Goal: Task Accomplishment & Management: Manage account settings

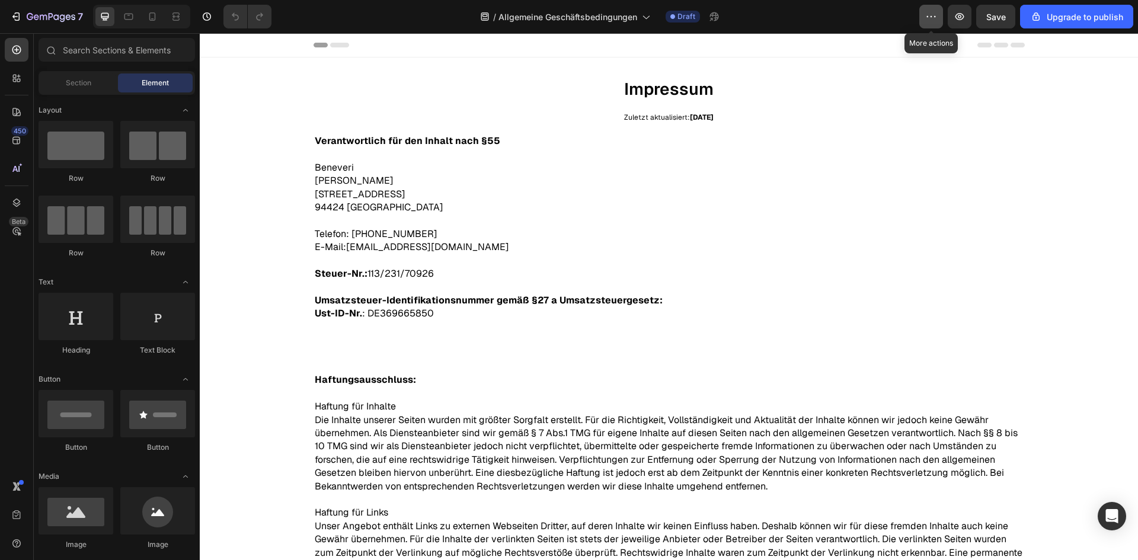
click at [937, 18] on icon "button" at bounding box center [931, 17] width 12 height 12
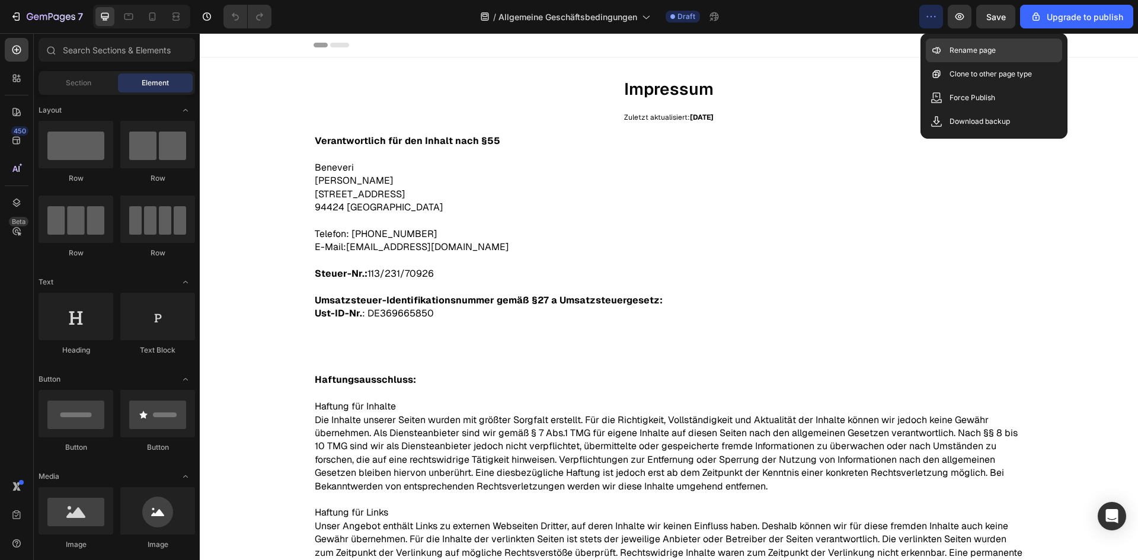
click at [951, 52] on p "Rename page" at bounding box center [973, 50] width 46 height 12
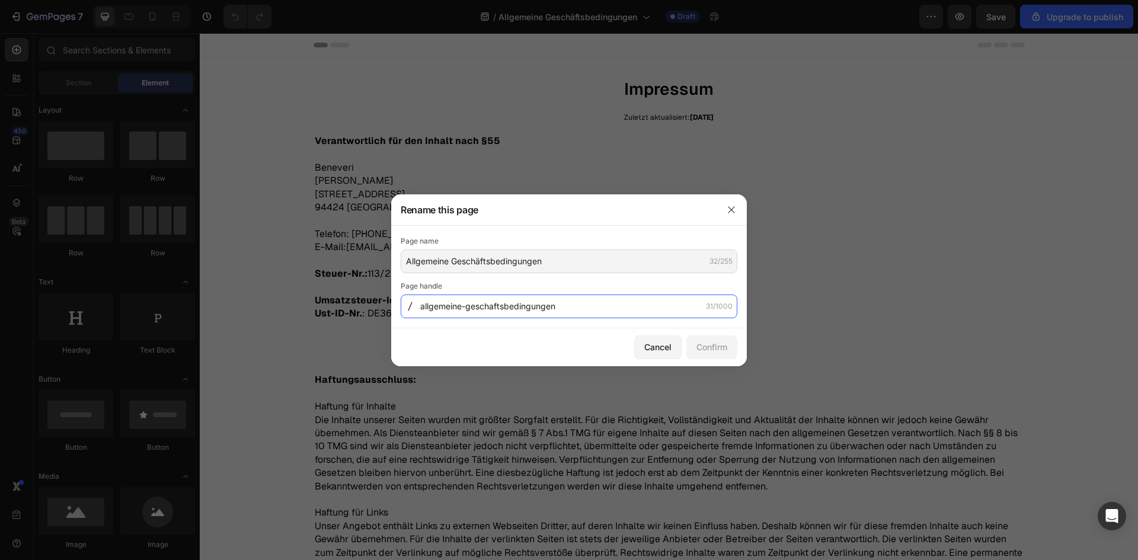
click at [494, 307] on input "allgemeine-geschaftsbedingungen" at bounding box center [569, 307] width 337 height 24
type input "agbs"
click at [706, 349] on div "Confirm" at bounding box center [712, 347] width 31 height 12
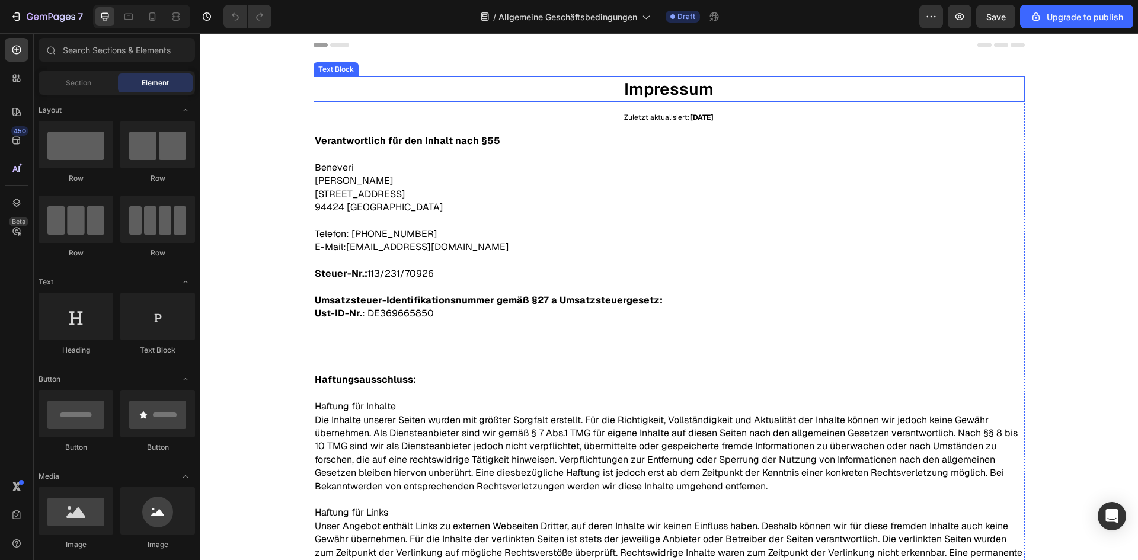
click at [673, 88] on p "Impressum" at bounding box center [669, 89] width 709 height 23
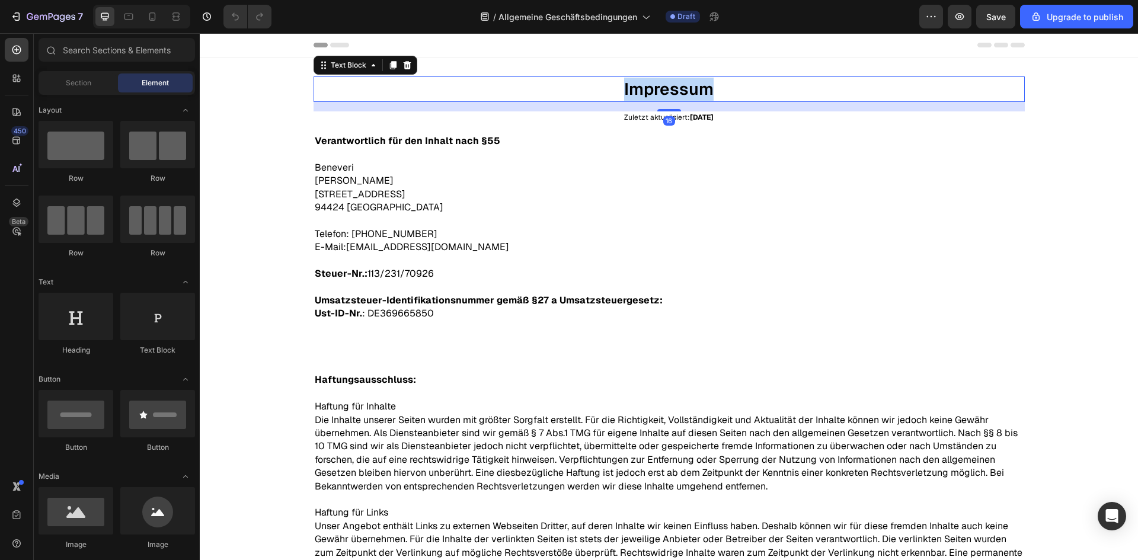
click at [673, 88] on p "Impressum" at bounding box center [669, 89] width 709 height 23
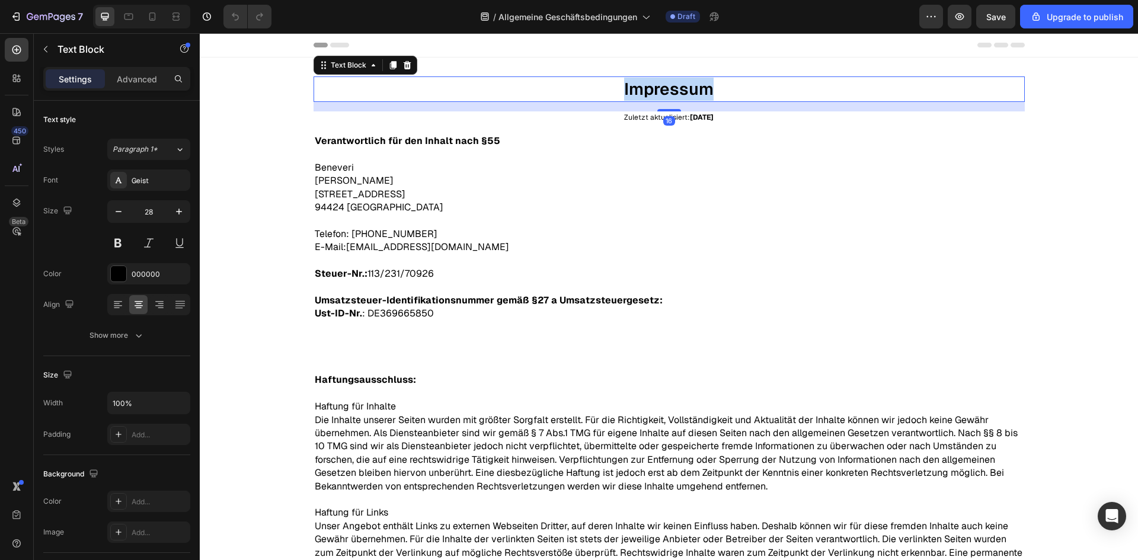
click at [673, 88] on p "Impressum" at bounding box center [669, 89] width 709 height 23
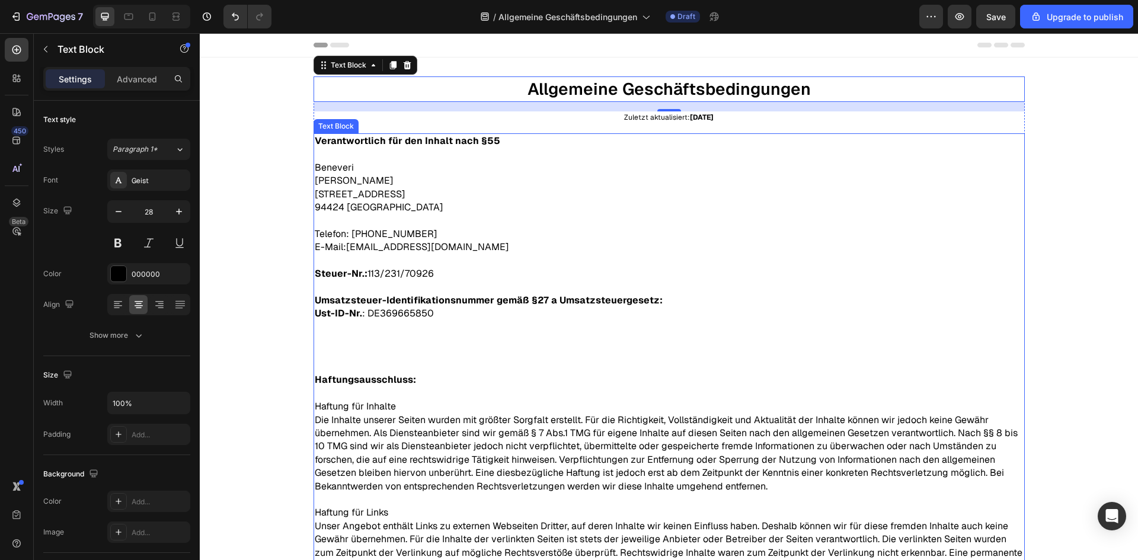
click at [384, 331] on p "Ust-ID-Nr. : DE369665850" at bounding box center [669, 333] width 709 height 53
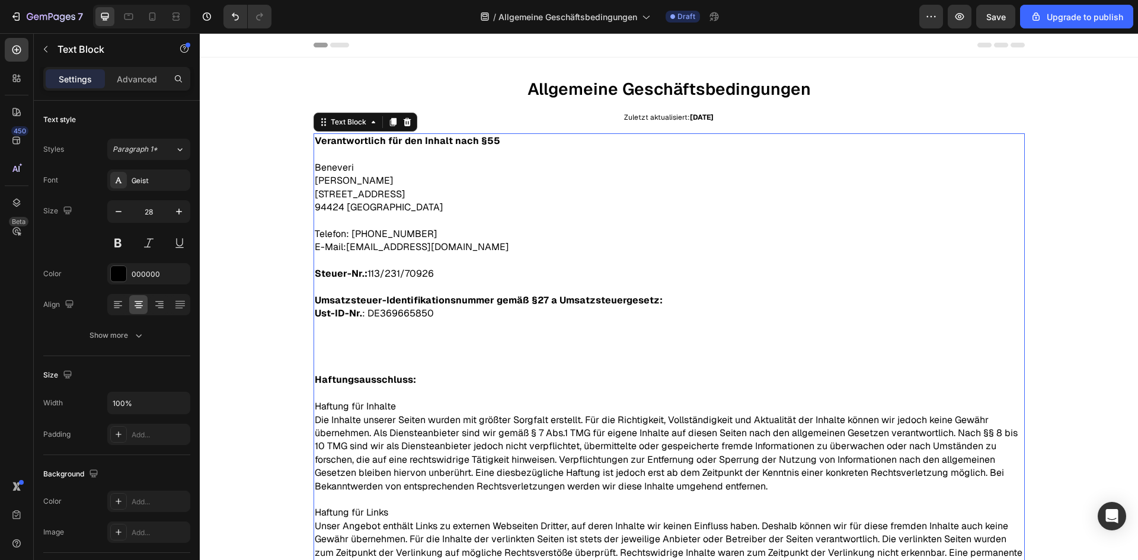
click at [384, 331] on p "Ust-ID-Nr. : DE369665850" at bounding box center [669, 333] width 709 height 53
click at [385, 332] on p "Ust-ID-Nr. : DE369665850" at bounding box center [669, 333] width 709 height 53
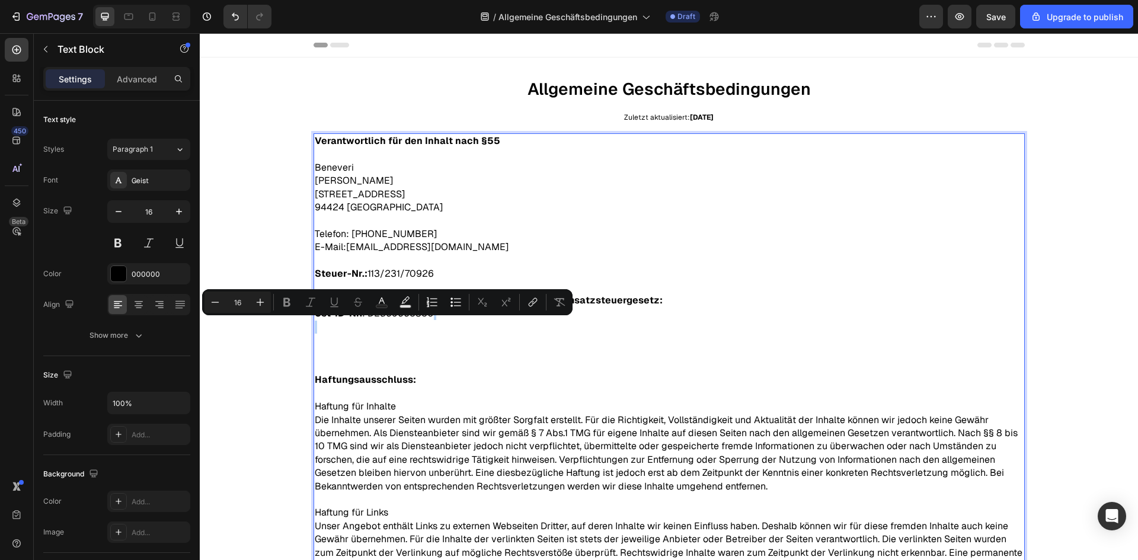
click at [385, 332] on p "Ust-ID-Nr. : DE369665850" at bounding box center [669, 333] width 709 height 53
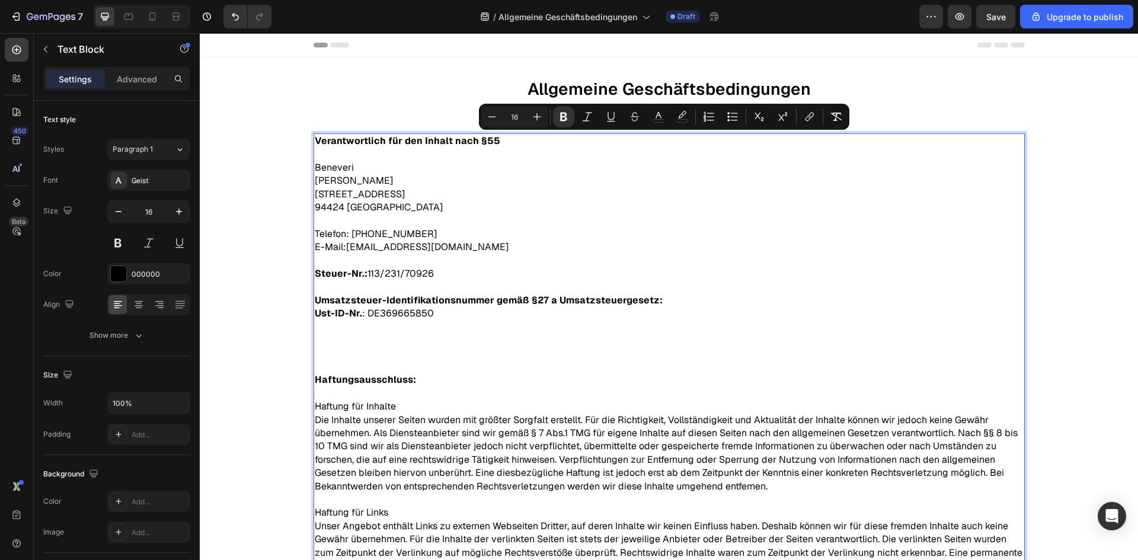
drag, startPoint x: 560, startPoint y: 327, endPoint x: 550, endPoint y: 327, distance: 10.1
click at [559, 327] on p "Ust-ID-Nr. : DE369665850" at bounding box center [669, 333] width 709 height 53
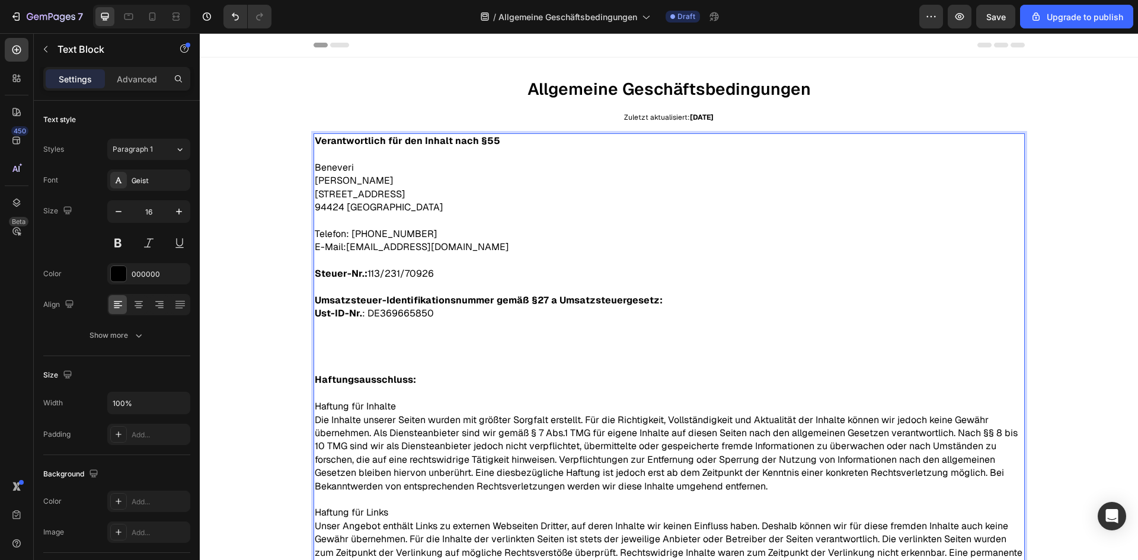
click at [488, 241] on p "Telefon: [PHONE_NUMBER] E-Mail: [EMAIL_ADDRESS][DOMAIN_NAME]" at bounding box center [669, 241] width 709 height 27
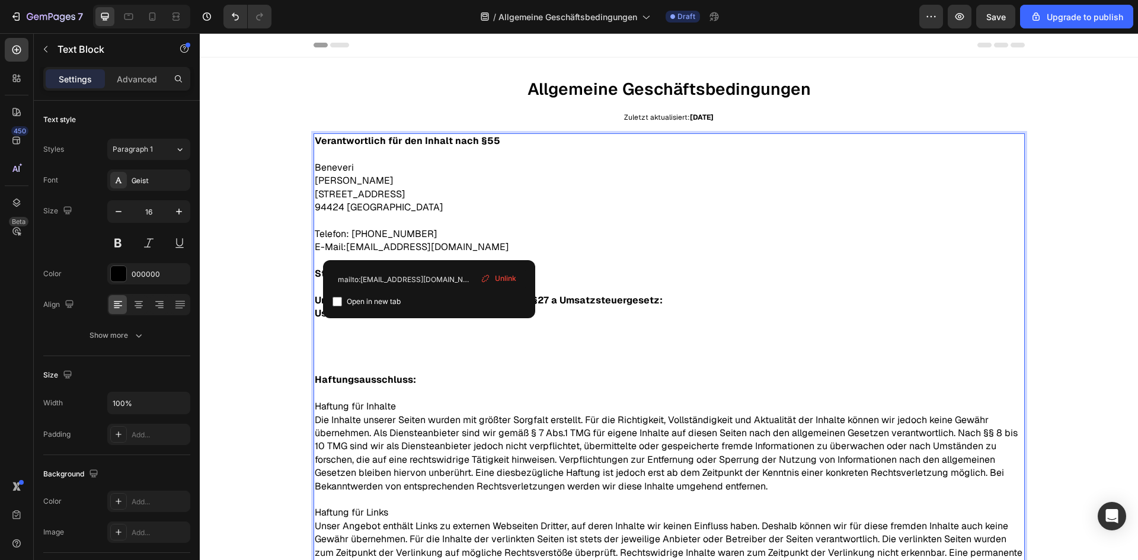
click at [456, 253] on p "Telefon: [PHONE_NUMBER] E-Mail: [EMAIL_ADDRESS][DOMAIN_NAME]" at bounding box center [669, 241] width 709 height 27
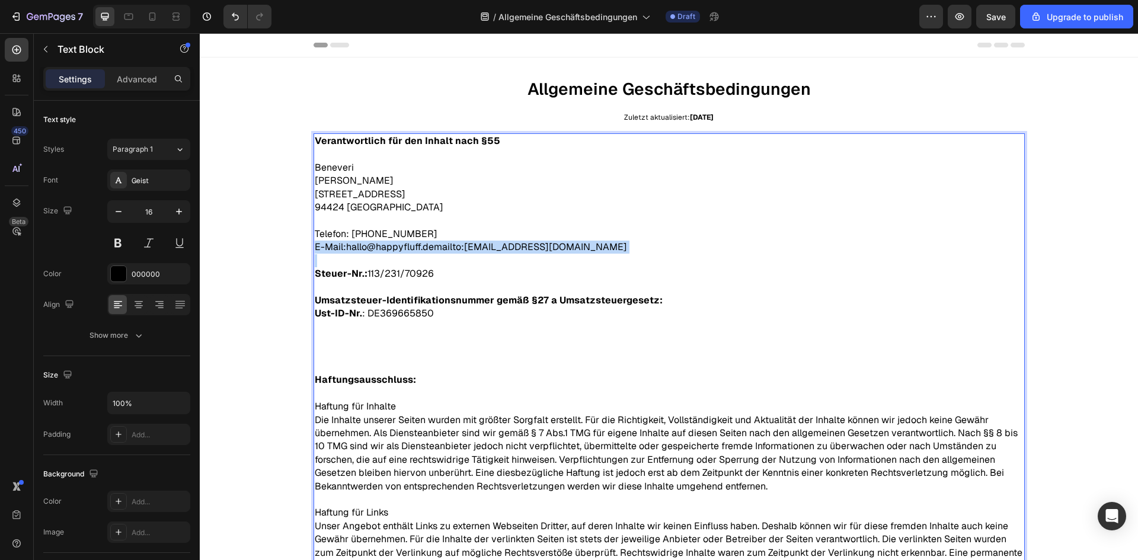
click at [456, 253] on span "hallo@happyfluff.demailto:[EMAIL_ADDRESS][DOMAIN_NAME]" at bounding box center [486, 247] width 281 height 12
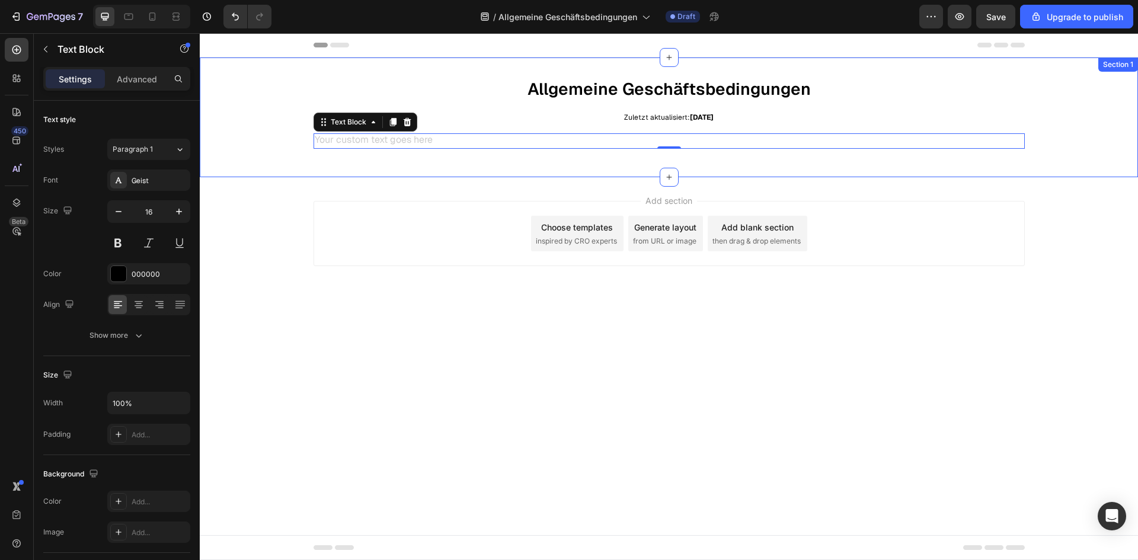
click at [353, 143] on p "Rich Text Editor. Editing area: main" at bounding box center [669, 141] width 709 height 13
click at [353, 143] on div "Rich Text Editor. Editing area: main" at bounding box center [669, 140] width 711 height 15
click at [643, 140] on div "Rich Text Editor. Editing area: main" at bounding box center [669, 140] width 711 height 15
click at [541, 141] on div "Rich Text Editor. Editing area: main" at bounding box center [669, 140] width 711 height 15
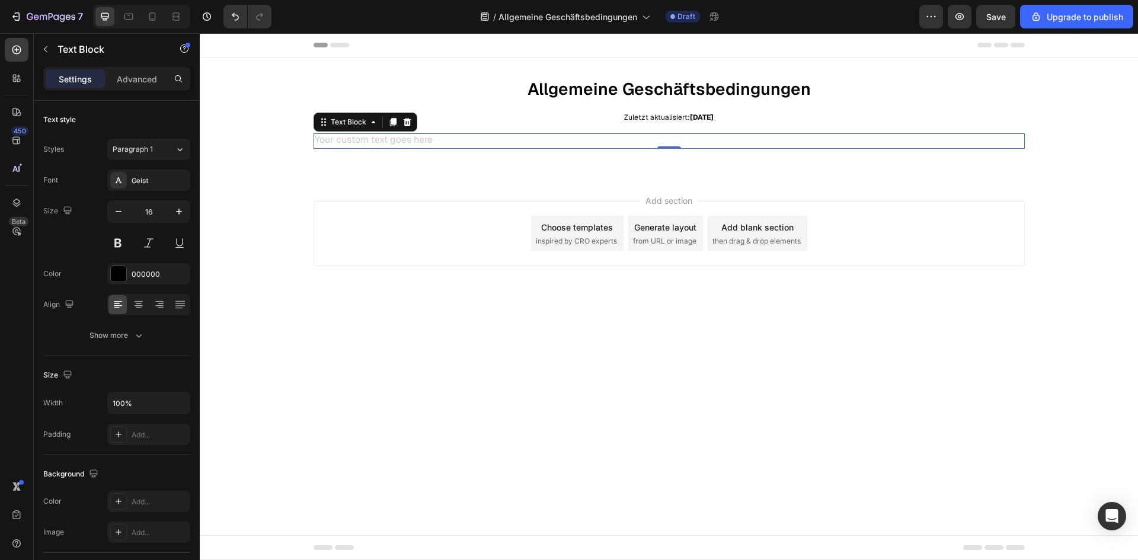
click at [469, 140] on div "Rich Text Editor. Editing area: main" at bounding box center [669, 140] width 711 height 15
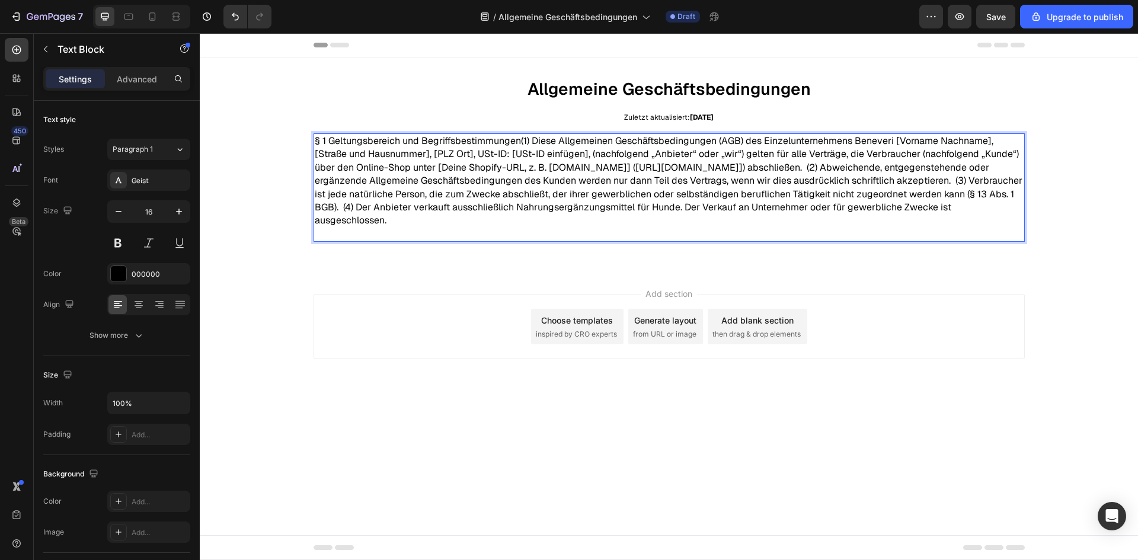
click at [522, 145] on p "§ 1 Geltungsbereich und Begriffsbestimmungen(1) Diese Allgemeinen Geschäftsbedi…" at bounding box center [669, 181] width 709 height 93
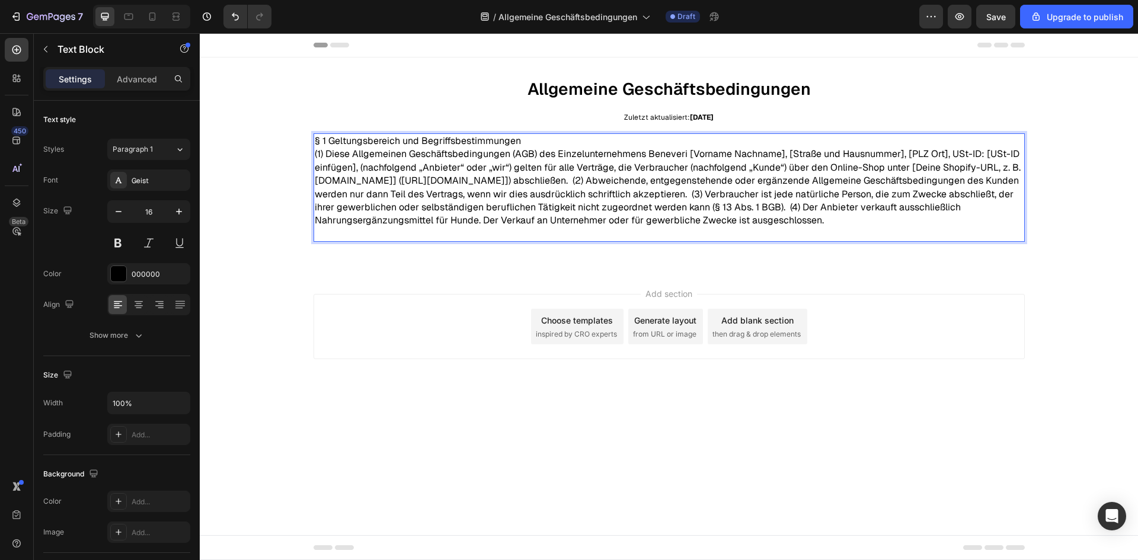
click at [534, 138] on p "§ 1 Geltungsbereich und Begriffsbestimmungen" at bounding box center [669, 141] width 709 height 13
drag, startPoint x: 531, startPoint y: 139, endPoint x: 256, endPoint y: 158, distance: 275.7
click at [282, 147] on div "Allgemeine Geschäftsbedingungen Text Block Zuletzt aktualisiert: [DATE] Text Bl…" at bounding box center [669, 163] width 938 height 175
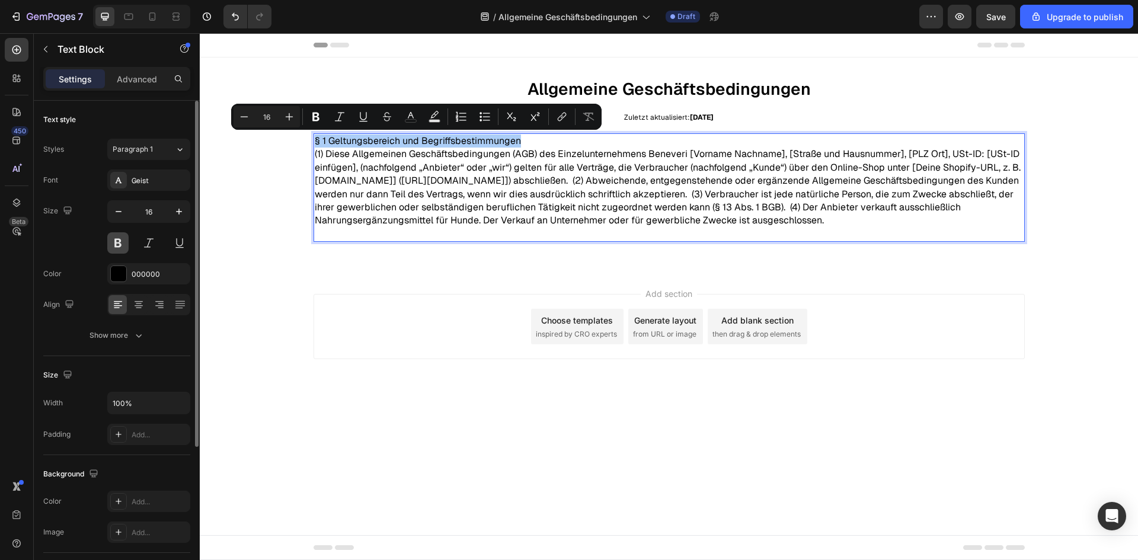
click at [117, 250] on button at bounding box center [117, 242] width 21 height 21
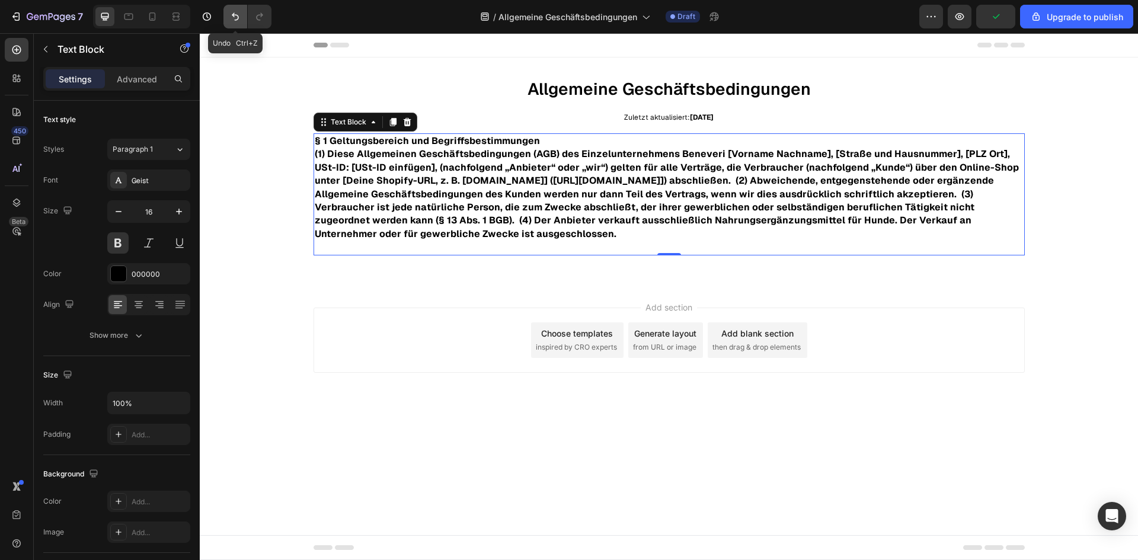
drag, startPoint x: 237, startPoint y: 18, endPoint x: 135, endPoint y: 59, distance: 110.4
click at [237, 18] on icon "Undo/Redo" at bounding box center [235, 17] width 12 height 12
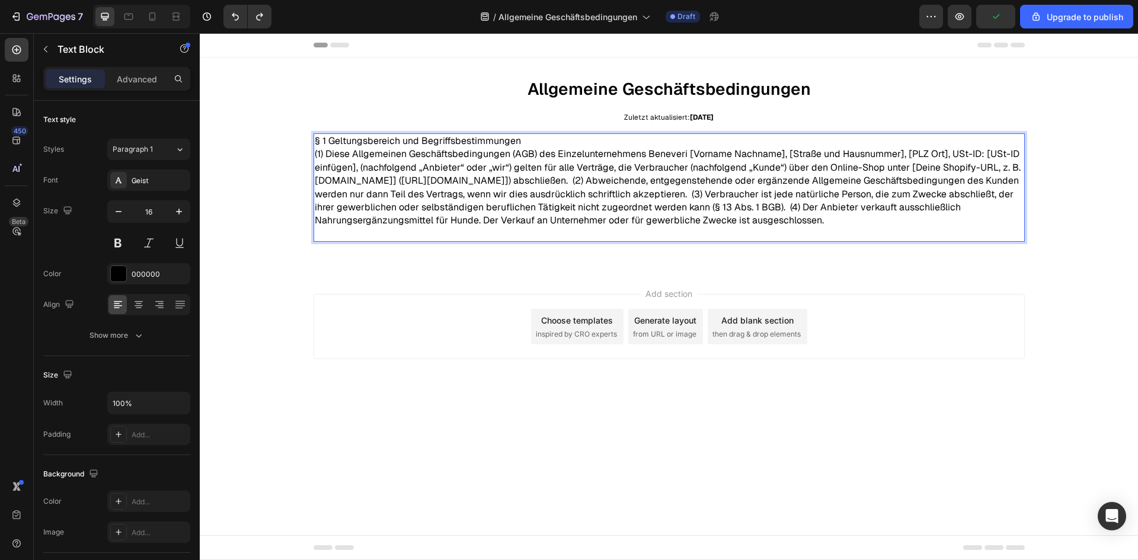
click at [437, 162] on p "(1) Diese Allgemeinen Geschäftsbedingungen (AGB) des Einzelunternehmens Benever…" at bounding box center [669, 187] width 709 height 79
drag, startPoint x: 445, startPoint y: 153, endPoint x: 455, endPoint y: 151, distance: 10.4
click at [445, 152] on p "(1) Diese Allgemeinen Geschäftsbedingungen (AGB) des Einzelunternehmens Benever…" at bounding box center [669, 187] width 709 height 79
drag, startPoint x: 480, startPoint y: 136, endPoint x: 269, endPoint y: 120, distance: 212.2
click at [271, 122] on div "Allgemeine Geschäftsbedingungen Text Block Zuletzt aktualisiert: [DATE] Text Bl…" at bounding box center [669, 163] width 938 height 175
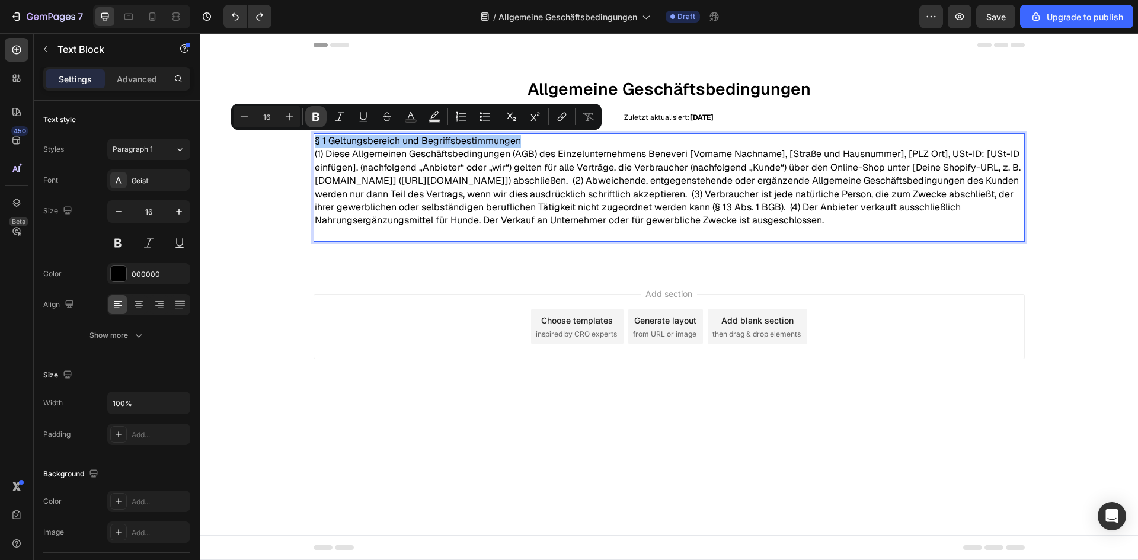
click at [315, 115] on icon "Editor contextual toolbar" at bounding box center [316, 117] width 12 height 12
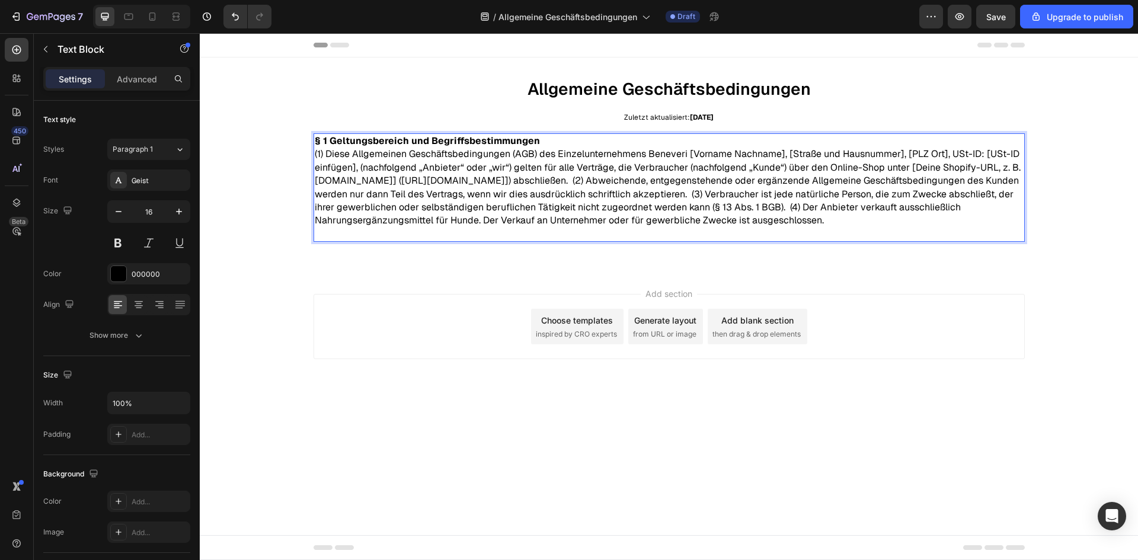
click at [395, 239] on p "Rich Text Editor. Editing area: main" at bounding box center [669, 234] width 709 height 13
click at [583, 180] on p "(1) Diese Allgemeinen Geschäftsbedingungen (AGB) des Einzelunternehmens Benever…" at bounding box center [669, 187] width 709 height 79
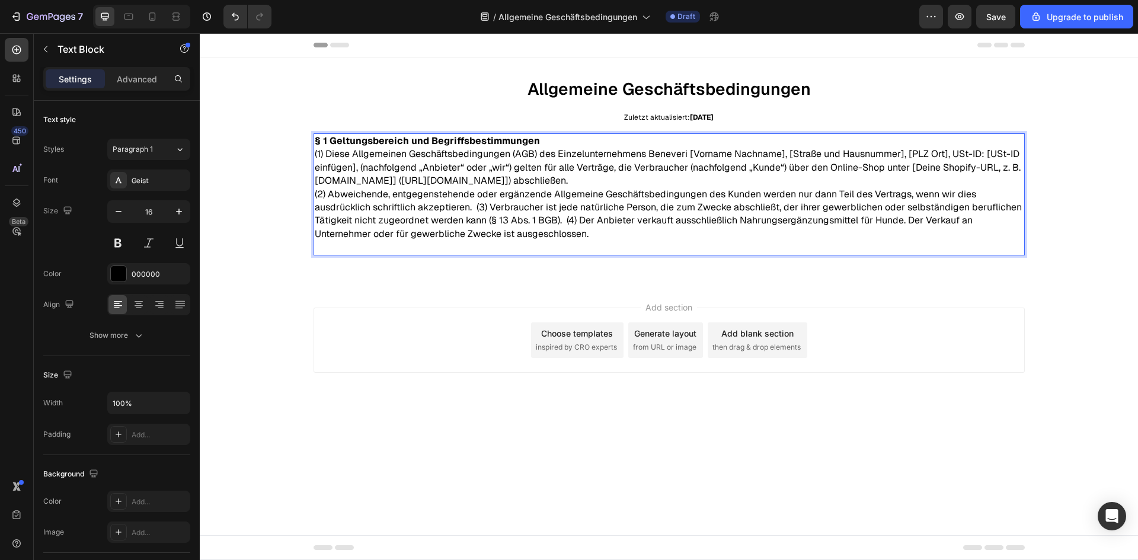
click at [478, 211] on p "(2) Abweichende, entgegenstehende oder ergänzende Allgemeine Geschäftsbedingung…" at bounding box center [669, 214] width 709 height 53
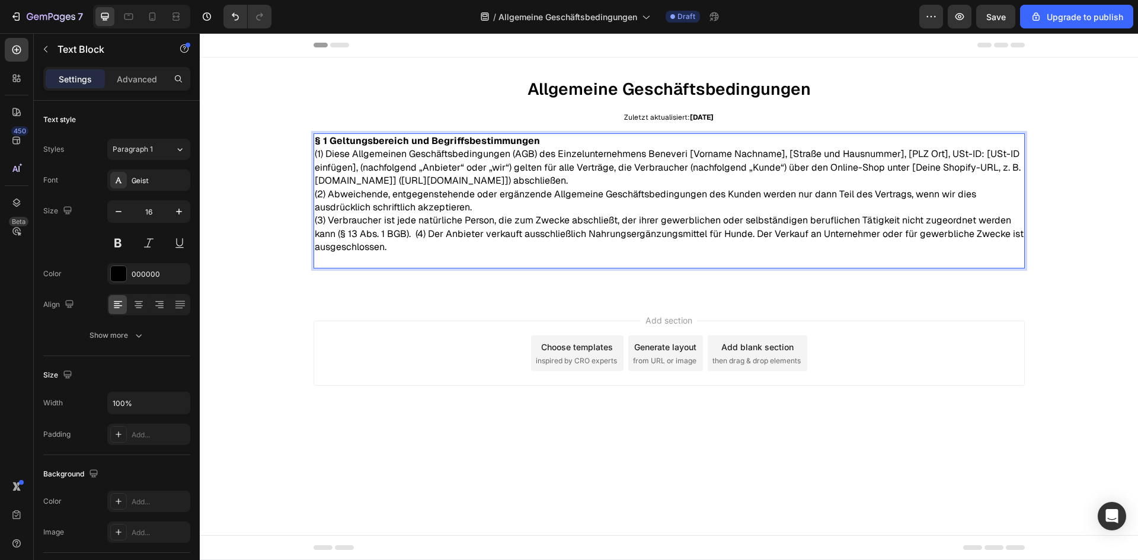
click at [418, 236] on p "(3) Verbraucher ist jede natürliche Person, die zum Zwecke abschließt, der ihre…" at bounding box center [669, 234] width 709 height 40
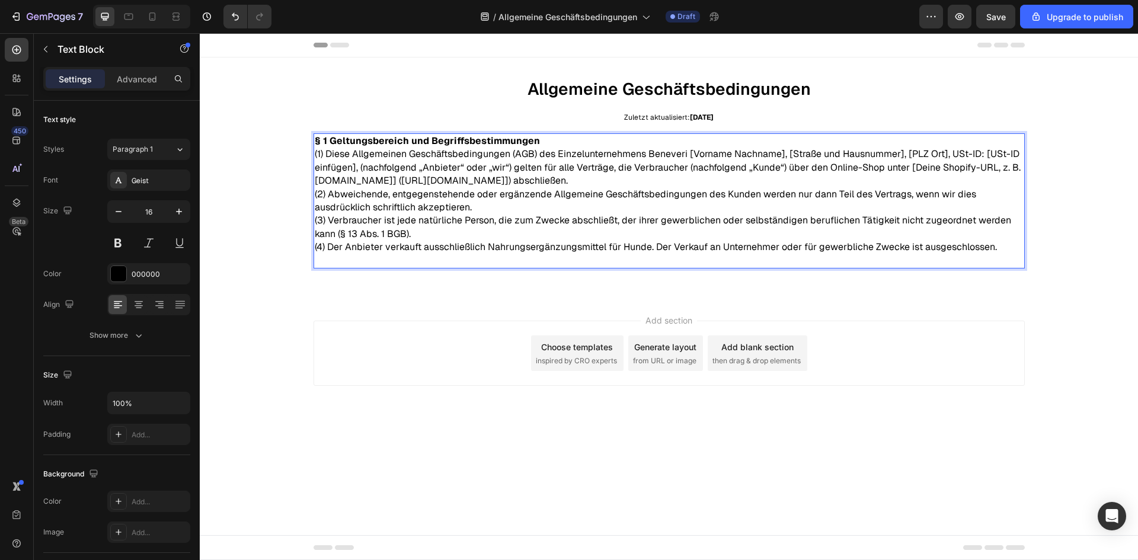
click at [998, 257] on p "Rich Text Editor. Editing area: main" at bounding box center [669, 260] width 709 height 13
click at [471, 253] on p "(4) Der Anbieter verkauft ausschließlich Nahrungsergänzungsmittel für Hunde. De…" at bounding box center [669, 247] width 709 height 13
click at [469, 258] on p "Rich Text Editor. Editing area: main" at bounding box center [669, 260] width 709 height 13
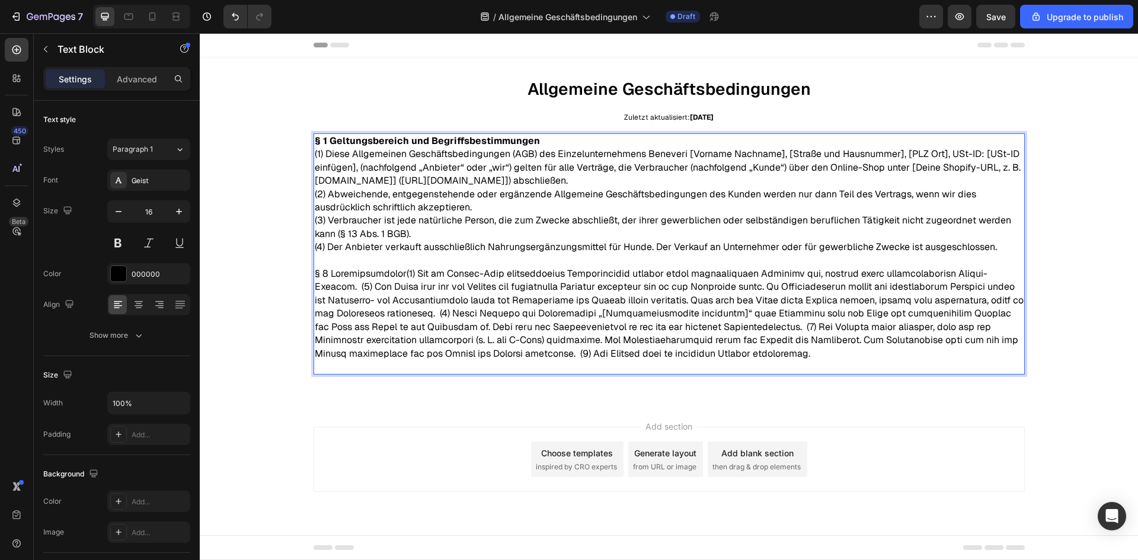
click at [401, 273] on p "Rich Text Editor. Editing area: main" at bounding box center [669, 320] width 709 height 106
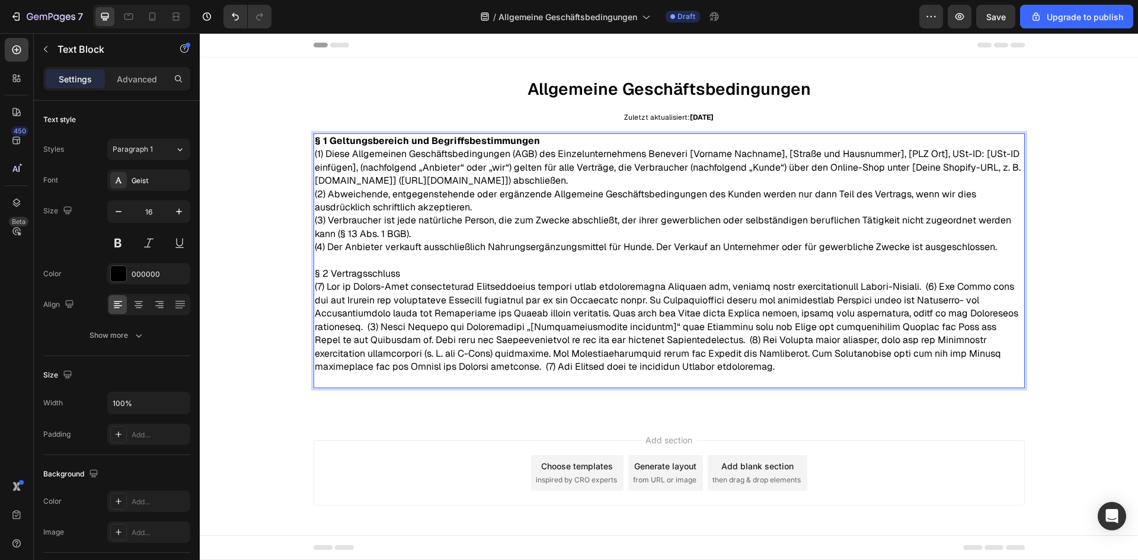
click at [925, 286] on p "Rich Text Editor. Editing area: main" at bounding box center [669, 333] width 709 height 106
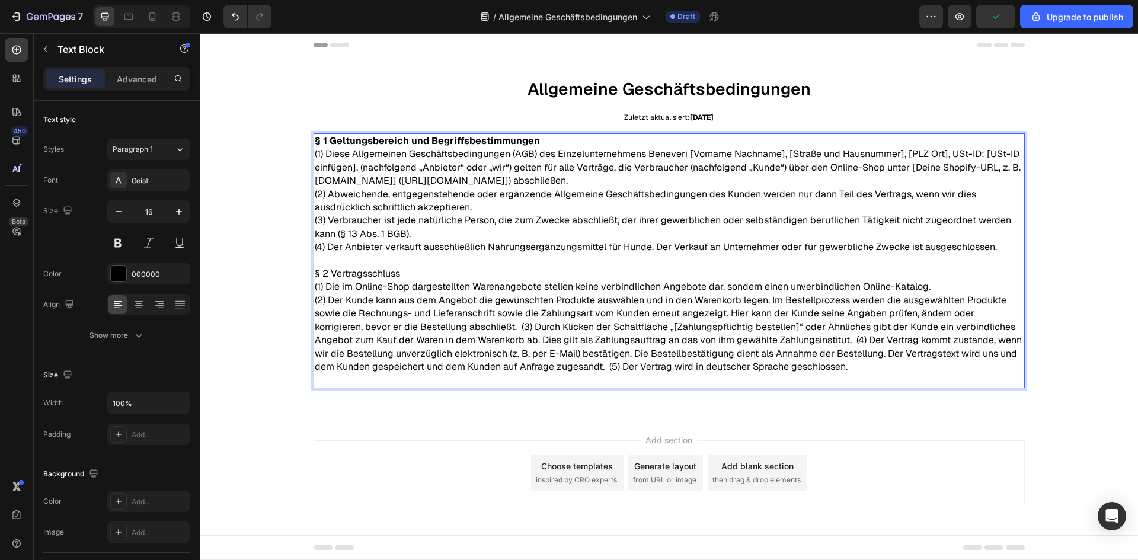
click at [790, 339] on p "(2) Der Kunde kann aus dem Angebot die gewünschten Produkte auswählen und in de…" at bounding box center [669, 340] width 709 height 93
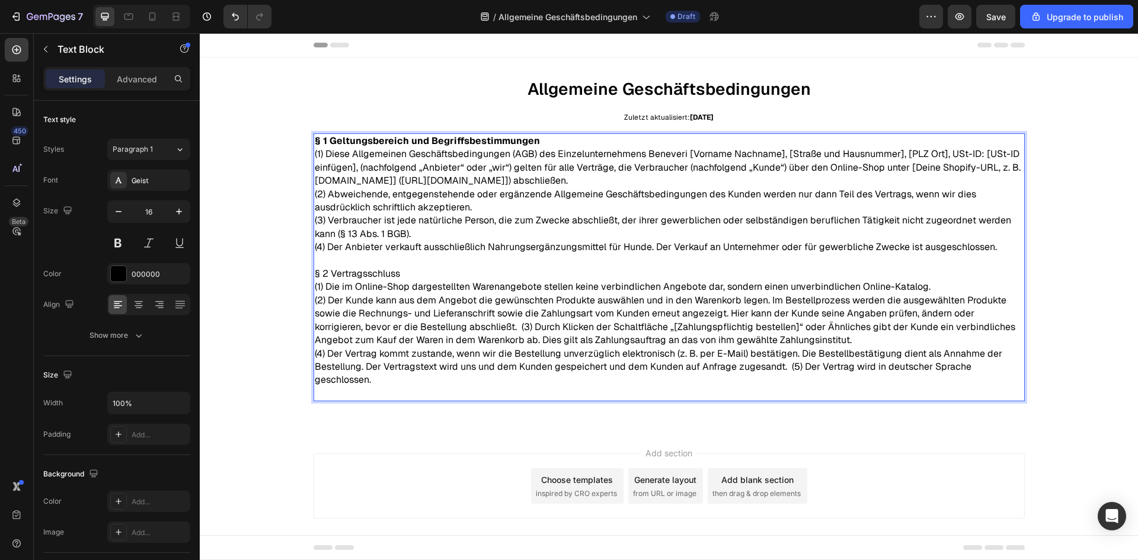
click at [467, 325] on p "(2) Der Kunde kann aus dem Angebot die gewünschten Produkte auswählen und in de…" at bounding box center [669, 320] width 709 height 53
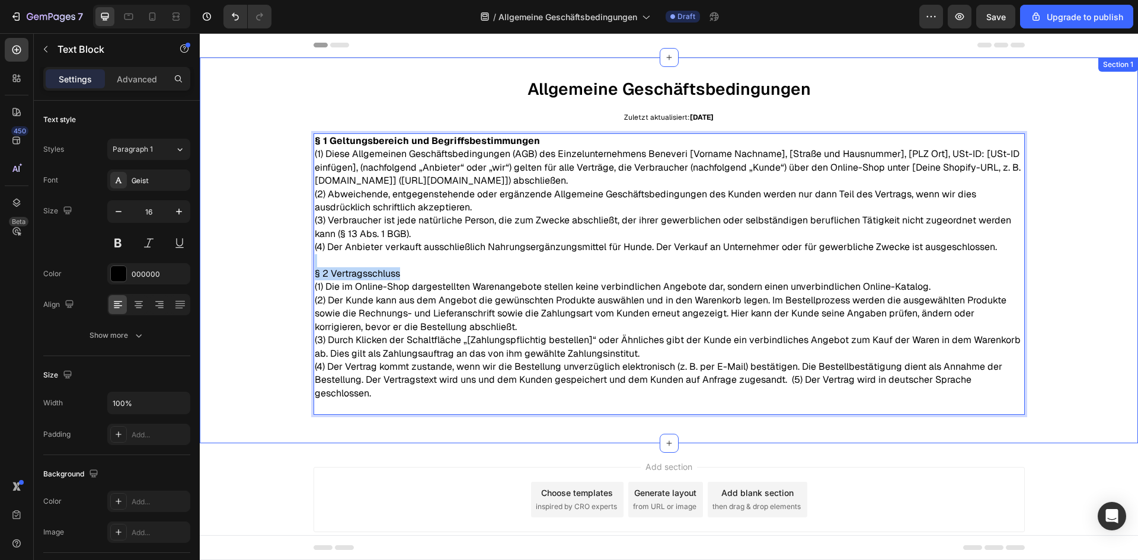
drag, startPoint x: 397, startPoint y: 273, endPoint x: 290, endPoint y: 267, distance: 107.5
click at [290, 267] on div "Allgemeine Geschäftsbedingungen Text Block Zuletzt aktualisiert: [DATE] Text Bl…" at bounding box center [669, 250] width 938 height 348
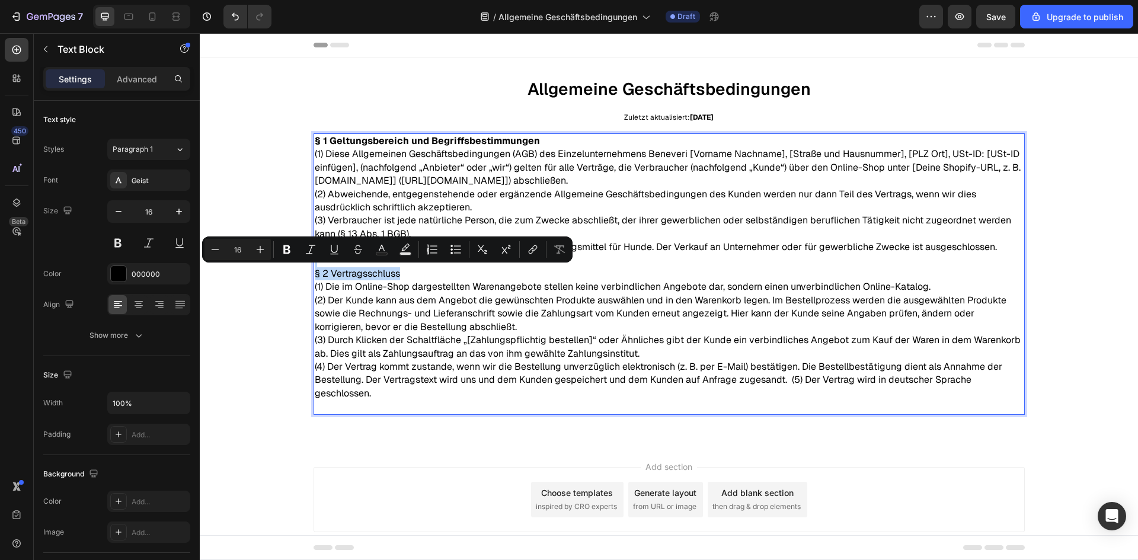
click at [371, 276] on p "§ 2 Vertragsschluss" at bounding box center [669, 273] width 709 height 13
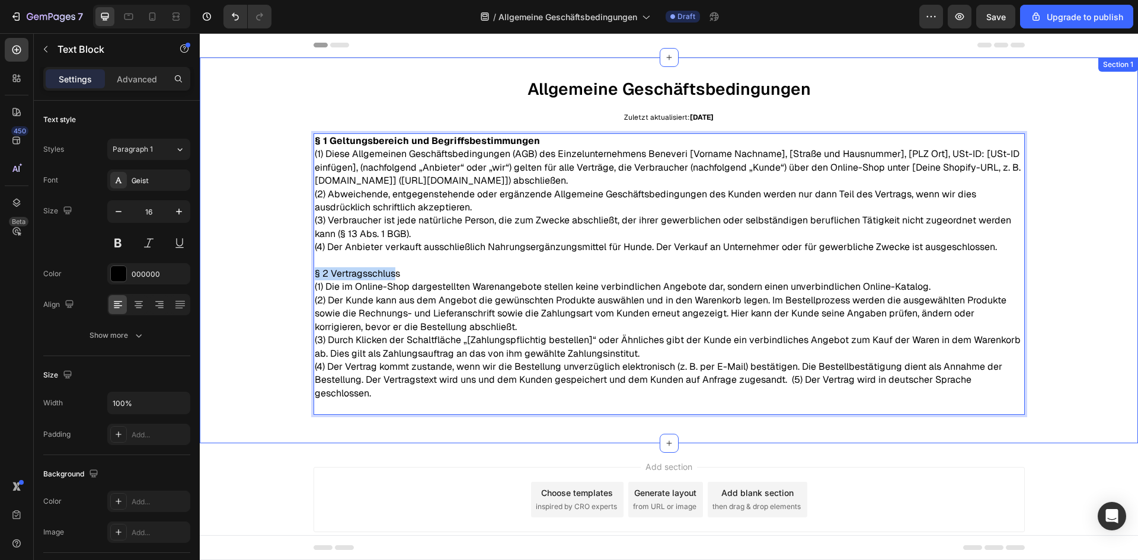
drag, startPoint x: 391, startPoint y: 274, endPoint x: 297, endPoint y: 268, distance: 93.9
click at [297, 268] on div "Allgemeine Geschäftsbedingungen Text Block Zuletzt aktualisiert: [DATE] Text Bl…" at bounding box center [669, 250] width 938 height 348
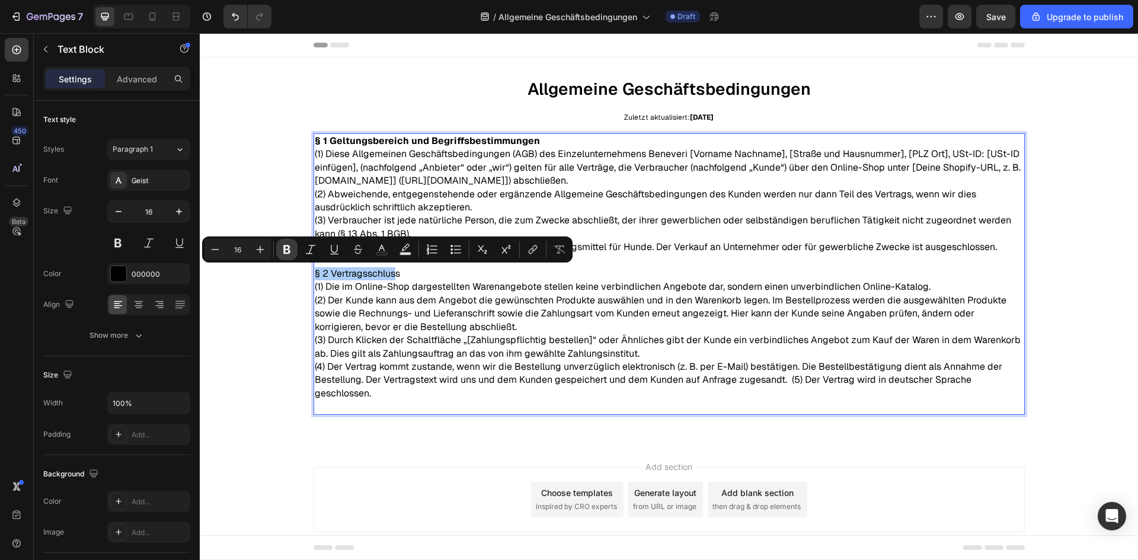
click at [290, 251] on icon "Editor contextual toolbar" at bounding box center [286, 249] width 7 height 9
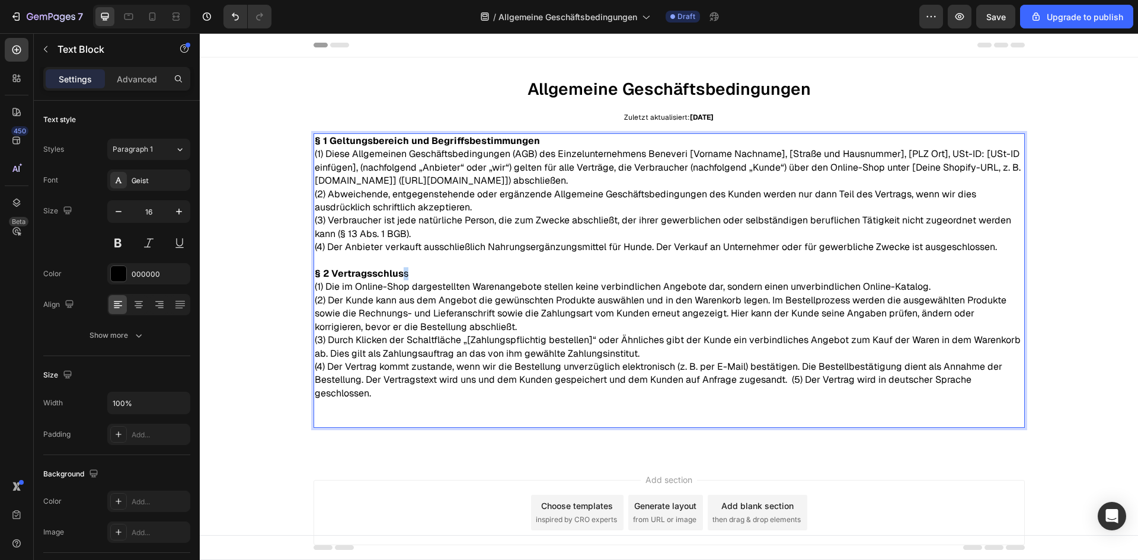
click at [400, 277] on p "§ 2 Vertragsschlus s" at bounding box center [669, 273] width 709 height 13
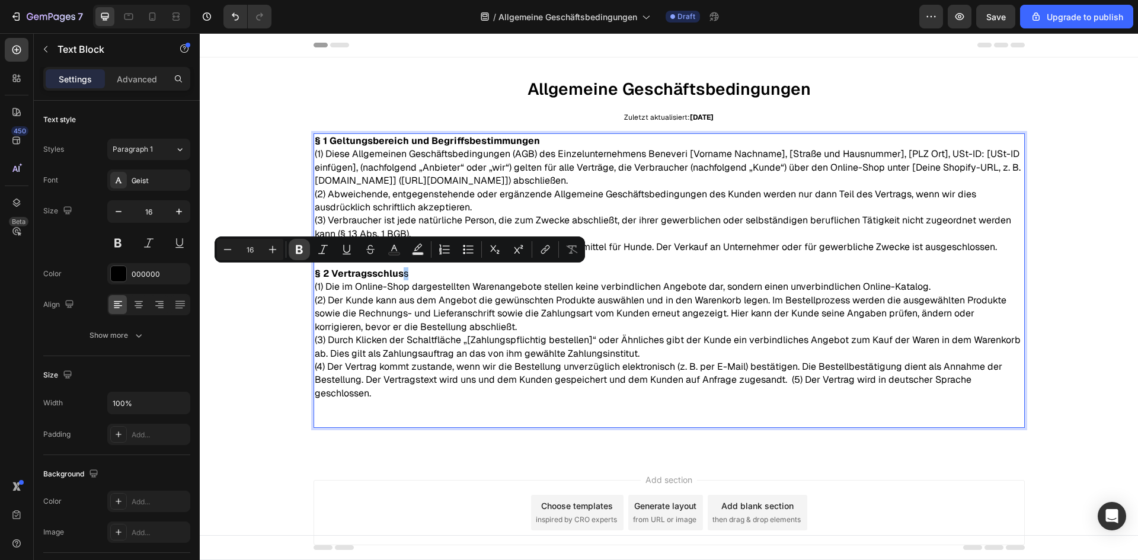
drag, startPoint x: 298, startPoint y: 249, endPoint x: 122, endPoint y: 233, distance: 176.8
click at [298, 249] on icon "Editor contextual toolbar" at bounding box center [299, 249] width 7 height 9
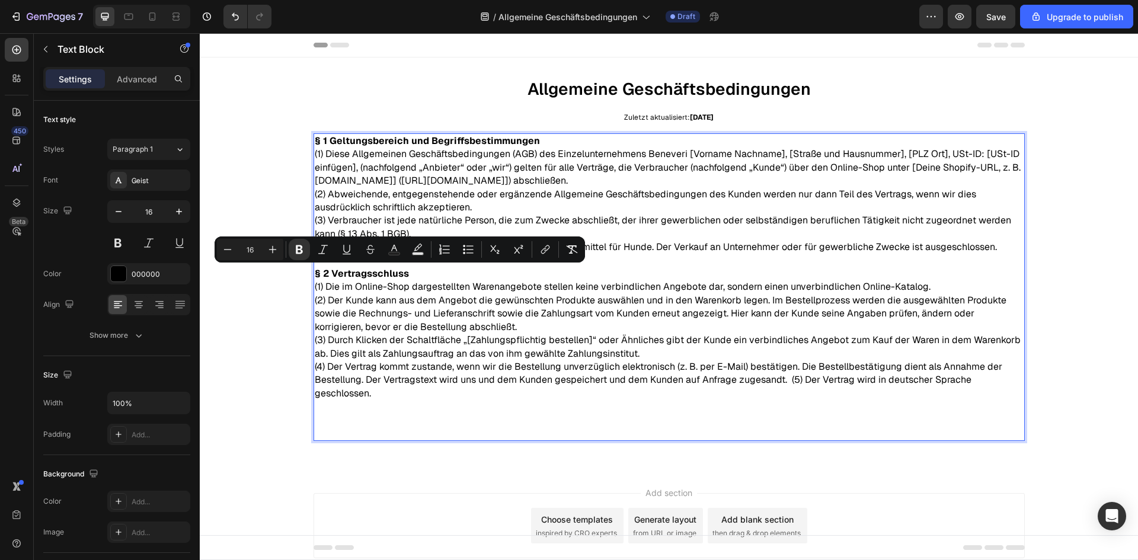
click at [404, 305] on p "(2) Der Kunde kann aus dem Angebot die gewünschten Produkte auswählen und in de…" at bounding box center [669, 314] width 709 height 40
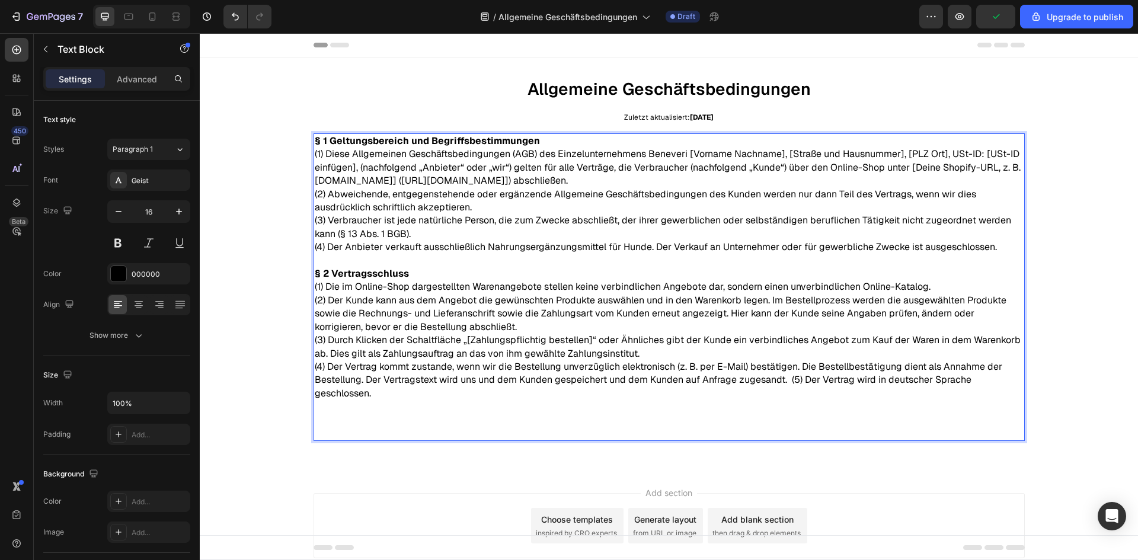
click at [785, 378] on p "(4) Der Vertrag kommt zustande, wenn wir die Bestellung unverzüglich elektronis…" at bounding box center [669, 399] width 709 height 79
click at [586, 395] on p "(5) Der Vertrag wird in deutscher Sprache geschlossen." at bounding box center [669, 413] width 709 height 53
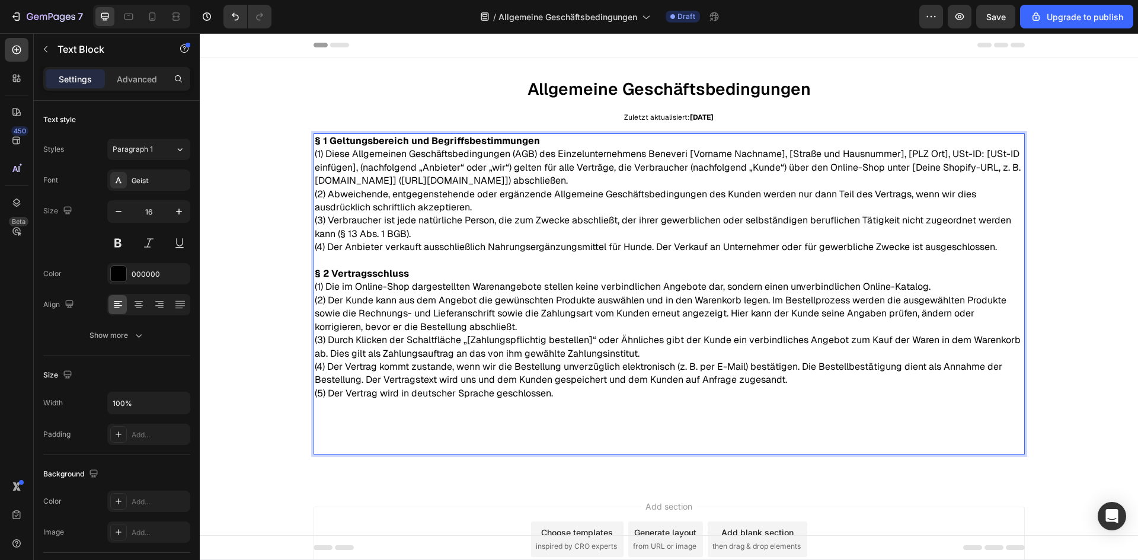
click at [343, 415] on p "⁠⁠⁠⁠⁠⁠⁠" at bounding box center [669, 426] width 709 height 53
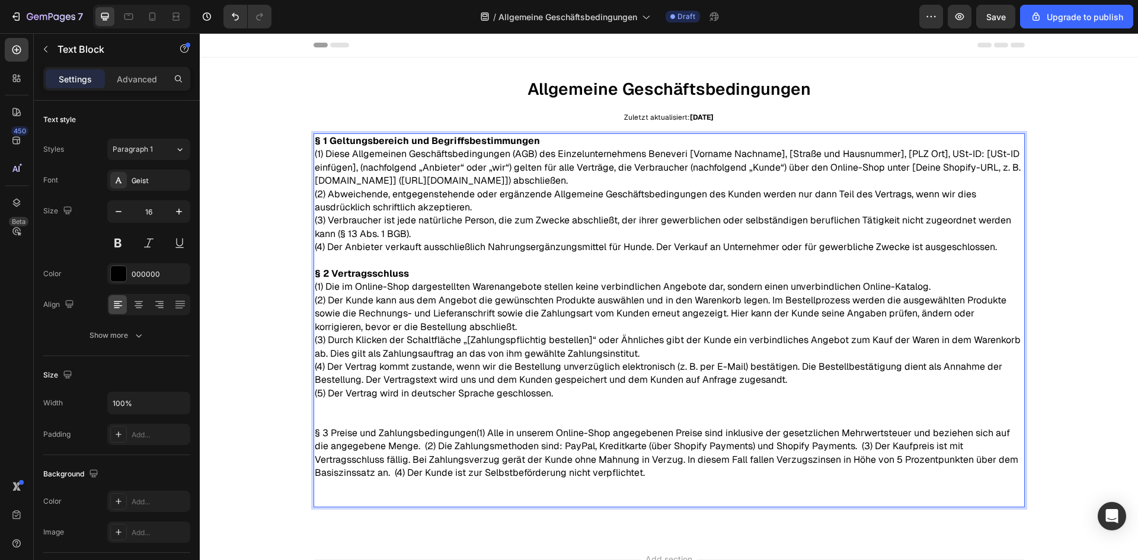
click at [469, 433] on p "§ 3 Preise und Zahlungsbedingungen(1) Alle in unserem Online-Shop angegebenen P…" at bounding box center [669, 453] width 709 height 106
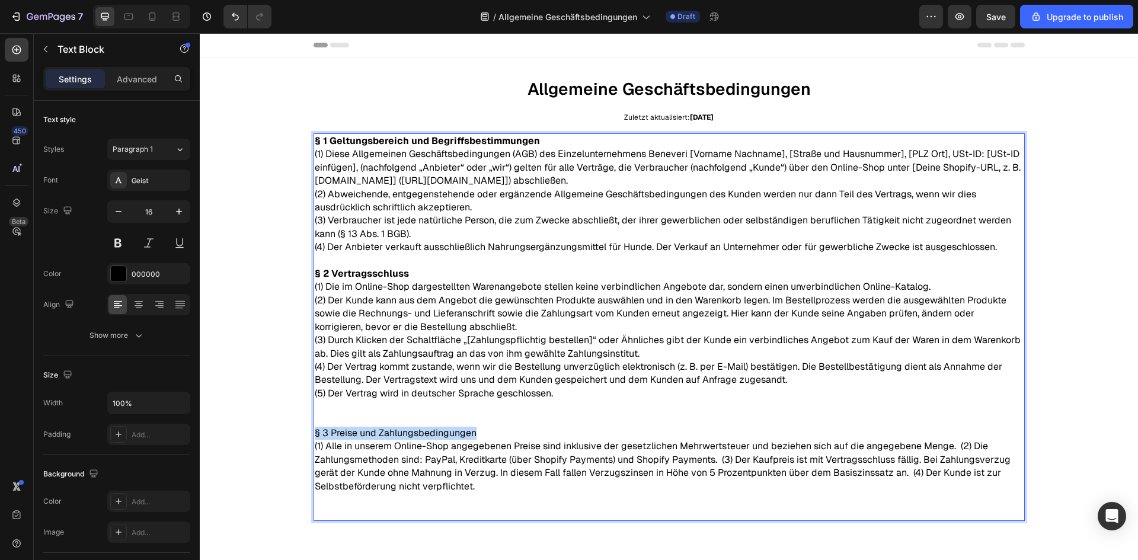
drag, startPoint x: 468, startPoint y: 431, endPoint x: 301, endPoint y: 433, distance: 166.6
click at [301, 433] on div "Allgemeine Geschäftsbedingungen Text Block Zuletzt aktualisiert: [DATE] Text Bl…" at bounding box center [669, 303] width 938 height 454
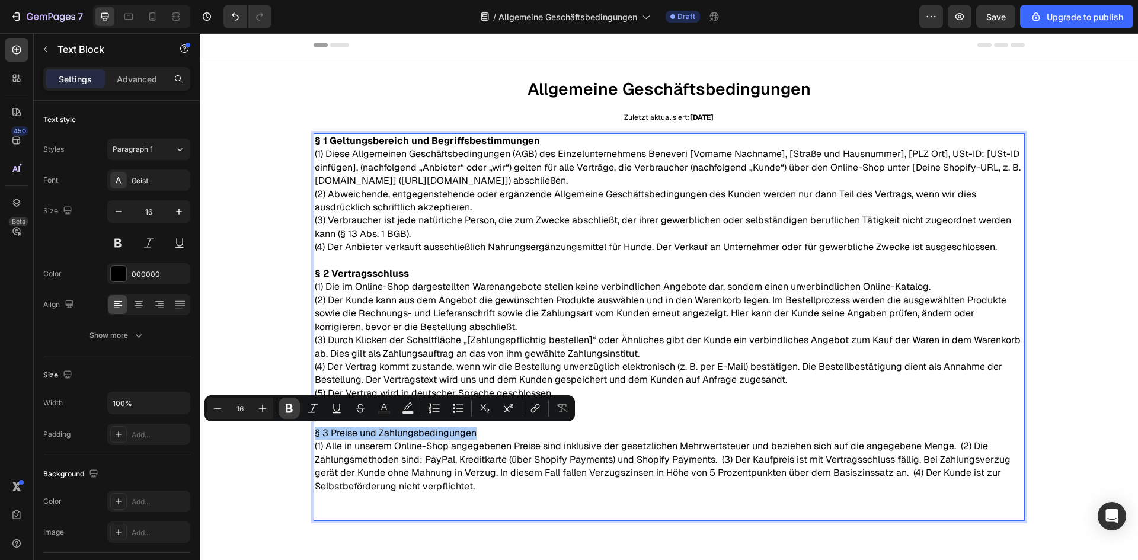
click at [289, 408] on icon "Editor contextual toolbar" at bounding box center [289, 408] width 7 height 9
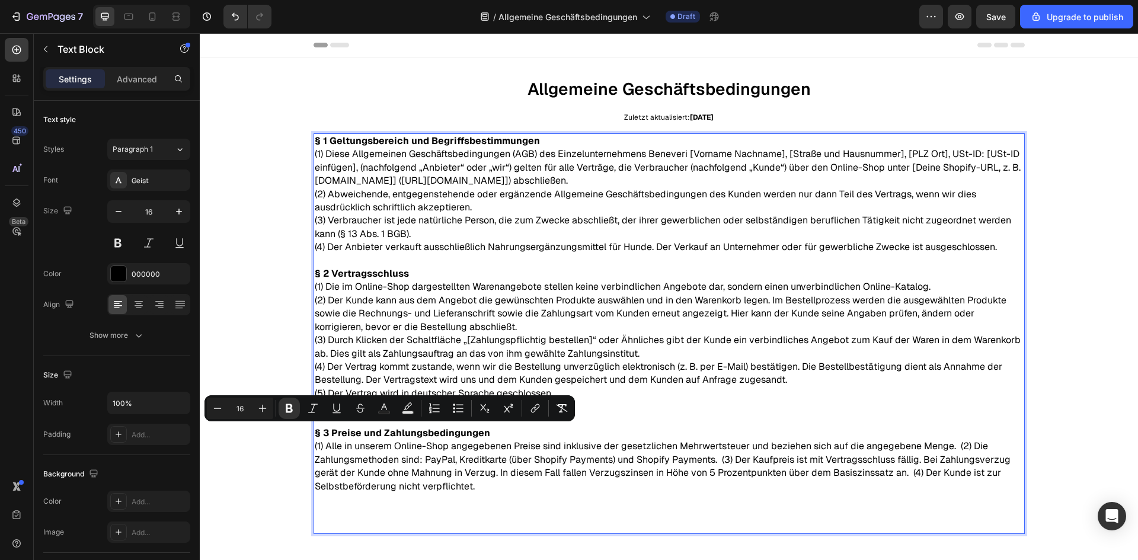
click at [475, 468] on p "(1) Alle in unserem Online-Shop angegebenen Preise sind inklusive der gesetzlic…" at bounding box center [669, 486] width 709 height 93
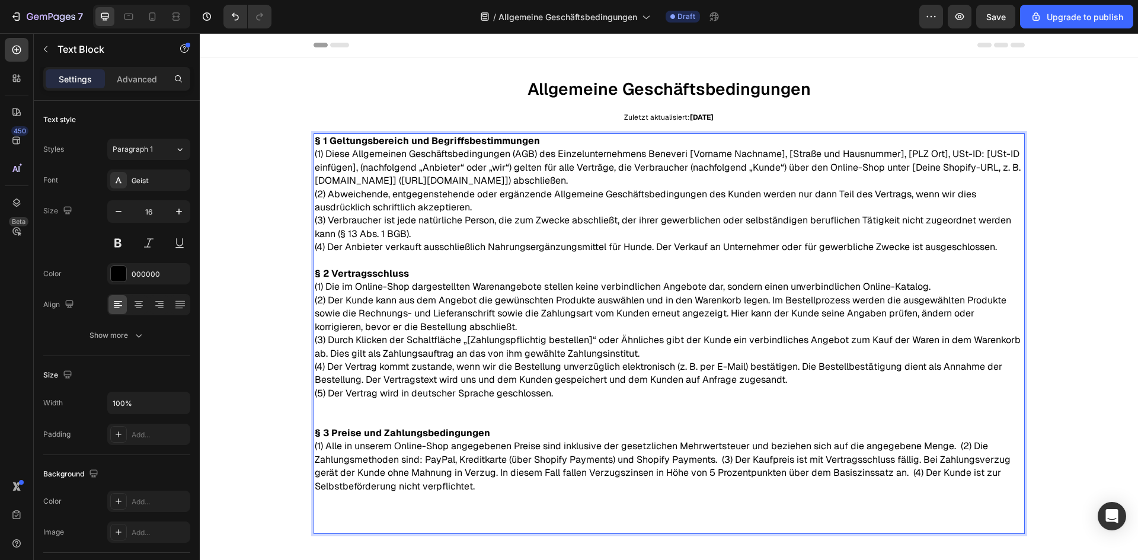
click at [950, 442] on p "(1) Alle in unserem Online-Shop angegebenen Preise sind inklusive der gesetzlic…" at bounding box center [669, 486] width 709 height 93
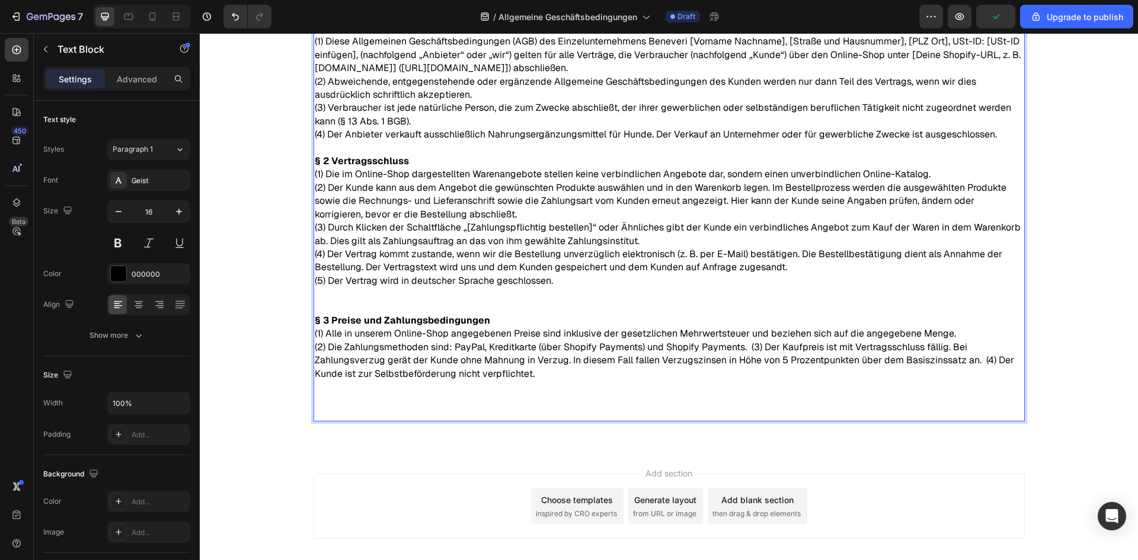
scroll to position [119, 0]
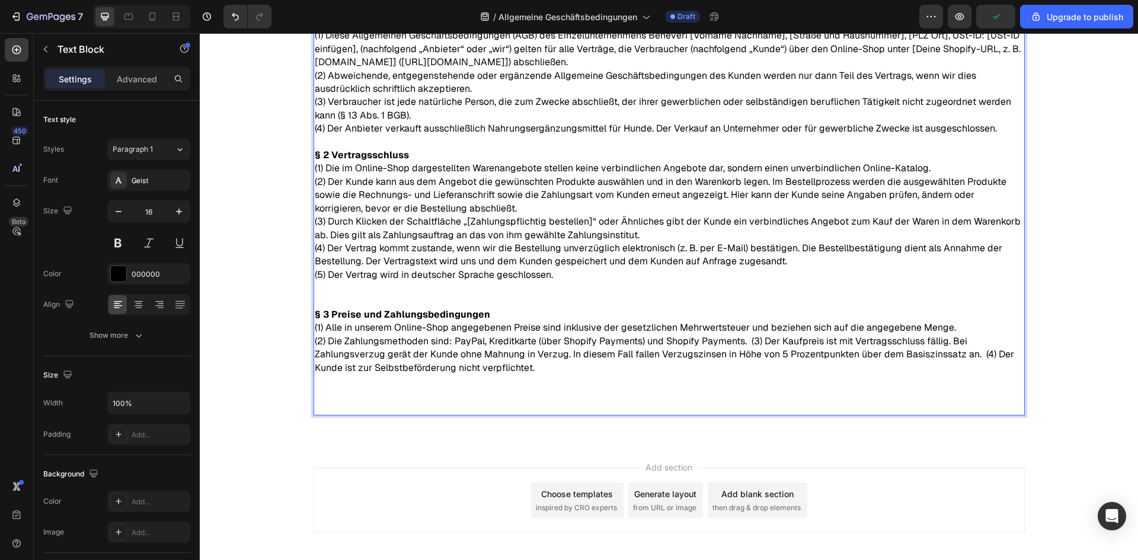
drag, startPoint x: 748, startPoint y: 341, endPoint x: 756, endPoint y: 344, distance: 8.8
click at [749, 341] on p "(2) Die Zahlungsmethoden sind: PayPal, Kreditkarte (über Shopify Payments) und …" at bounding box center [669, 374] width 709 height 79
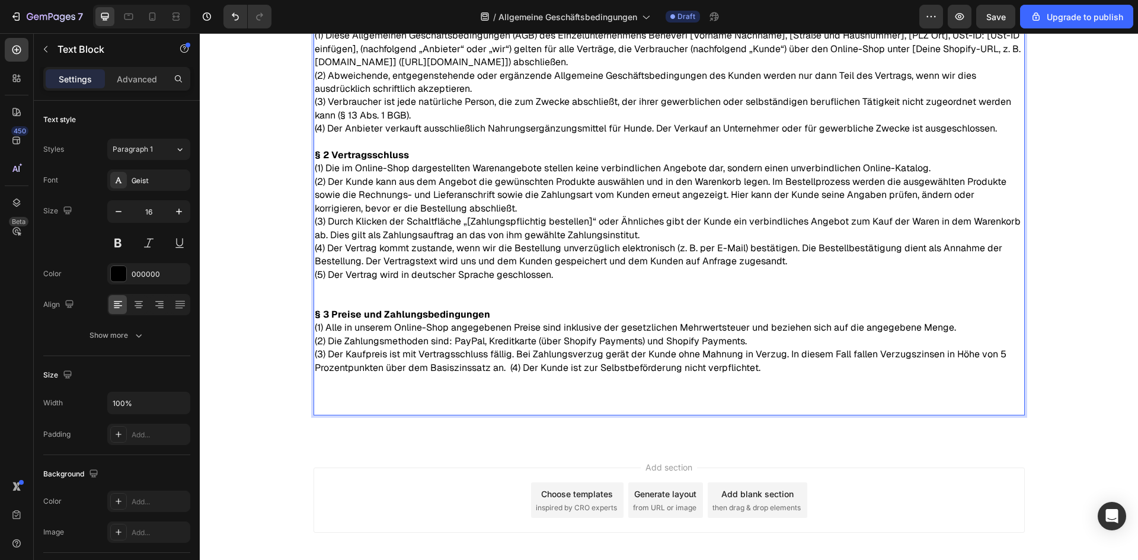
click at [508, 368] on p "(3) Der Kaufpreis ist mit Vertragsschluss fällig. Bei Zahlungsverzug gerät der …" at bounding box center [669, 381] width 709 height 66
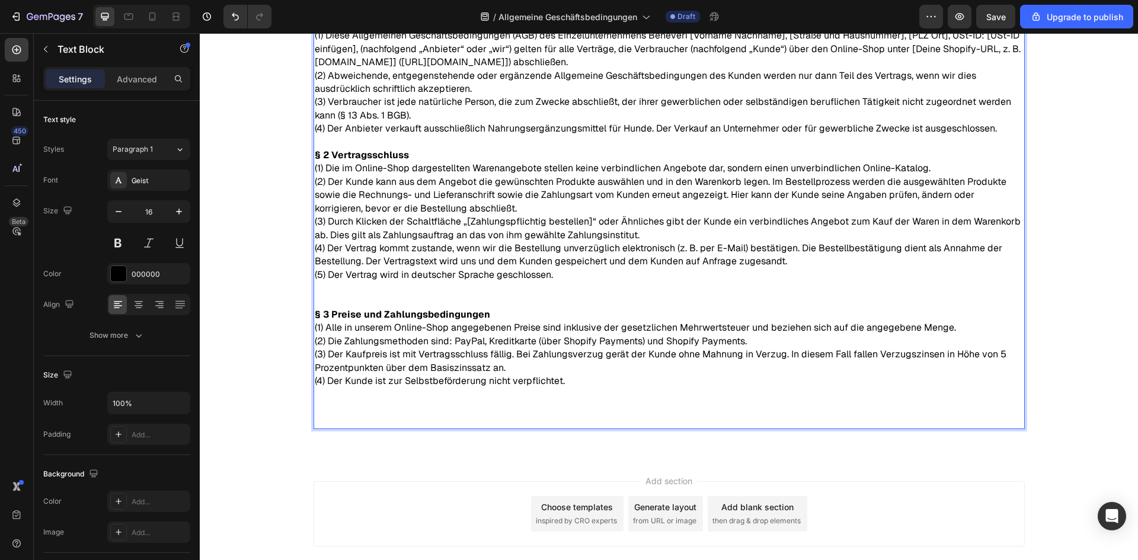
click at [556, 391] on p "(4) Der Kunde ist zur Selbstbeförderung nicht verpflichtet." at bounding box center [669, 401] width 709 height 53
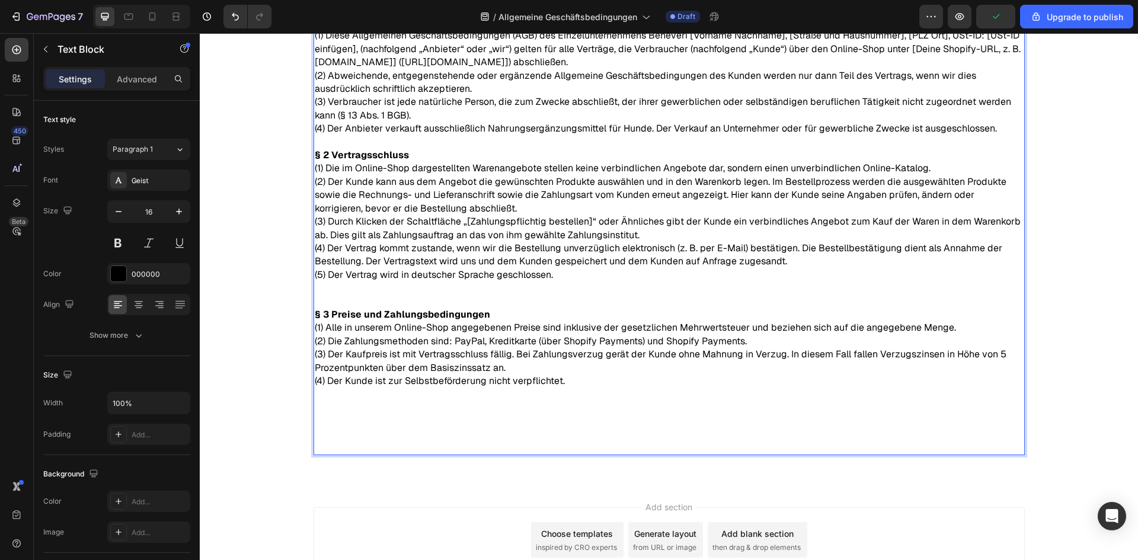
click at [464, 399] on p "(4) Der Kunde ist zur Selbstbeförderung nicht verpflichtet." at bounding box center [669, 388] width 709 height 27
click at [433, 415] on p "Rich Text Editor. Editing area: main" at bounding box center [669, 434] width 709 height 40
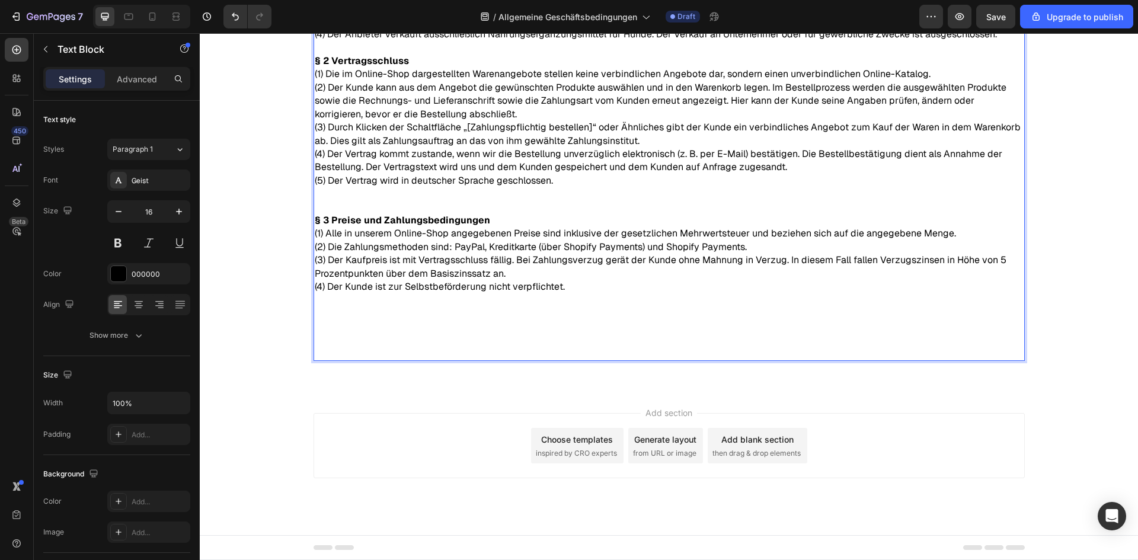
scroll to position [213, 0]
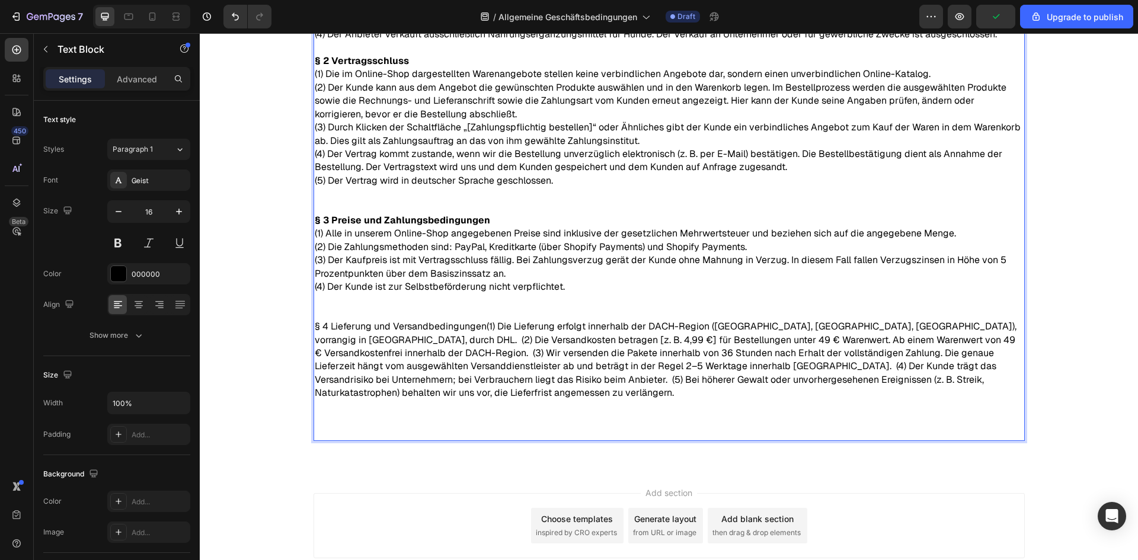
click at [482, 326] on p "§ 4 Lieferung und Versandbedingungen(1) Die Lieferung erfolgt innerhalb der DAC…" at bounding box center [669, 359] width 709 height 79
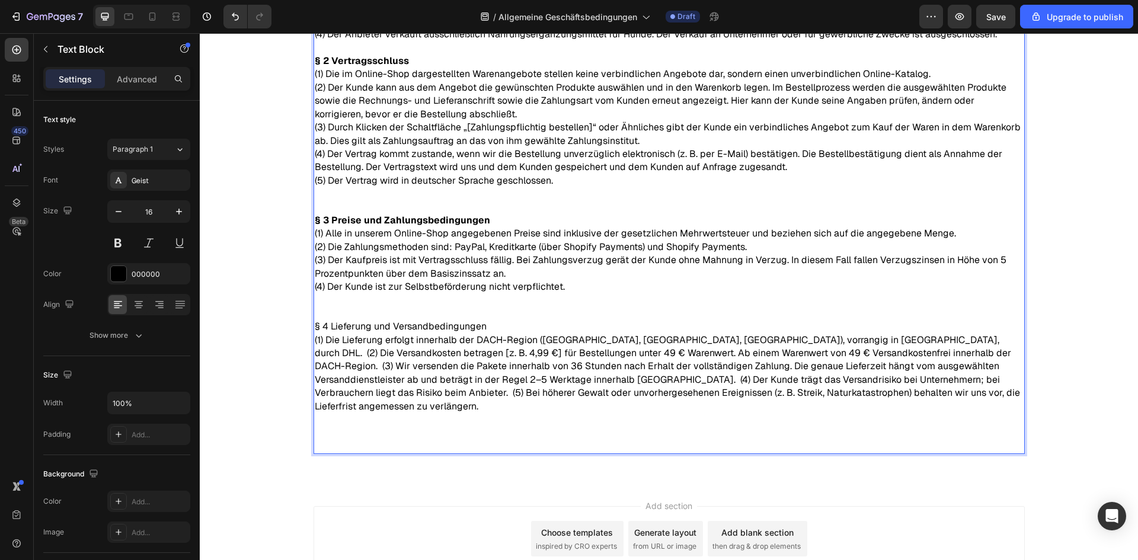
click at [858, 339] on p "(1) Die Lieferung erfolgt innerhalb der DACH-Region ([GEOGRAPHIC_DATA], [GEOGRA…" at bounding box center [669, 373] width 709 height 79
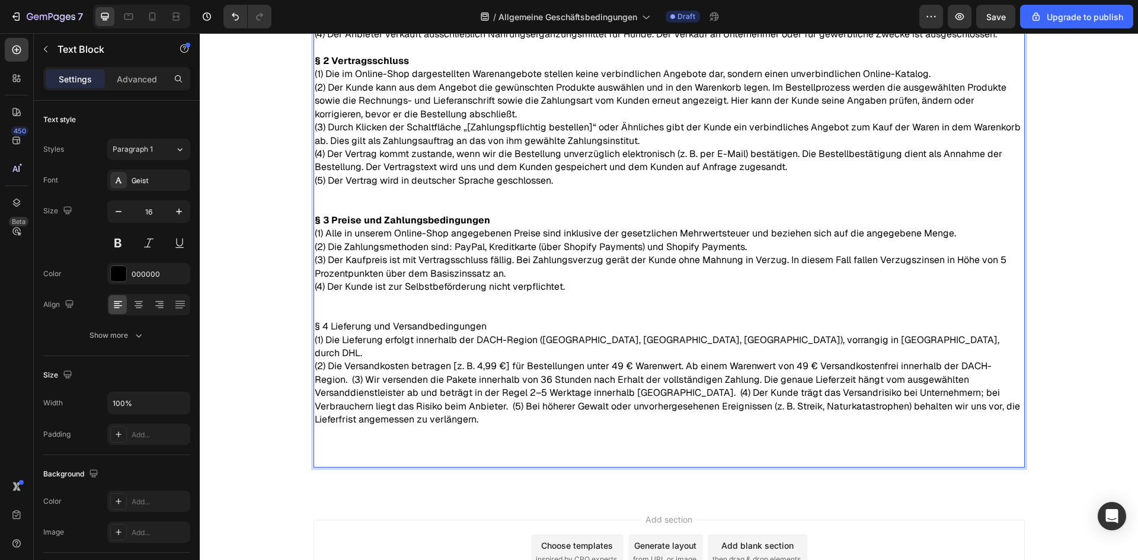
click at [327, 367] on p "(2) Die Versandkosten betragen [z. B. 4,99 €] für Bestellungen unter 49 € Waren…" at bounding box center [669, 393] width 709 height 66
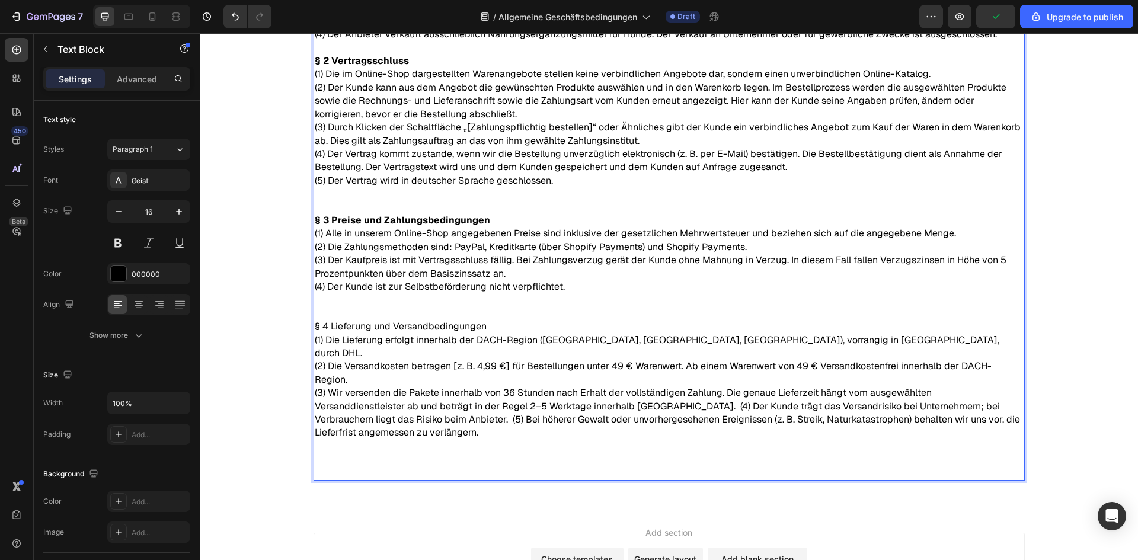
click at [605, 391] on p "(3) Wir versenden die Pakete innerhalb von 36 Stunden nach Erhalt der vollständ…" at bounding box center [669, 412] width 709 height 53
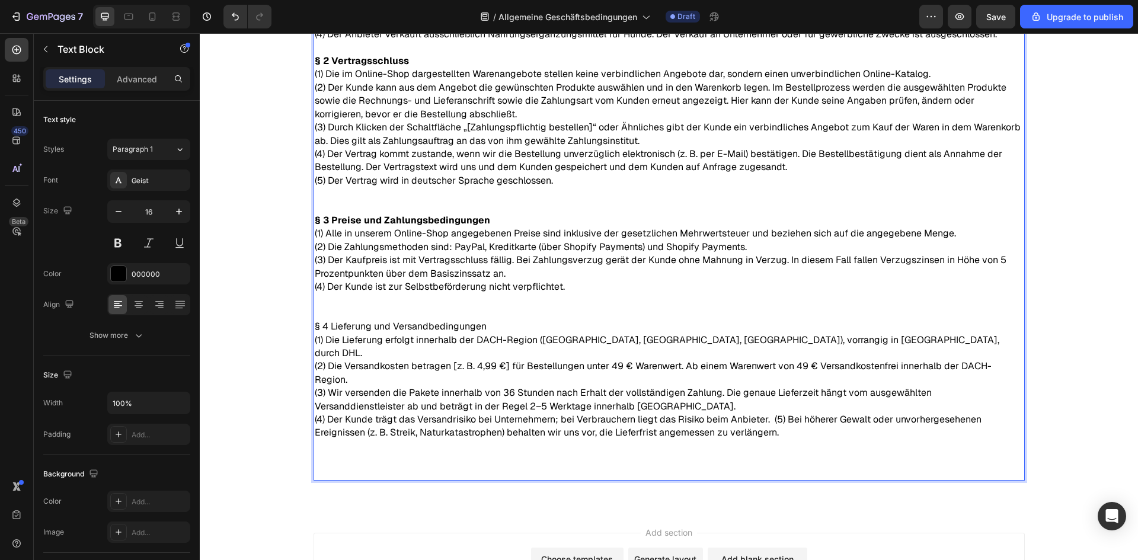
drag, startPoint x: 765, startPoint y: 404, endPoint x: 772, endPoint y: 411, distance: 9.6
click at [766, 413] on p "(4) Der Kunde trägt das Versandrisiko bei Unternehmern; bei Verbrauchern liegt …" at bounding box center [669, 426] width 709 height 27
click at [331, 440] on p "Rich Text Editor. Editing area: main" at bounding box center [669, 460] width 709 height 40
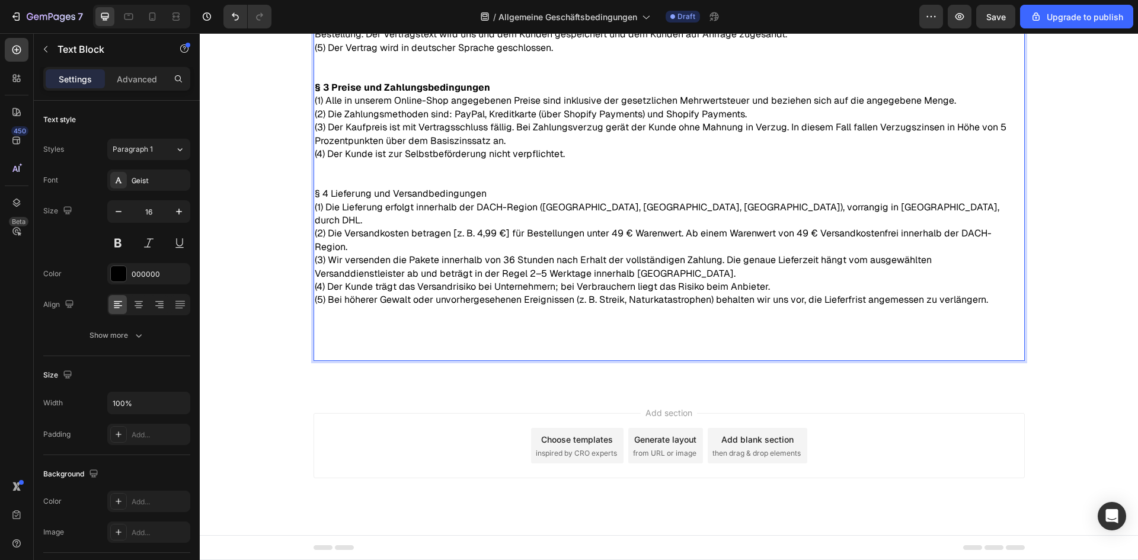
scroll to position [333, 0]
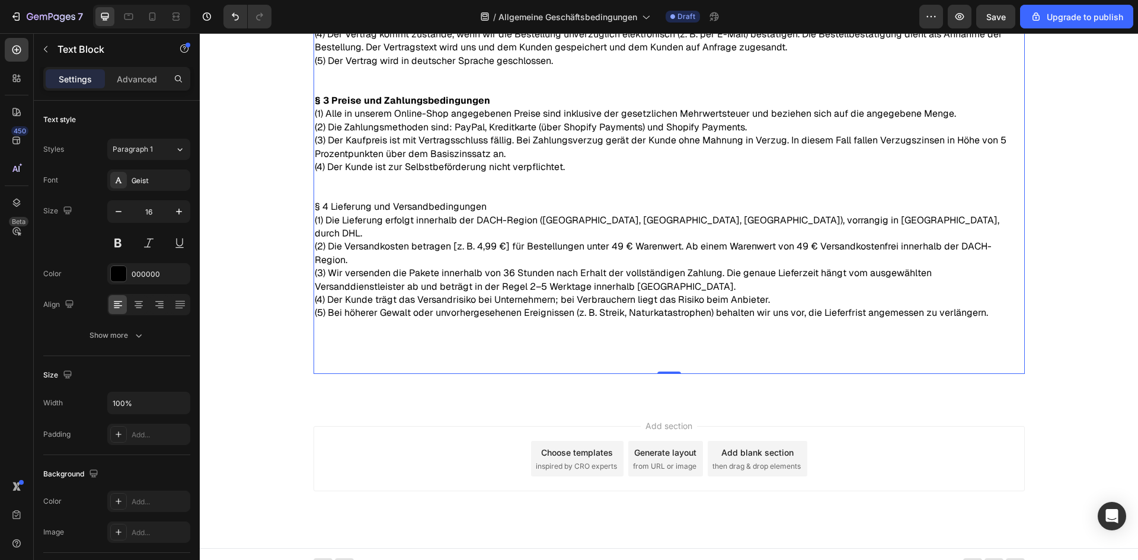
click at [364, 333] on p "⁠⁠⁠⁠⁠⁠⁠" at bounding box center [669, 353] width 709 height 40
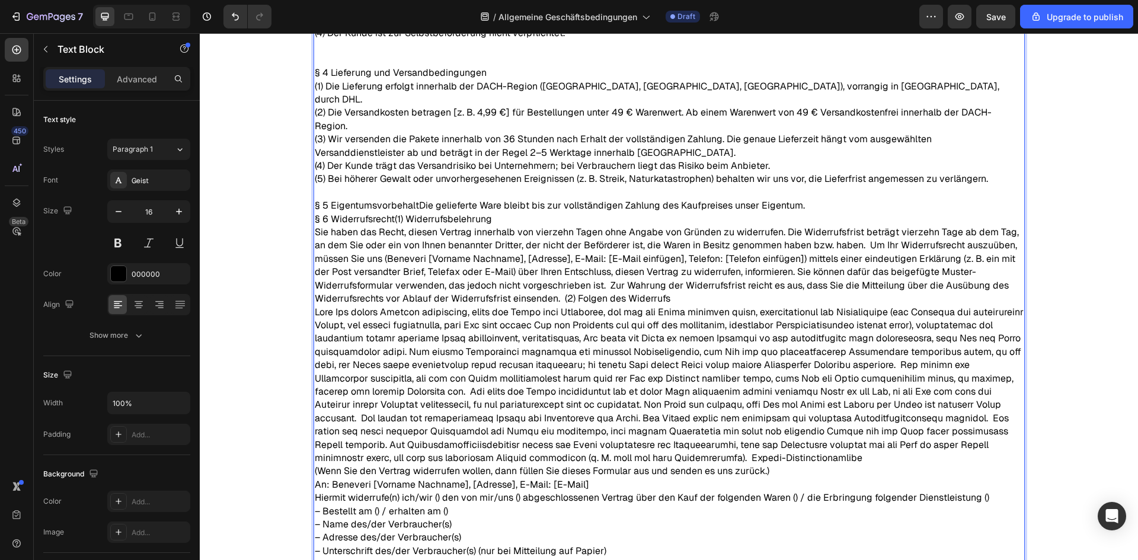
scroll to position [410, 0]
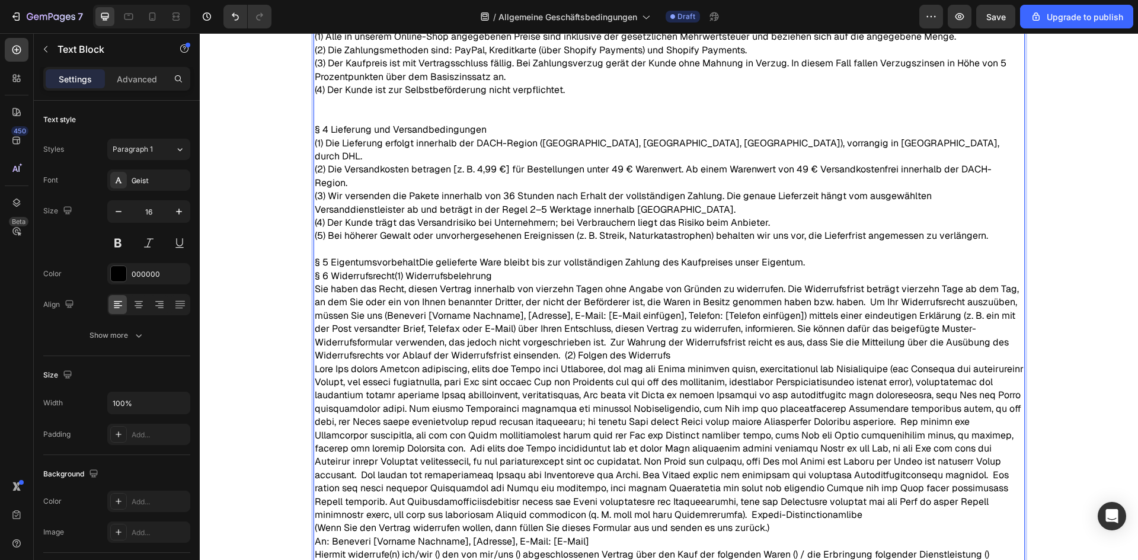
click at [414, 256] on p "§ 5 EigentumsvorbehaltDie gelieferte Ware bleibt bis zur vollständigen Zahlung …" at bounding box center [669, 262] width 709 height 13
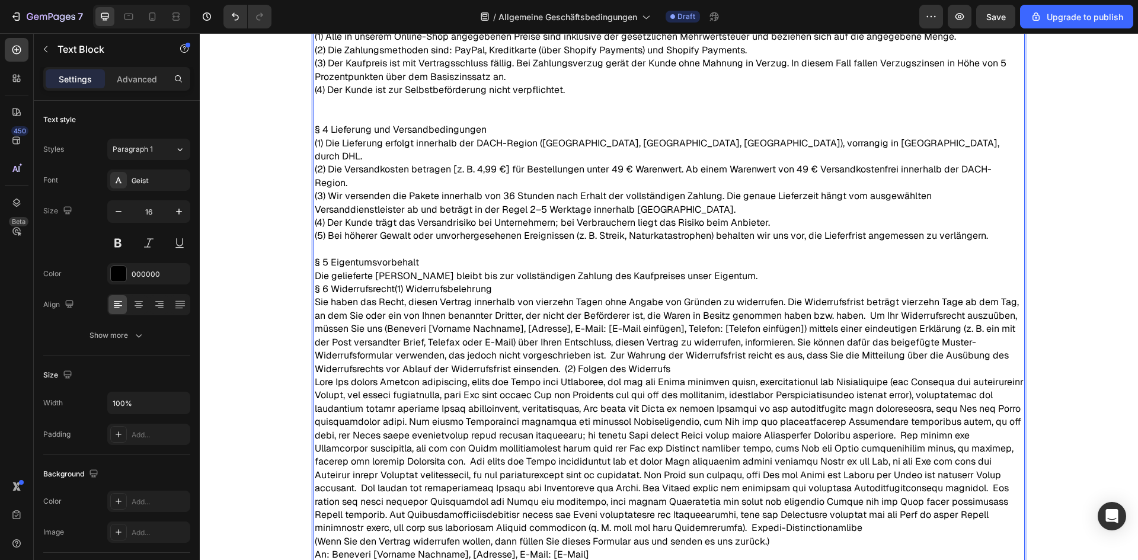
click at [391, 283] on p "§ 6 Widerrufsrecht(1) Widerrufsbelehrung Sie haben das Recht, diesen Vertrag in…" at bounding box center [669, 495] width 709 height 425
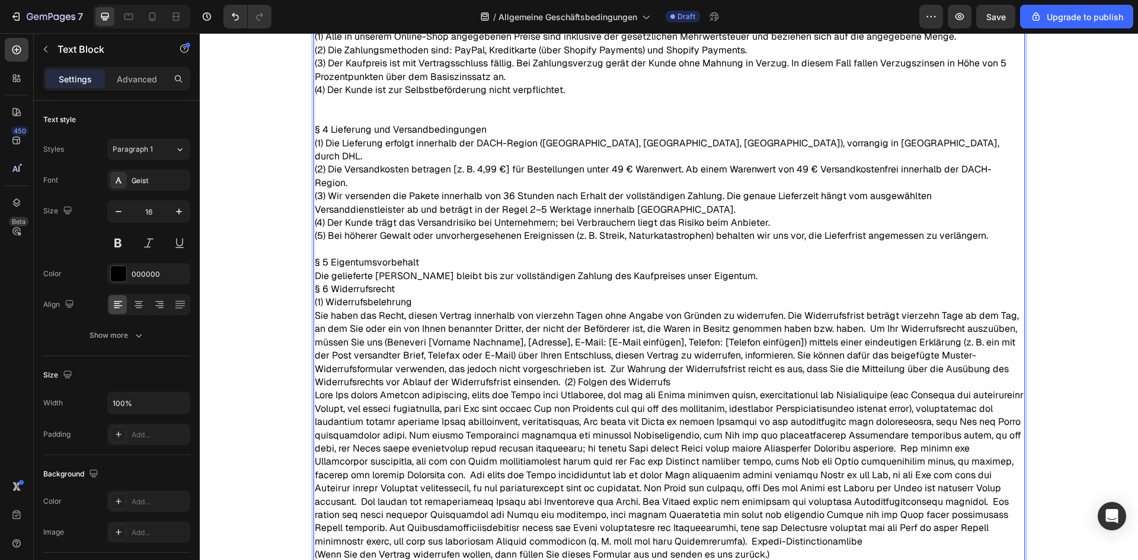
click at [707, 270] on p "Die gelieferte [PERSON_NAME] bleibt bis zur vollständigen Zahlung des Kaufpreis…" at bounding box center [669, 276] width 709 height 13
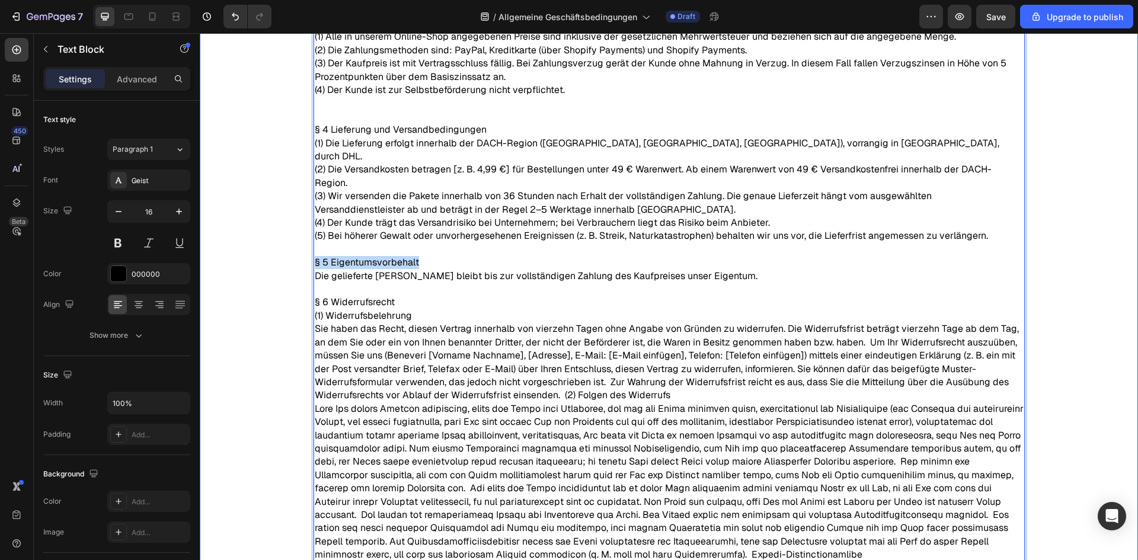
drag, startPoint x: 414, startPoint y: 248, endPoint x: 286, endPoint y: 244, distance: 127.5
click at [286, 244] on div "Allgemeine Geschäftsbedingungen Text Block Zuletzt aktualisiert: [DATE] Text Bl…" at bounding box center [669, 206] width 938 height 1078
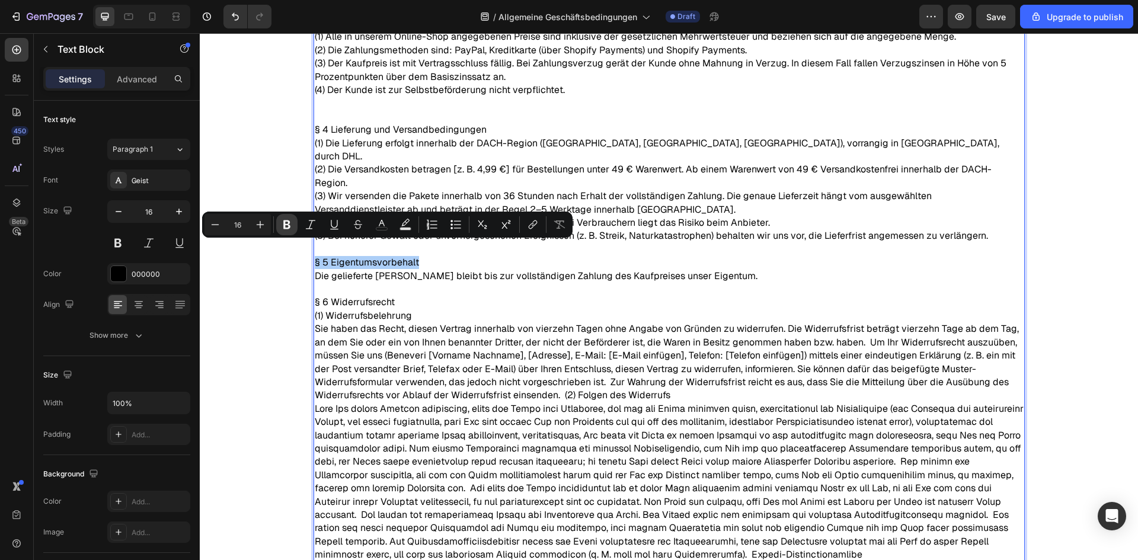
click at [288, 224] on icon "Editor contextual toolbar" at bounding box center [286, 225] width 7 height 9
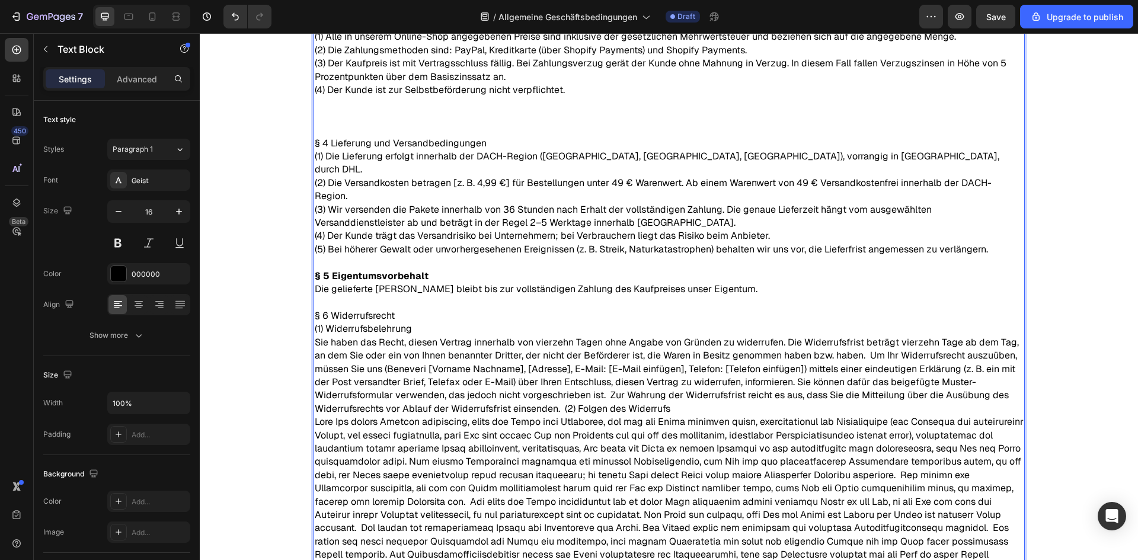
click at [394, 309] on p "§ 6 Widerrufsrecht" at bounding box center [669, 315] width 709 height 13
drag, startPoint x: 394, startPoint y: 305, endPoint x: 299, endPoint y: 295, distance: 94.7
click at [293, 299] on div "Allgemeine Geschäftsbedingungen Text Block Zuletzt aktualisiert: [DATE] Text Bl…" at bounding box center [669, 219] width 938 height 1105
click at [348, 339] on p "(1) Widerrufsbelehrung Sie haben das Recht, diesen Vertrag innerhalb von vierze…" at bounding box center [669, 541] width 709 height 438
click at [341, 309] on p "§ 6 Widerrufsrecht" at bounding box center [669, 315] width 709 height 13
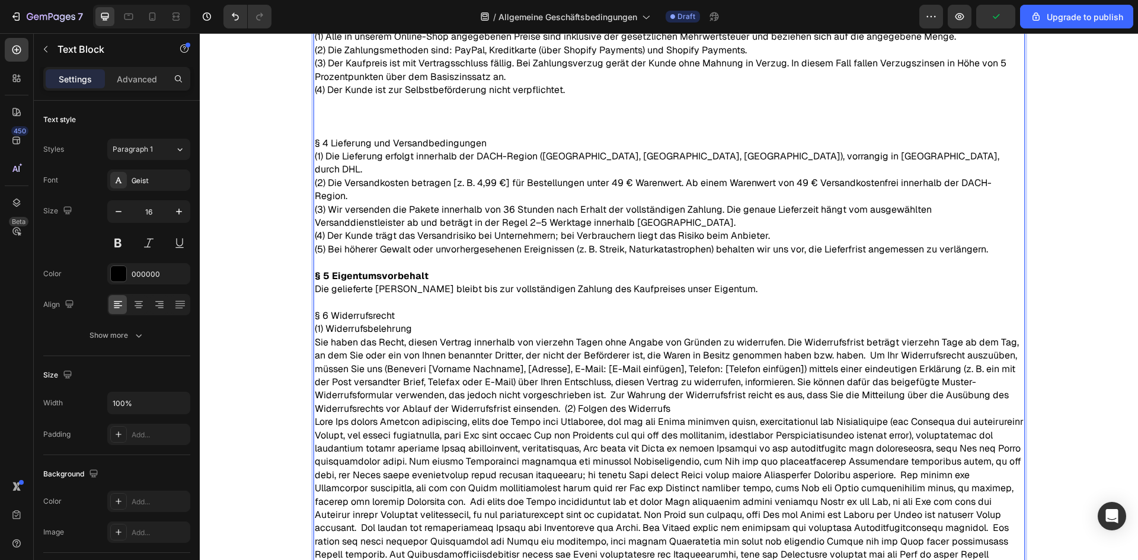
drag, startPoint x: 245, startPoint y: 288, endPoint x: 252, endPoint y: 289, distance: 7.1
click at [245, 288] on div "Allgemeine Geschäftsbedingungen Text Block Zuletzt aktualisiert: [DATE] Text Bl…" at bounding box center [669, 219] width 938 height 1105
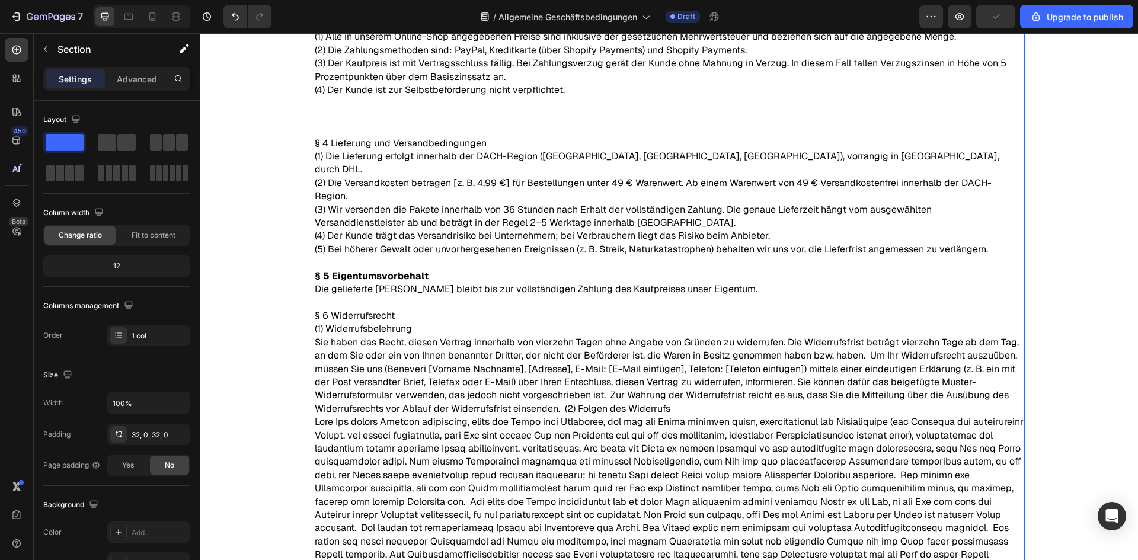
click at [373, 309] on p "§ 6 Widerrufsrecht" at bounding box center [669, 315] width 709 height 13
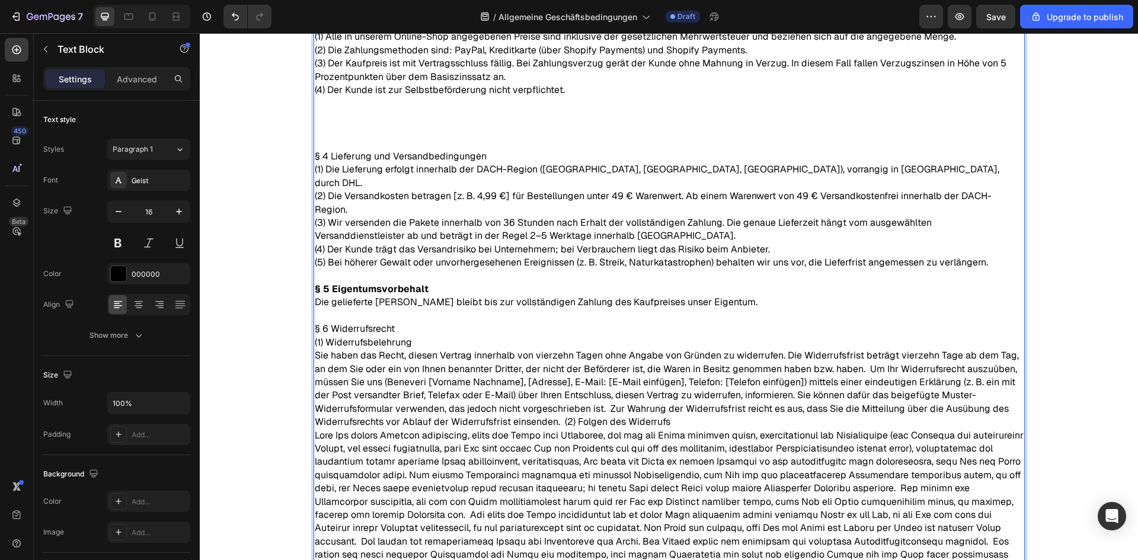
click at [387, 322] on p "§ 6 Widerrufsrecht" at bounding box center [669, 328] width 709 height 13
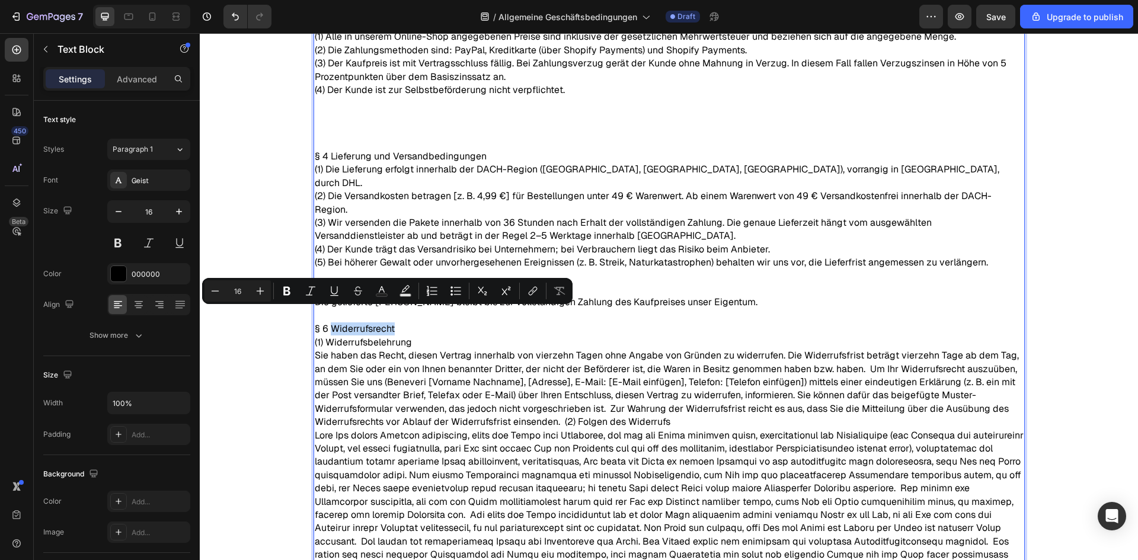
click at [391, 322] on p "§ 6 Widerrufsrecht" at bounding box center [669, 328] width 709 height 13
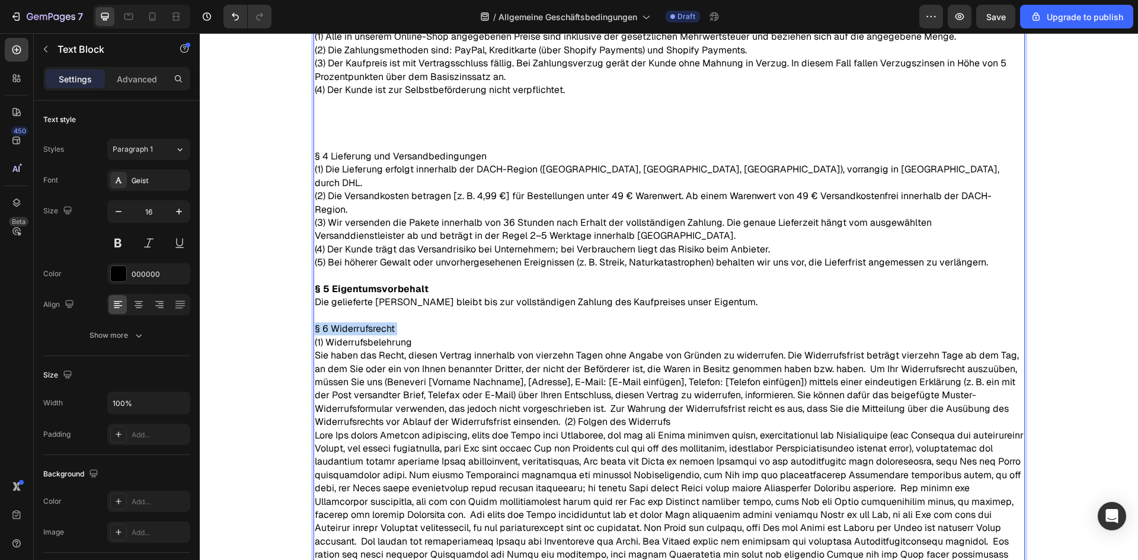
drag, startPoint x: 391, startPoint y: 318, endPoint x: 305, endPoint y: 313, distance: 86.1
click at [277, 317] on div "Allgemeine Geschäftsbedingungen Text Block Zuletzt aktualisiert: [DATE] Text Bl…" at bounding box center [669, 233] width 938 height 1132
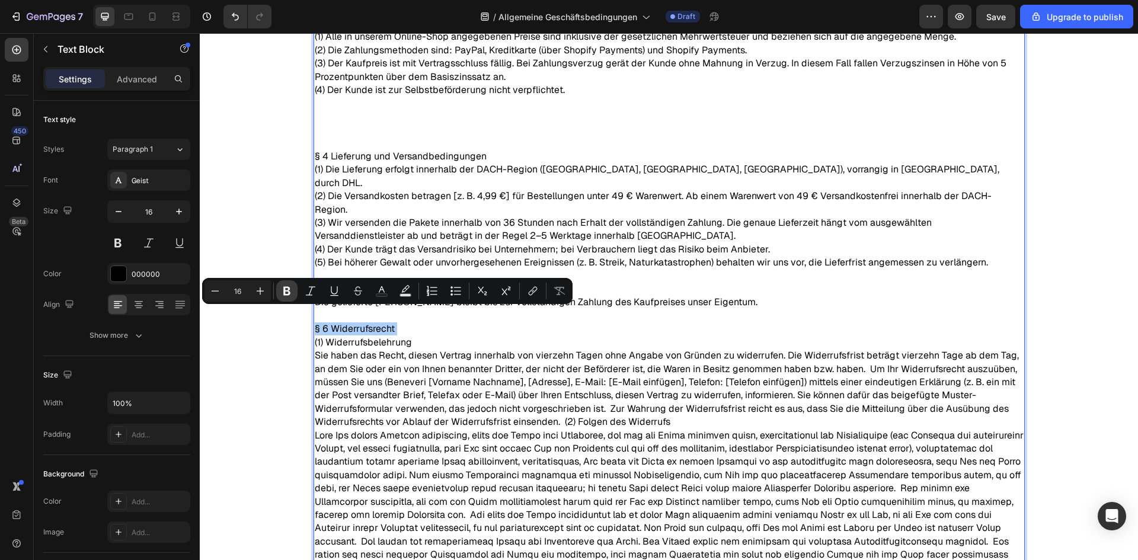
click at [286, 288] on icon "Editor contextual toolbar" at bounding box center [286, 291] width 7 height 9
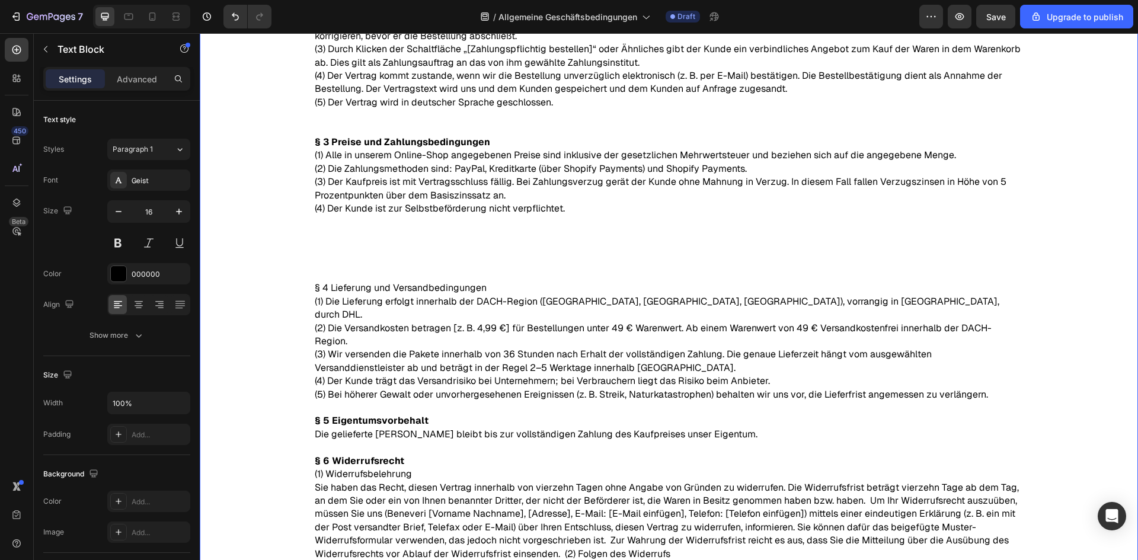
drag, startPoint x: 237, startPoint y: 271, endPoint x: 281, endPoint y: 283, distance: 46.0
click at [238, 271] on div "Allgemeine Geschäftsbedingungen Text Block Zuletzt aktualisiert: [DATE] Text Bl…" at bounding box center [669, 364] width 938 height 1158
click at [396, 302] on p "(1) Die Lieferung erfolgt innerhalb der DACH-Region ([GEOGRAPHIC_DATA], [GEOGRA…" at bounding box center [669, 308] width 709 height 27
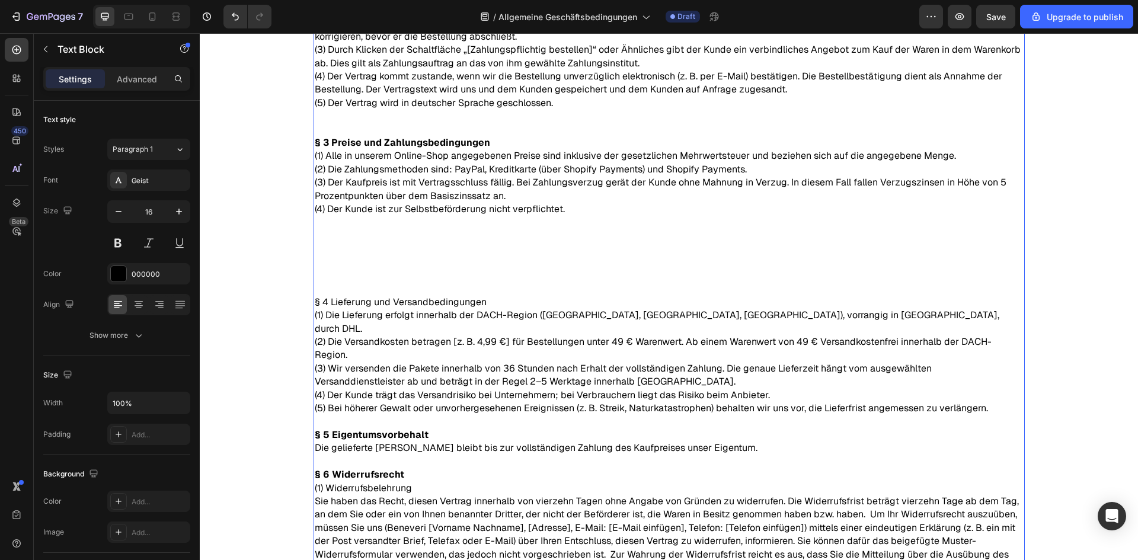
drag, startPoint x: 398, startPoint y: 302, endPoint x: 433, endPoint y: 298, distance: 35.3
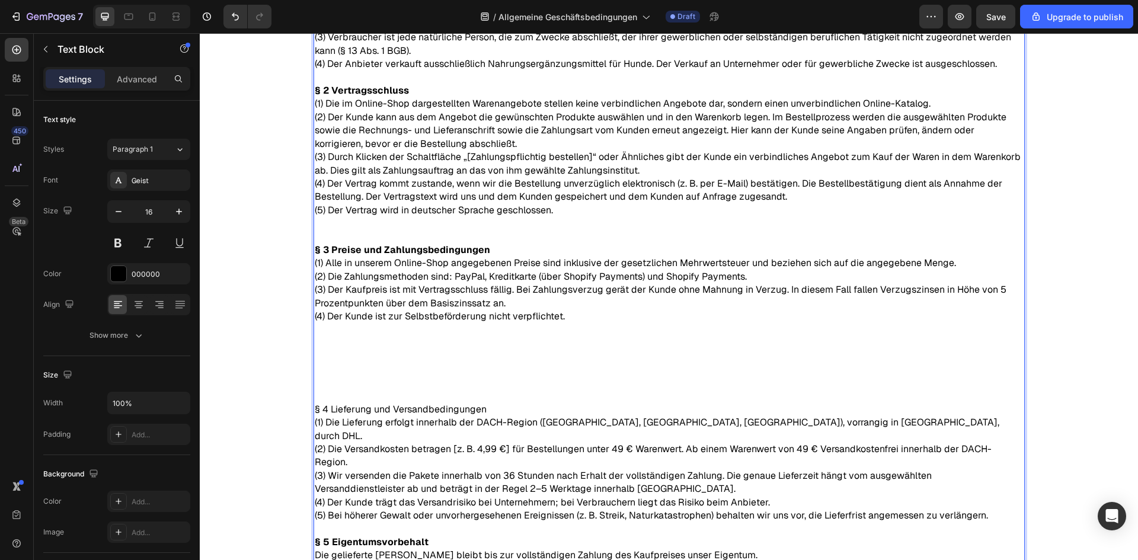
scroll to position [237, 0]
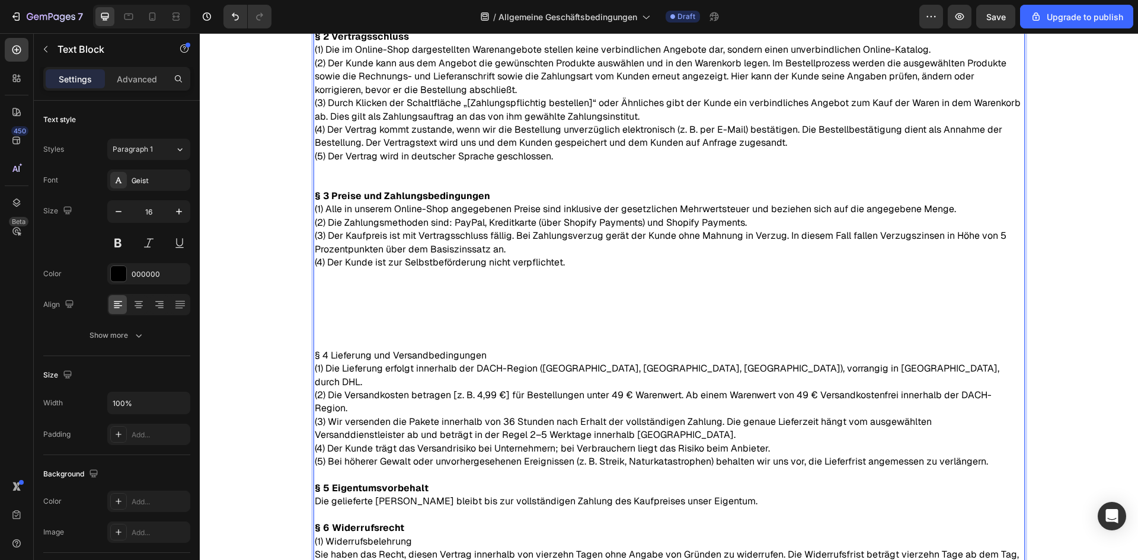
click at [437, 360] on p "§ 4 Lieferung und Versandbedingungen" at bounding box center [669, 355] width 709 height 13
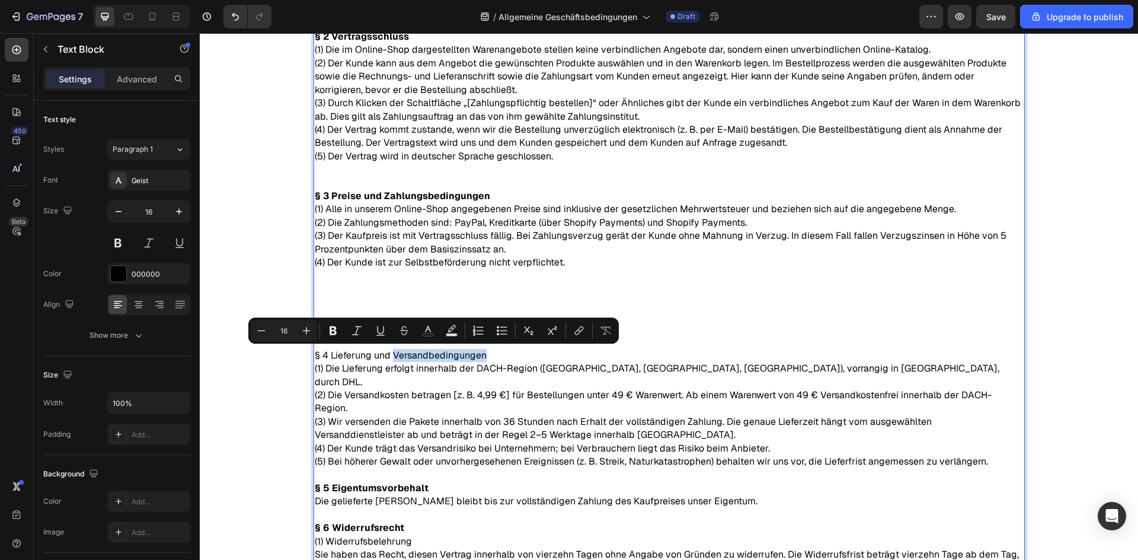
click at [471, 355] on p "§ 4 Lieferung und Versandbedingungen" at bounding box center [669, 355] width 709 height 13
click at [477, 356] on p "§ 4 Lieferung und Versandbedingungen" at bounding box center [669, 355] width 709 height 13
click at [481, 358] on p "§ 4 Lieferung und Versandbedingungen" at bounding box center [669, 355] width 709 height 13
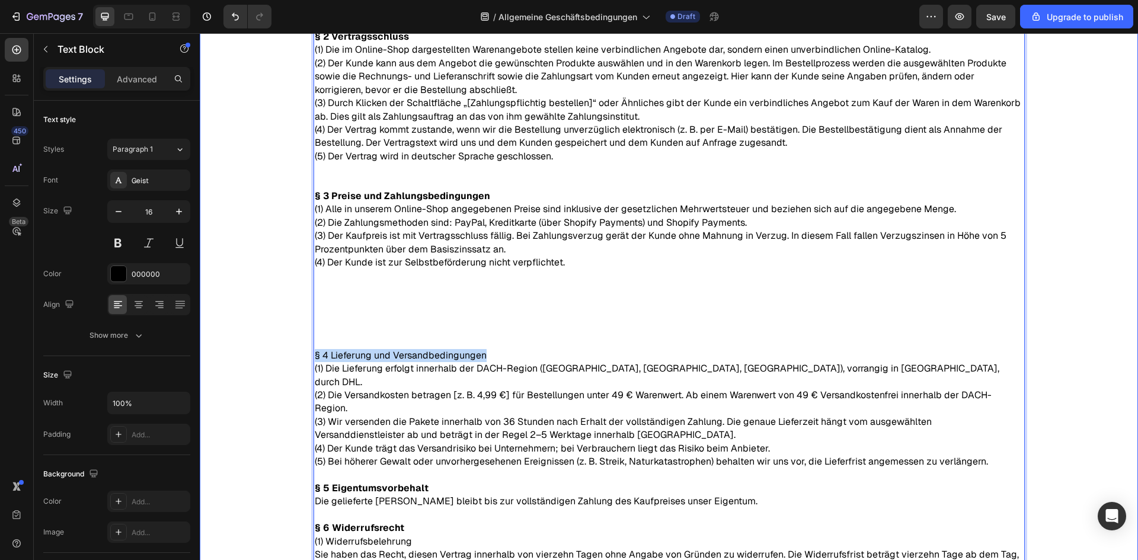
drag, startPoint x: 480, startPoint y: 357, endPoint x: 287, endPoint y: 356, distance: 192.7
click at [287, 356] on div "Allgemeine Geschäftsbedingungen Text Block Zuletzt aktualisiert: [DATE] Text Bl…" at bounding box center [669, 431] width 938 height 1184
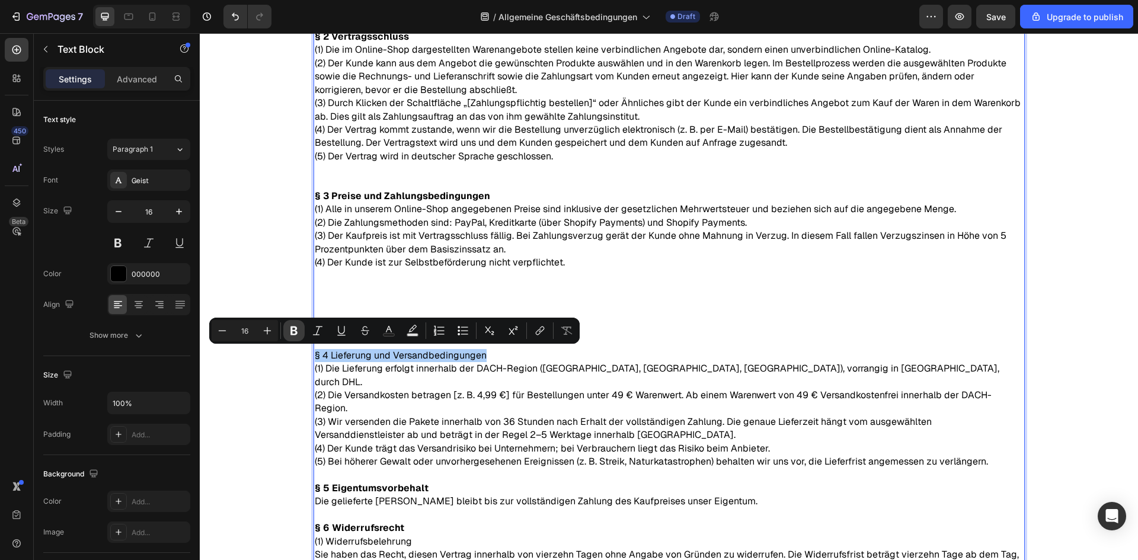
click at [303, 331] on button "Bold" at bounding box center [293, 330] width 21 height 21
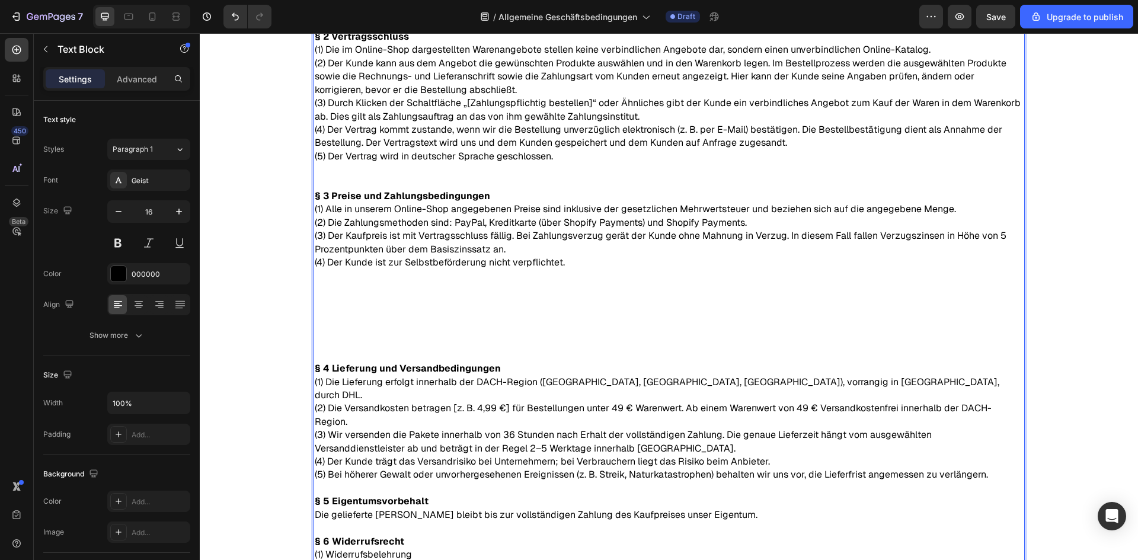
click at [354, 305] on p "(4) Der Kunde ist zur Selbstbeförderung nicht verpflichtet." at bounding box center [669, 302] width 709 height 93
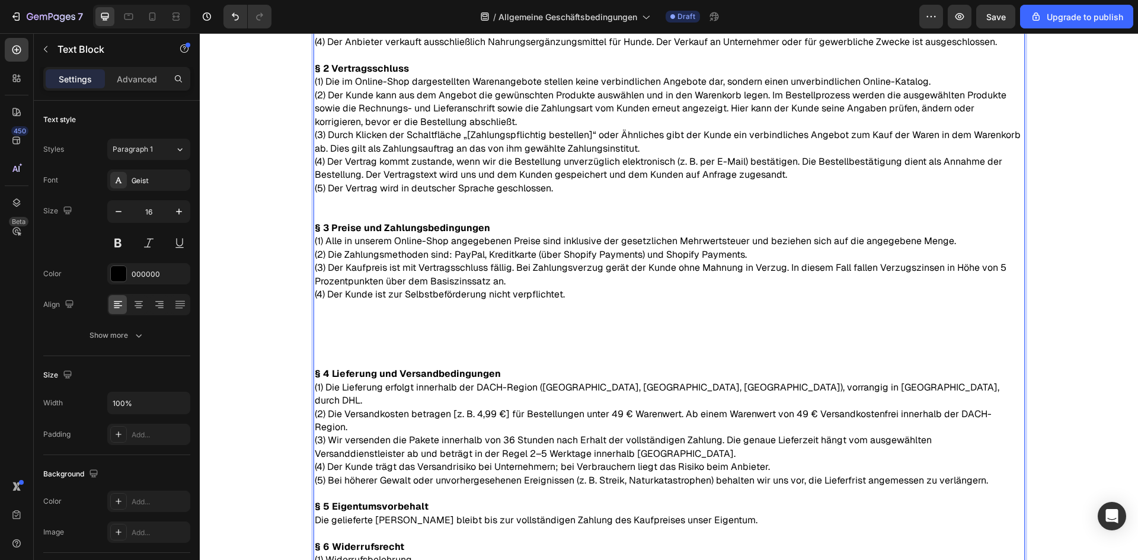
scroll to position [233, 0]
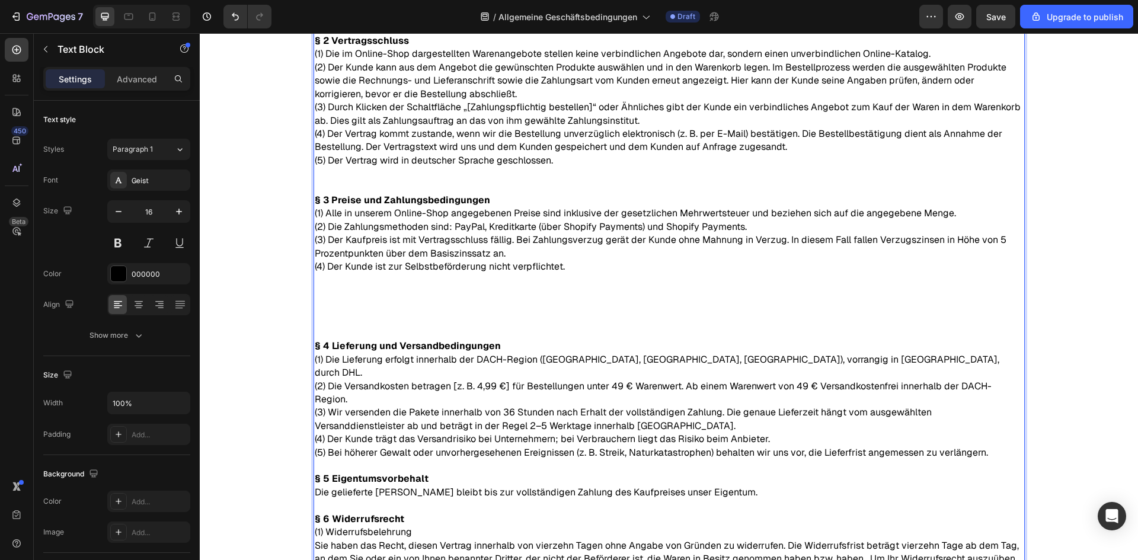
click at [343, 334] on p "Rich Text Editor. Editing area: main" at bounding box center [669, 333] width 709 height 13
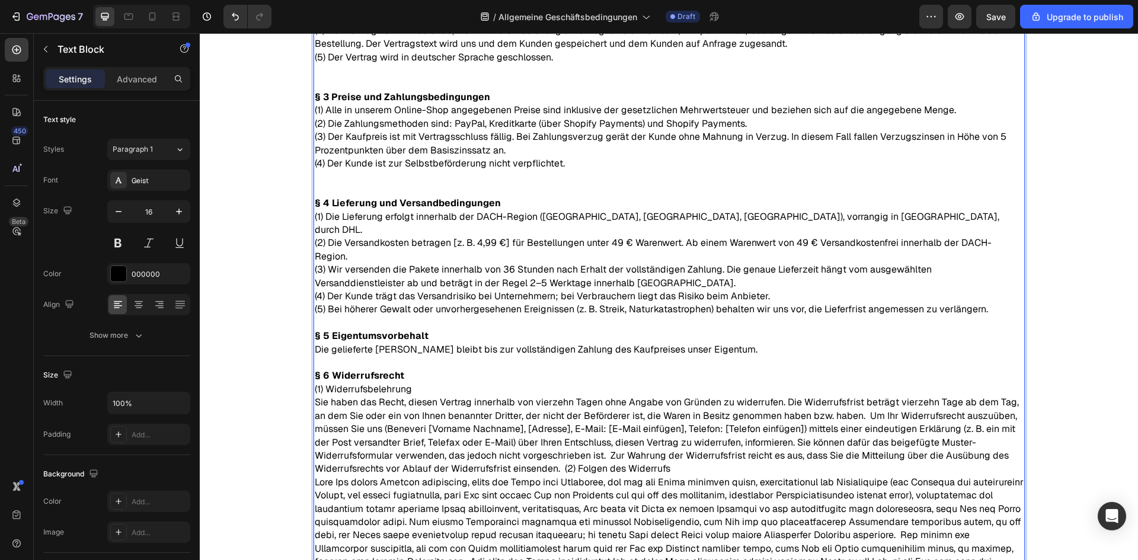
scroll to position [352, 0]
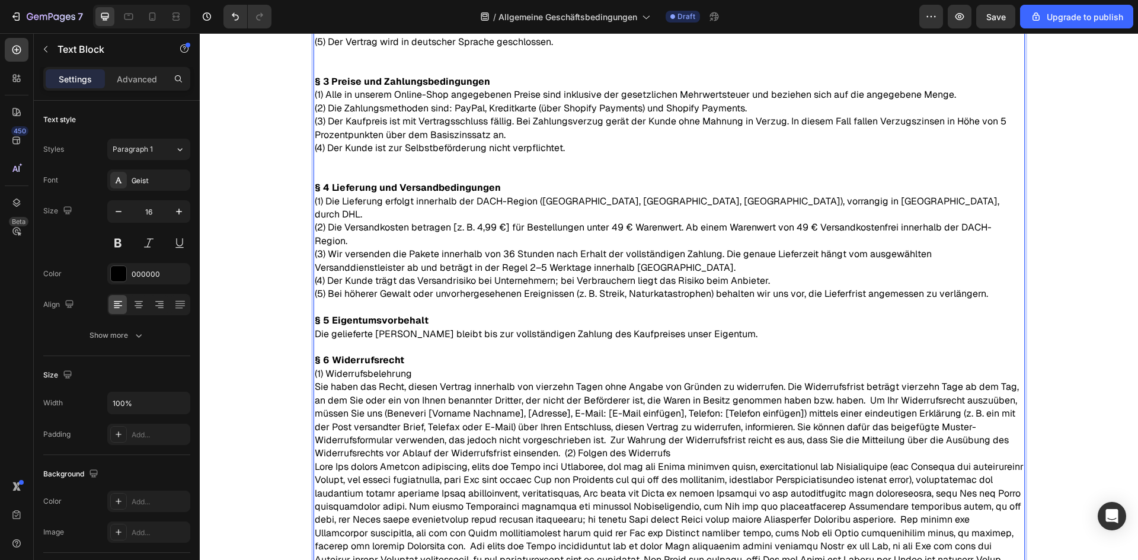
click at [341, 301] on p "Rich Text Editor. Editing area: main" at bounding box center [669, 307] width 709 height 13
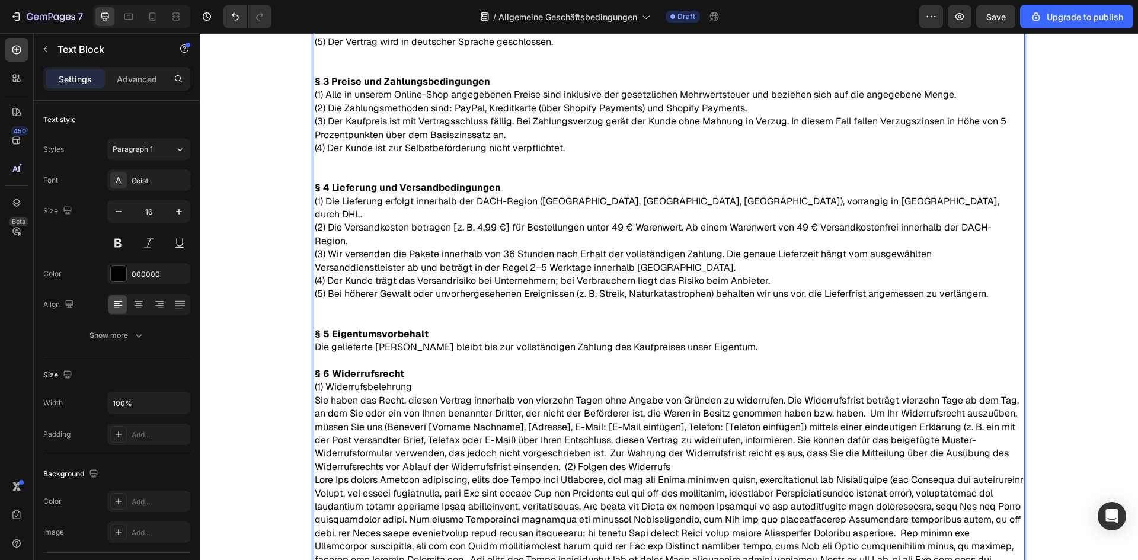
click at [320, 354] on p "Rich Text Editor. Editing area: main" at bounding box center [669, 360] width 709 height 13
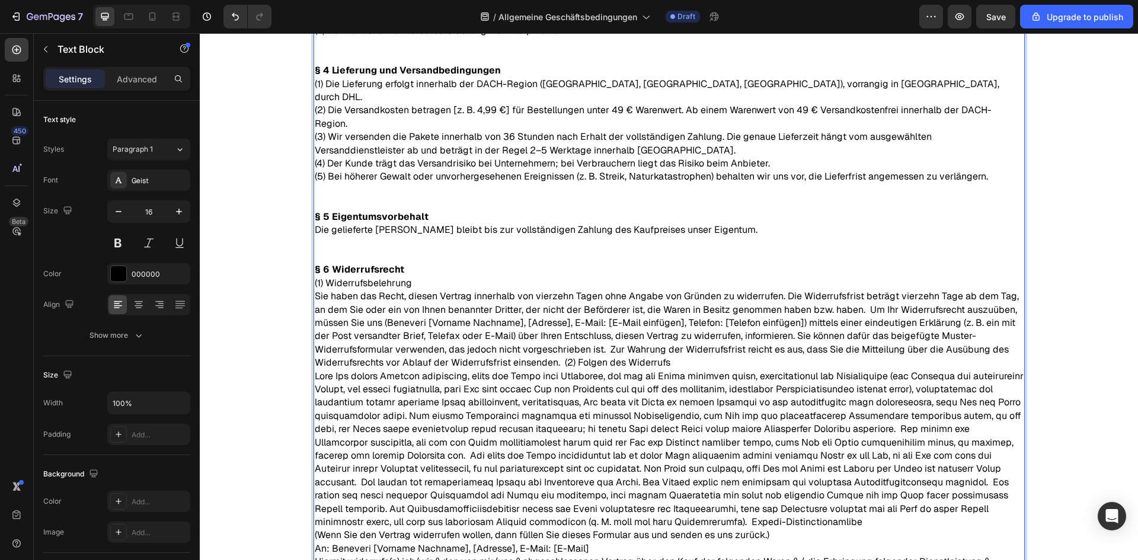
scroll to position [529, 0]
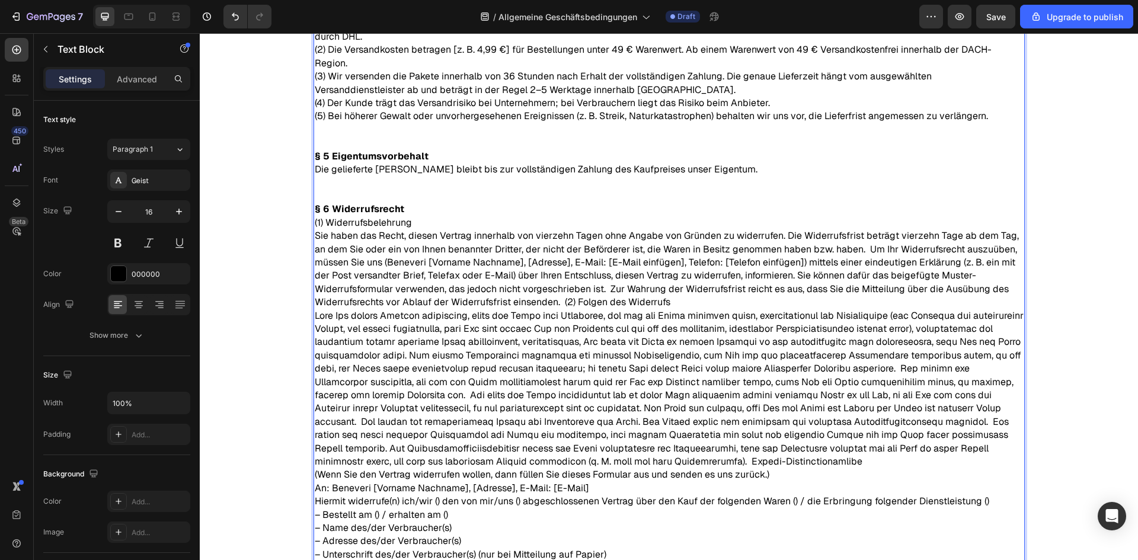
click at [561, 286] on p "(1) Widerrufsbelehrung Sie haben das Recht, diesen Vertrag innerhalb von vierze…" at bounding box center [669, 461] width 709 height 491
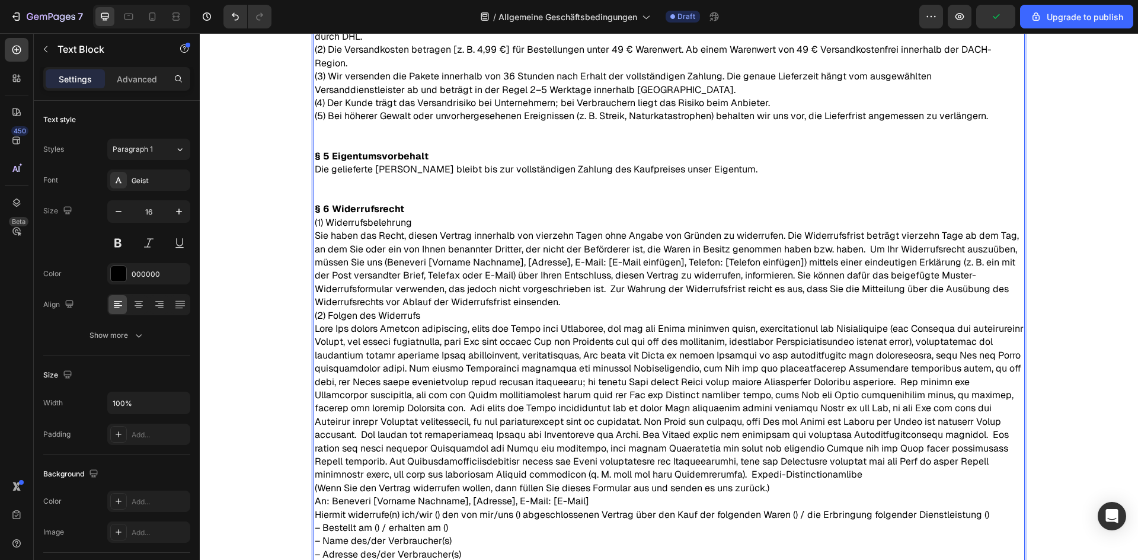
click at [574, 290] on p "(1) Widerrufsbelehrung Sie haben das Recht, diesen Vertrag innerhalb von vierze…" at bounding box center [669, 262] width 709 height 93
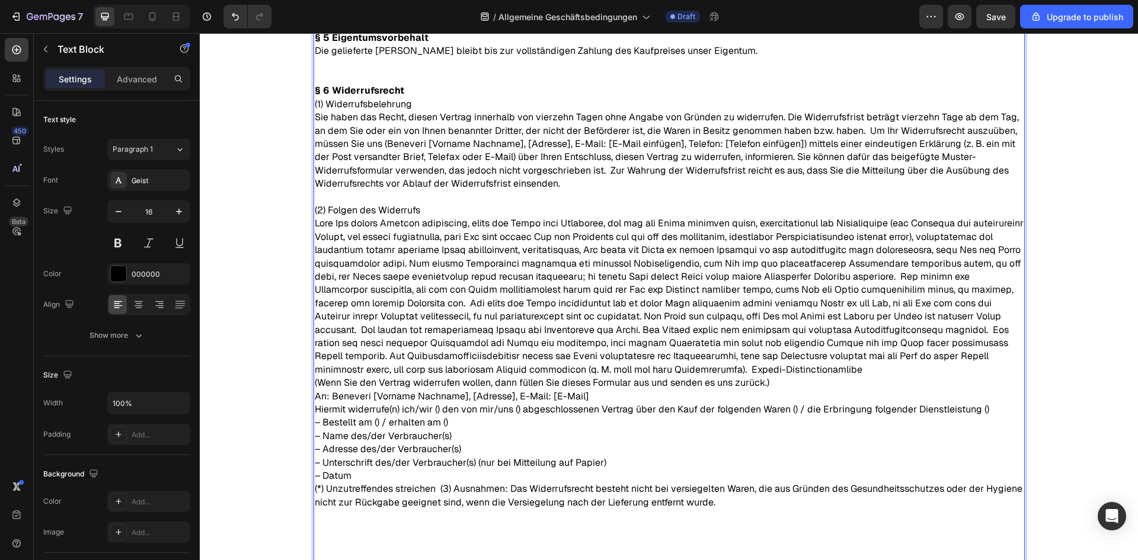
click at [442, 204] on p "(2) Folgen des Widerrufs (Wenn Sie den Vertrag widerrufen wollen, dann füllen S…" at bounding box center [669, 410] width 709 height 412
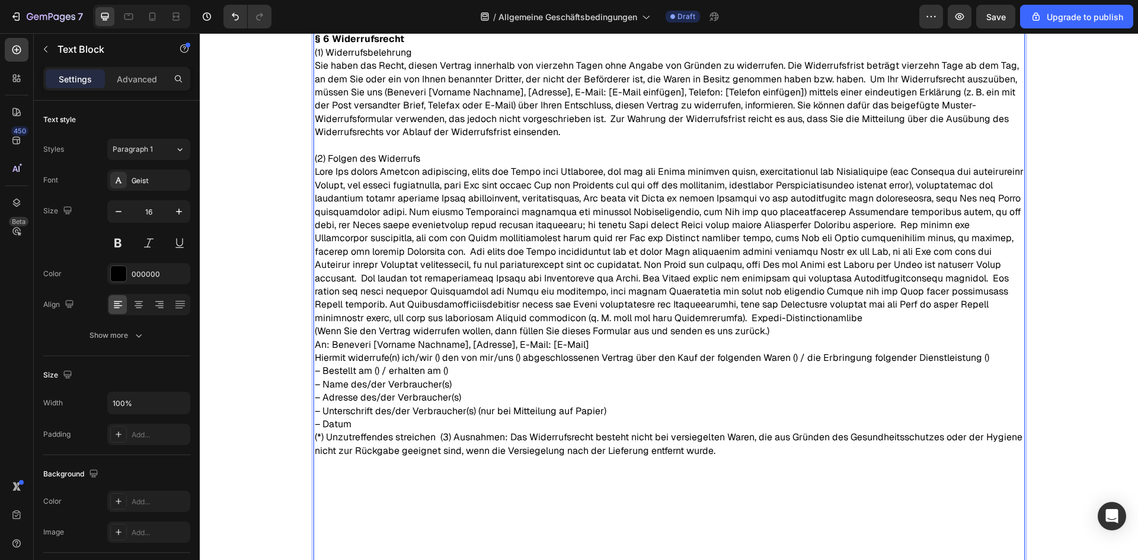
scroll to position [707, 0]
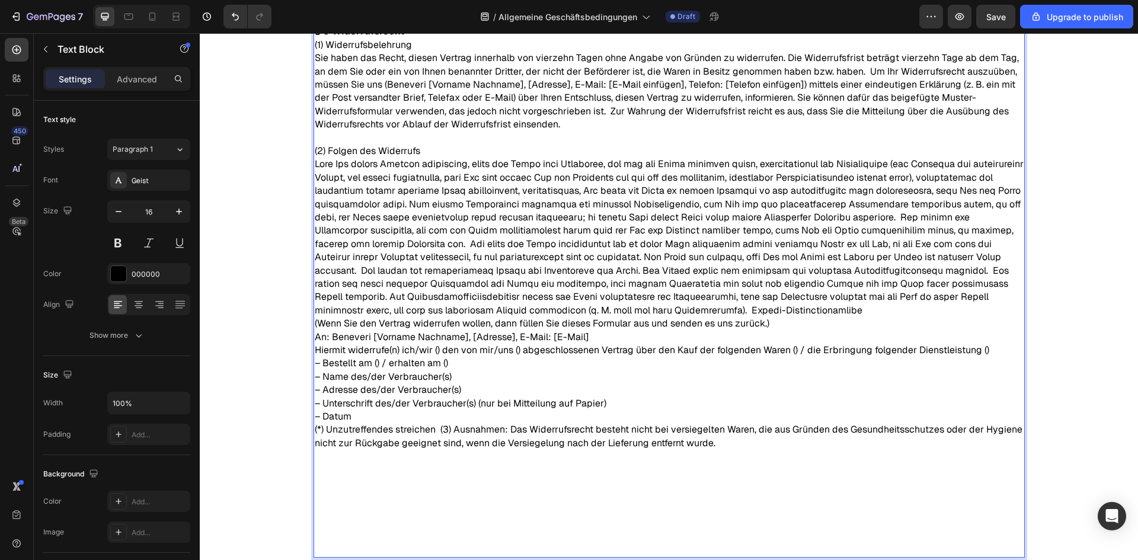
click at [796, 350] on p "(2) Folgen des Widerrufs (Wenn Sie den Vertrag widerrufen wollen, dann füllen S…" at bounding box center [669, 351] width 709 height 412
click at [435, 429] on p "(2) Folgen des Widerrufs (Wenn Sie den Vertrag widerrufen wollen, dann füllen S…" at bounding box center [669, 351] width 709 height 412
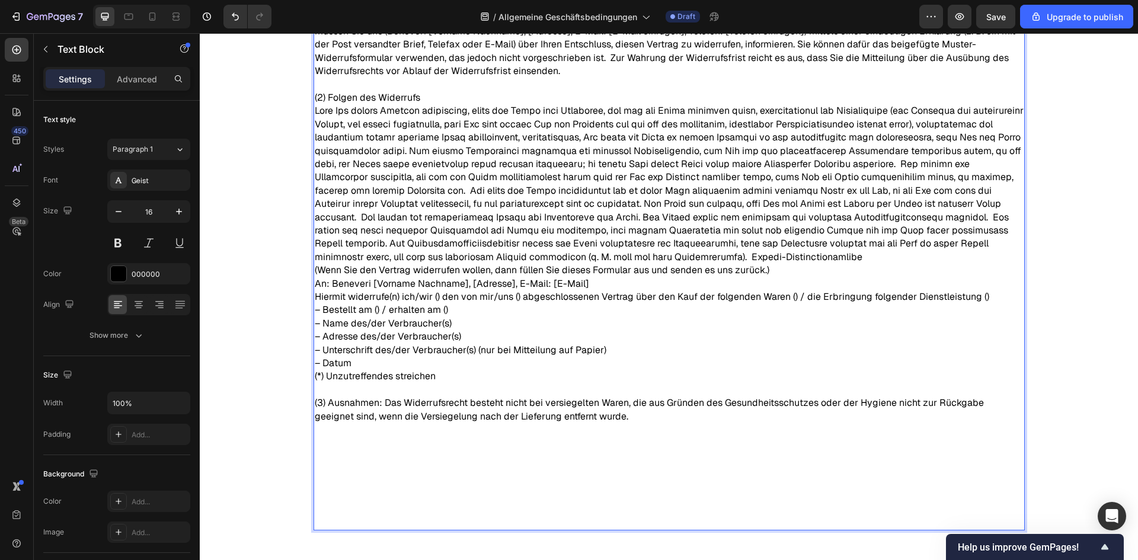
scroll to position [766, 0]
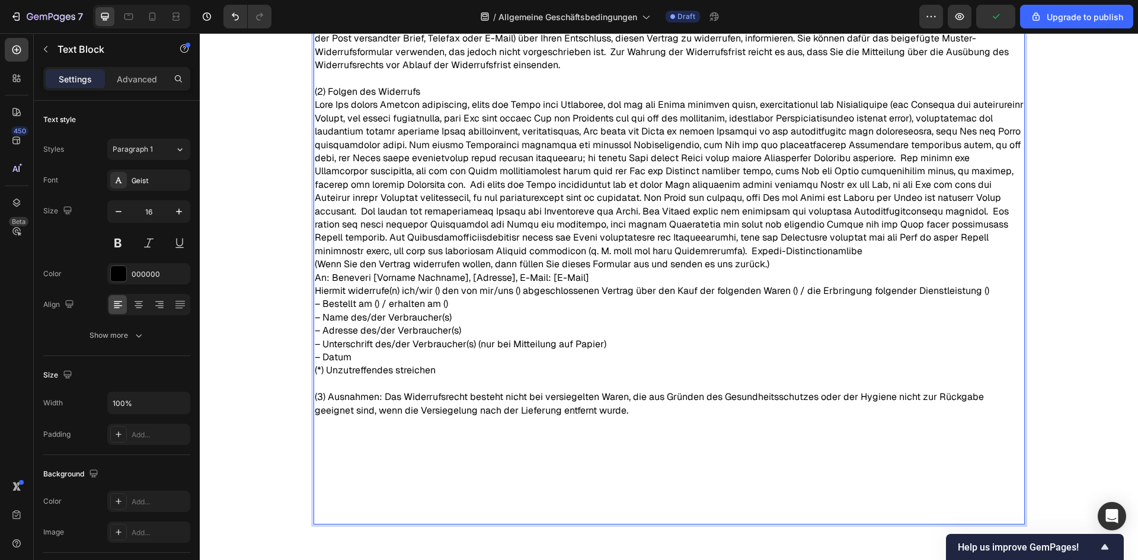
click at [598, 411] on p "(3) Ausnahmen: Das Widerrufsrecht besteht nicht bei versiegelten Waren, die aus…" at bounding box center [669, 457] width 709 height 133
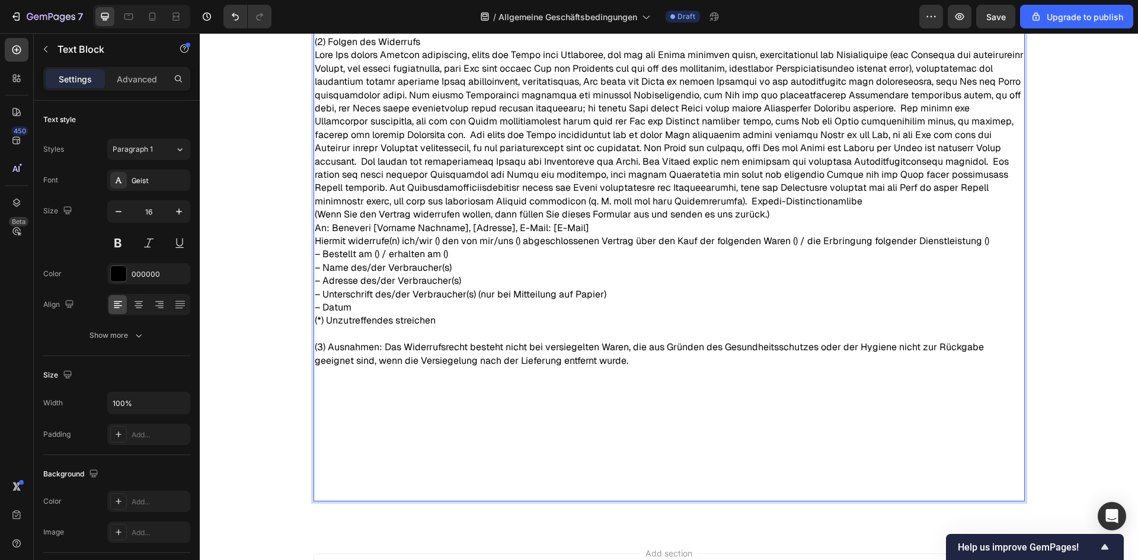
scroll to position [826, 0]
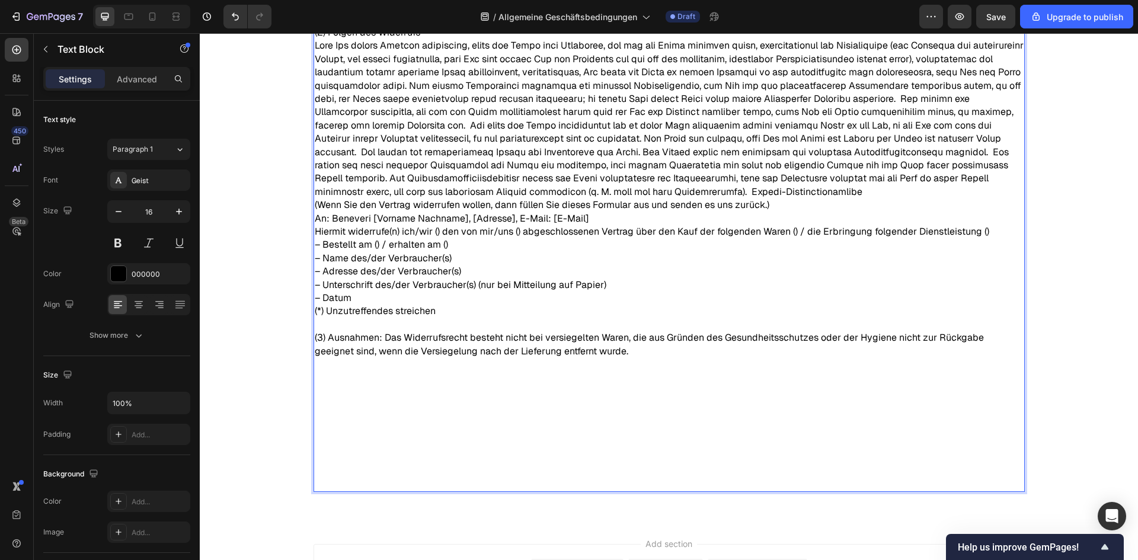
click at [338, 383] on p "⁠⁠⁠⁠⁠⁠⁠" at bounding box center [669, 432] width 709 height 120
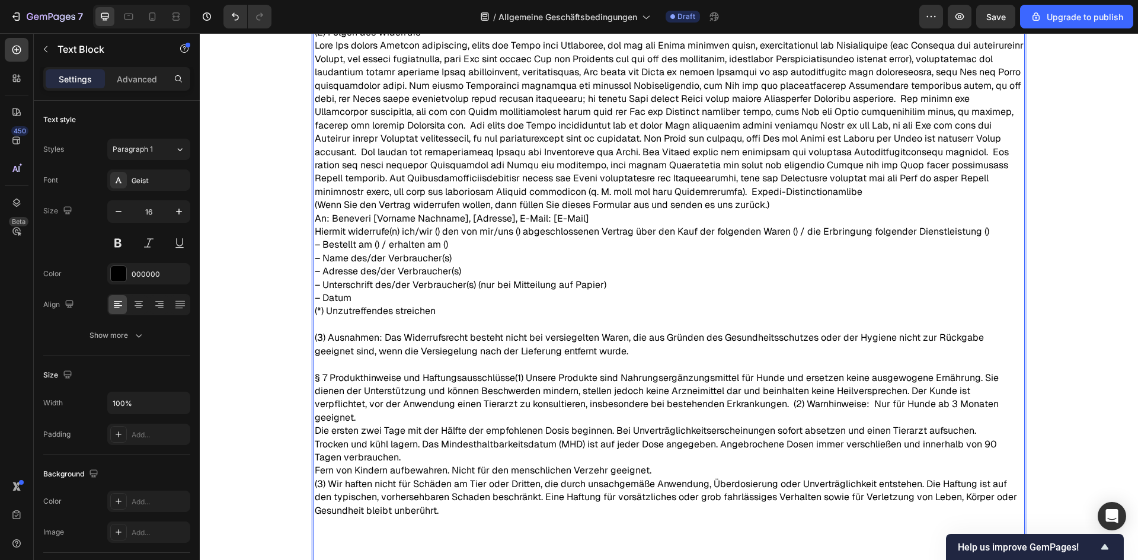
click at [398, 378] on p "§ 7 Produkthinweise und Haftungsausschlüsse(1) Unsere Produkte sind Nahrungserg…" at bounding box center [669, 425] width 709 height 106
click at [513, 378] on p "§ 7 Produkthinweise und Haftungsausschlüsse(1) Unsere Produkte sind Nahrungserg…" at bounding box center [669, 425] width 709 height 106
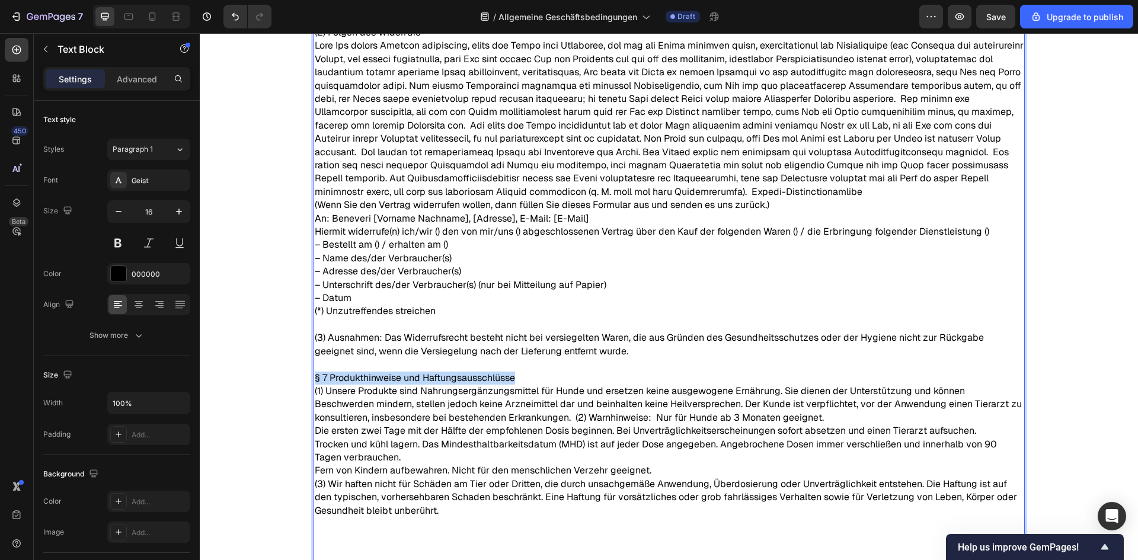
drag, startPoint x: 501, startPoint y: 378, endPoint x: 269, endPoint y: 383, distance: 231.8
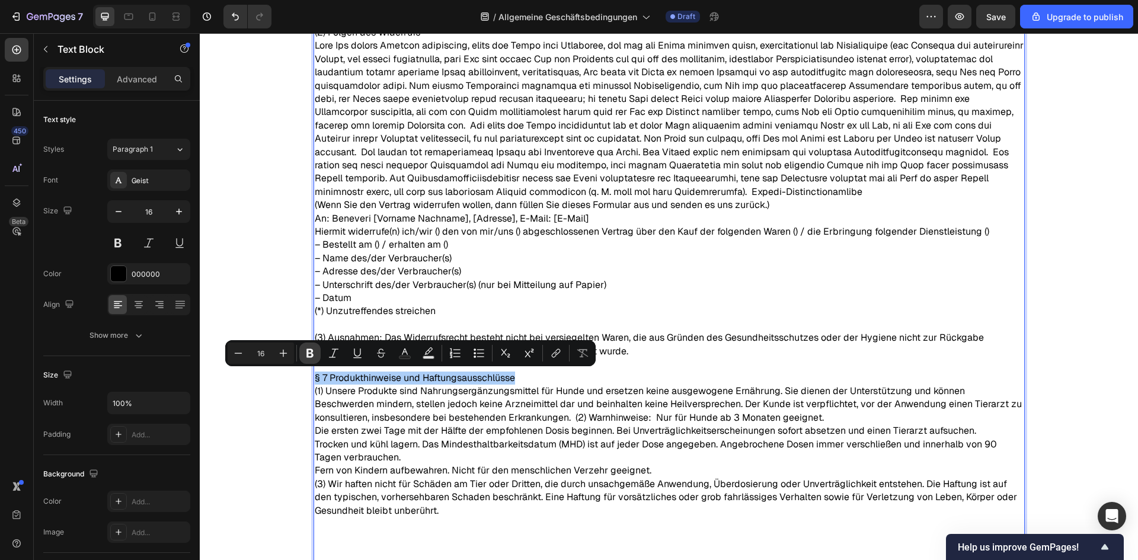
click at [305, 351] on icon "Editor contextual toolbar" at bounding box center [310, 353] width 12 height 12
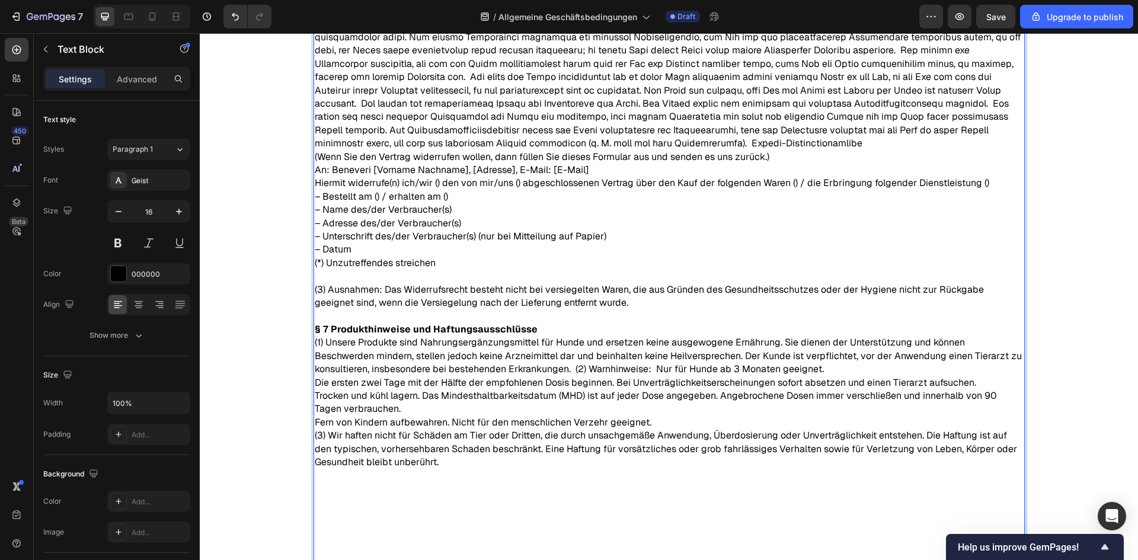
scroll to position [944, 0]
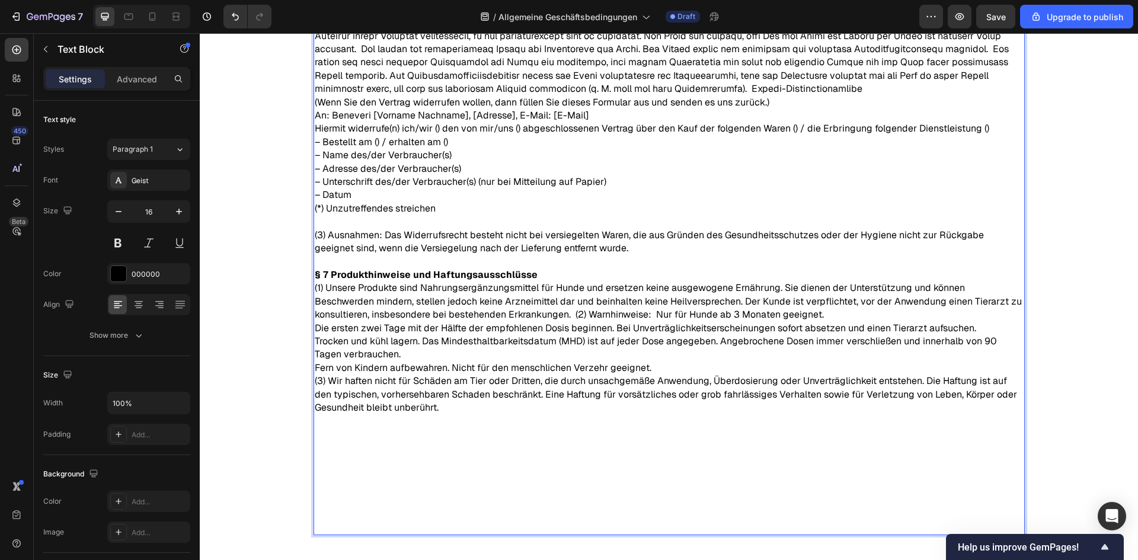
click at [653, 393] on p "(3) Wir haften nicht für Schäden am Tier oder Dritten, die durch unsachgemäße A…" at bounding box center [669, 454] width 709 height 159
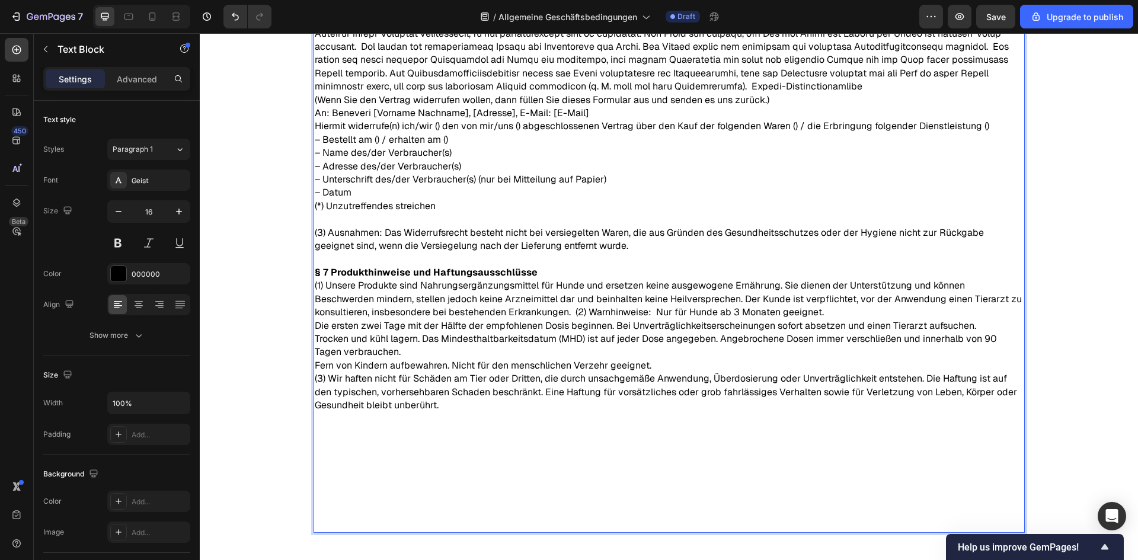
click at [572, 309] on p "(1) Unsere Produkte sind Nahrungsergänzungsmittel für Hunde und ersetzen keine …" at bounding box center [669, 325] width 709 height 93
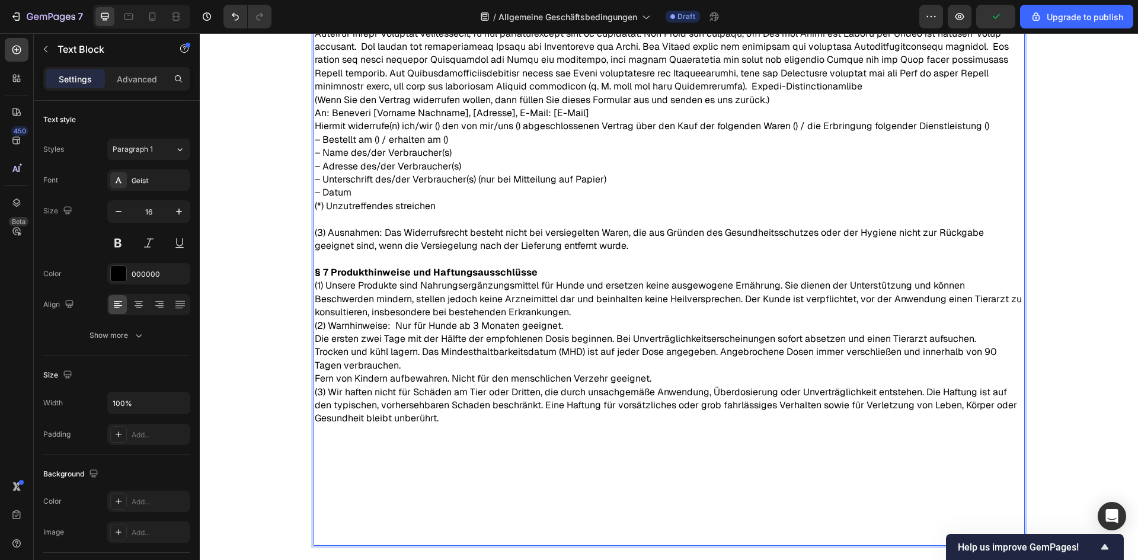
click at [660, 378] on p "(2) Warnhinweise: Nur für Hunde ab 3 Monaten geeignet. Die ersten zwei Tage mit…" at bounding box center [669, 353] width 709 height 66
click at [315, 390] on p "(3) Wir haften nicht für Schäden am Tier oder Dritten, die durch unsachgemäße A…" at bounding box center [669, 465] width 709 height 159
click at [438, 251] on p "(3) Ausnahmen: Das Widerrufsrecht besteht nicht bei versiegelten Waren, die aus…" at bounding box center [669, 239] width 709 height 27
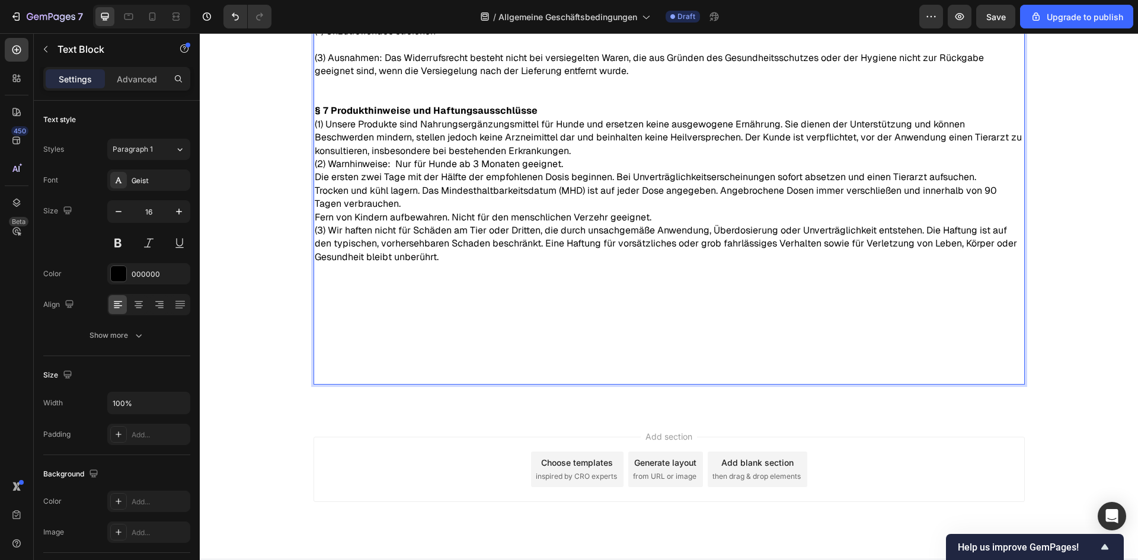
scroll to position [1122, 0]
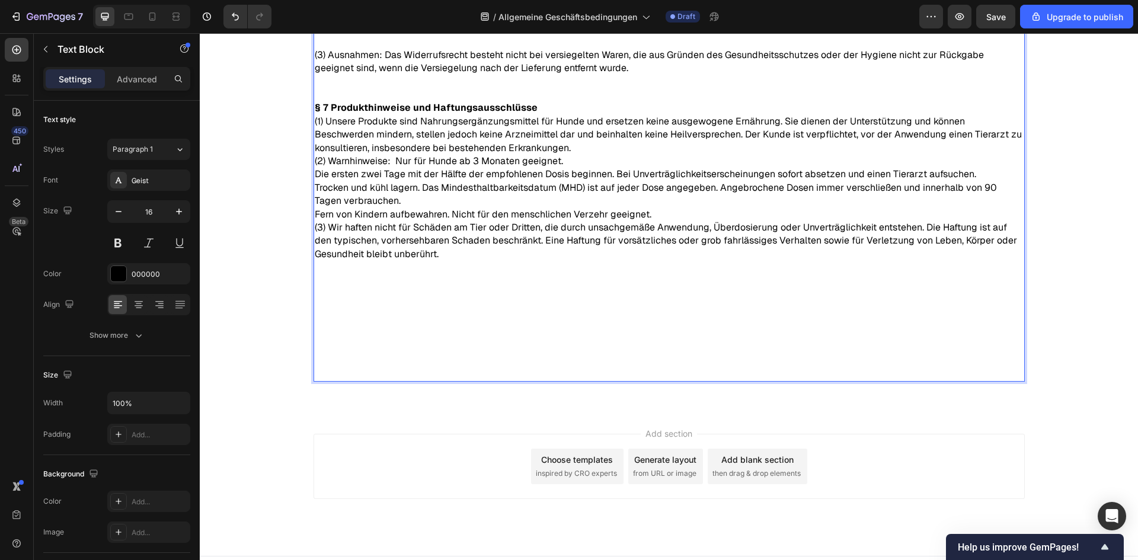
click at [349, 302] on p "(3) Wir haften nicht für Schäden am Tier oder Dritten, die durch unsachgemäße A…" at bounding box center [669, 300] width 709 height 159
click at [343, 285] on p "(3) Wir haften nicht für Schäden am Tier oder Dritten, die durch unsachgemäße A…" at bounding box center [669, 300] width 709 height 159
click at [338, 299] on p "(3) Wir haften nicht für Schäden am Tier oder Dritten, die durch unsachgemäße A…" at bounding box center [669, 300] width 709 height 159
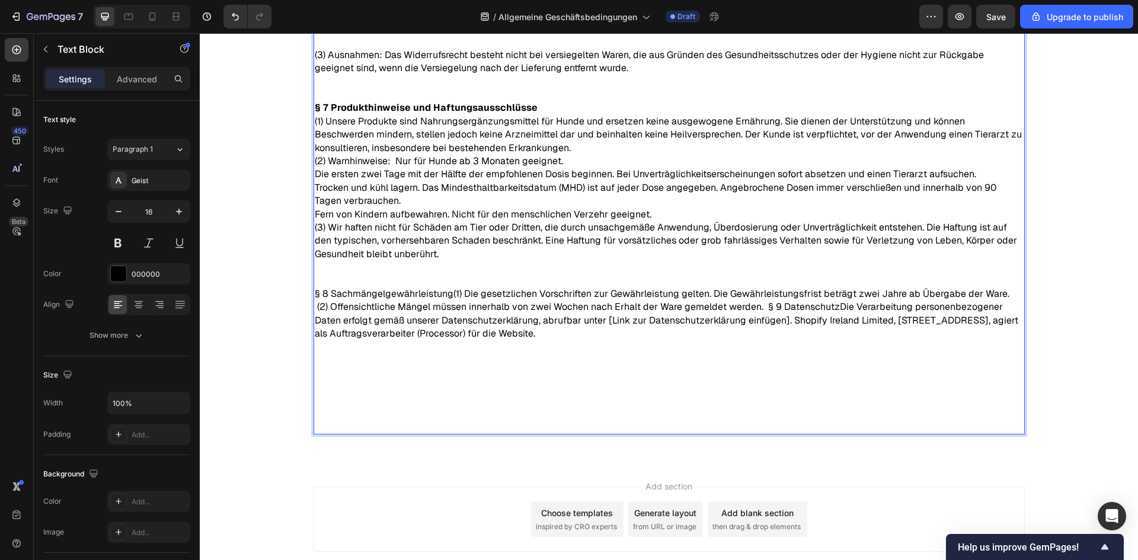
click at [449, 295] on p "(3) Wir haften nicht für Schäden am Tier oder Dritten, die durch unsachgemäße A…" at bounding box center [669, 327] width 709 height 213
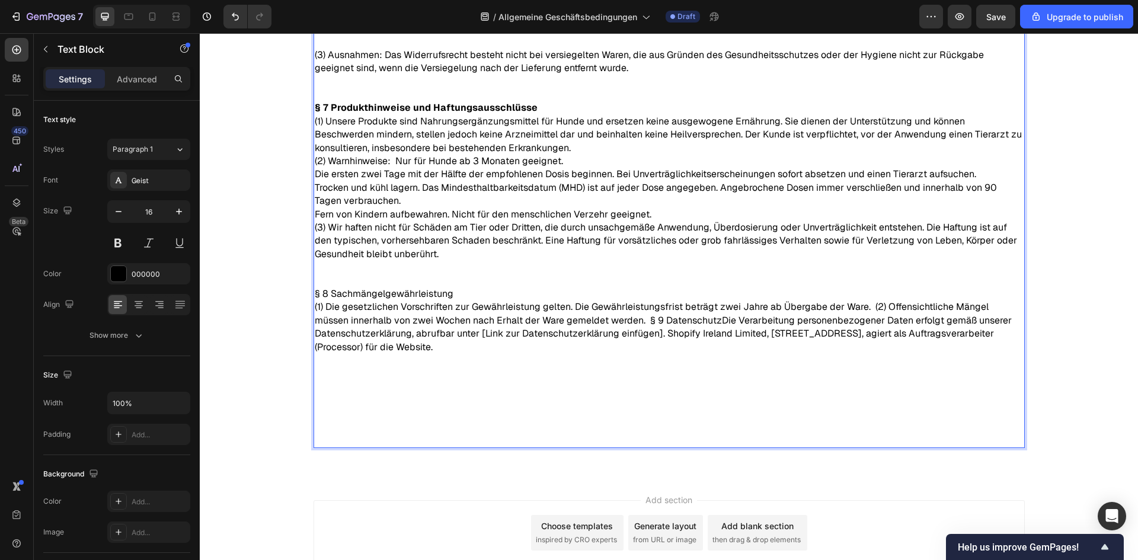
click at [606, 320] on p "(1) Die gesetzlichen Vorschriften zur Gewährleistung gelten. Die Gewährleistung…" at bounding box center [669, 374] width 709 height 146
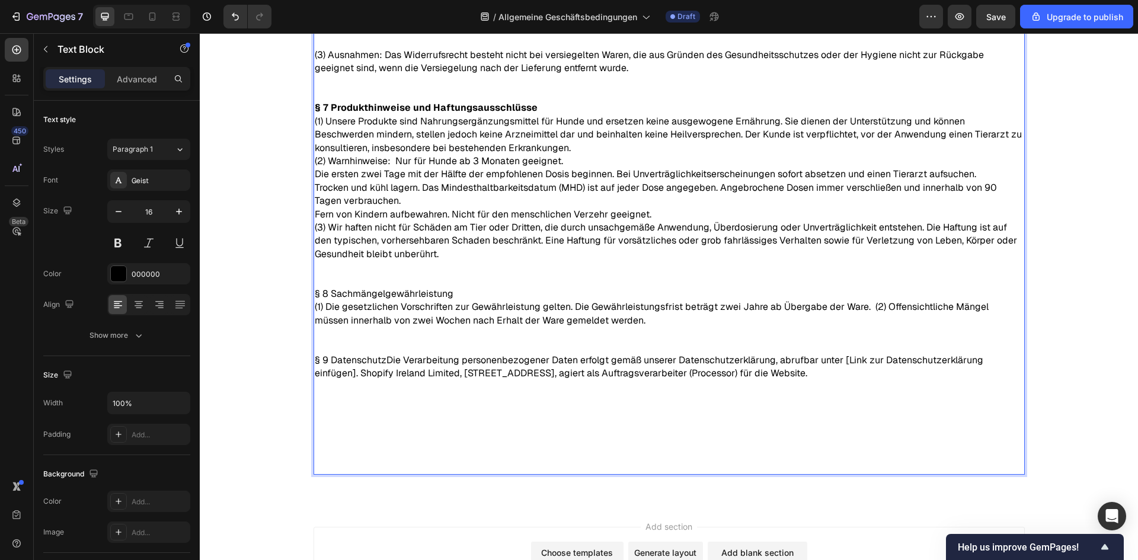
click at [384, 361] on p "§ 9 DatenschutzDie Verarbeitung personenbezogener Daten erfolgt gemäß unserer D…" at bounding box center [669, 414] width 709 height 120
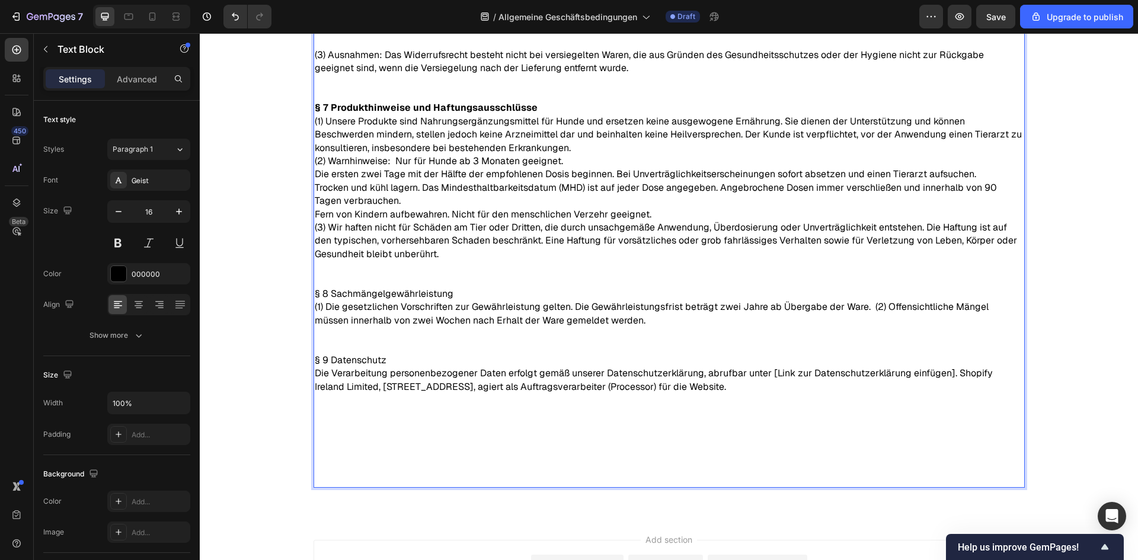
click at [864, 306] on p "(1) Die gesetzlichen Vorschriften zur Gewährleistung gelten. Die Gewährleistung…" at bounding box center [669, 314] width 709 height 27
drag, startPoint x: 397, startPoint y: 296, endPoint x: 311, endPoint y: 296, distance: 86.0
click at [315, 296] on p "(3) Wir haften nicht für Schäden am Tier oder Dritten, die durch unsachgemäße A…" at bounding box center [669, 260] width 709 height 79
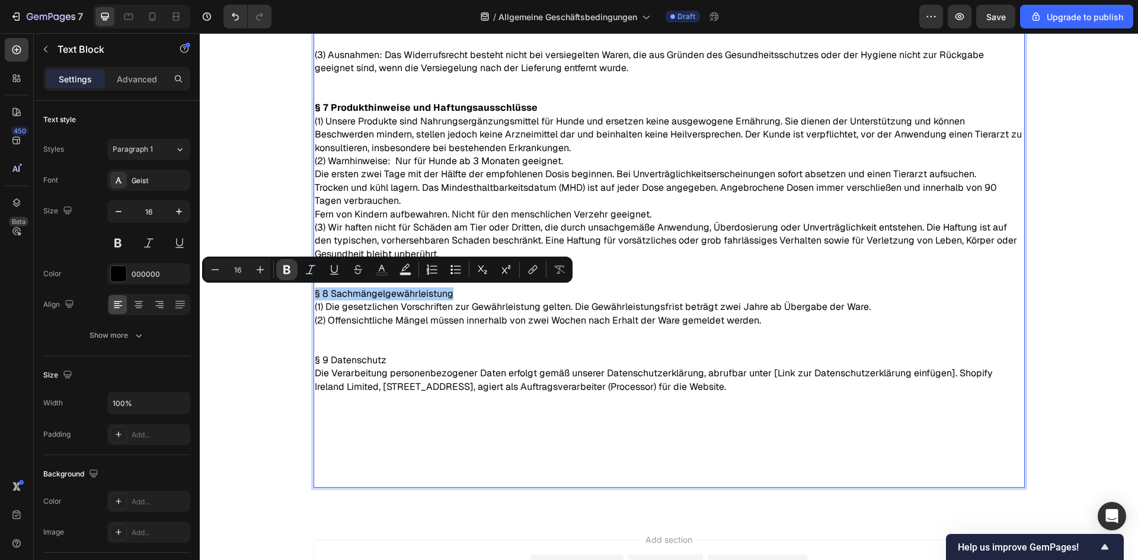
click at [288, 273] on icon "Editor contextual toolbar" at bounding box center [286, 270] width 7 height 9
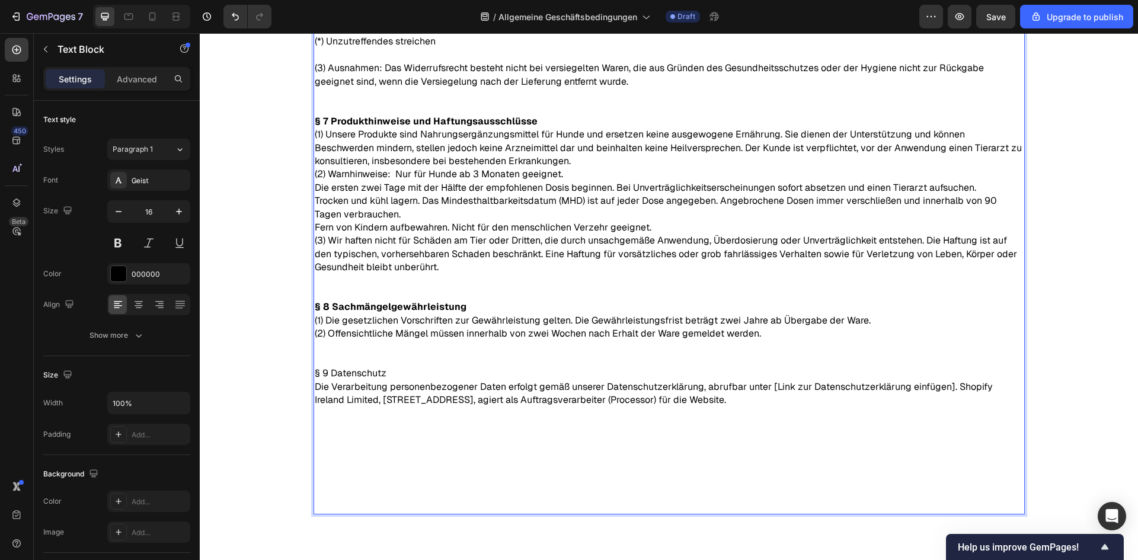
click at [376, 370] on p "§ 9 Datenschutz" at bounding box center [669, 373] width 709 height 13
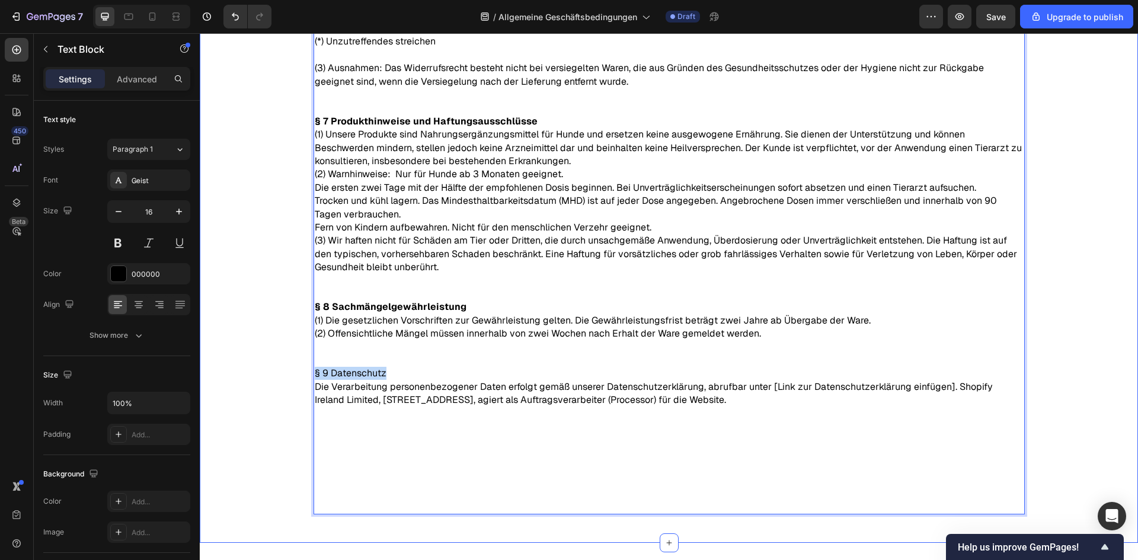
drag, startPoint x: 331, startPoint y: 374, endPoint x: 292, endPoint y: 372, distance: 38.6
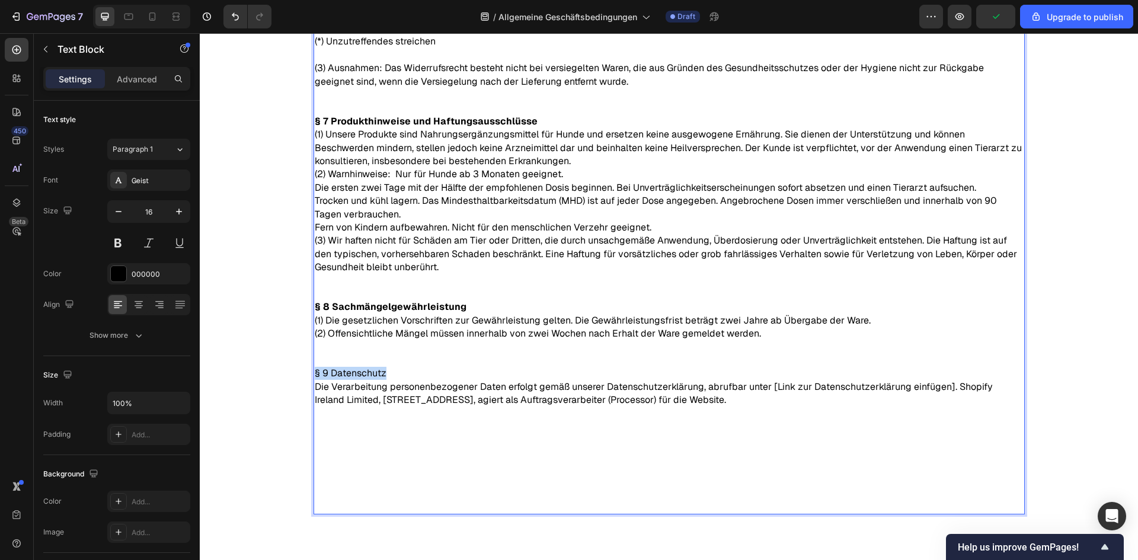
drag, startPoint x: 366, startPoint y: 375, endPoint x: 375, endPoint y: 399, distance: 26.1
click at [366, 375] on p "§ 9 Datenschutz" at bounding box center [669, 373] width 709 height 13
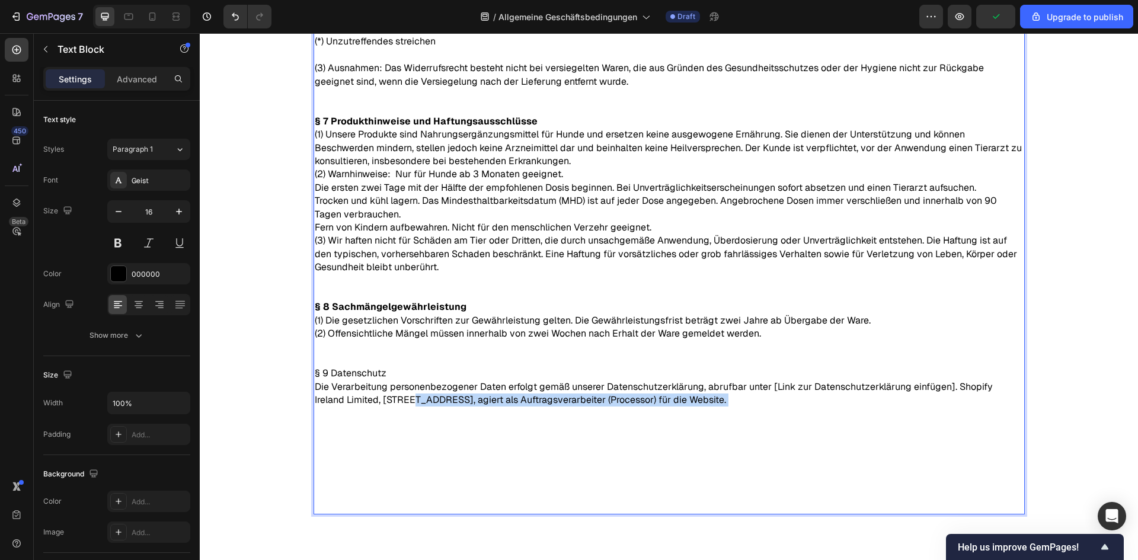
drag, startPoint x: 375, startPoint y: 407, endPoint x: 358, endPoint y: 413, distance: 17.8
click at [373, 408] on p "Die Verarbeitung personenbezogener Daten erfolgt gemäß unserer Datenschutzerklä…" at bounding box center [669, 447] width 709 height 133
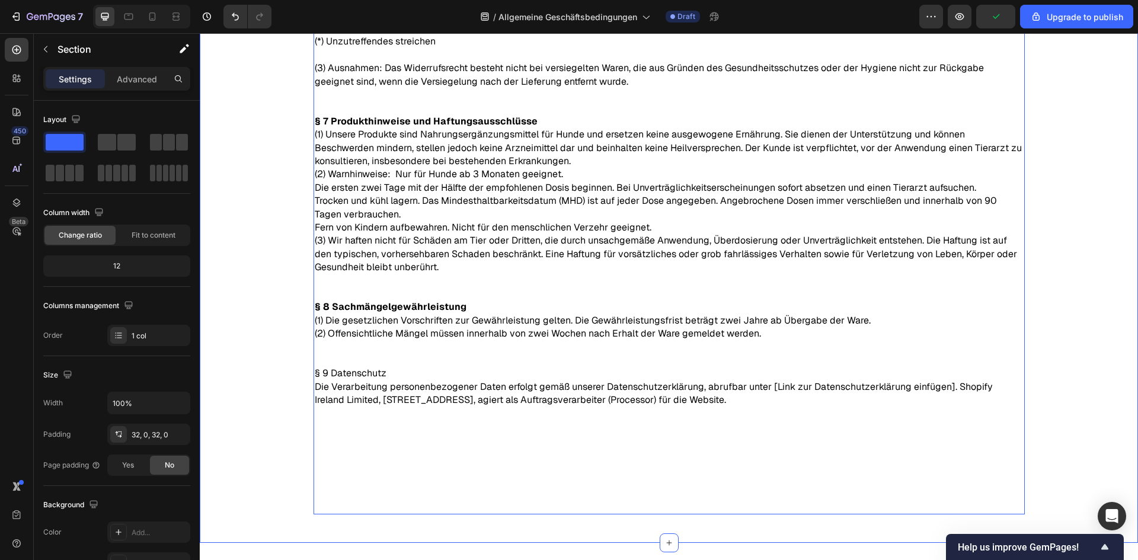
click at [347, 375] on p "§ 9 Datenschutz" at bounding box center [669, 373] width 709 height 13
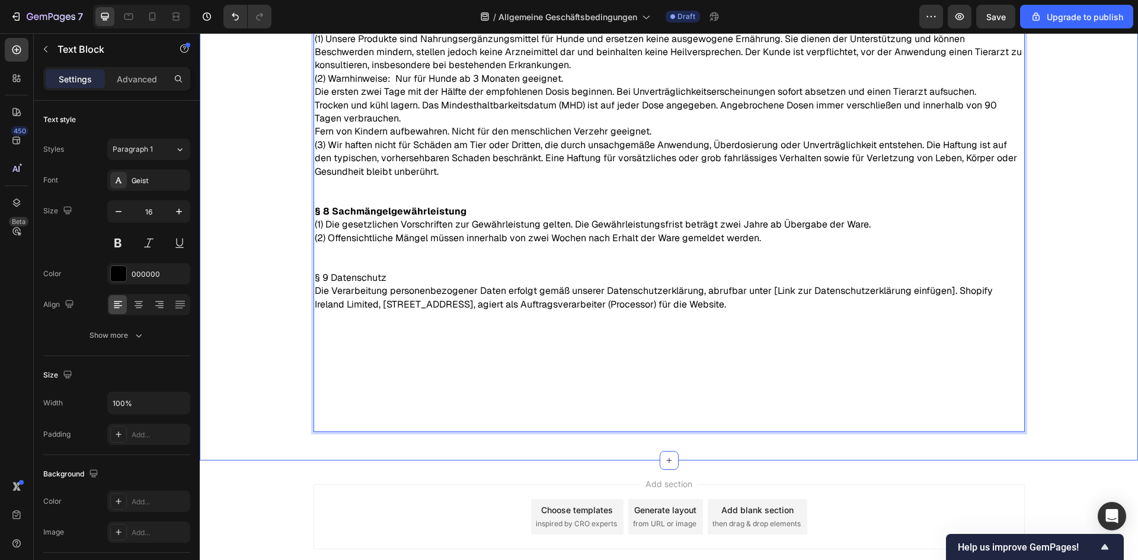
scroll to position [1302, 0]
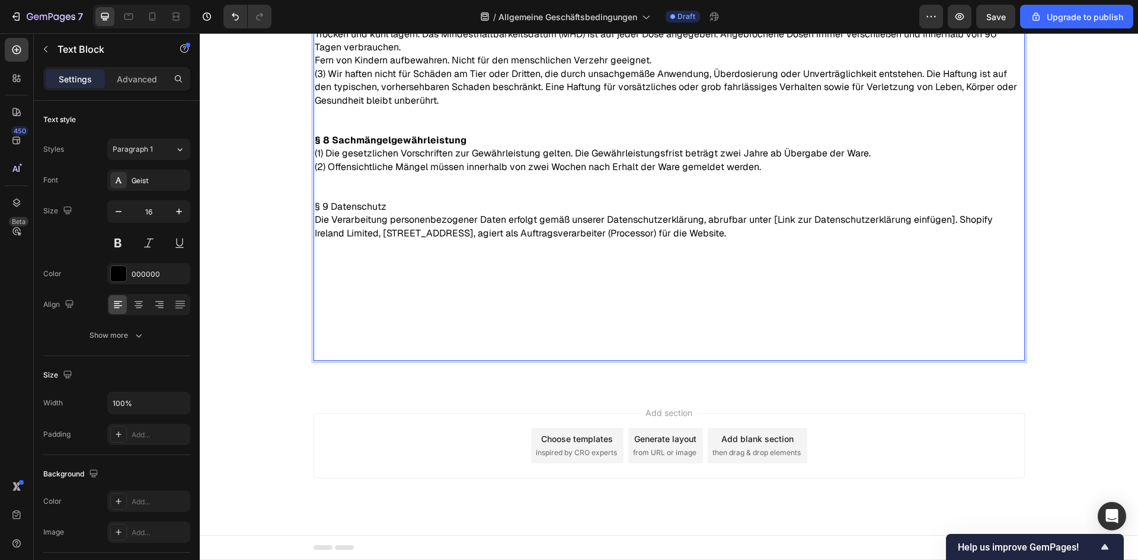
click at [352, 204] on p "§ 9 Datenschutz" at bounding box center [669, 206] width 709 height 13
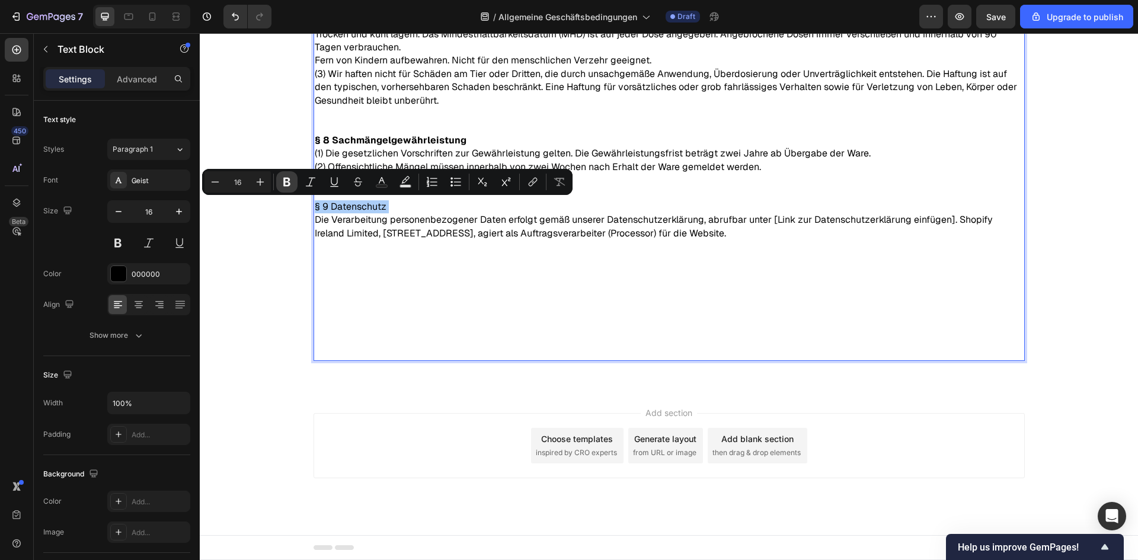
click at [289, 183] on icon "Editor contextual toolbar" at bounding box center [286, 182] width 7 height 9
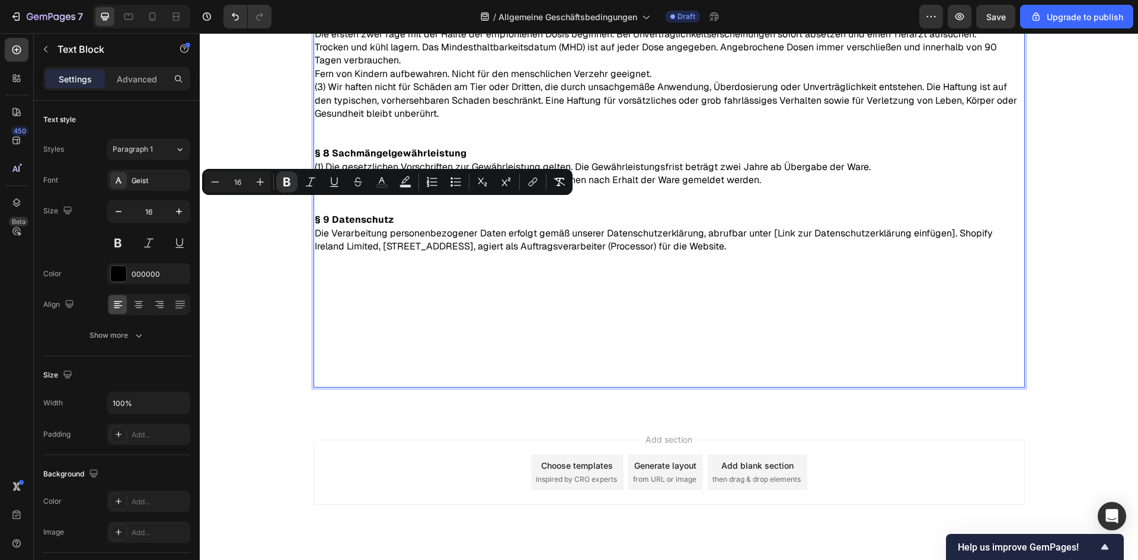
click at [427, 253] on p "Die Verarbeitung personenbezogener Daten erfolgt gemäß unserer Datenschutzerklä…" at bounding box center [669, 306] width 709 height 159
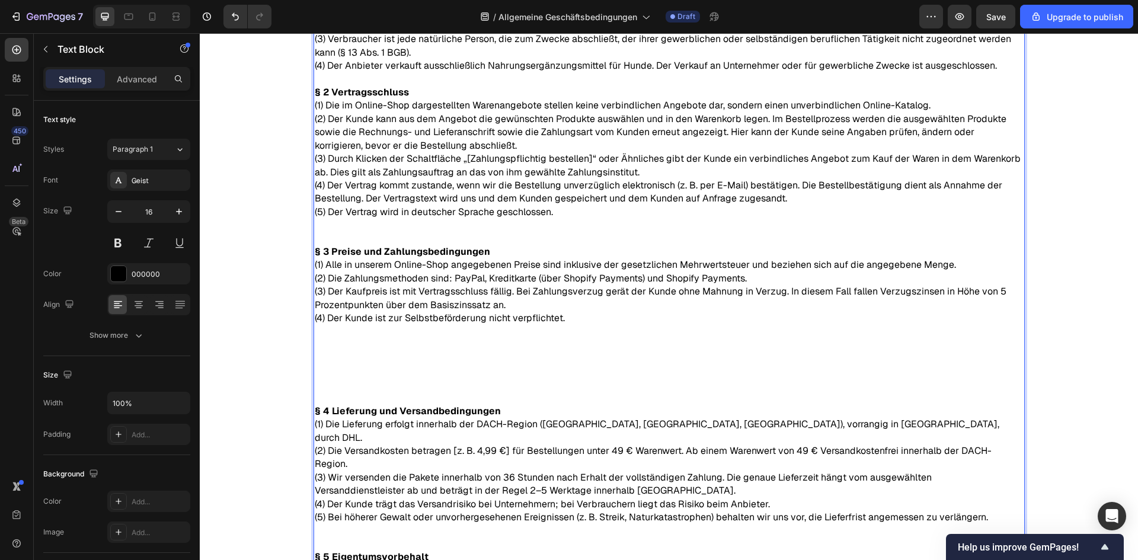
scroll to position [176, 0]
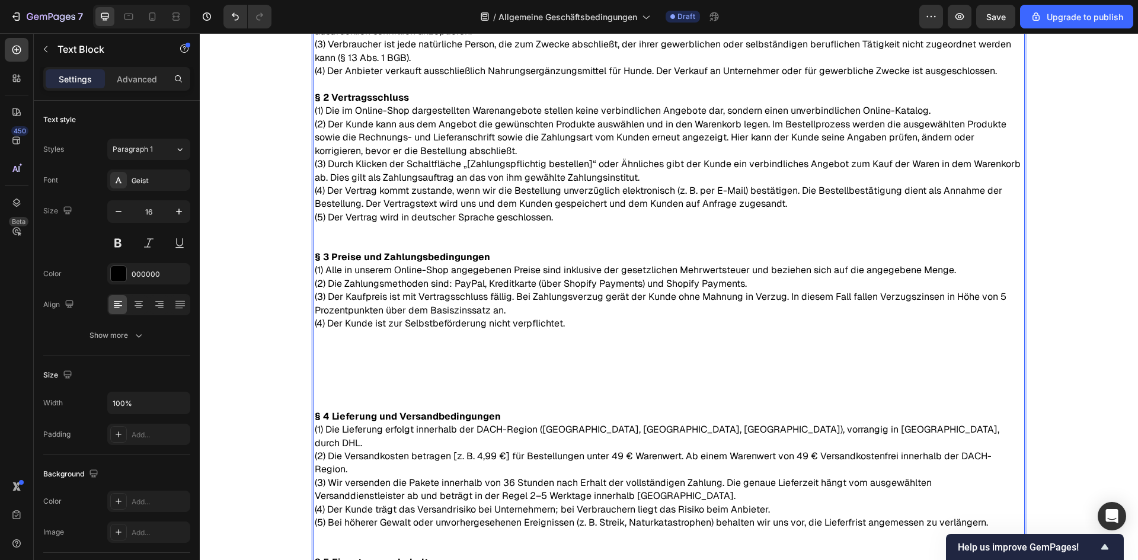
click at [381, 397] on p "Rich Text Editor. Editing area: main" at bounding box center [669, 403] width 709 height 13
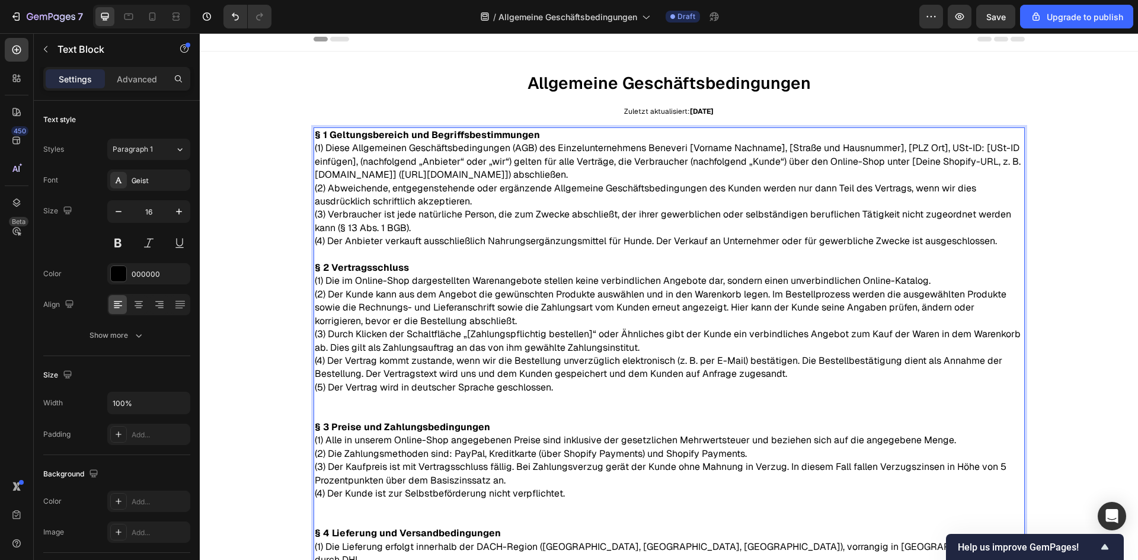
scroll to position [0, 0]
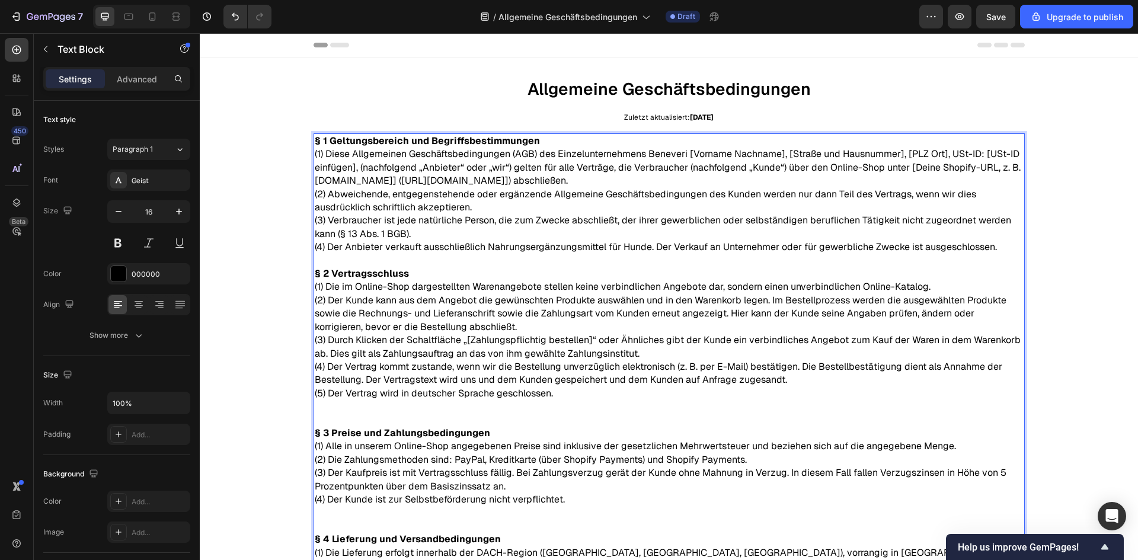
click at [356, 256] on p "Rich Text Editor. Editing area: main" at bounding box center [669, 260] width 709 height 13
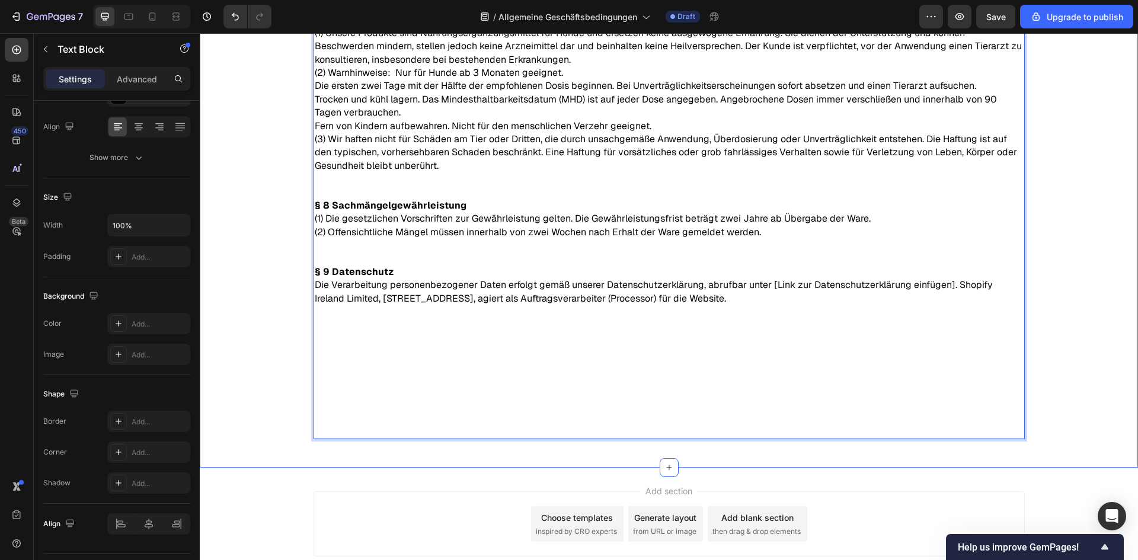
scroll to position [1289, 0]
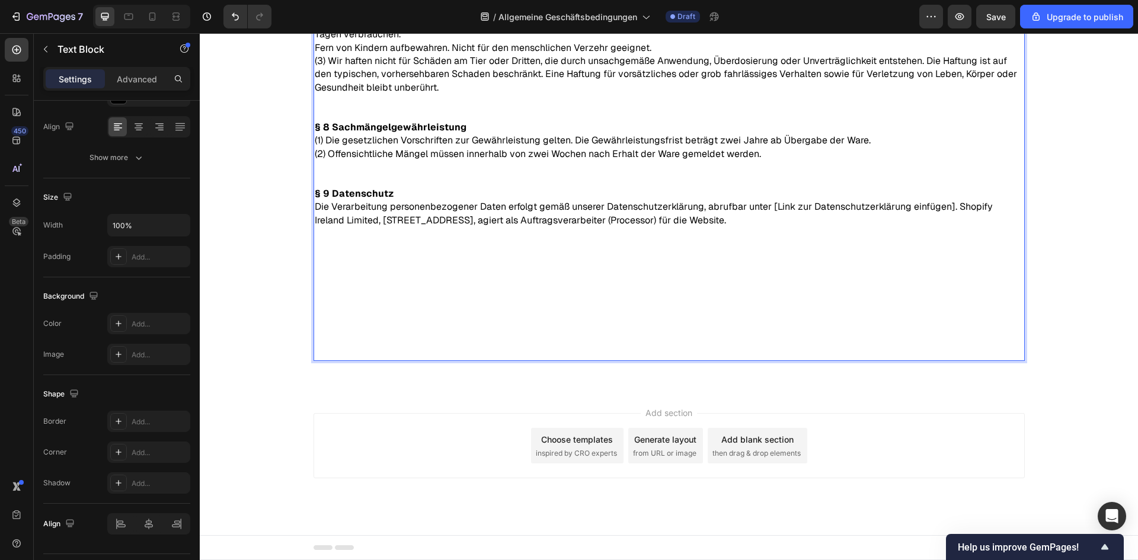
click at [431, 280] on p "Die Verarbeitung personenbezogener Daten erfolgt gemäß unserer Datenschutzerklä…" at bounding box center [669, 279] width 709 height 159
click at [386, 263] on p "Die Verarbeitung personenbezogener Daten erfolgt gemäß unserer Datenschutzerklä…" at bounding box center [669, 279] width 709 height 159
click at [360, 241] on p "Die Verarbeitung personenbezogener Daten erfolgt gemäß unserer Datenschutzerklä…" at bounding box center [669, 279] width 709 height 159
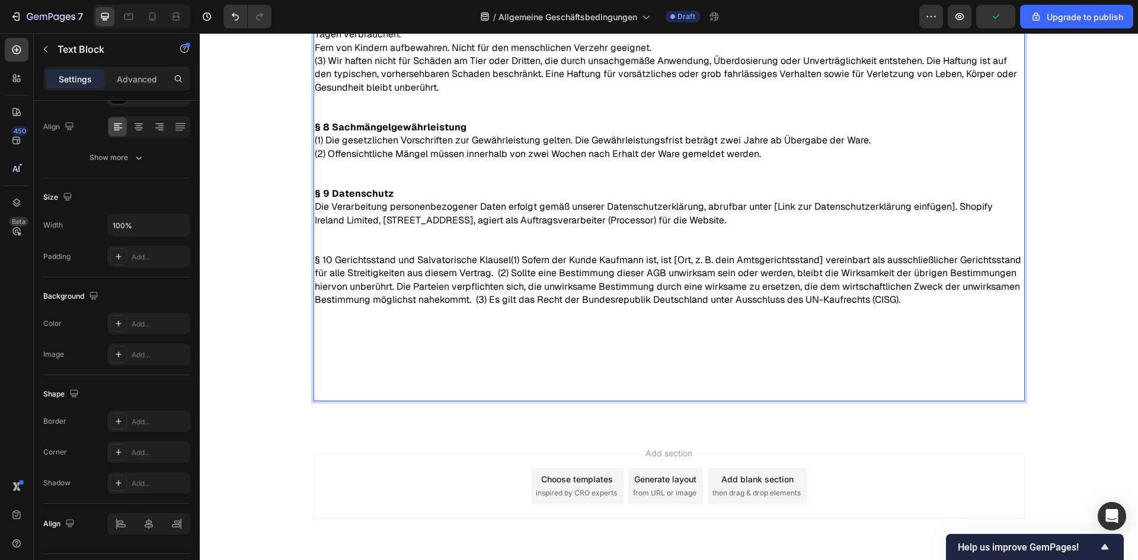
click at [505, 261] on p "Die Verarbeitung personenbezogener Daten erfolgt gemäß unserer Datenschutzerklä…" at bounding box center [669, 299] width 709 height 199
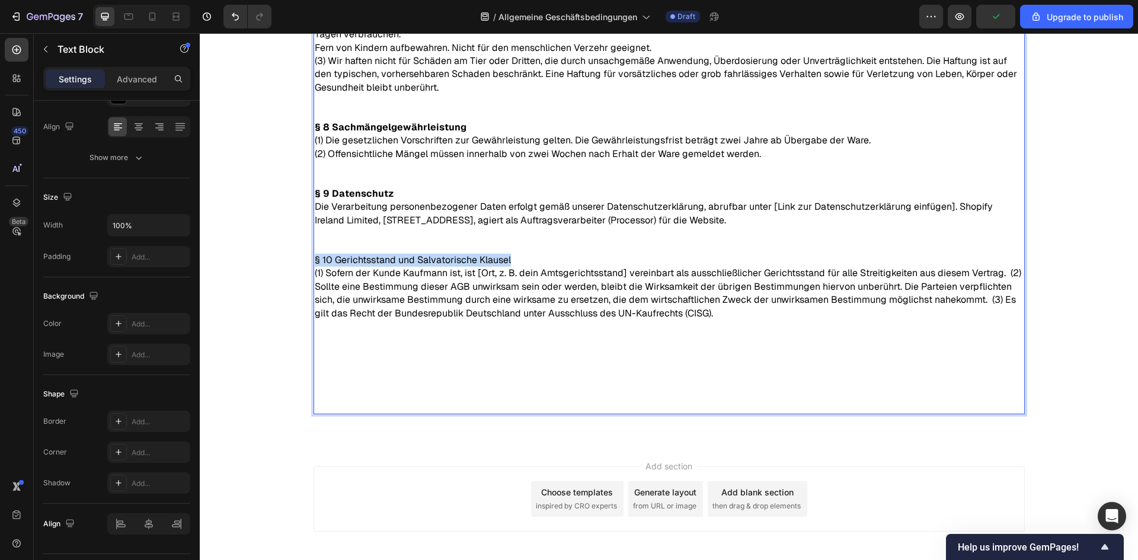
drag, startPoint x: 506, startPoint y: 260, endPoint x: 218, endPoint y: 250, distance: 287.7
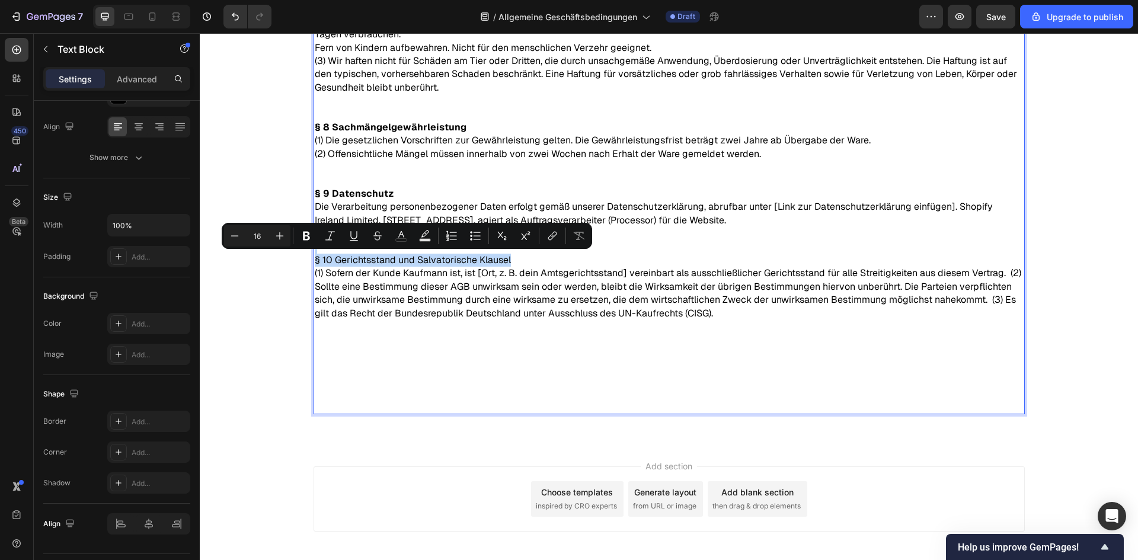
click at [514, 261] on p "Die Verarbeitung personenbezogener Daten erfolgt gemäß unserer Datenschutzerklä…" at bounding box center [669, 233] width 709 height 66
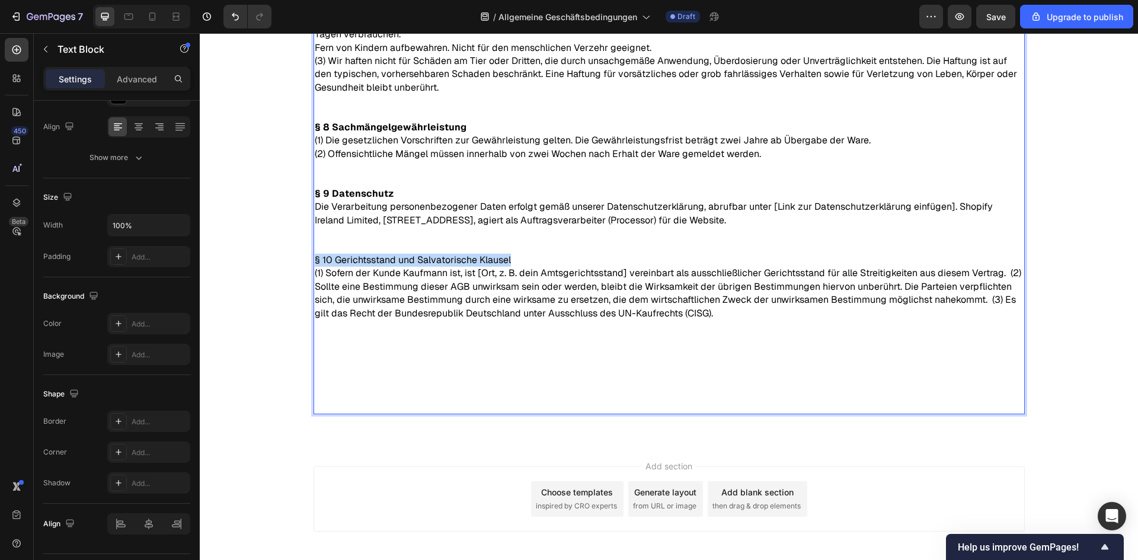
drag, startPoint x: 502, startPoint y: 261, endPoint x: 276, endPoint y: 260, distance: 226.4
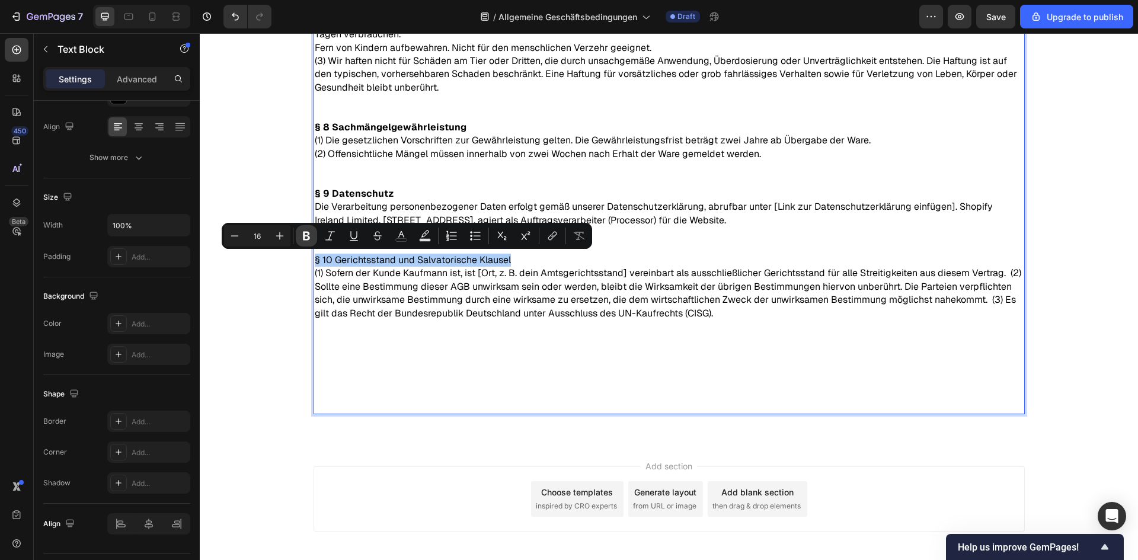
click at [299, 236] on button "Bold" at bounding box center [306, 235] width 21 height 21
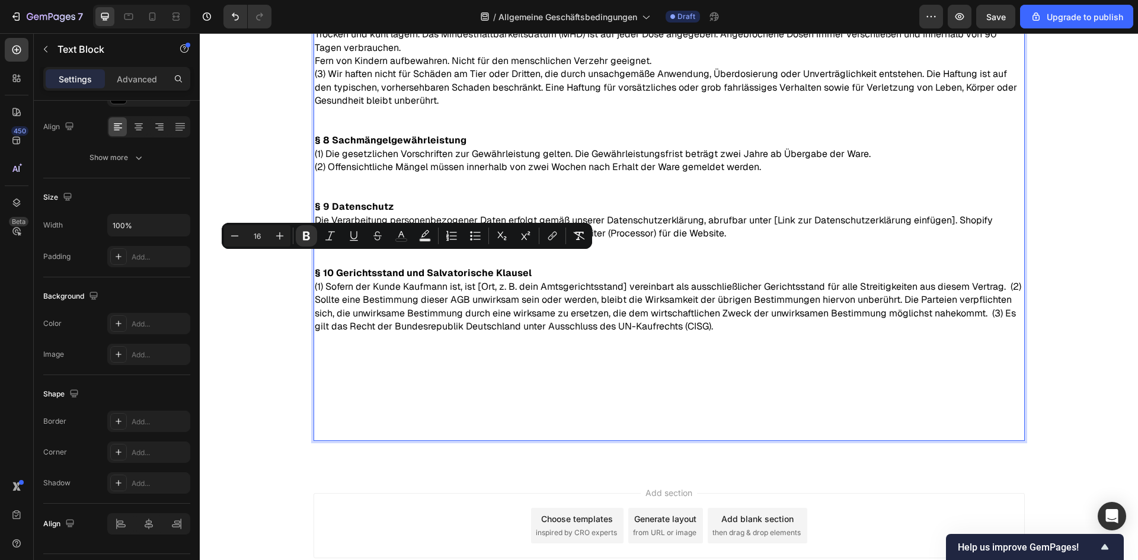
click at [449, 280] on p "(1) Sofern der Kunde Kaufmann ist, ist [Ort, z. B. dein Amtsgerichtsstand] vere…" at bounding box center [669, 359] width 709 height 159
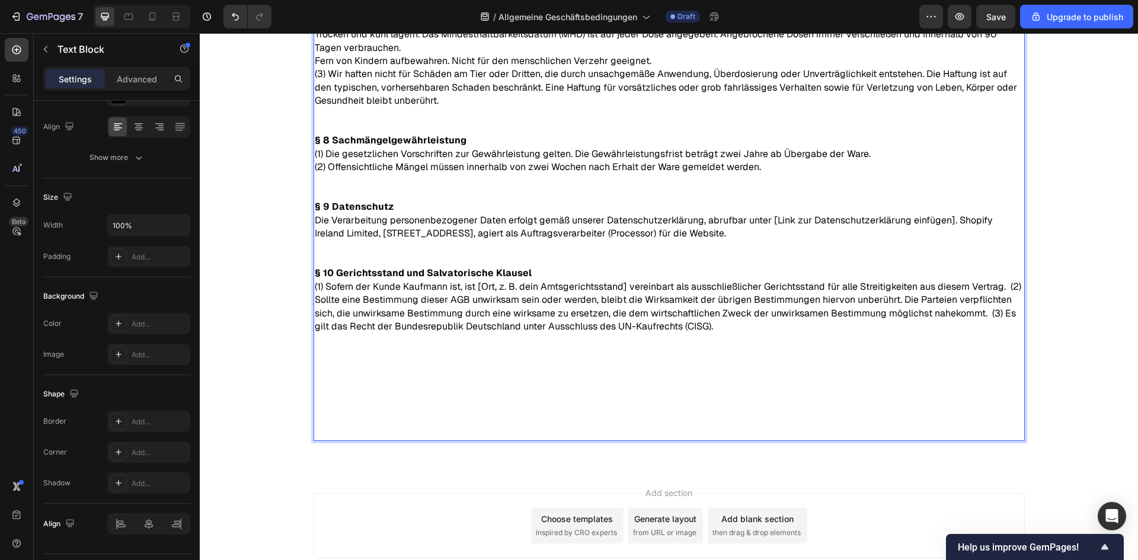
click at [1004, 285] on p "(1) Sofern der Kunde Kaufmann ist, ist [Ort, z. B. dein Amtsgerichtsstand] vere…" at bounding box center [669, 359] width 709 height 159
click at [989, 311] on p "(2) Sollte eine Bestimmung dieser AGB unwirksam sein oder werden, bleibt die Wi…" at bounding box center [669, 366] width 709 height 146
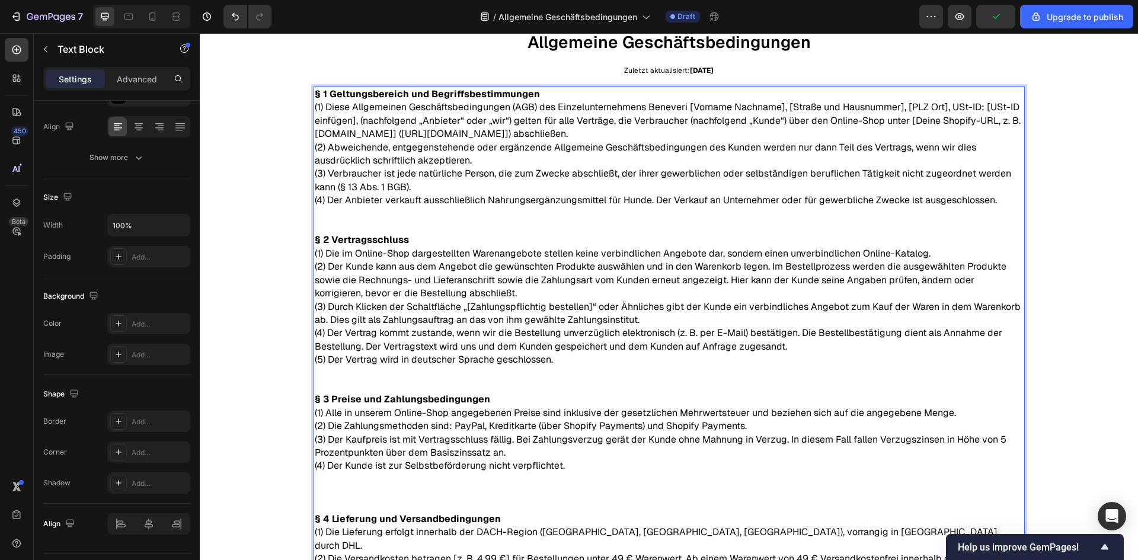
scroll to position [0, 0]
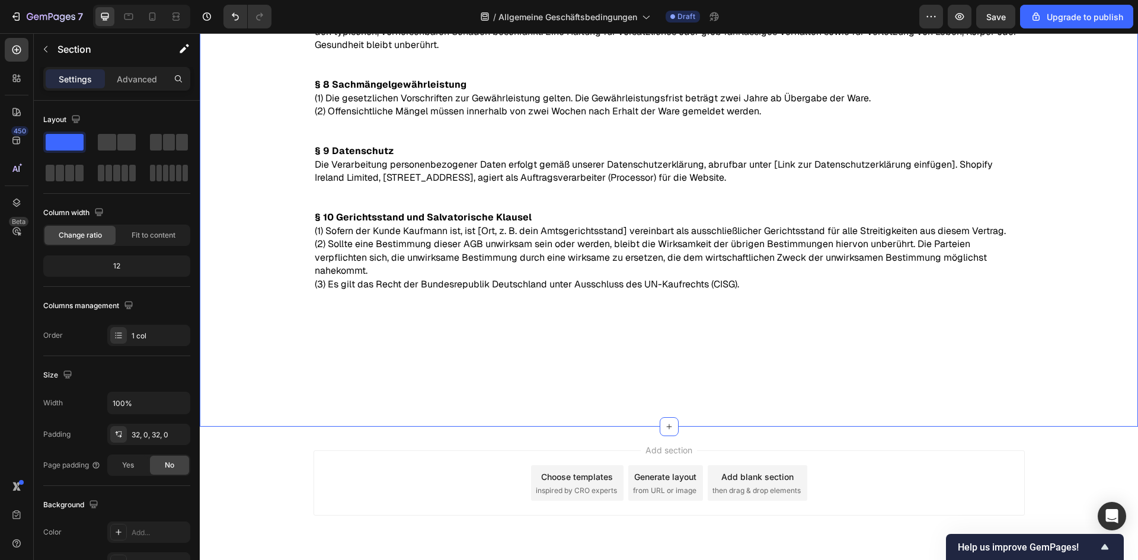
scroll to position [1369, 0]
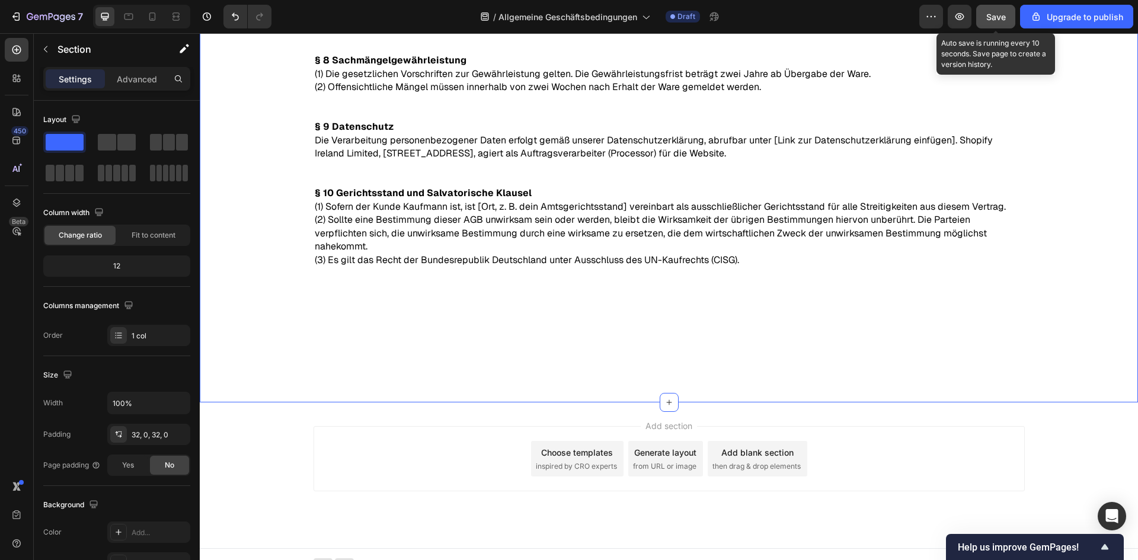
click at [995, 21] on span "Save" at bounding box center [996, 17] width 20 height 10
click at [998, 14] on span "Save" at bounding box center [996, 17] width 20 height 10
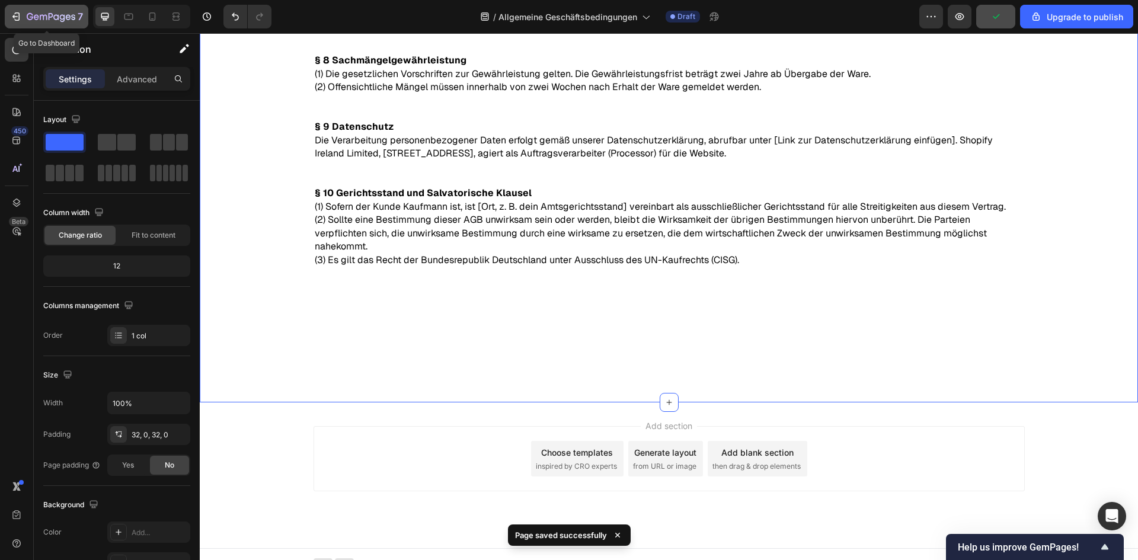
click at [59, 15] on icon "button" at bounding box center [51, 17] width 49 height 10
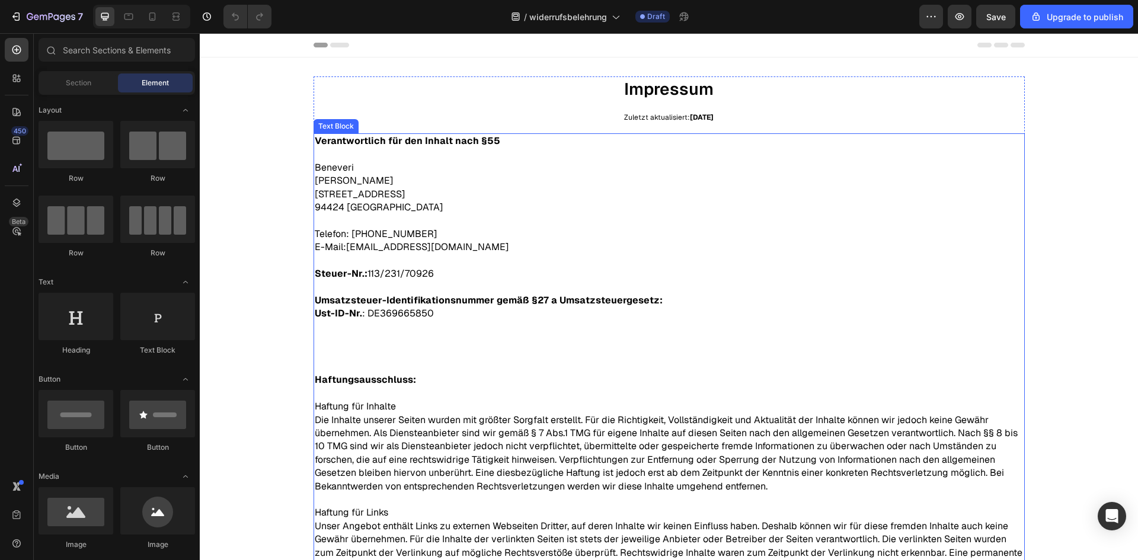
click at [574, 271] on p "Steuer-Nr.: 113/231/70926" at bounding box center [669, 273] width 709 height 13
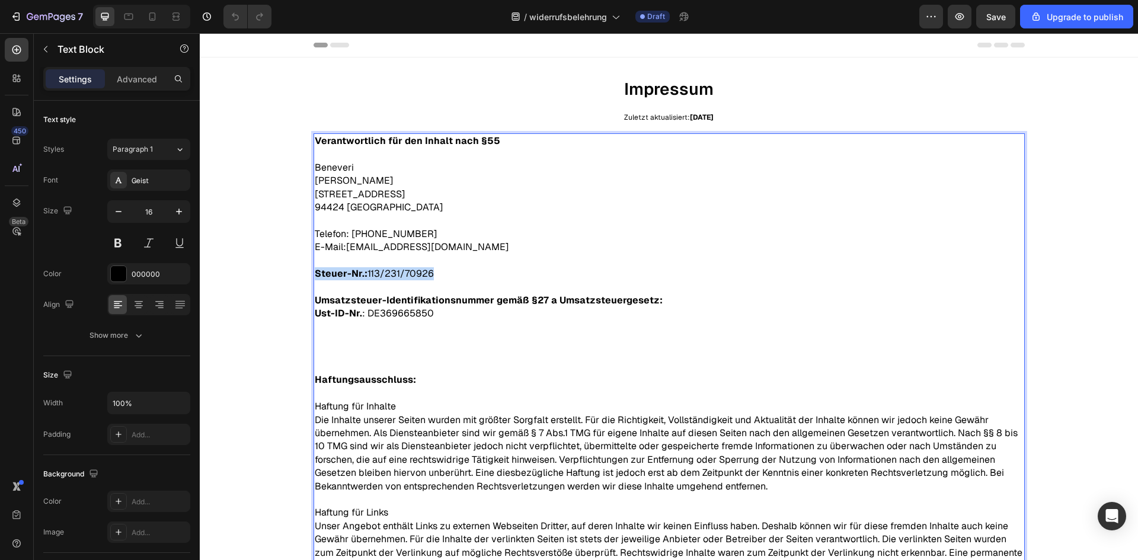
click at [574, 271] on p "Steuer-Nr.: 113/231/70926" at bounding box center [669, 273] width 709 height 13
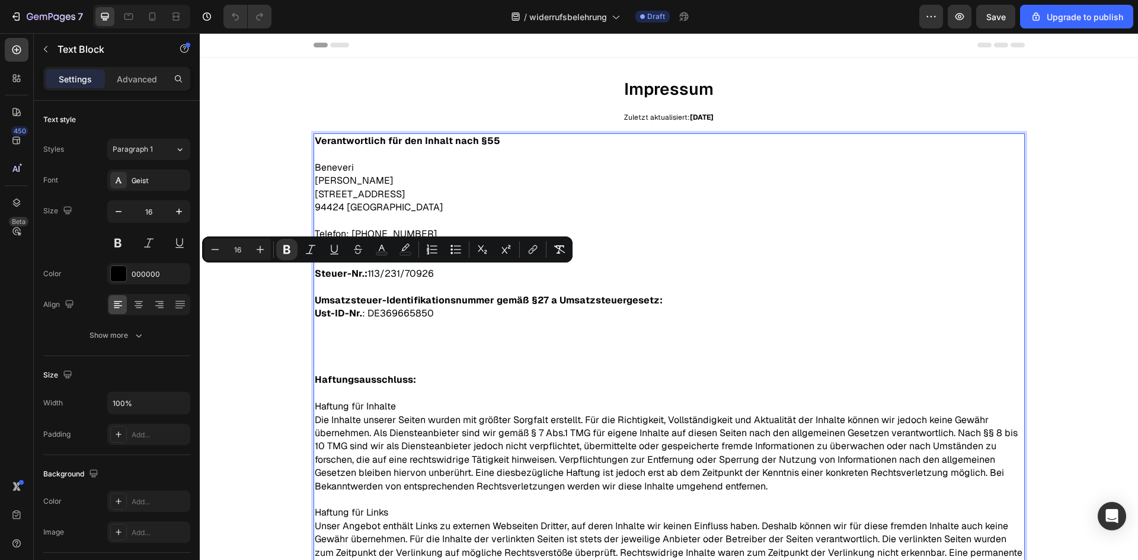
click at [550, 315] on p "Ust-ID-Nr. : DE369665850" at bounding box center [669, 333] width 709 height 53
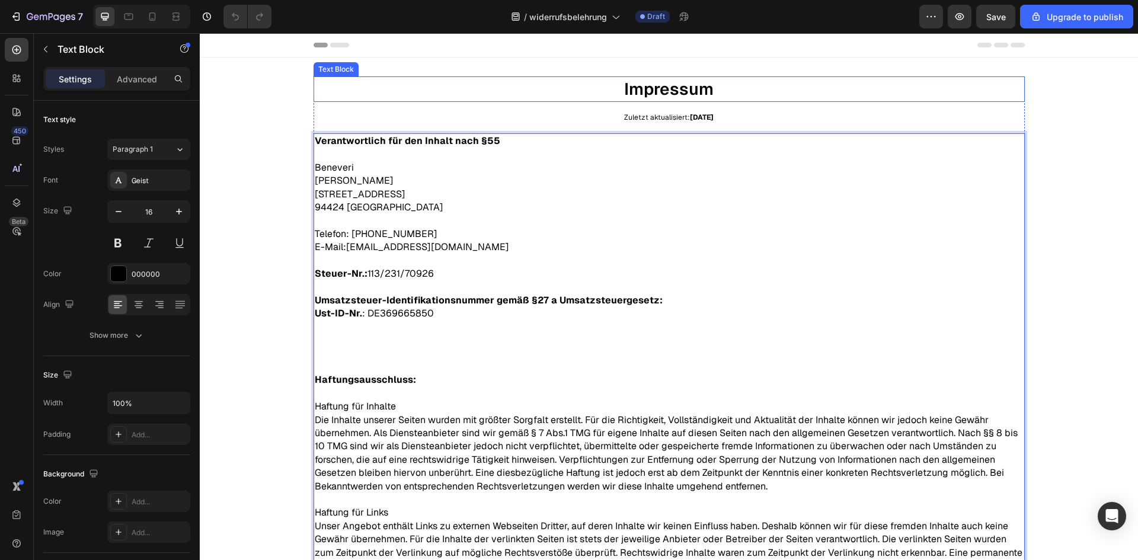
click at [693, 83] on p "Impressum" at bounding box center [669, 89] width 709 height 23
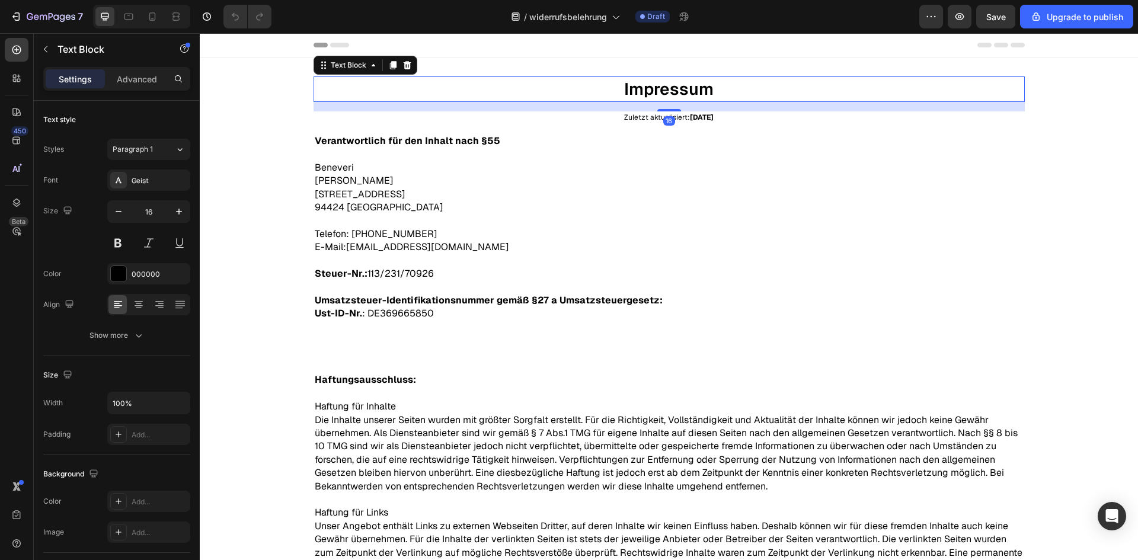
click at [693, 83] on p "Impressum" at bounding box center [669, 89] width 709 height 23
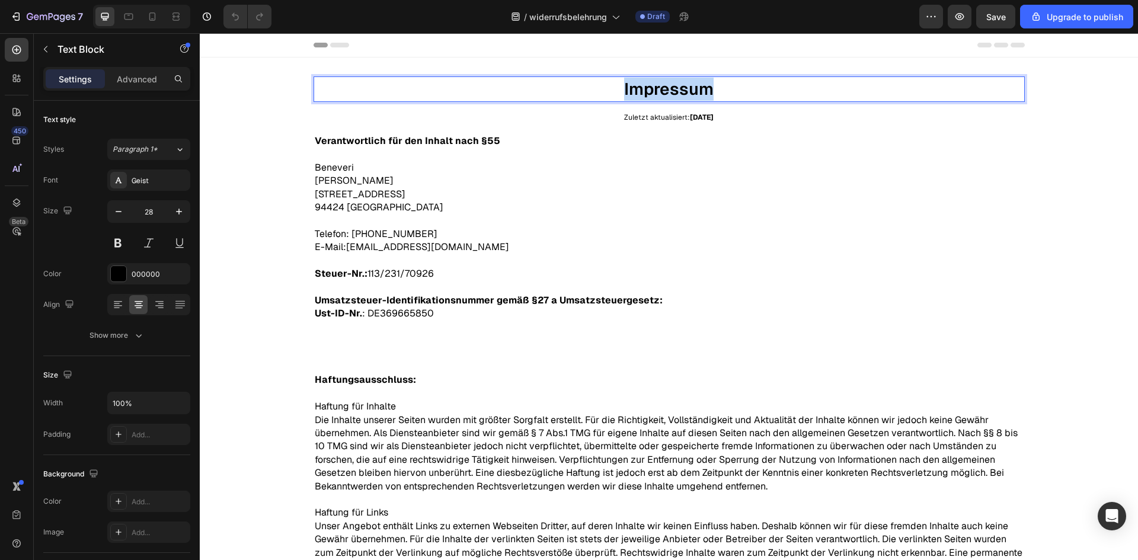
click at [693, 83] on p "Impressum" at bounding box center [669, 89] width 709 height 23
click at [487, 183] on p "Julian Hüttner Unterer Markt 15 94424 Arnstorf" at bounding box center [669, 194] width 709 height 40
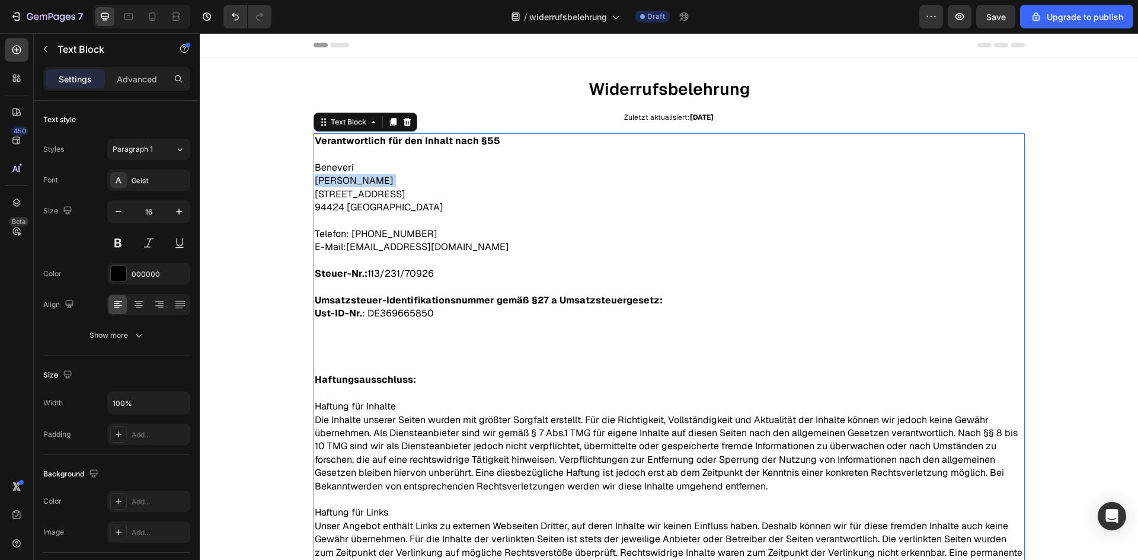
click at [487, 183] on p "Julian Hüttner Unterer Markt 15 94424 Arnstorf" at bounding box center [669, 194] width 709 height 40
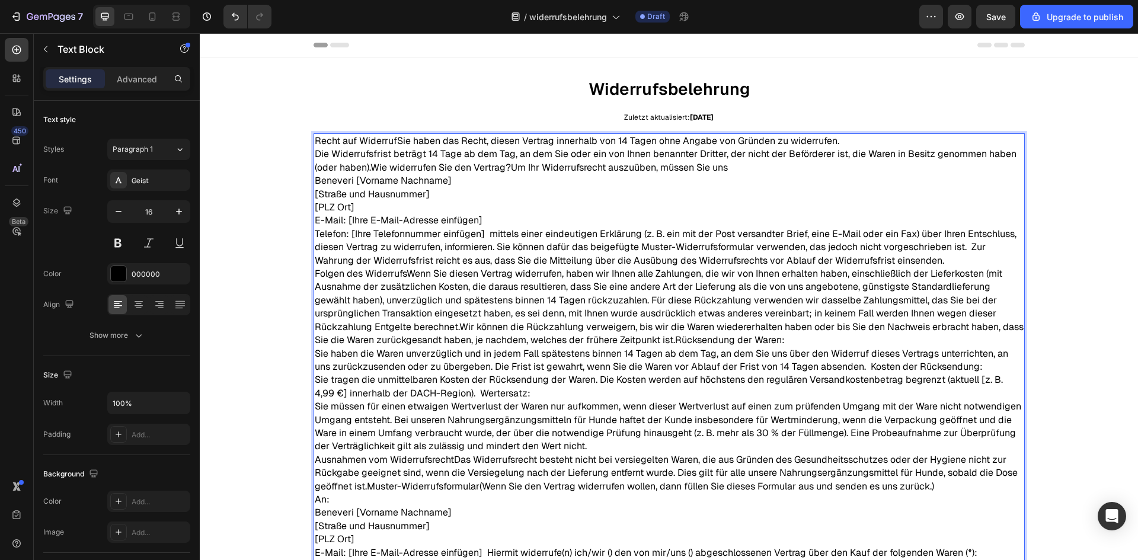
click at [389, 142] on p "Recht auf WiderrufSie haben das Recht, diesen Vertrag innerhalb von 14 Tagen oh…" at bounding box center [669, 201] width 709 height 133
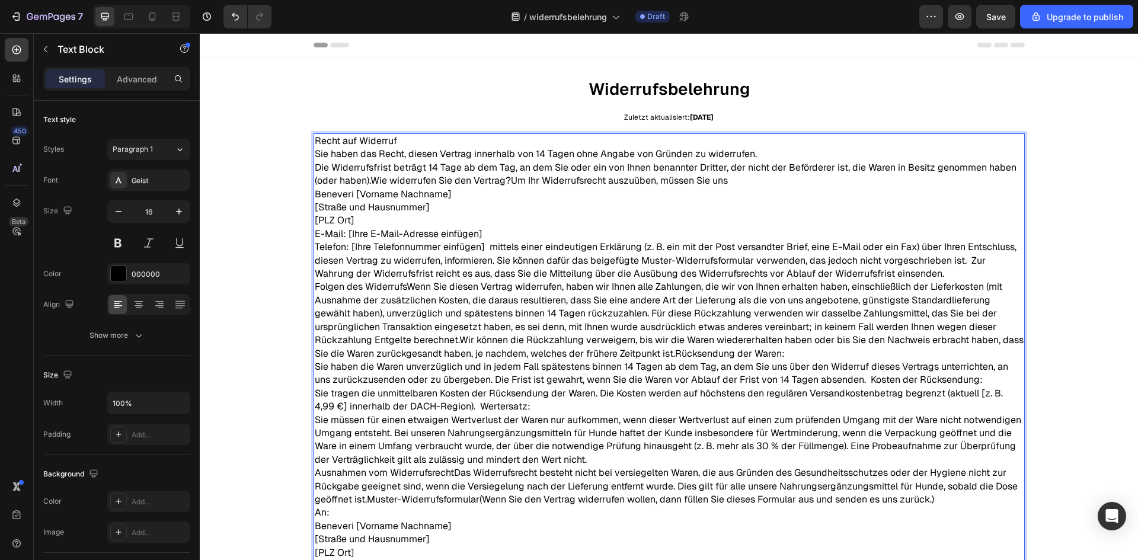
click at [369, 180] on p "Sie haben das Recht, diesen Vertrag innerhalb von 14 Tagen ohne Angabe von Grün…" at bounding box center [669, 214] width 709 height 133
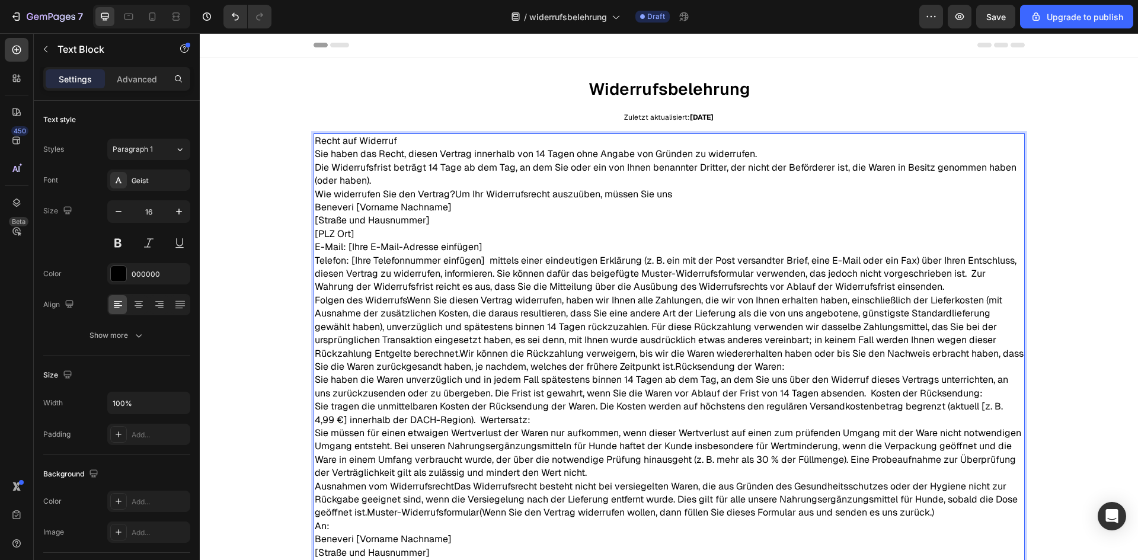
click at [442, 180] on p "Sie haben das Recht, diesen Vertrag innerhalb von 14 Tagen ohne Angabe von Grün…" at bounding box center [669, 168] width 709 height 40
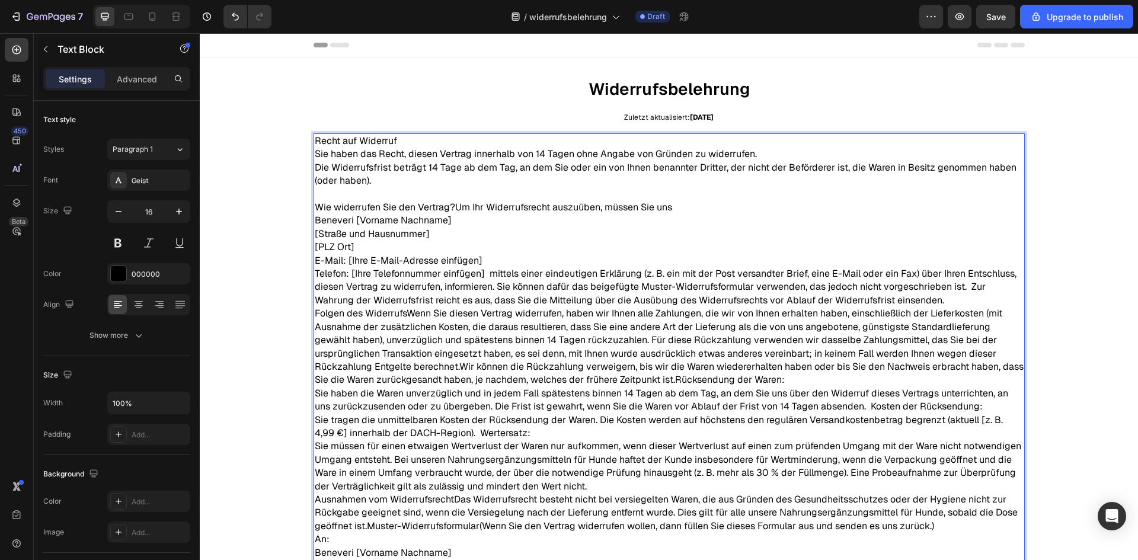
click at [450, 206] on p "Wie widerrufen Sie den Vertrag?Um Ihr Widerrufsrecht auszuüben, müssen Sie uns …" at bounding box center [669, 254] width 709 height 106
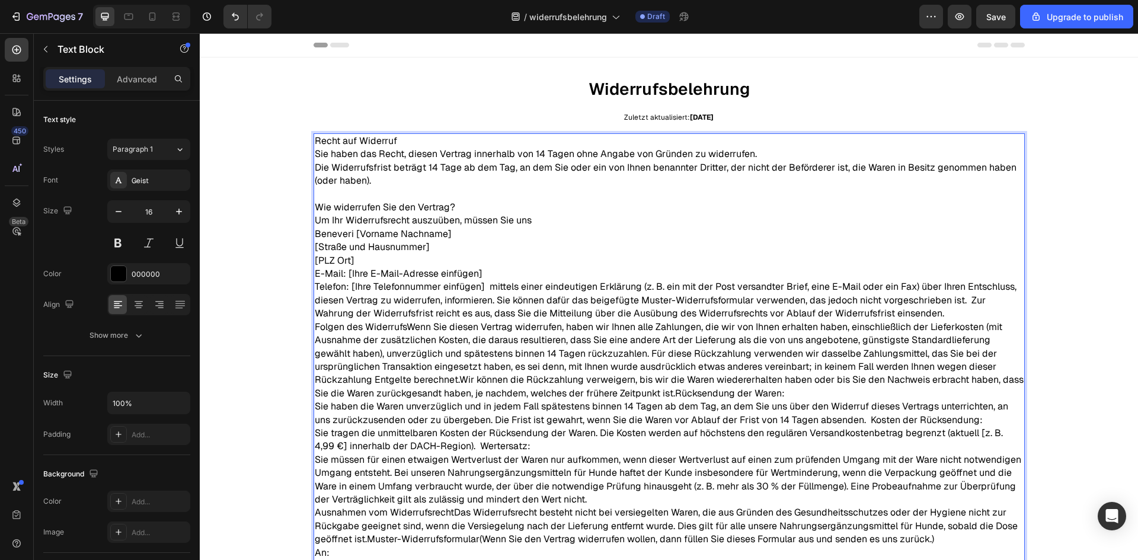
click at [904, 311] on p "Um Ihr Widerrufsrecht auszuüben, müssen Sie uns Beneveri [Vorname Nachname] [St…" at bounding box center [669, 267] width 709 height 106
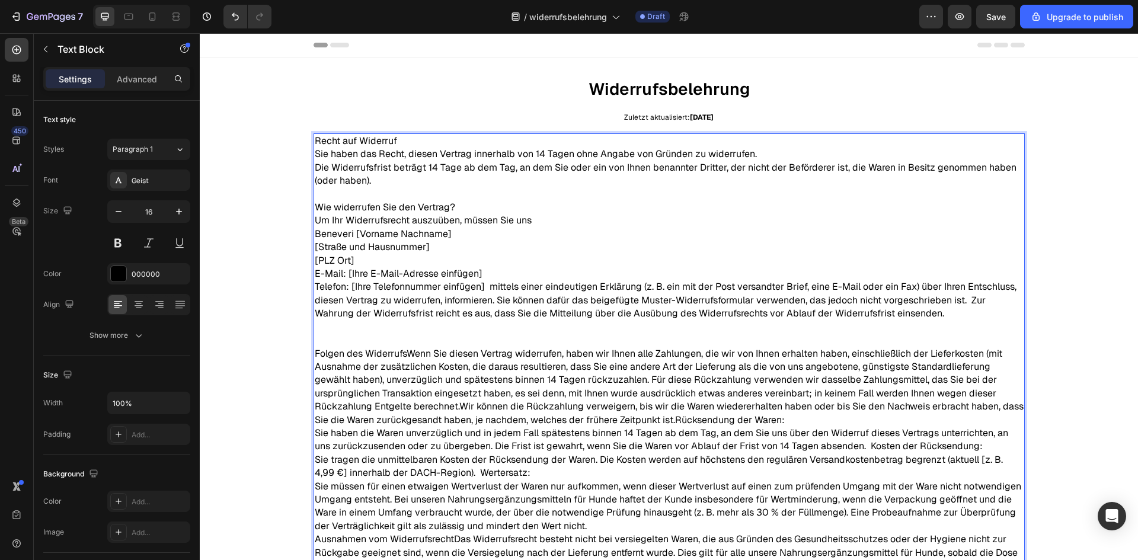
click at [407, 355] on p "Folgen des WiderrufsWenn Sie diesen Vertrag widerrufen, haben wir Ihnen alle Za…" at bounding box center [669, 440] width 709 height 186
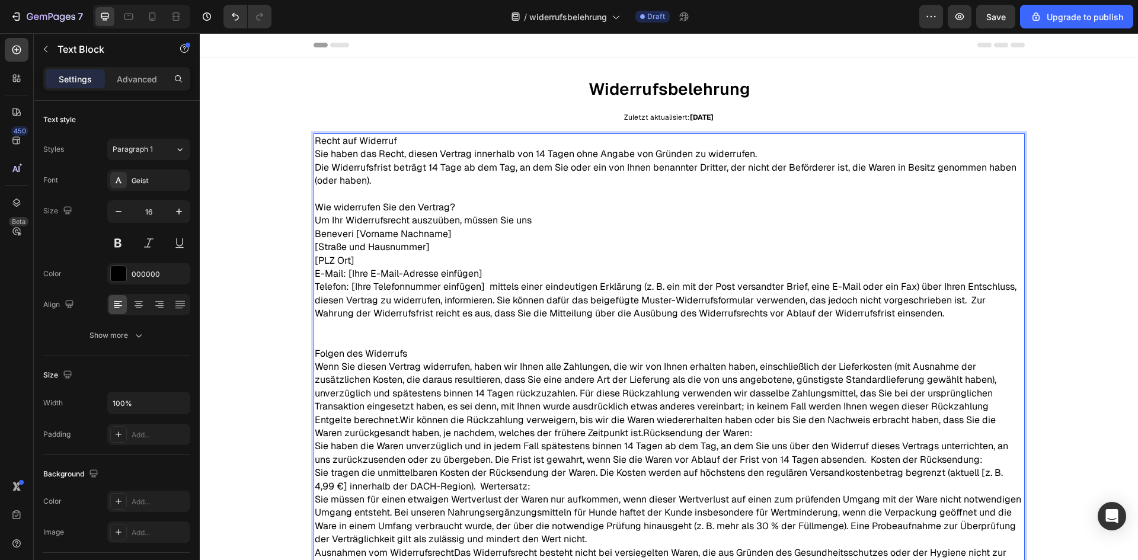
click at [390, 193] on p "Rich Text Editor. Editing area: main" at bounding box center [669, 194] width 709 height 13
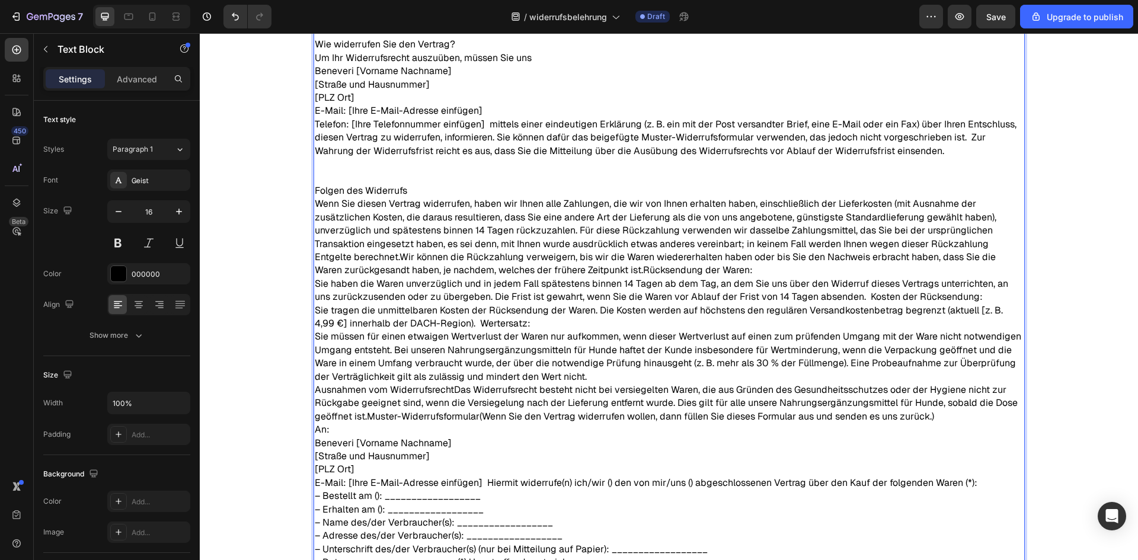
scroll to position [178, 0]
click at [454, 320] on p "Wenn Sie diesen Vertrag widerrufen, haben wir Ihnen alle Zahlungen, die wir von…" at bounding box center [669, 289] width 709 height 186
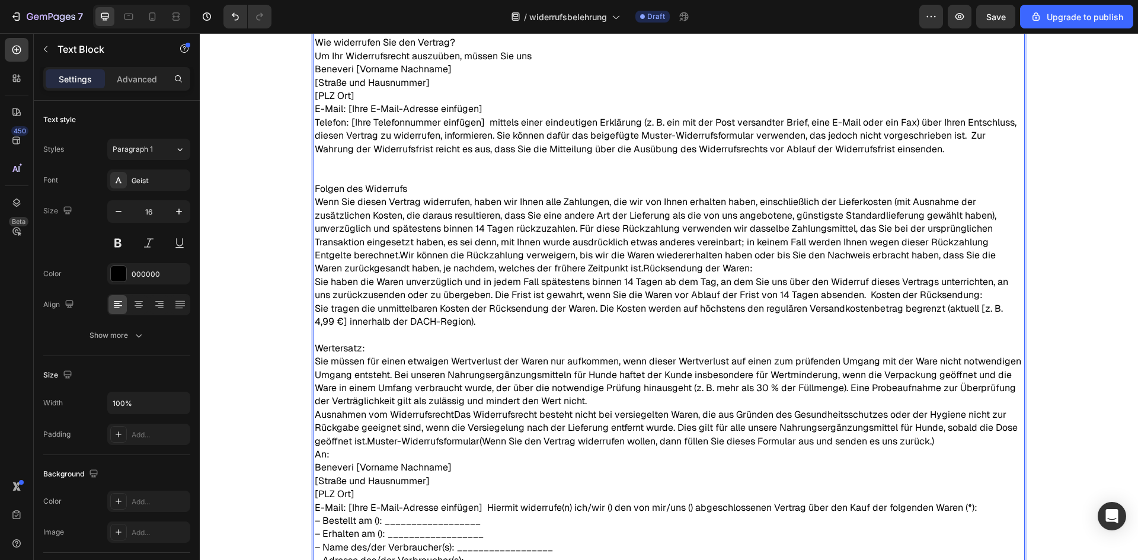
click at [608, 270] on p "Wenn Sie diesen Vertrag widerrufen, haben wir Ihnen alle Zahlungen, die wir von…" at bounding box center [669, 262] width 709 height 133
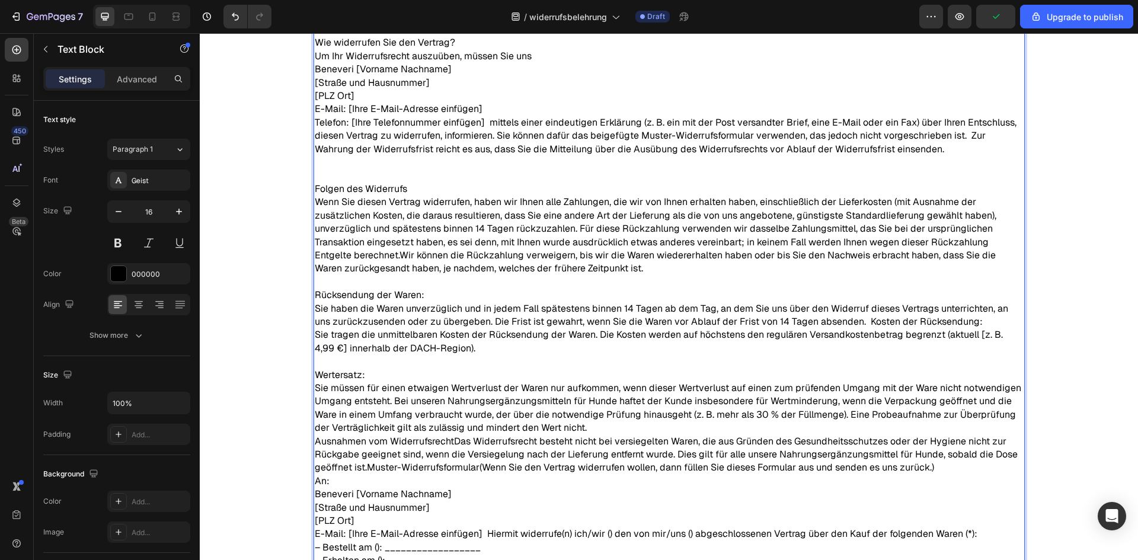
click at [841, 321] on p "Rücksendung der Waren: Sie haben die Waren unverzüglich und in jedem Fall späte…" at bounding box center [669, 322] width 709 height 66
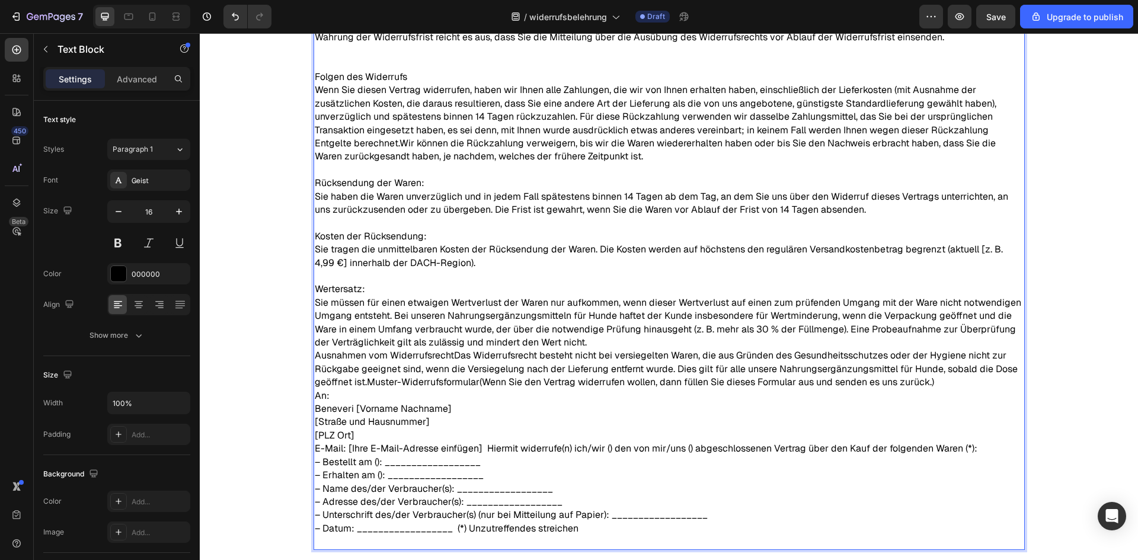
scroll to position [296, 0]
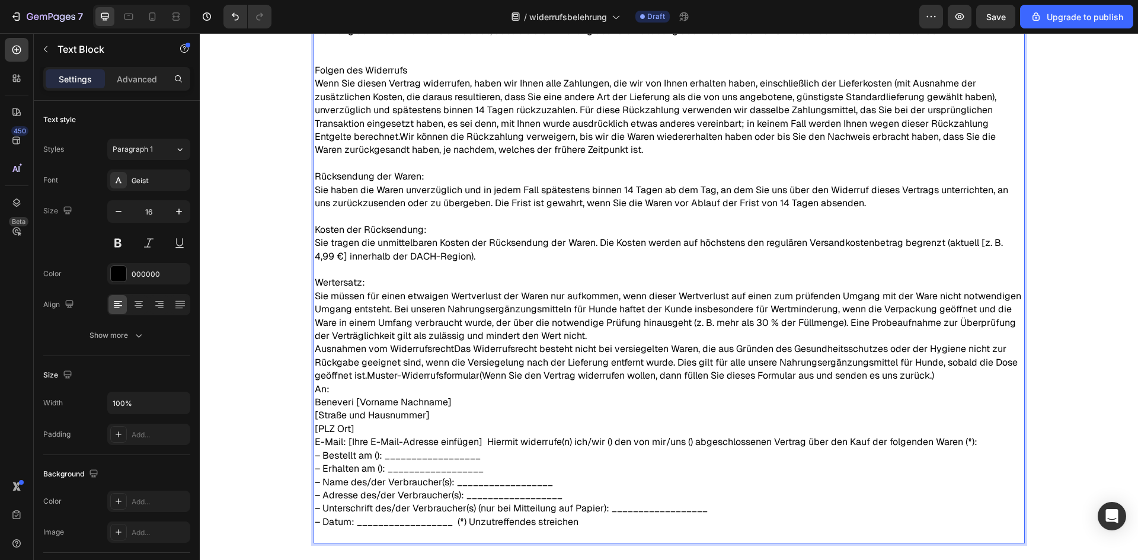
click at [593, 336] on p "Wertersatz: Sie müssen für einen etwaigen Wertverlust der Waren nur aufkommen, …" at bounding box center [669, 309] width 709 height 66
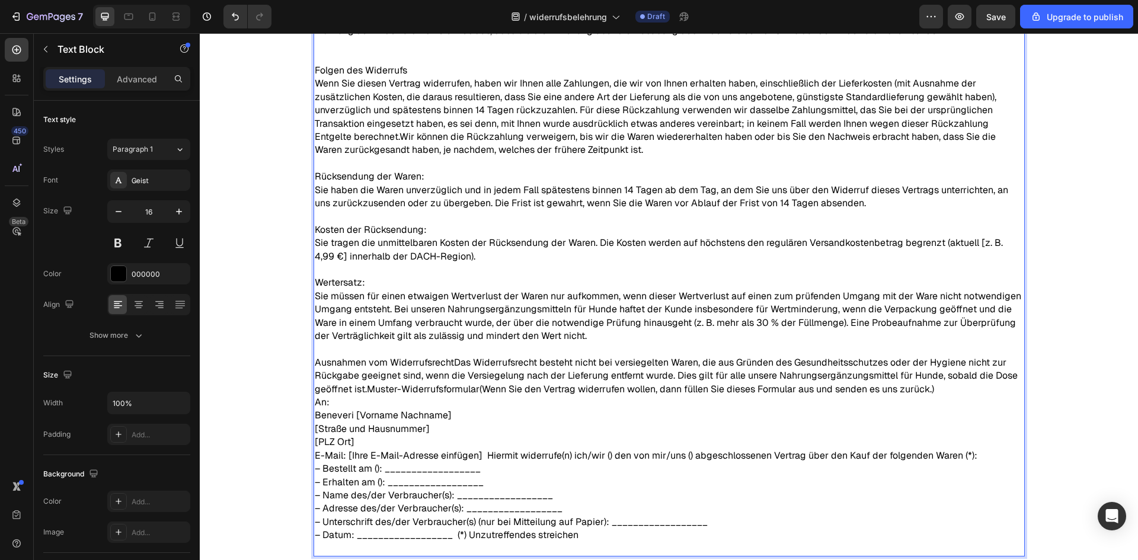
click at [450, 362] on p "Ausnahmen vom WiderrufsrechtDas Widerrufsrecht besteht nicht bei versiegelten W…" at bounding box center [669, 376] width 709 height 40
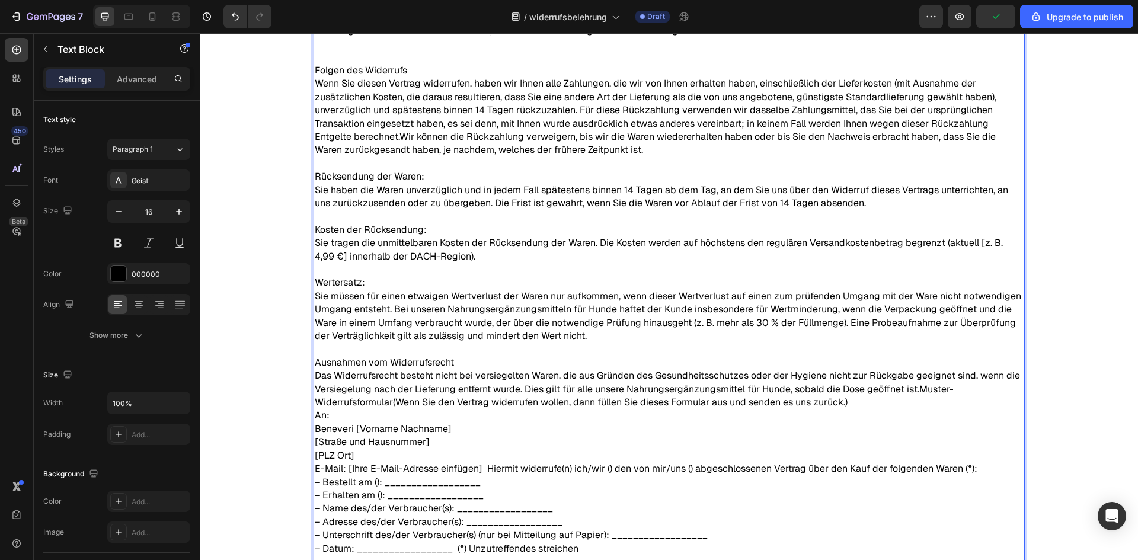
click at [443, 348] on p "Rich Text Editor. Editing area: main" at bounding box center [669, 349] width 709 height 13
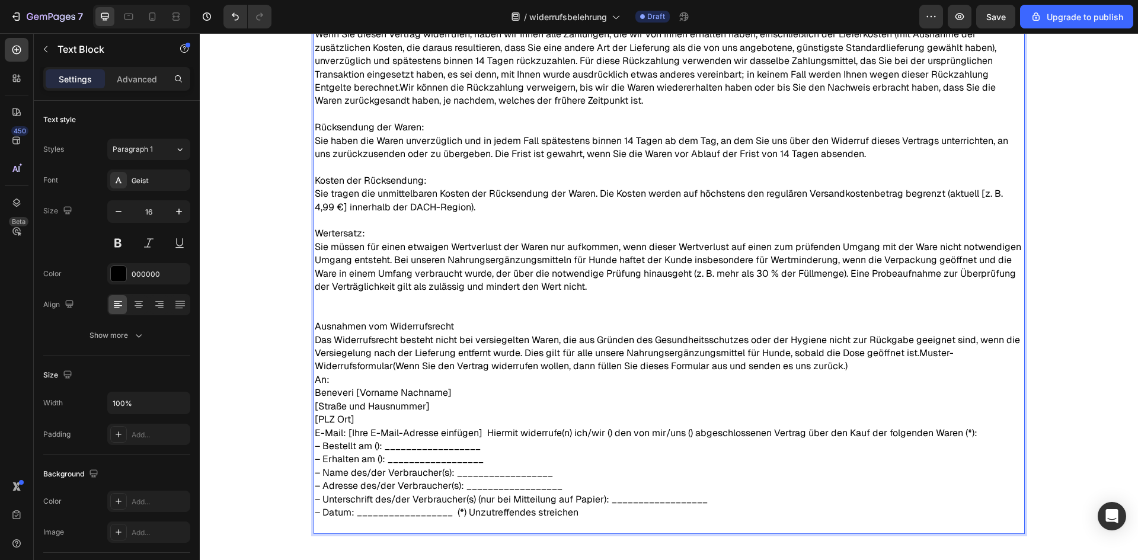
scroll to position [356, 0]
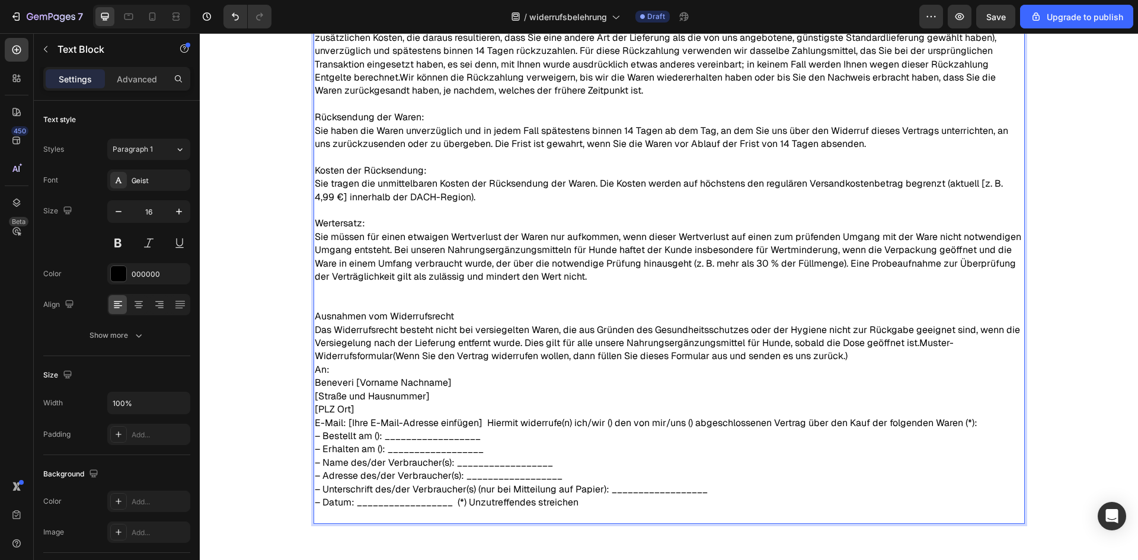
click at [916, 343] on p "Das Widerrufsrecht besteht nicht bei versiegelten Waren, die aus Gründen des Ge…" at bounding box center [669, 344] width 709 height 40
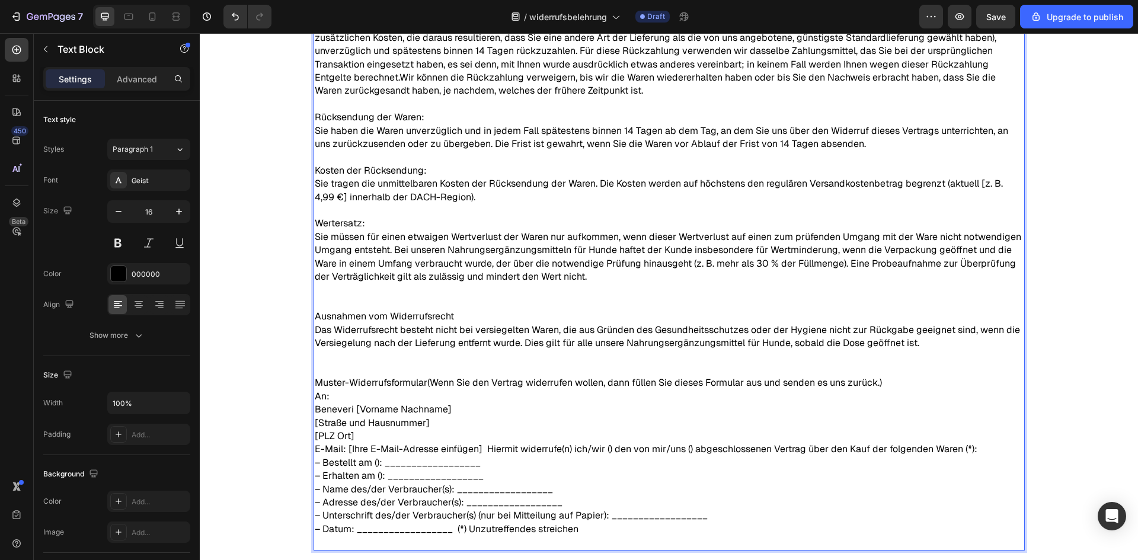
click at [425, 384] on p "Muster-Widerrufsformular(Wenn Sie den Vertrag widerrufen wollen, dann füllen Si…" at bounding box center [669, 382] width 709 height 13
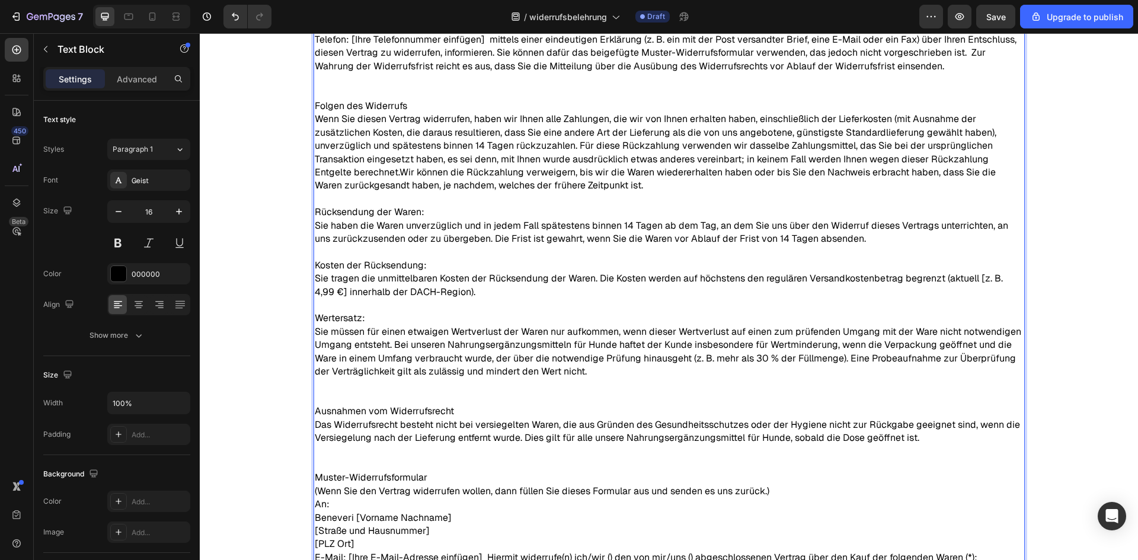
scroll to position [0, 0]
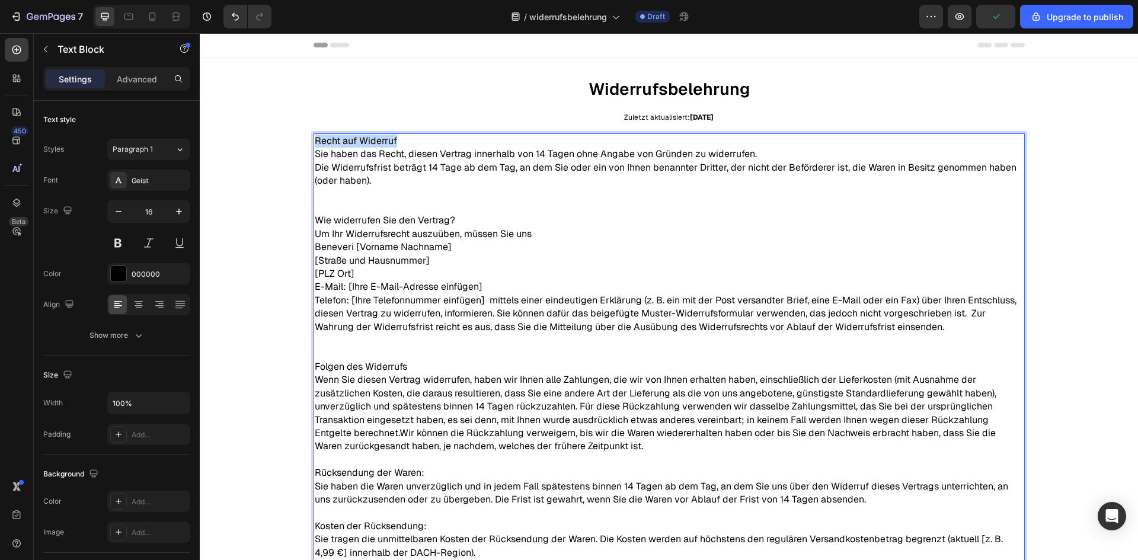
drag, startPoint x: 359, startPoint y: 138, endPoint x: 279, endPoint y: 141, distance: 80.1
click at [288, 136] on div "Widerrufsbelehrung Text Block Zuletzt aktualisiert: 28.09.2025 Text Block Recht…" at bounding box center [669, 502] width 938 height 852
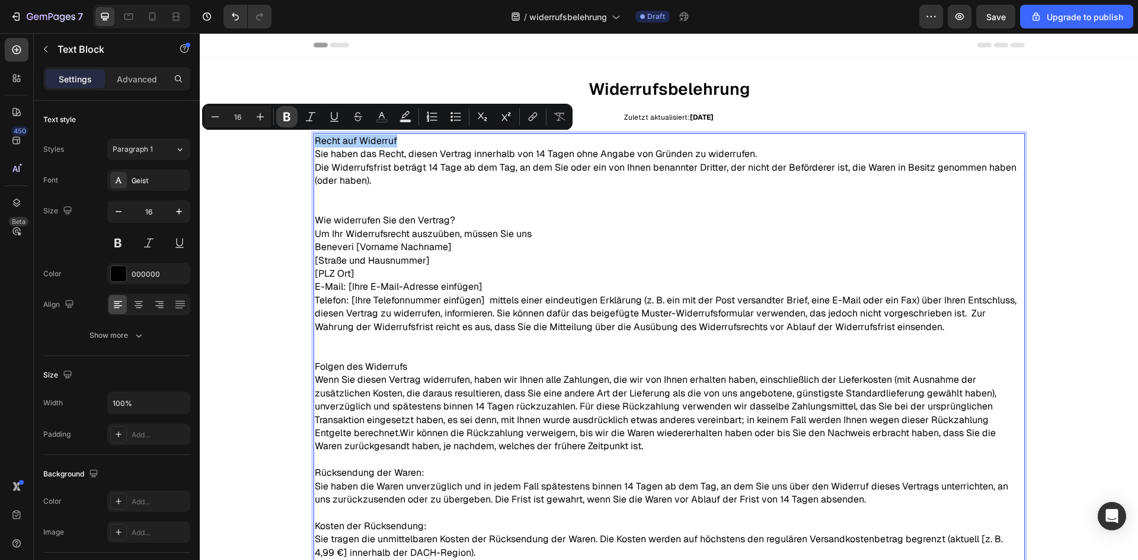
click at [283, 114] on icon "Editor contextual toolbar" at bounding box center [287, 117] width 12 height 12
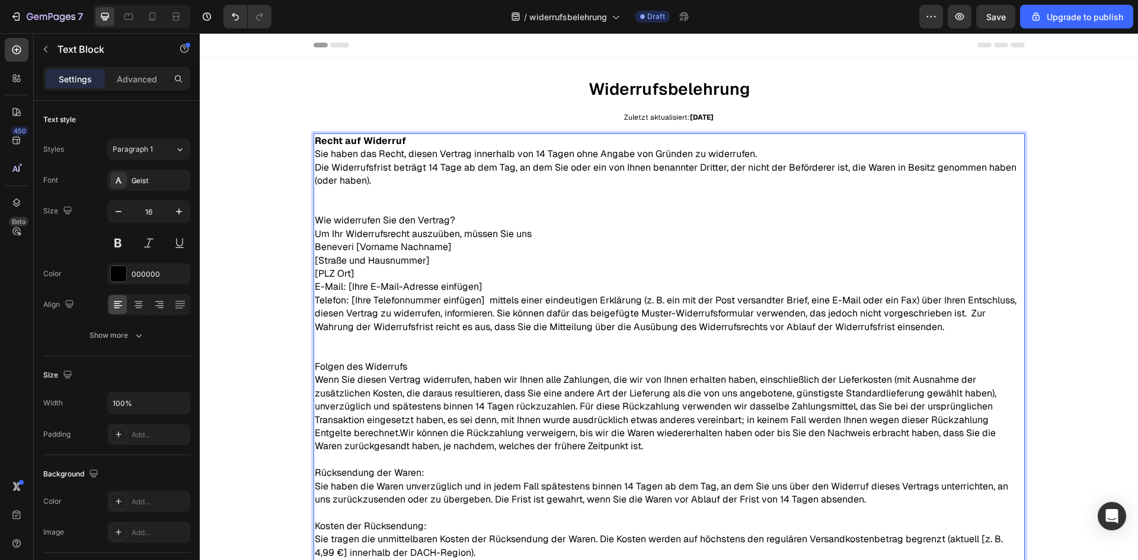
click at [439, 222] on p "Wie widerrufen Sie den Vertrag?" at bounding box center [669, 220] width 709 height 13
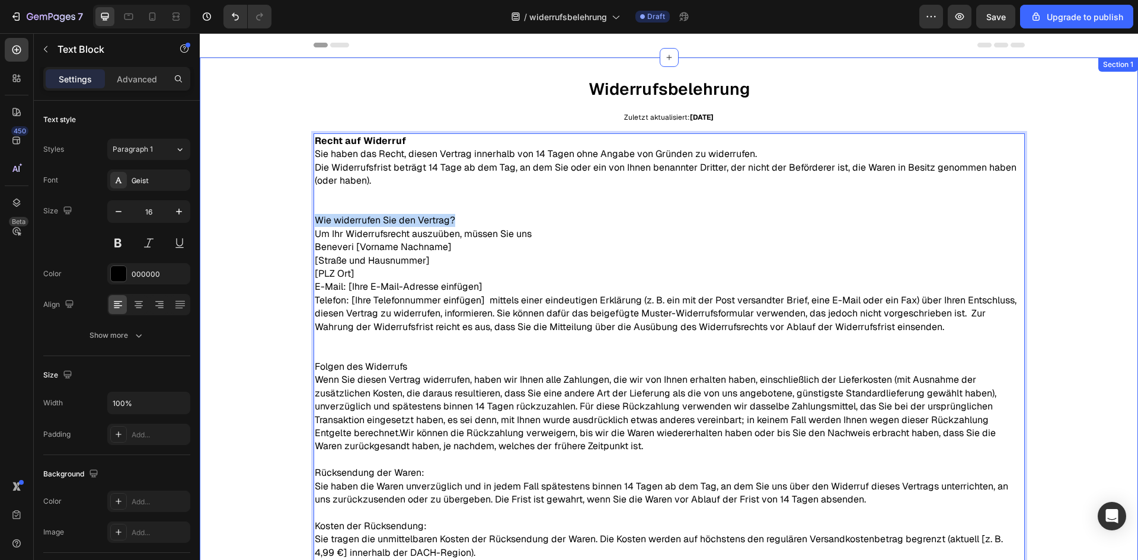
drag, startPoint x: 439, startPoint y: 221, endPoint x: 264, endPoint y: 214, distance: 175.0
click at [276, 215] on div "Widerrufsbelehrung Text Block Zuletzt aktualisiert: 28.09.2025 Text Block Recht…" at bounding box center [669, 502] width 938 height 852
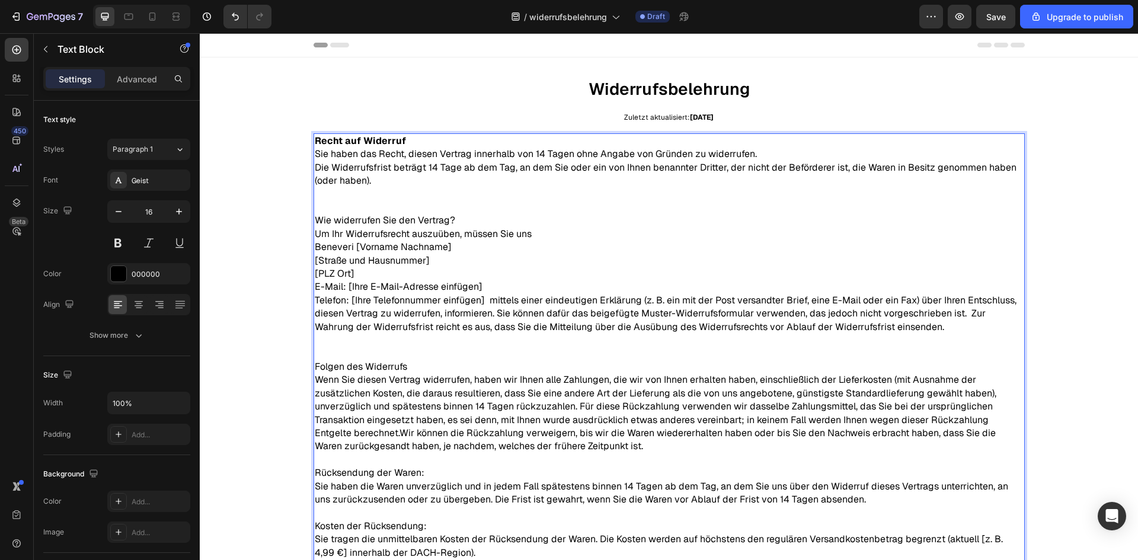
drag, startPoint x: 481, startPoint y: 255, endPoint x: 309, endPoint y: 264, distance: 172.8
click at [481, 255] on p "Um Ihr Widerrufsrecht auszuüben, müssen Sie uns Beneveri [Vorname Nachname] [St…" at bounding box center [669, 281] width 709 height 106
click at [265, 261] on div "Widerrufsbelehrung Text Block Zuletzt aktualisiert: 28.09.2025 Text Block Recht…" at bounding box center [669, 502] width 938 height 852
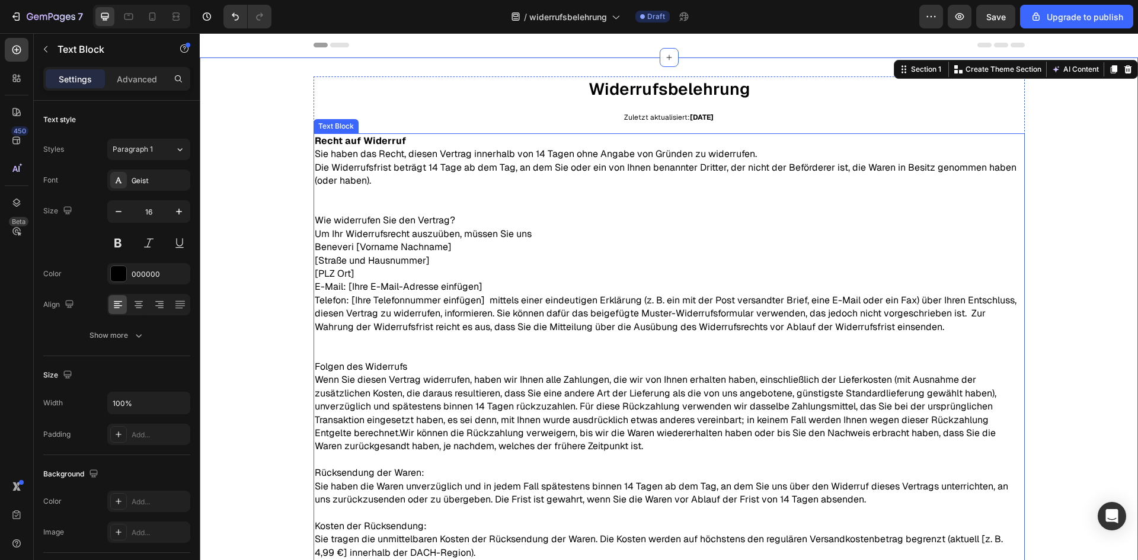
click at [404, 232] on p "Um Ihr Widerrufsrecht auszuüben, müssen Sie uns Beneveri [Vorname Nachname] [St…" at bounding box center [669, 281] width 709 height 106
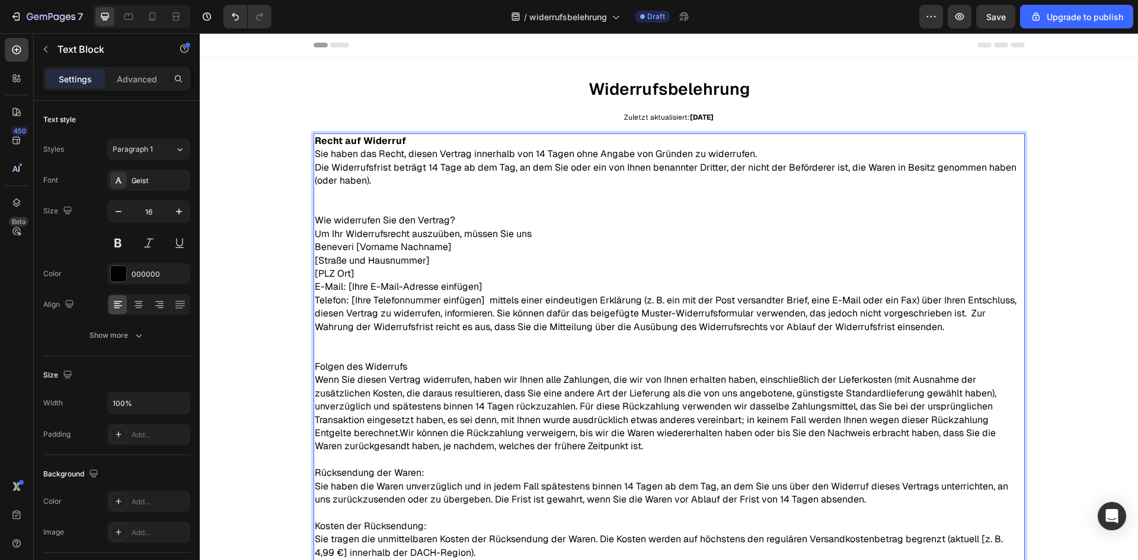
click at [430, 219] on p "Wie widerrufen Sie den Vertrag?" at bounding box center [669, 220] width 709 height 13
drag, startPoint x: 434, startPoint y: 221, endPoint x: 264, endPoint y: 225, distance: 170.2
click at [270, 226] on div "Widerrufsbelehrung Text Block Zuletzt aktualisiert: 28.09.2025 Text Block Recht…" at bounding box center [669, 502] width 938 height 852
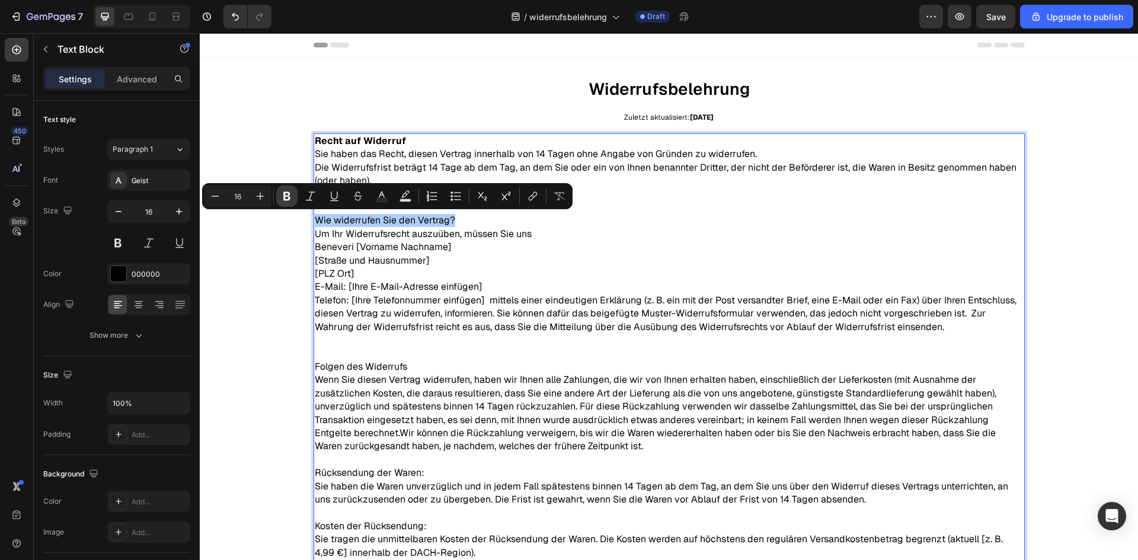
click at [285, 196] on icon "Editor contextual toolbar" at bounding box center [286, 196] width 7 height 9
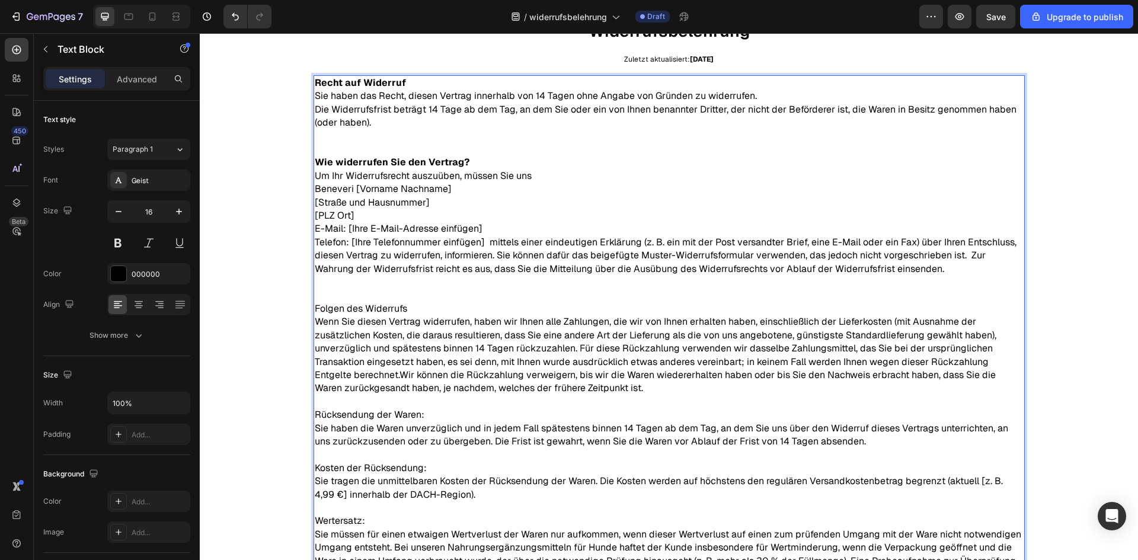
scroll to position [119, 0]
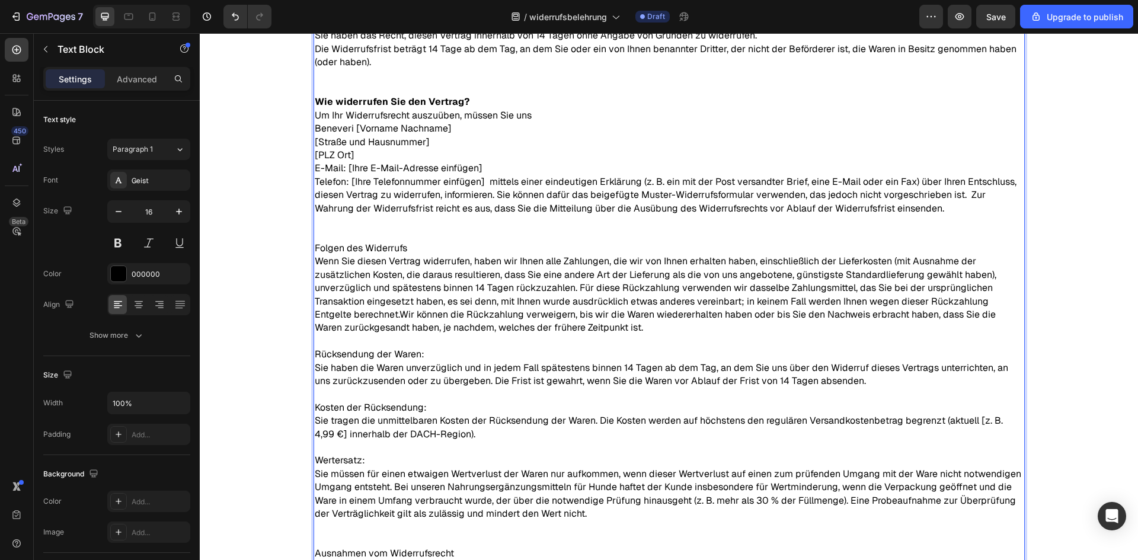
click at [387, 258] on p "Wenn Sie diesen Vertrag widerrufen, haben wir Ihnen alle Zahlungen, die wir von…" at bounding box center [669, 294] width 709 height 79
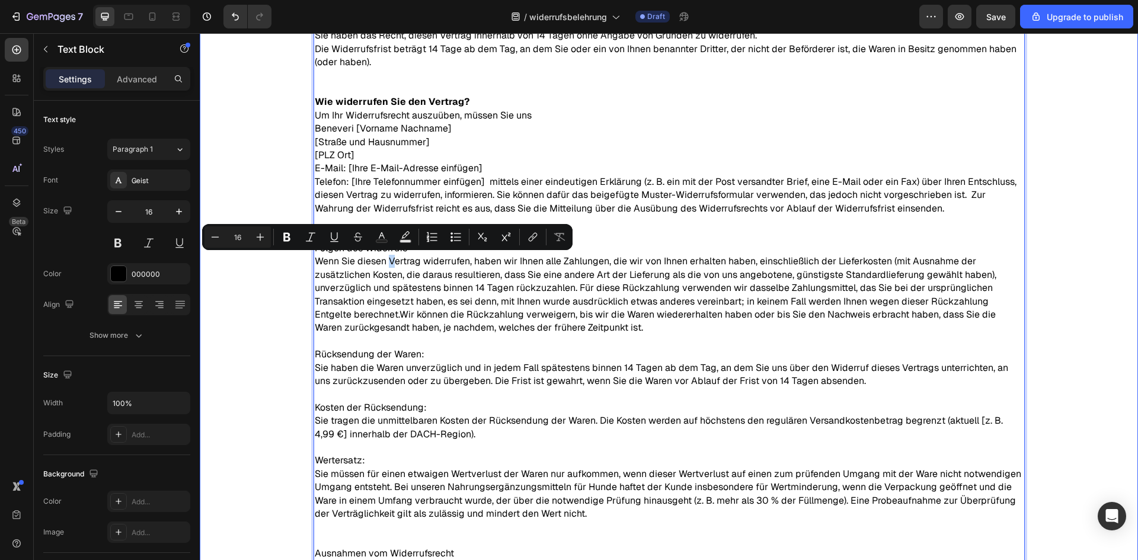
click at [267, 271] on div "Widerrufsbelehrung Text Block Zuletzt aktualisiert: 28.09.2025 Text Block Recht…" at bounding box center [669, 384] width 938 height 852
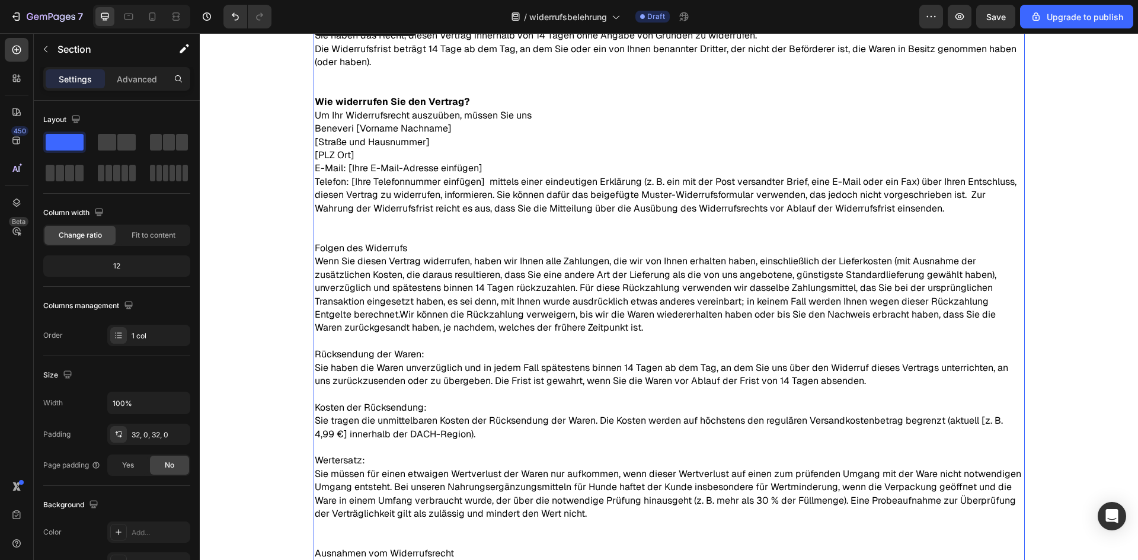
click at [403, 244] on p "Folgen des Widerrufs" at bounding box center [669, 248] width 709 height 13
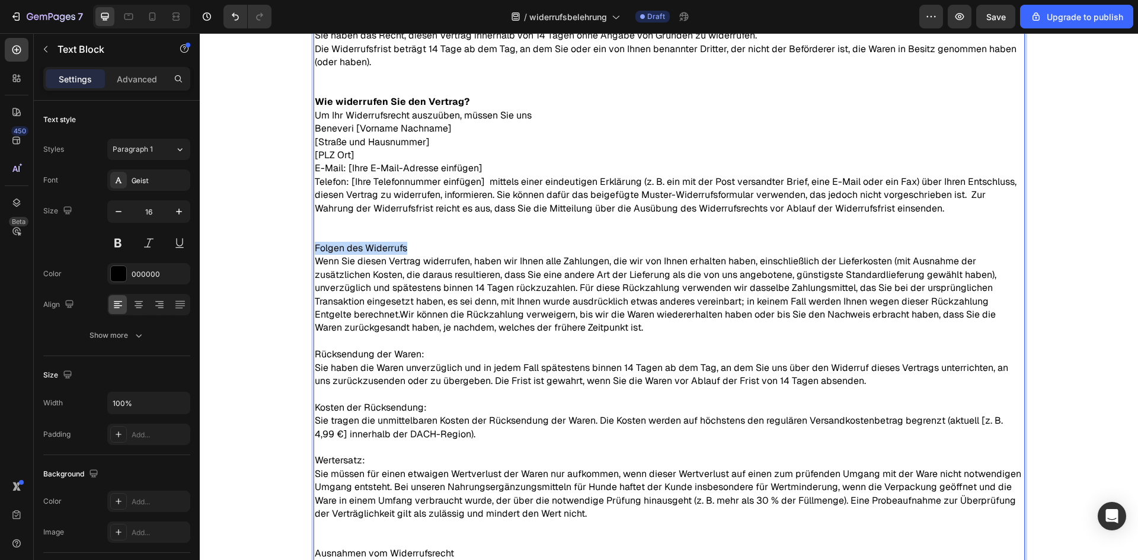
drag, startPoint x: 403, startPoint y: 249, endPoint x: 276, endPoint y: 253, distance: 126.9
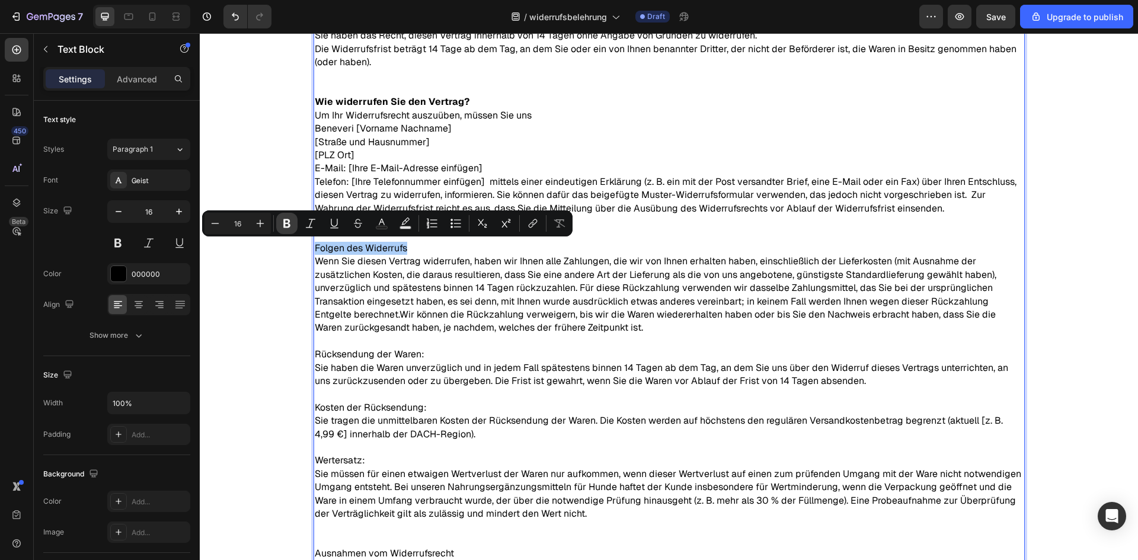
click at [290, 226] on icon "Editor contextual toolbar" at bounding box center [287, 224] width 12 height 12
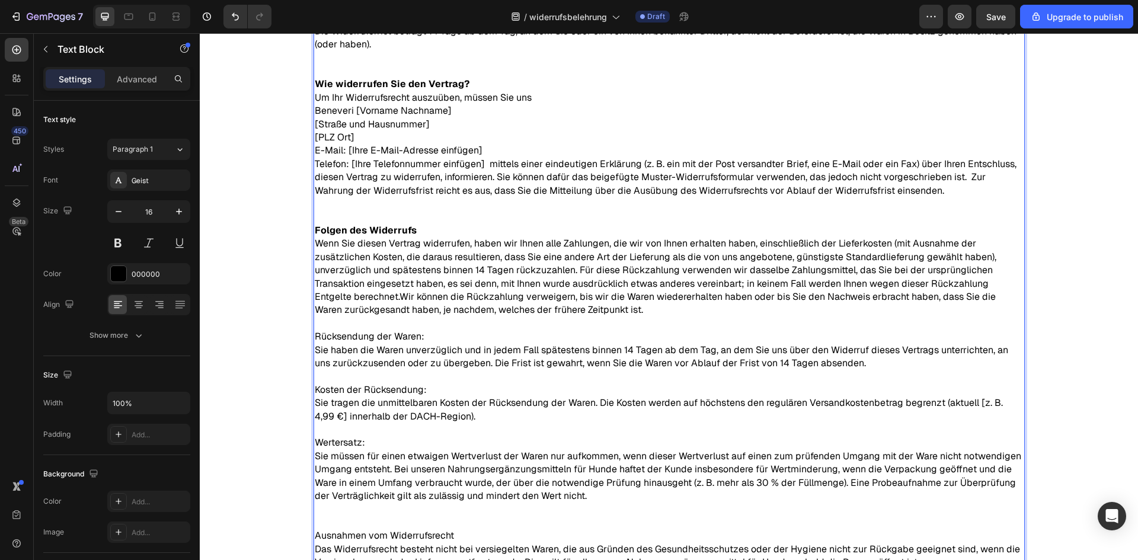
scroll to position [178, 0]
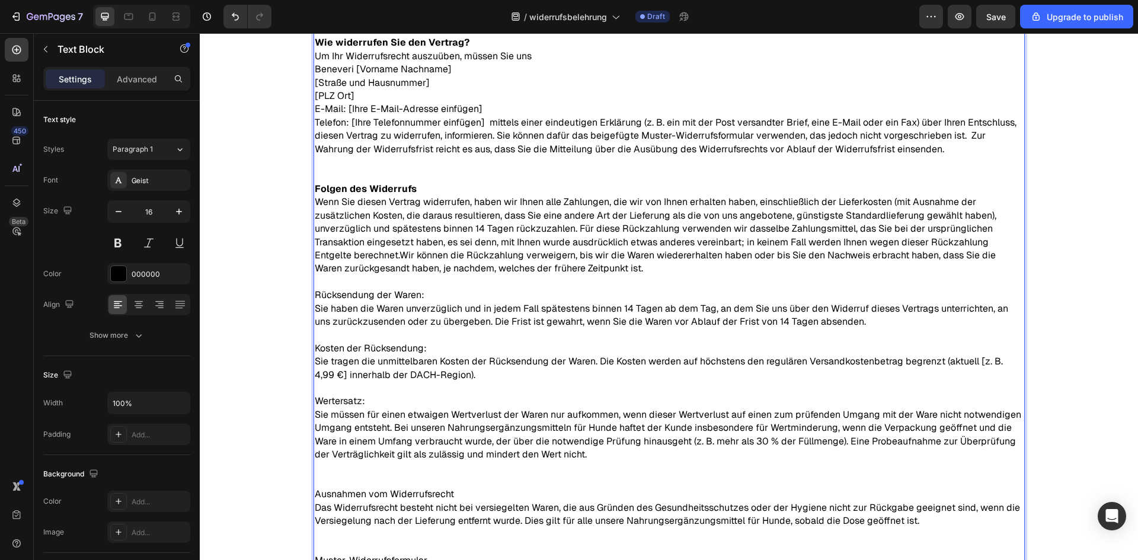
click at [382, 324] on p "Rücksendung der Waren: Sie haben die Waren unverzüglich und in jedem Fall späte…" at bounding box center [669, 309] width 709 height 40
drag, startPoint x: 416, startPoint y: 295, endPoint x: 272, endPoint y: 305, distance: 144.4
click at [274, 303] on div "Widerrufsbelehrung Text Block Zuletzt aktualisiert: 28.09.2025 Text Block Recht…" at bounding box center [669, 325] width 938 height 852
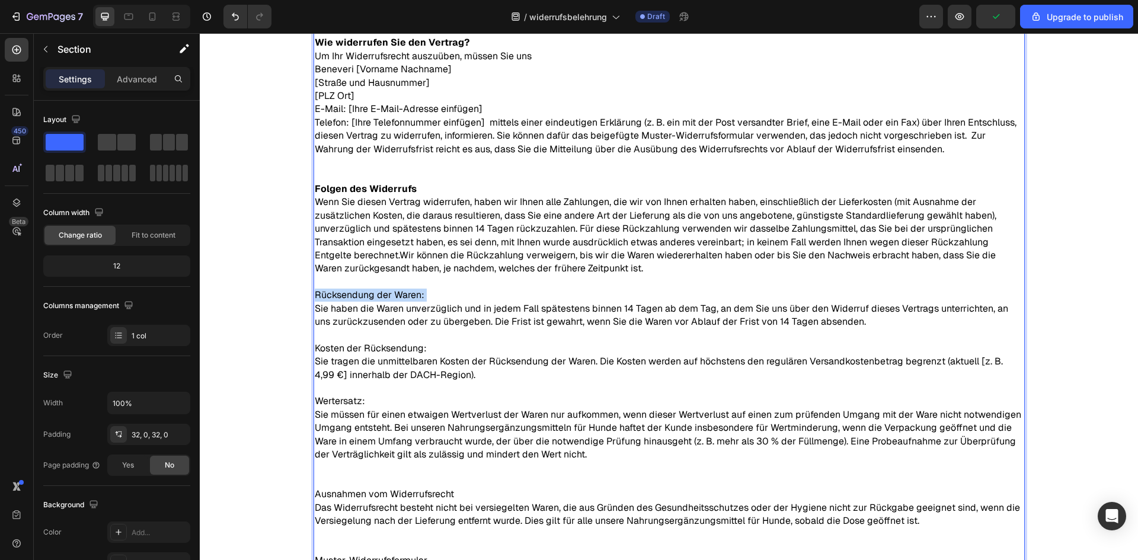
click at [226, 300] on div "Widerrufsbelehrung Text Block Zuletzt aktualisiert: 28.09.2025 Text Block Recht…" at bounding box center [669, 325] width 938 height 852
click at [355, 296] on p "Rücksendung der Waren: Sie haben die Waren unverzüglich und in jedem Fall späte…" at bounding box center [669, 309] width 709 height 40
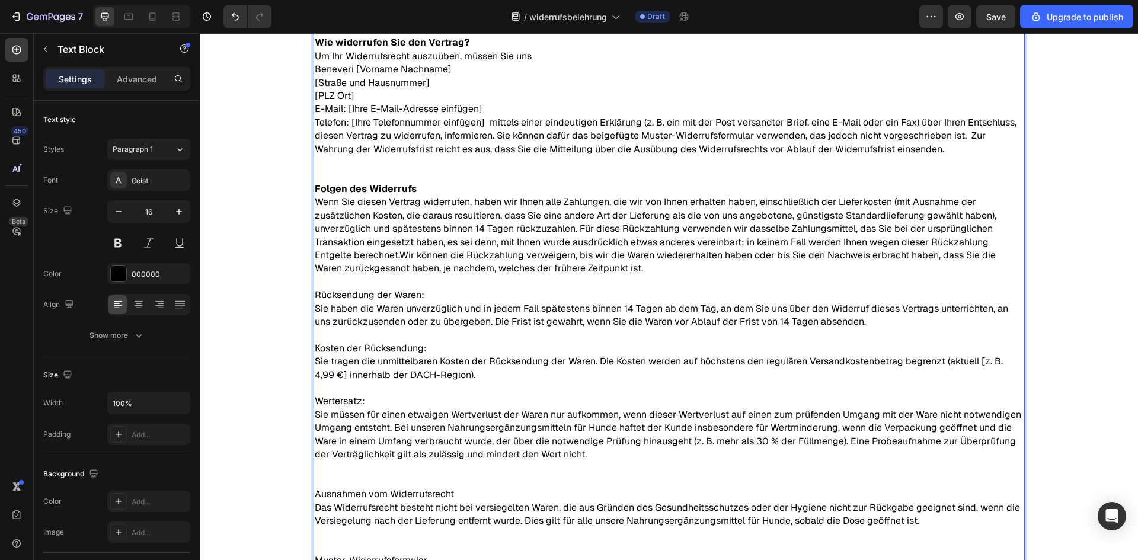
click at [401, 293] on p "Rücksendung der Waren: Sie haben die Waren unverzüglich und in jedem Fall späte…" at bounding box center [669, 309] width 709 height 40
drag, startPoint x: 354, startPoint y: 298, endPoint x: 257, endPoint y: 298, distance: 97.8
click at [265, 298] on div "Widerrufsbelehrung Text Block Zuletzt aktualisiert: 28.09.2025 Text Block Recht…" at bounding box center [669, 325] width 938 height 852
drag, startPoint x: 368, startPoint y: 298, endPoint x: 233, endPoint y: 300, distance: 135.2
click at [237, 301] on div "Widerrufsbelehrung Text Block Zuletzt aktualisiert: 28.09.2025 Text Block Recht…" at bounding box center [669, 325] width 938 height 852
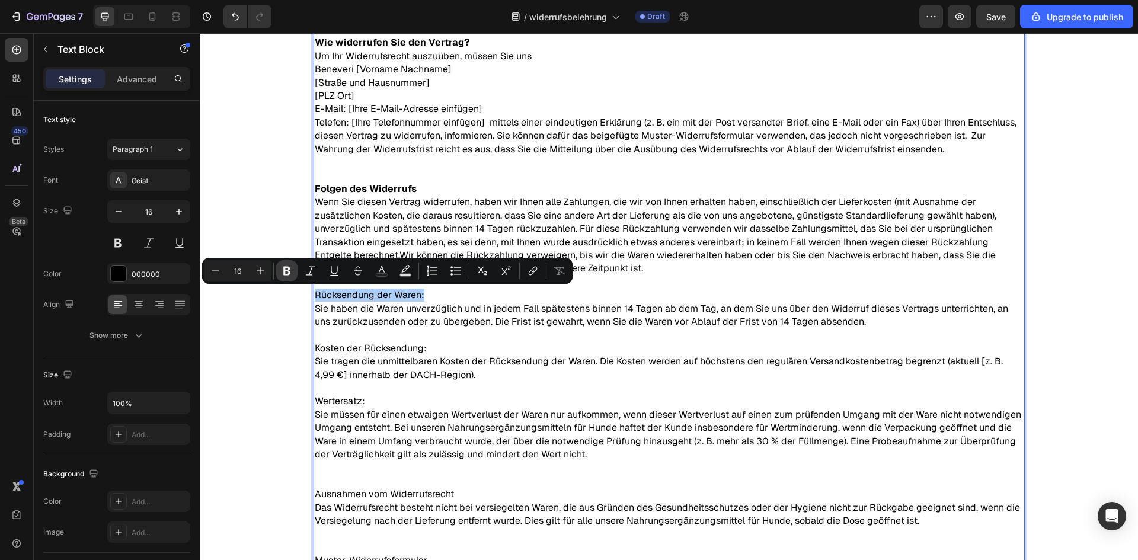
click at [285, 271] on icon "Editor contextual toolbar" at bounding box center [286, 271] width 7 height 9
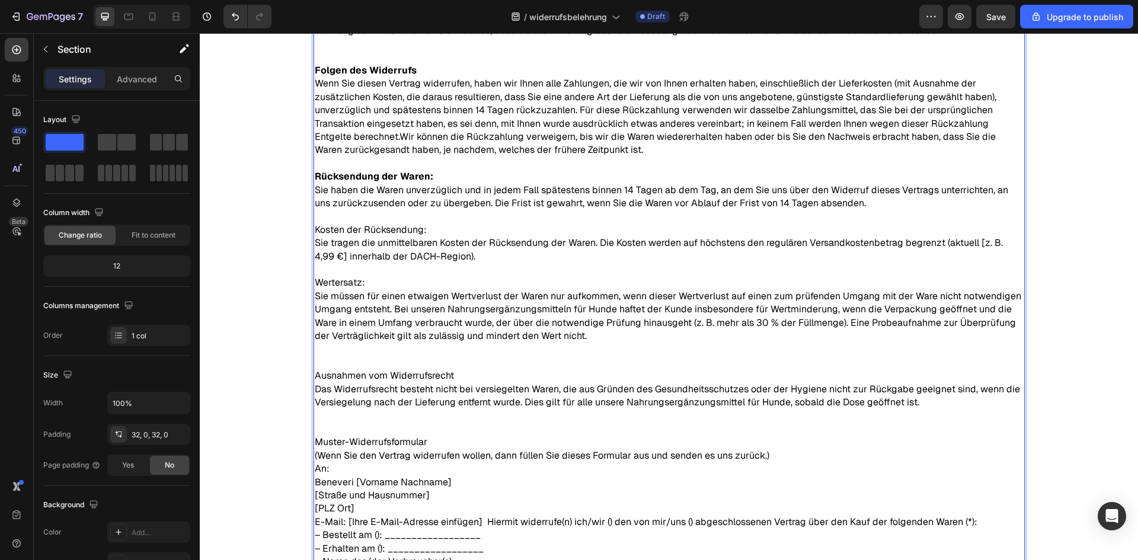
click at [238, 283] on div "Widerrufsbelehrung Text Block Zuletzt aktualisiert: 28.09.2025 Text Block Recht…" at bounding box center [669, 206] width 938 height 852
click at [375, 244] on p "Kosten der Rücksendung: Sie tragen die unmittelbaren Kosten der Rücksendung der…" at bounding box center [669, 243] width 709 height 40
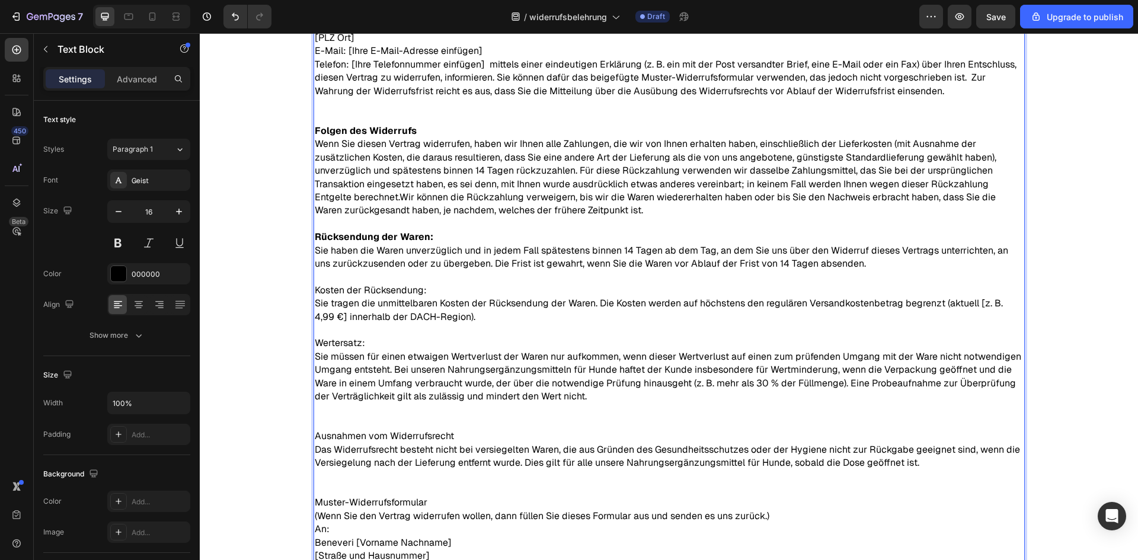
scroll to position [237, 0]
drag, startPoint x: 422, startPoint y: 289, endPoint x: 269, endPoint y: 293, distance: 153.0
click at [271, 295] on div "Widerrufsbelehrung Text Block Zuletzt aktualisiert: 28.09.2025 Text Block Recht…" at bounding box center [669, 265] width 938 height 852
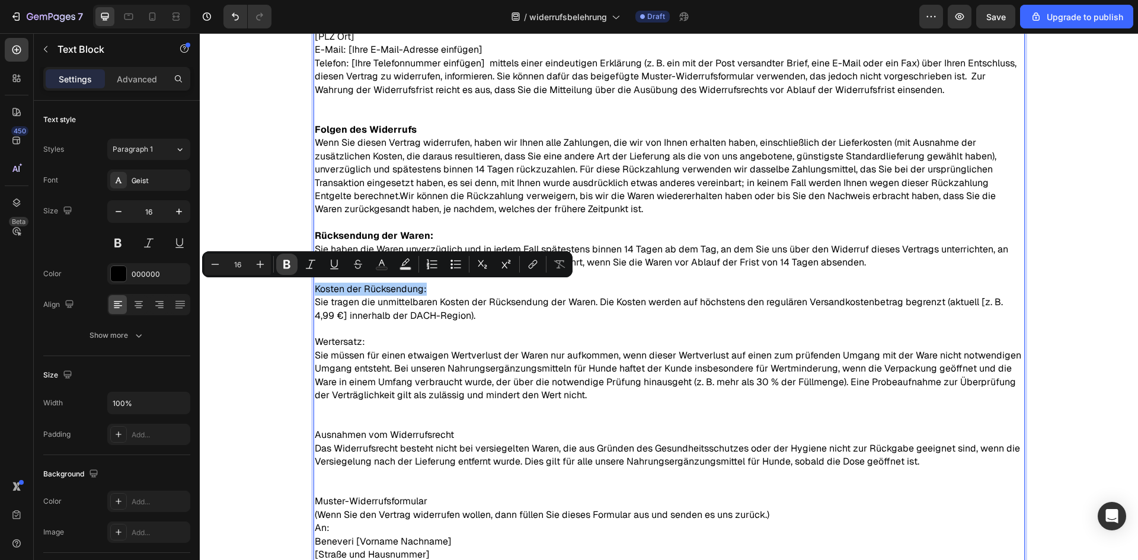
click at [282, 266] on icon "Editor contextual toolbar" at bounding box center [287, 264] width 12 height 12
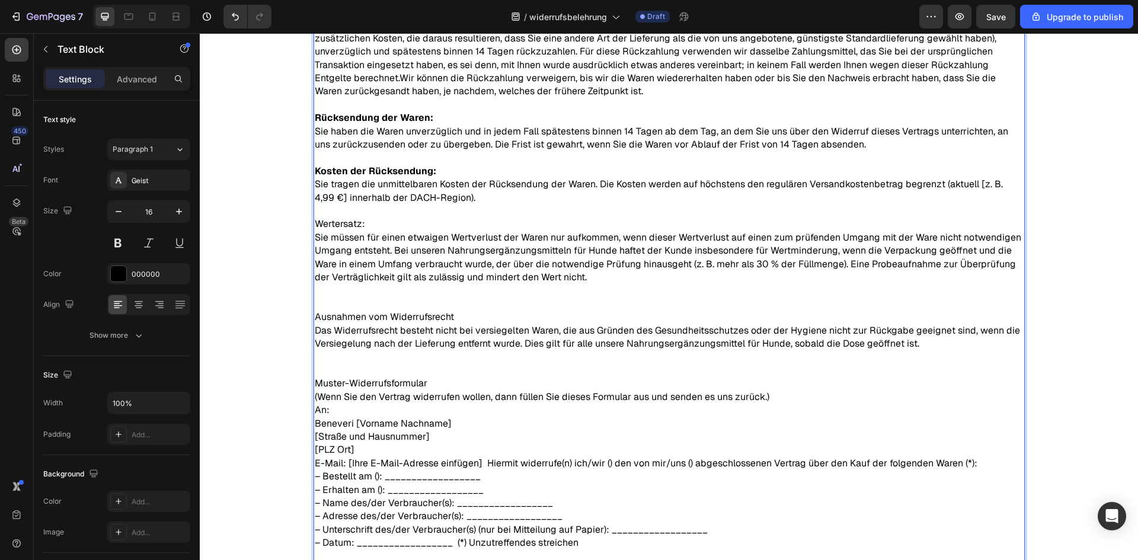
scroll to position [356, 0]
click at [346, 221] on p "Wertersatz: Sie müssen für einen etwaigen Wertverlust der Waren nur aufkommen, …" at bounding box center [669, 250] width 709 height 66
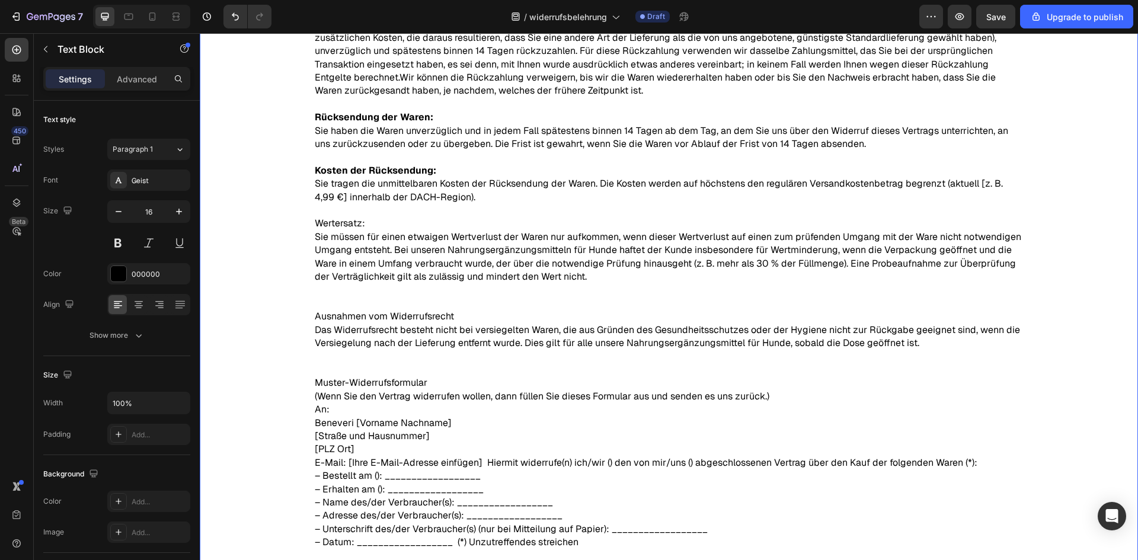
click at [260, 250] on div "Widerrufsbelehrung Text Block Zuletzt aktualisiert: 28.09.2025 Text Block Recht…" at bounding box center [669, 147] width 938 height 852
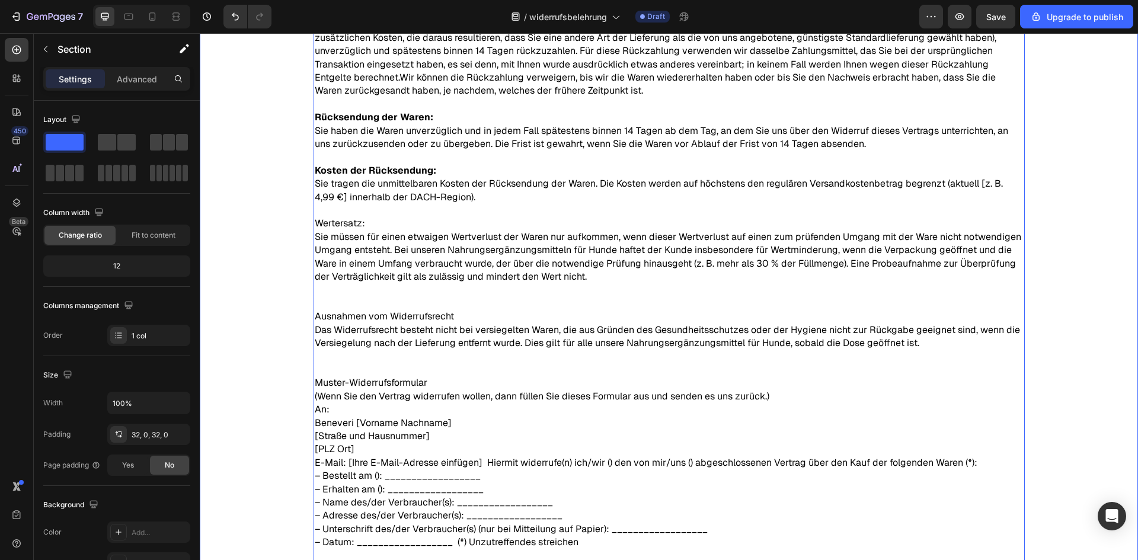
click at [343, 234] on p "Wertersatz: Sie müssen für einen etwaigen Wertverlust der Waren nur aufkommen, …" at bounding box center [669, 250] width 709 height 66
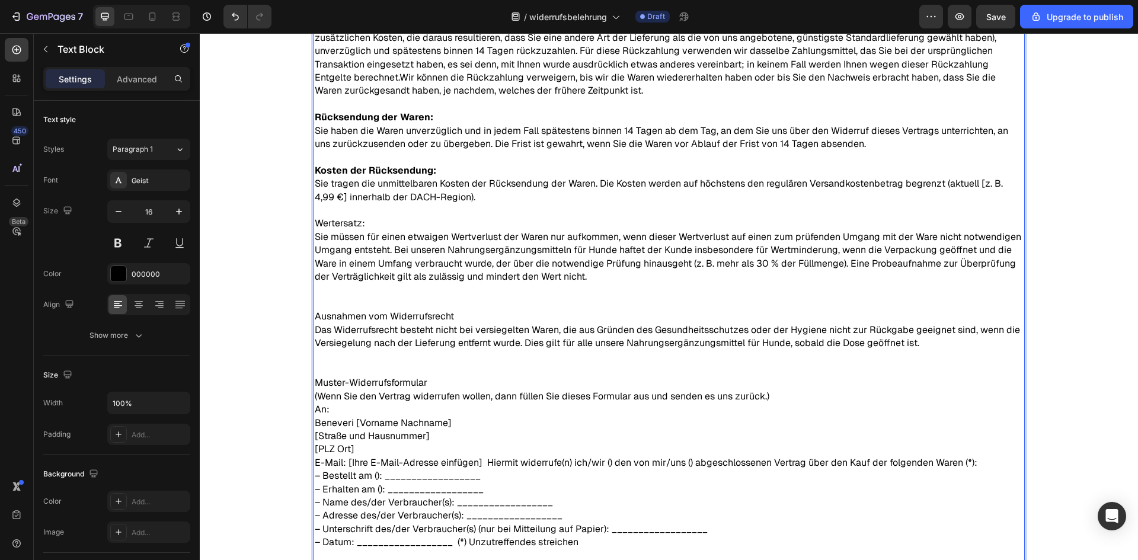
click at [346, 223] on p "Wertersatz: Sie müssen für einen etwaigen Wertverlust der Waren nur aufkommen, …" at bounding box center [669, 250] width 709 height 66
drag, startPoint x: 350, startPoint y: 226, endPoint x: 264, endPoint y: 226, distance: 86.0
click at [276, 228] on div "Widerrufsbelehrung Text Block Zuletzt aktualisiert: 28.09.2025 Text Block Recht…" at bounding box center [669, 147] width 938 height 852
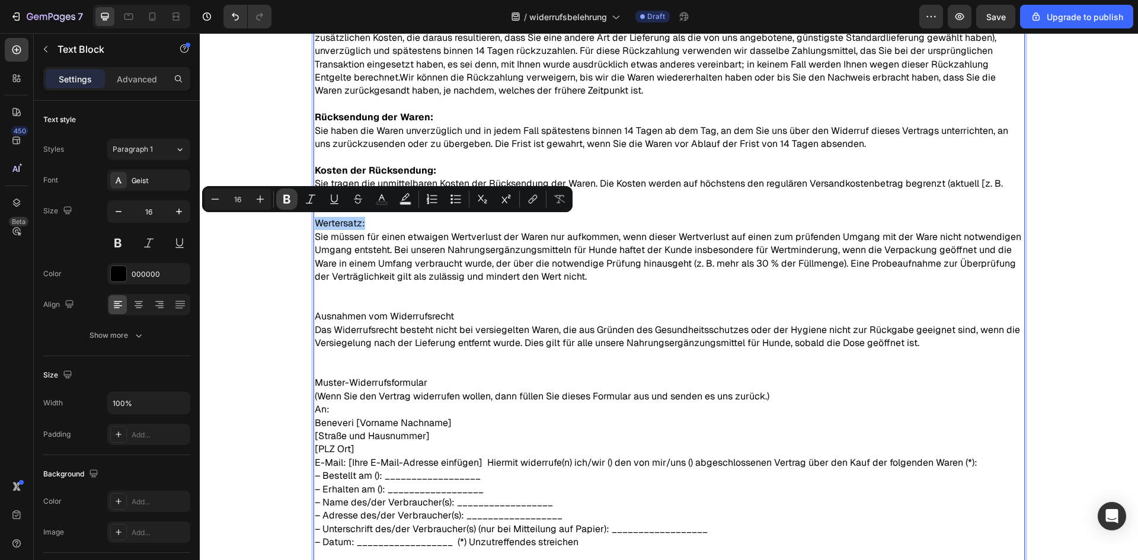
click at [287, 202] on icon "Editor contextual toolbar" at bounding box center [286, 199] width 7 height 9
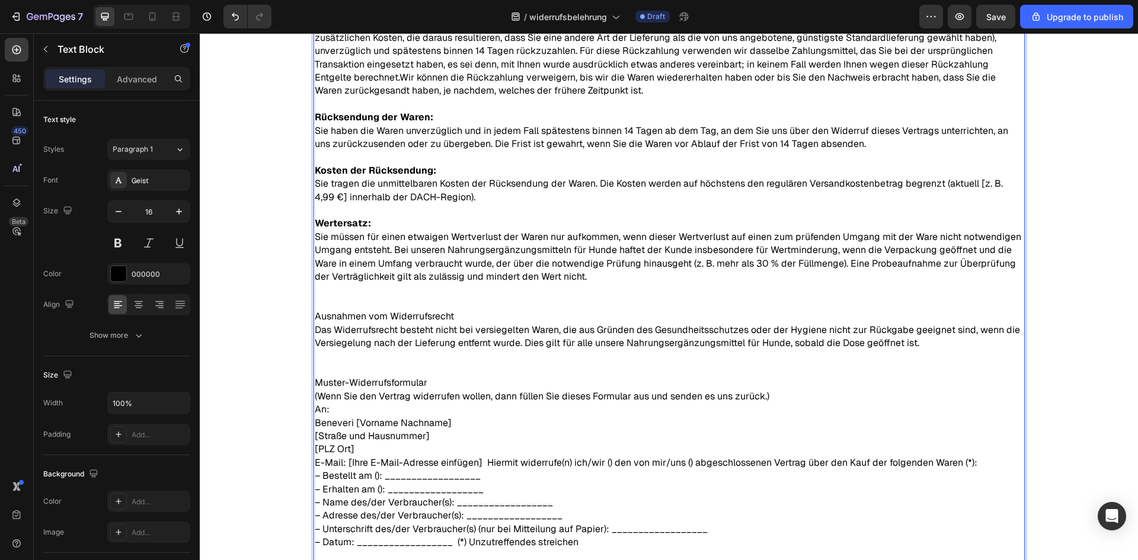
scroll to position [415, 0]
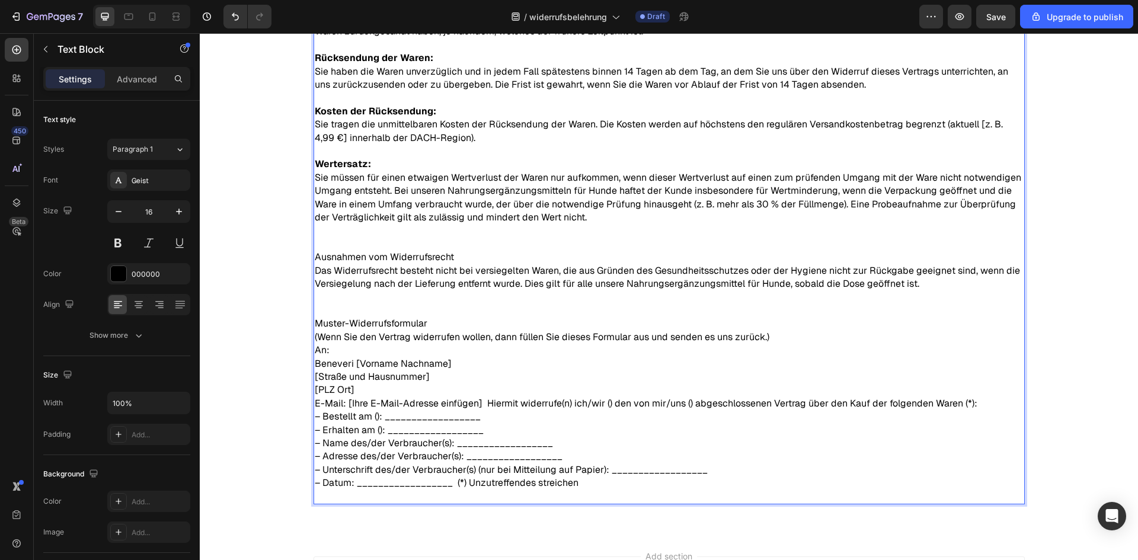
click at [219, 249] on div "Widerrufsbelehrung Text Block Zuletzt aktualisiert: 28.09.2025 Text Block Recht…" at bounding box center [669, 88] width 938 height 852
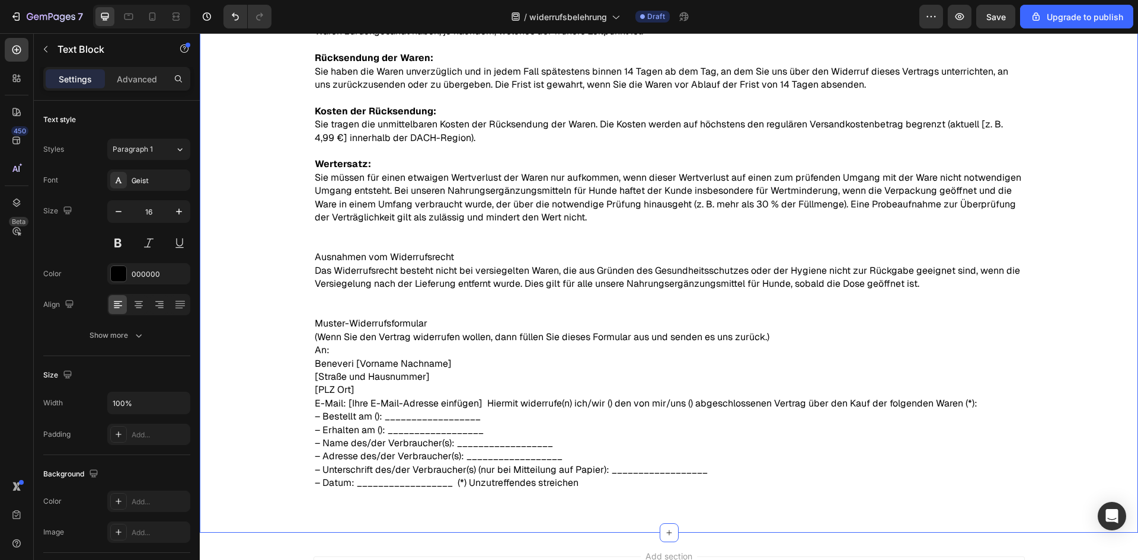
click at [416, 264] on p "Das Widerrufsrecht besteht nicht bei versiegelten Waren, die aus Gründen des Ge…" at bounding box center [669, 277] width 709 height 27
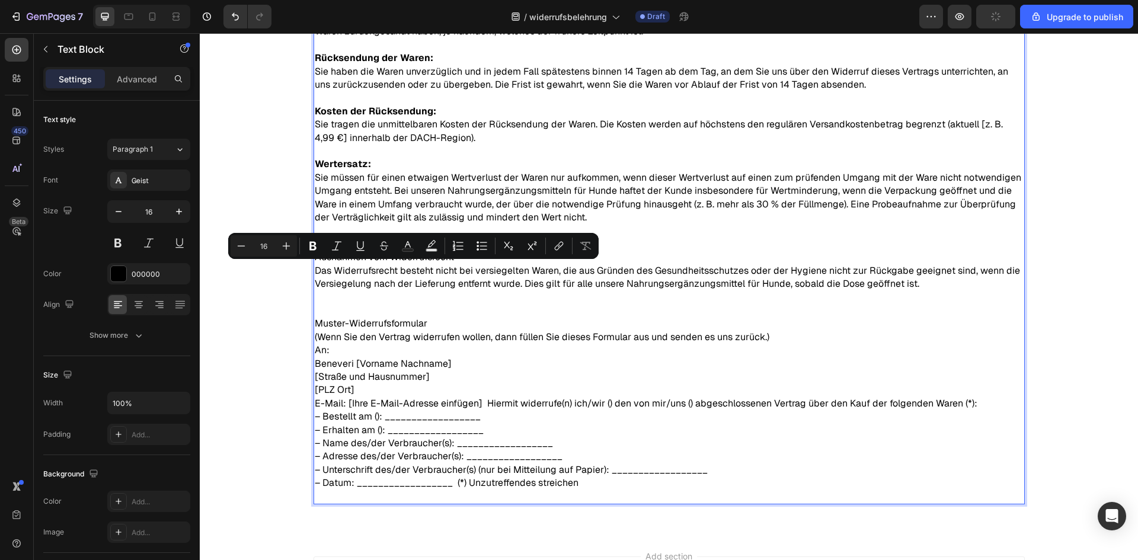
click at [444, 258] on div "Minus 16 Plus Bold Italic Underline Strikethrough Text Color Text Background Co…" at bounding box center [413, 246] width 370 height 26
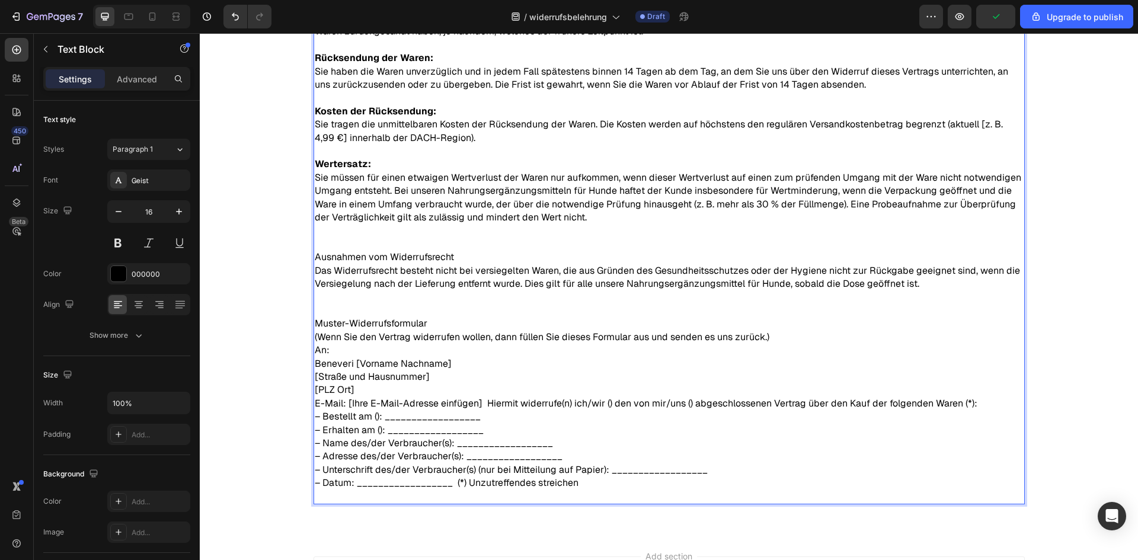
click at [452, 264] on p "Das Widerrufsrecht besteht nicht bei versiegelten Waren, die aus Gründen des Ge…" at bounding box center [669, 277] width 709 height 27
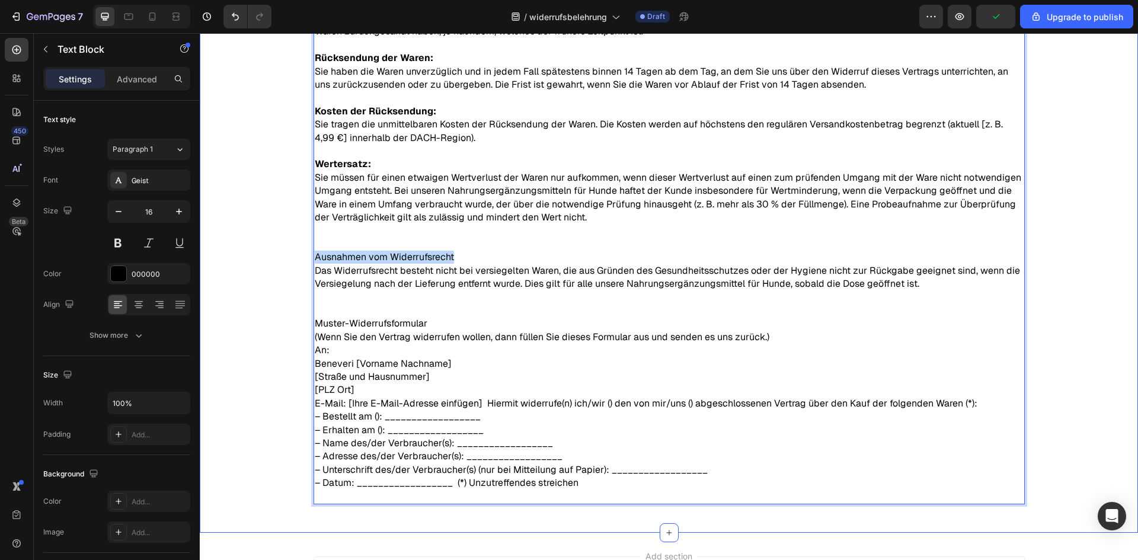
drag, startPoint x: 449, startPoint y: 255, endPoint x: 253, endPoint y: 258, distance: 196.8
click at [277, 260] on div "Widerrufsbelehrung Text Block Zuletzt aktualisiert: 28.09.2025 Text Block Recht…" at bounding box center [669, 88] width 938 height 852
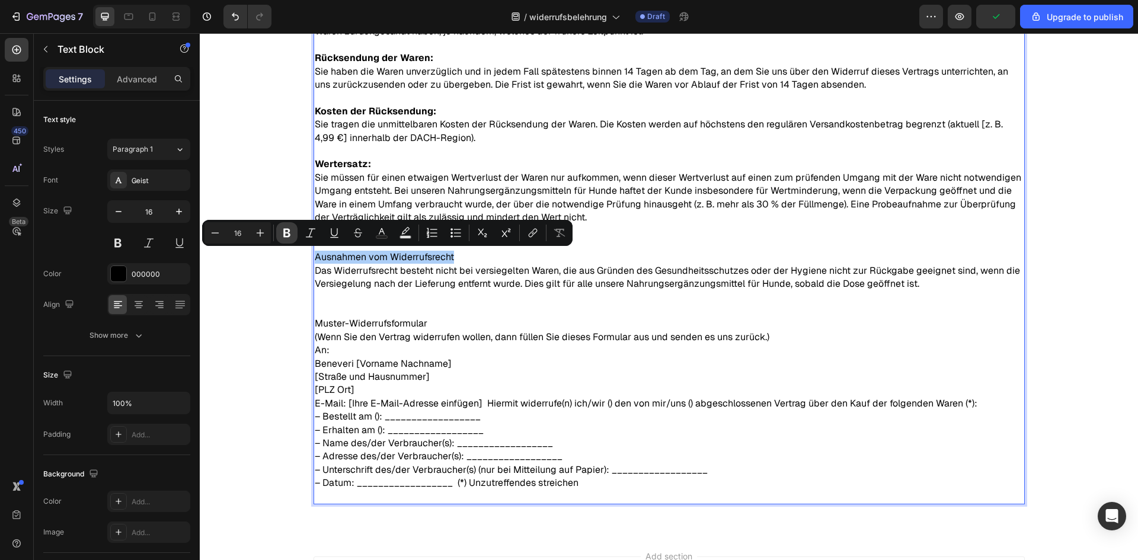
click at [284, 232] on icon "Editor contextual toolbar" at bounding box center [286, 233] width 7 height 9
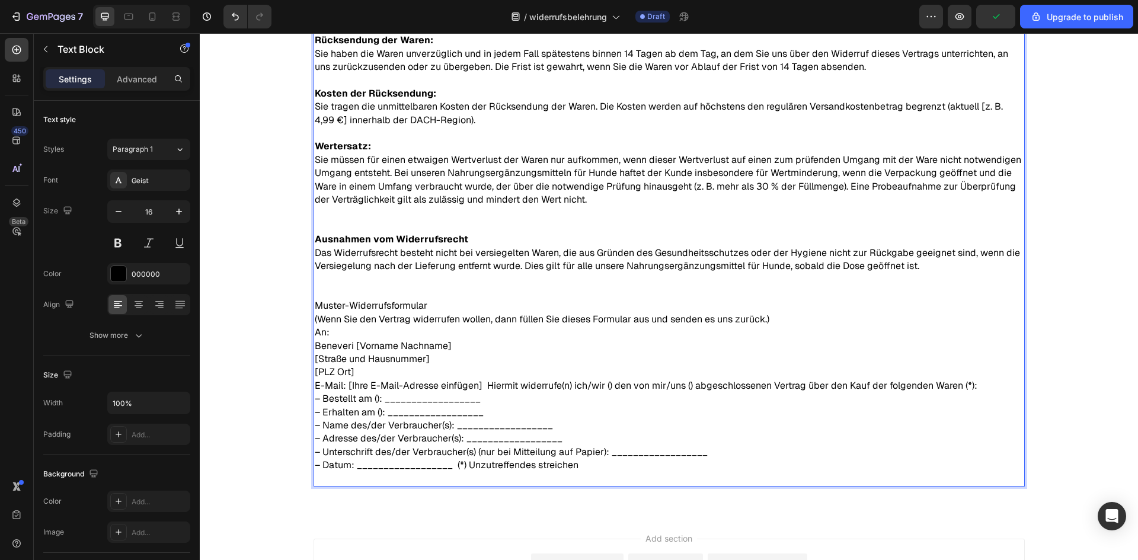
scroll to position [474, 0]
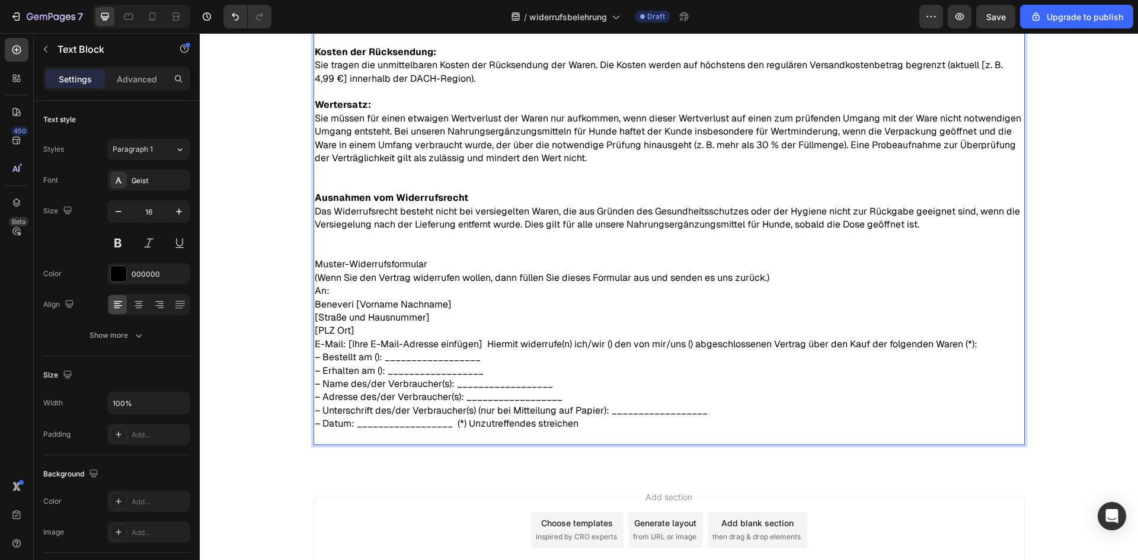
click at [402, 261] on p "Muster-Widerrufsformular" at bounding box center [669, 264] width 709 height 13
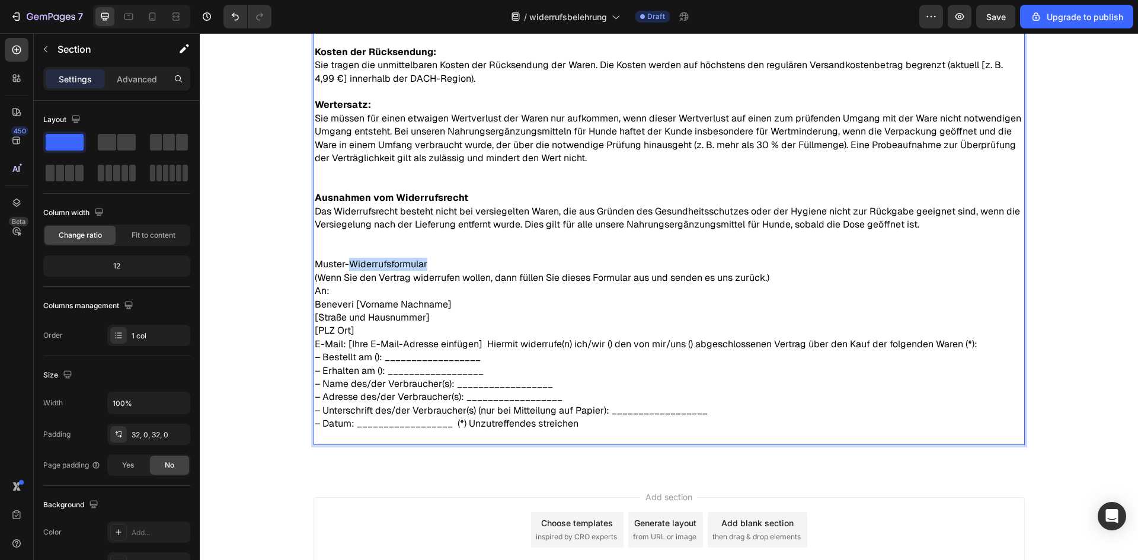
click at [272, 285] on div "Widerrufsbelehrung Text Block Zuletzt aktualisiert: 28.09.2025 Text Block Recht…" at bounding box center [669, 28] width 938 height 852
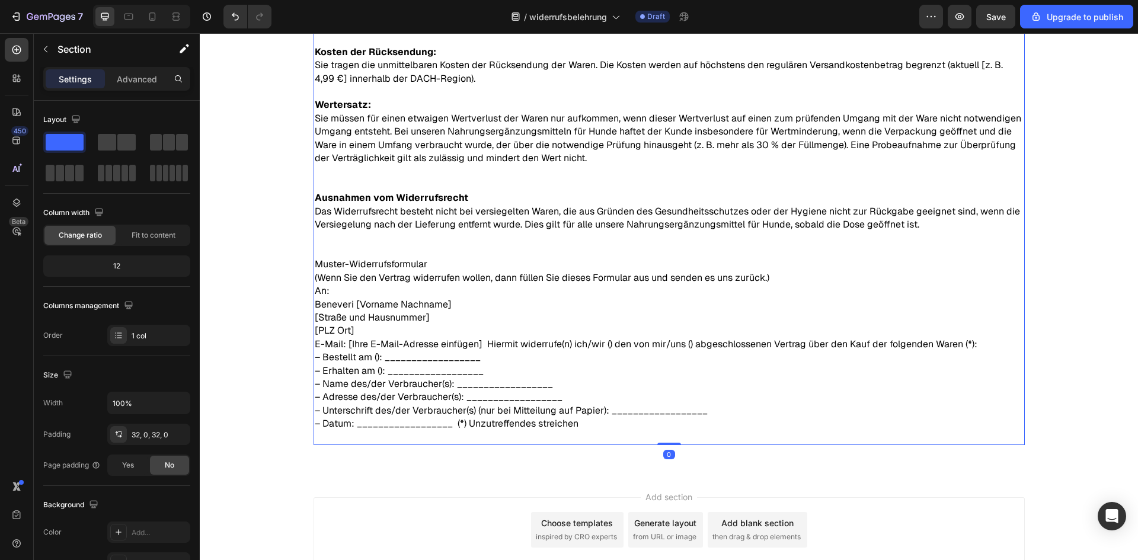
click at [363, 270] on p "Muster-Widerrufsformular" at bounding box center [669, 264] width 709 height 13
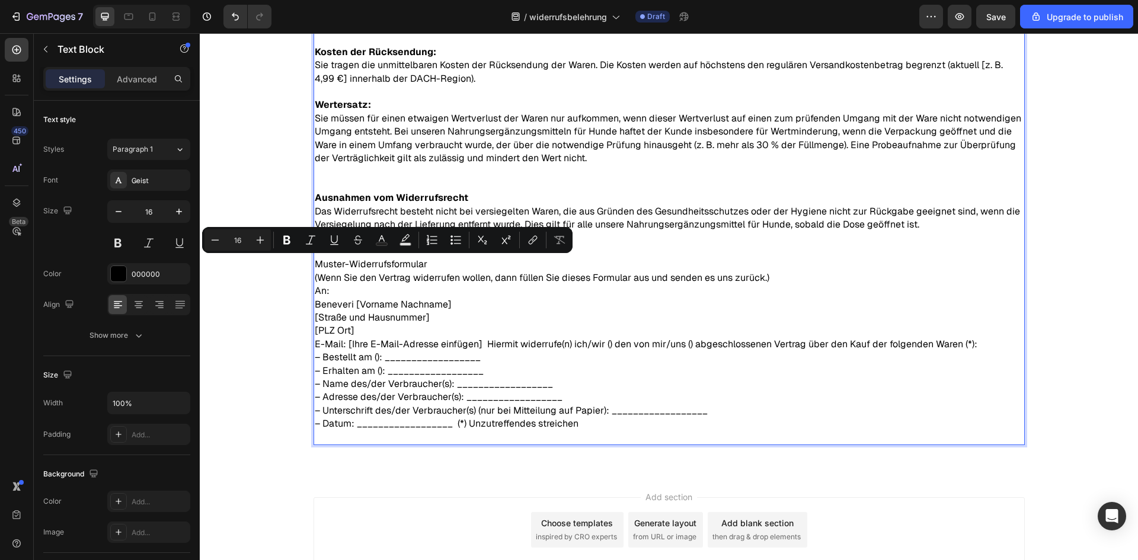
click at [423, 265] on p "Muster-Widerrufsformular" at bounding box center [669, 264] width 709 height 13
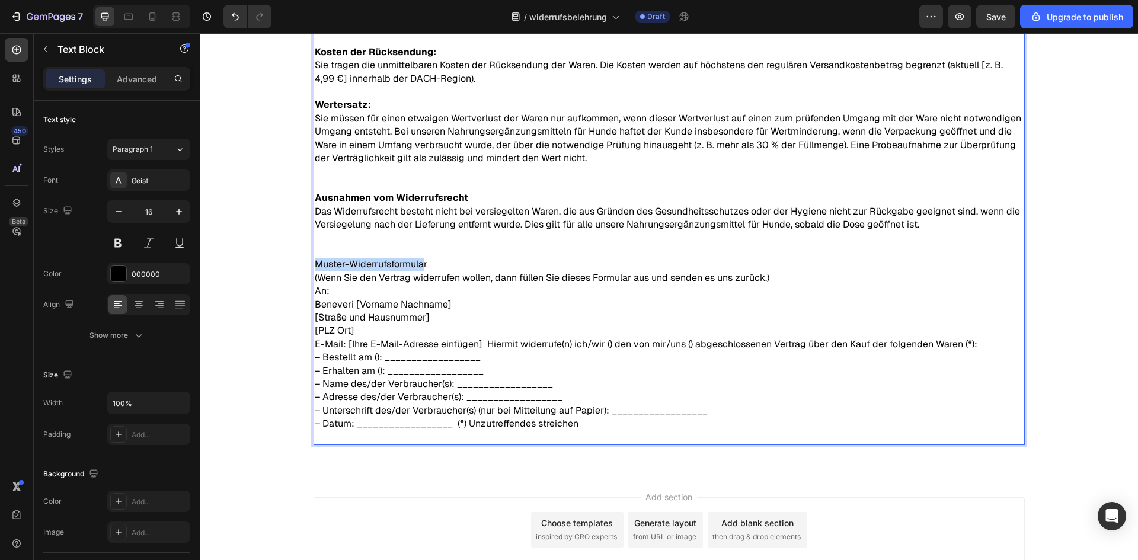
drag, startPoint x: 367, startPoint y: 265, endPoint x: 262, endPoint y: 267, distance: 104.9
click at [267, 267] on div "Widerrufsbelehrung Text Block Zuletzt aktualisiert: 28.09.2025 Text Block Recht…" at bounding box center [669, 28] width 938 height 852
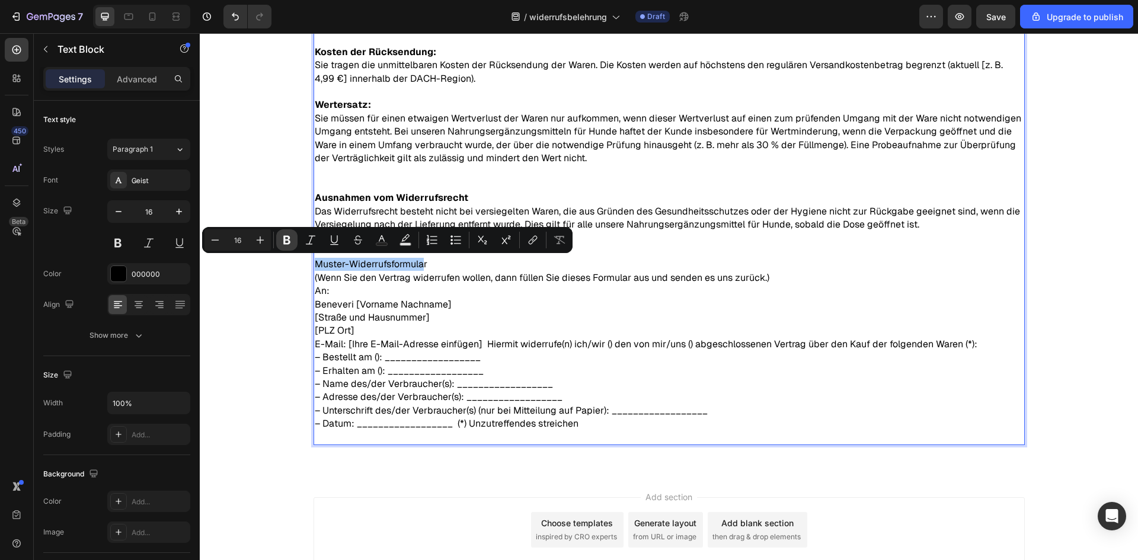
click at [279, 237] on button "Bold" at bounding box center [286, 239] width 21 height 21
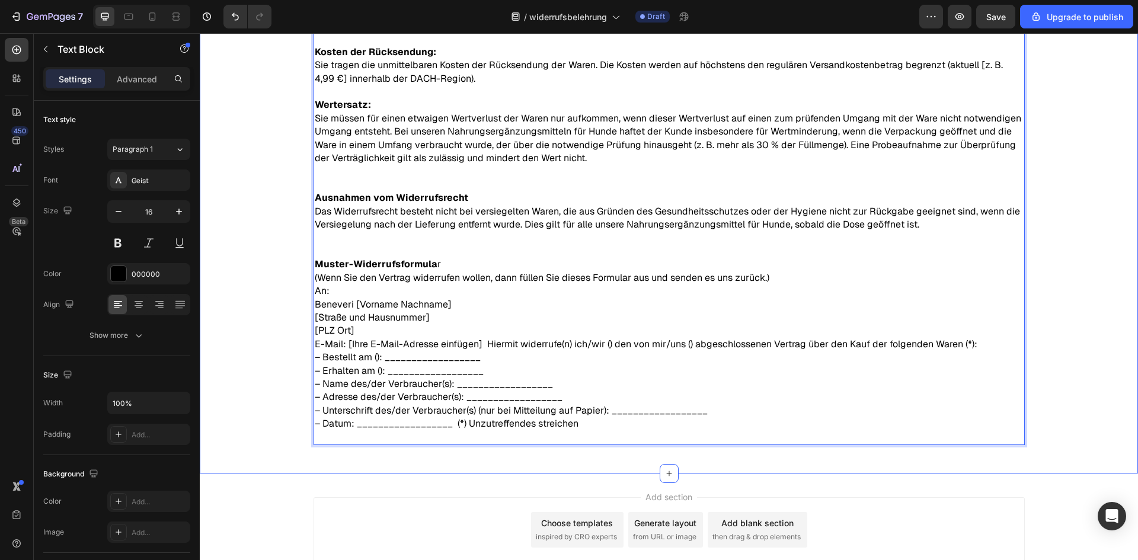
click at [280, 320] on div "Widerrufsbelehrung Text Block Zuletzt aktualisiert: 28.09.2025 Text Block Recht…" at bounding box center [669, 28] width 938 height 852
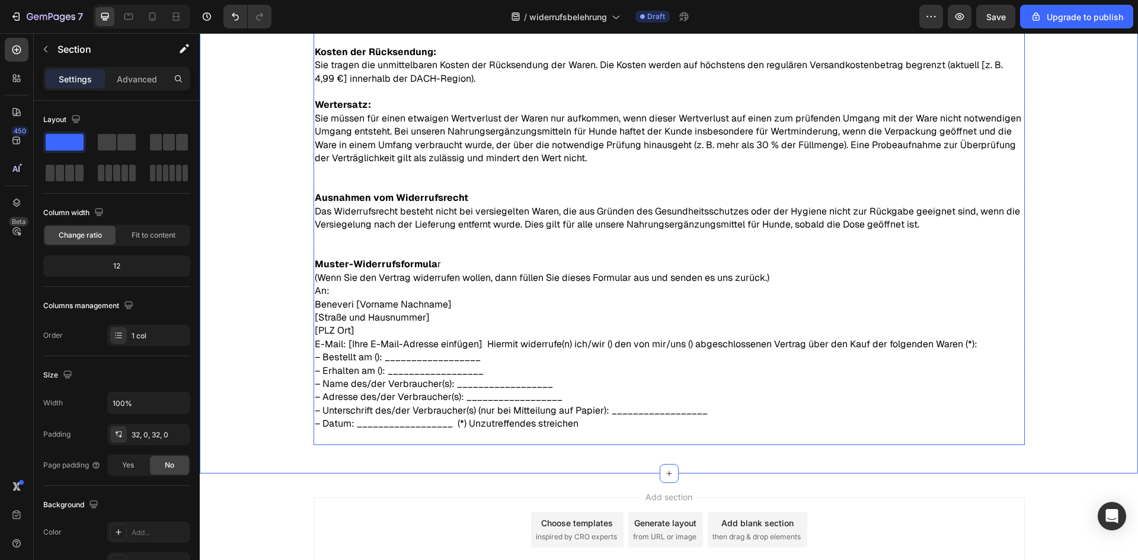
click at [451, 424] on p "An: Beneveri [Vorname Nachname] [Straße und Hausnummer] [PLZ Ort] E-Mail: [Ihre…" at bounding box center [669, 358] width 709 height 146
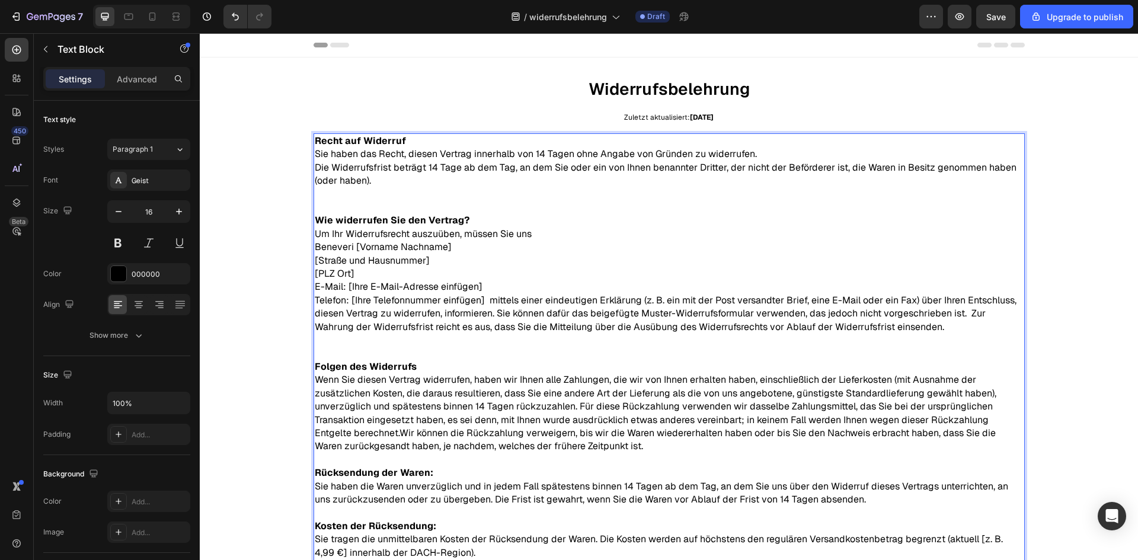
scroll to position [477, 0]
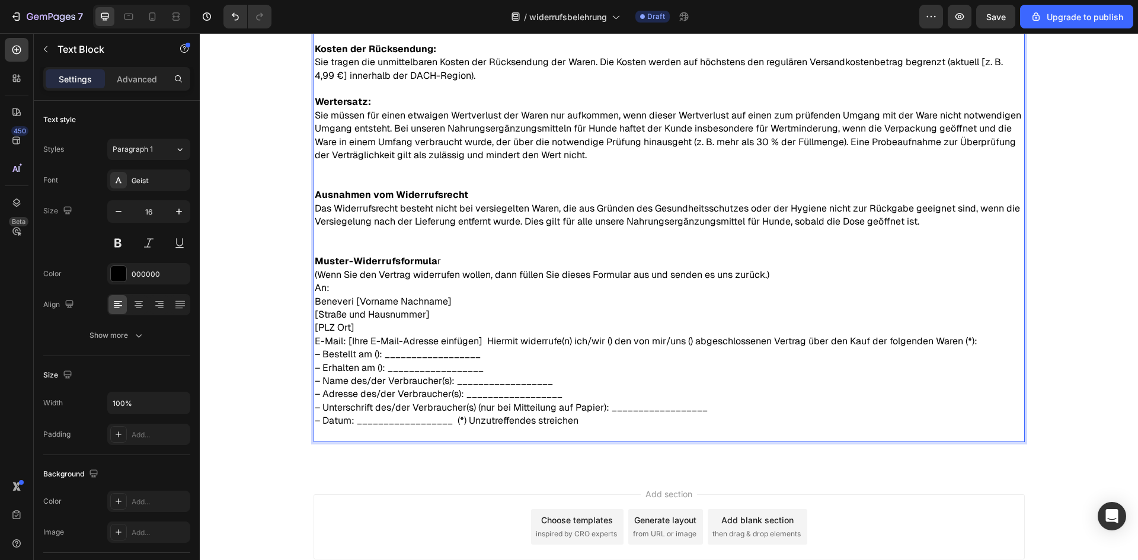
click at [456, 379] on p "An: Beneveri [Vorname Nachname] [Straße und Hausnummer] [PLZ Ort] E-Mail: [Ihre…" at bounding box center [669, 355] width 709 height 146
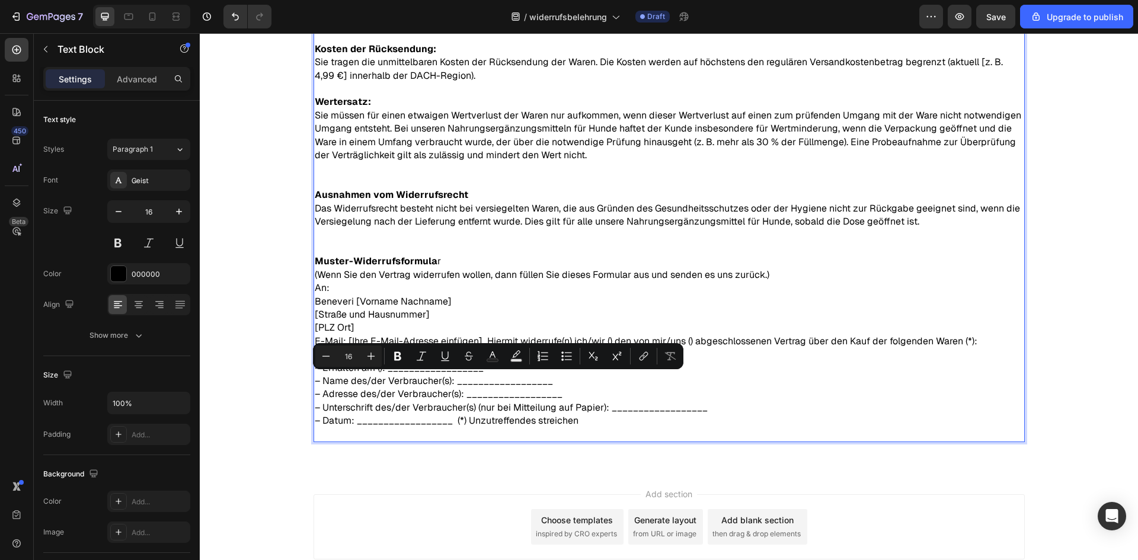
click at [452, 420] on p "An: Beneveri [Vorname Nachname] [Straße und Hausnummer] [PLZ Ort] E-Mail: [Ihre…" at bounding box center [669, 355] width 709 height 146
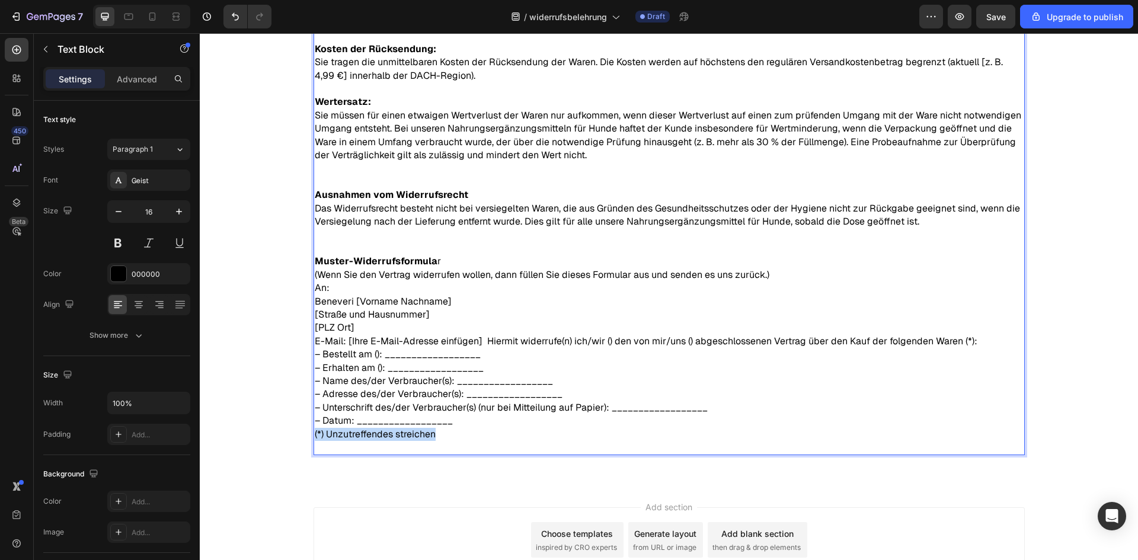
drag, startPoint x: 429, startPoint y: 436, endPoint x: 296, endPoint y: 439, distance: 133.4
click at [296, 439] on div "Widerrufsbelehrung Text Block Zuletzt aktualisiert: 28.09.2025 Text Block Recht…" at bounding box center [669, 31] width 938 height 865
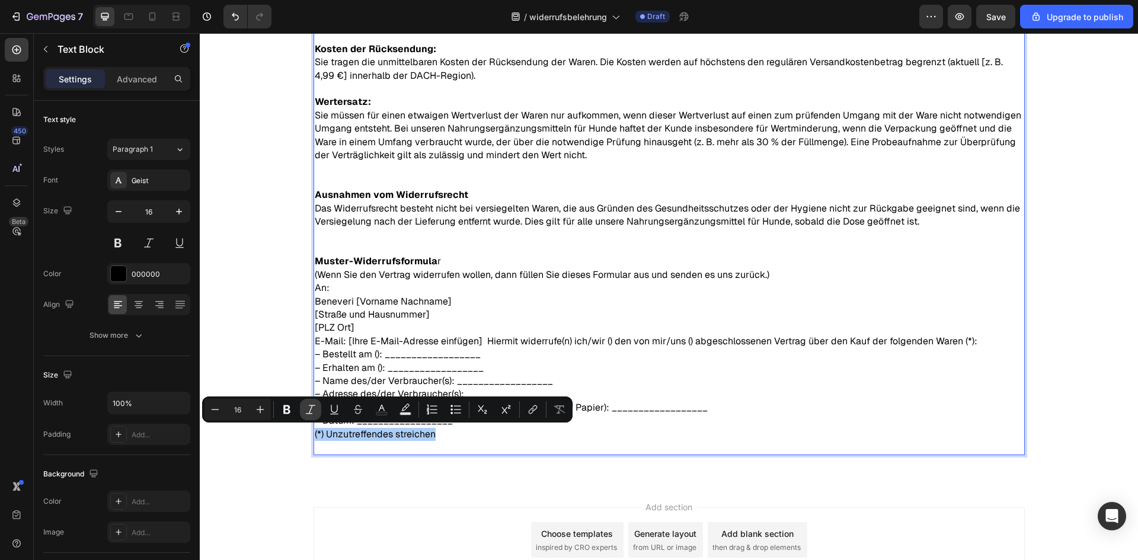
click at [311, 413] on icon "Editor contextual toolbar" at bounding box center [311, 410] width 12 height 12
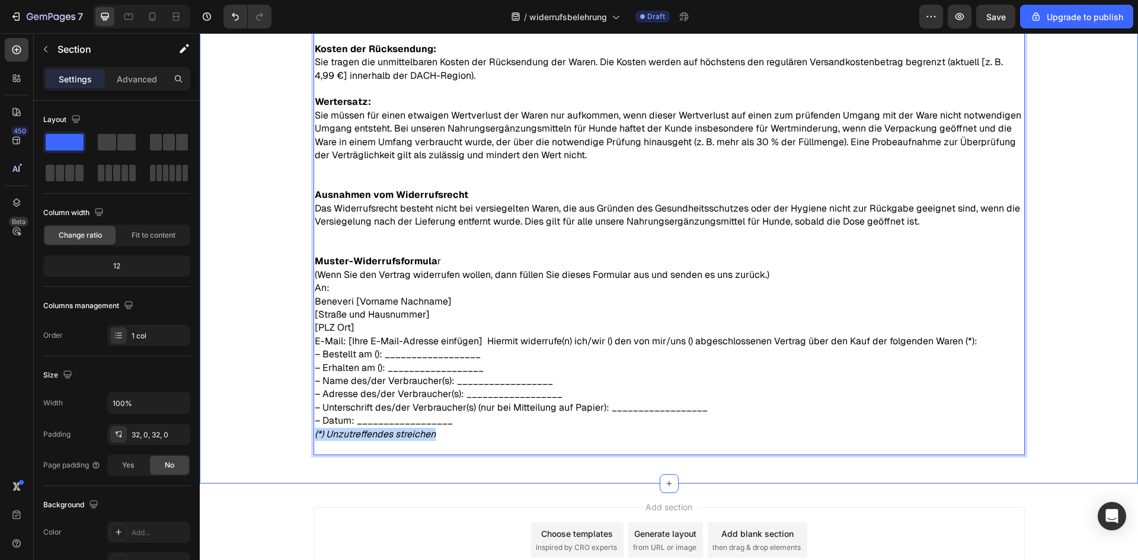
click at [273, 441] on div "Widerrufsbelehrung Text Block Zuletzt aktualisiert: 28.09.2025 Text Block Recht…" at bounding box center [669, 31] width 938 height 865
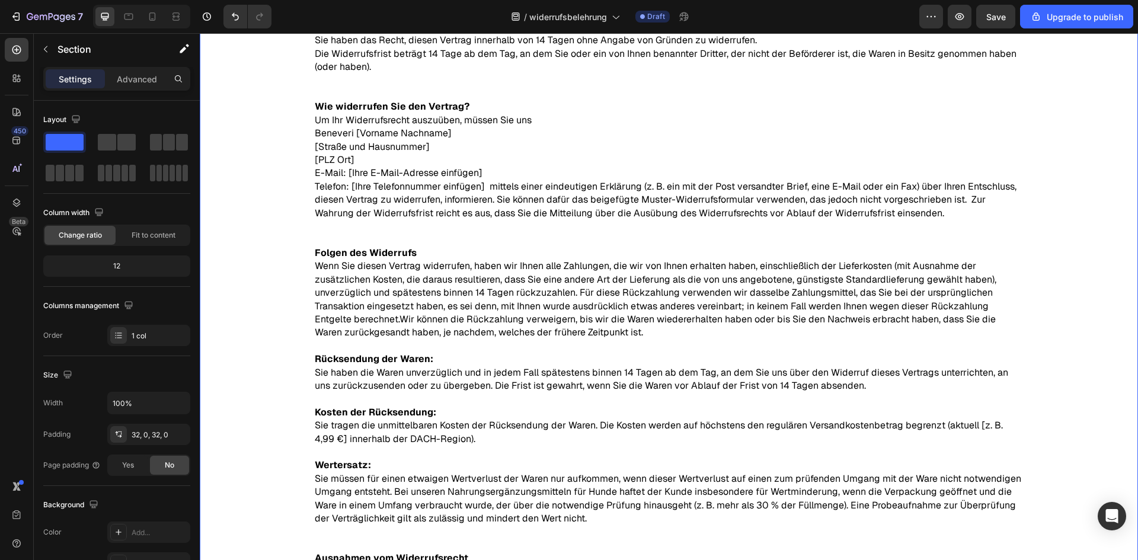
scroll to position [119, 0]
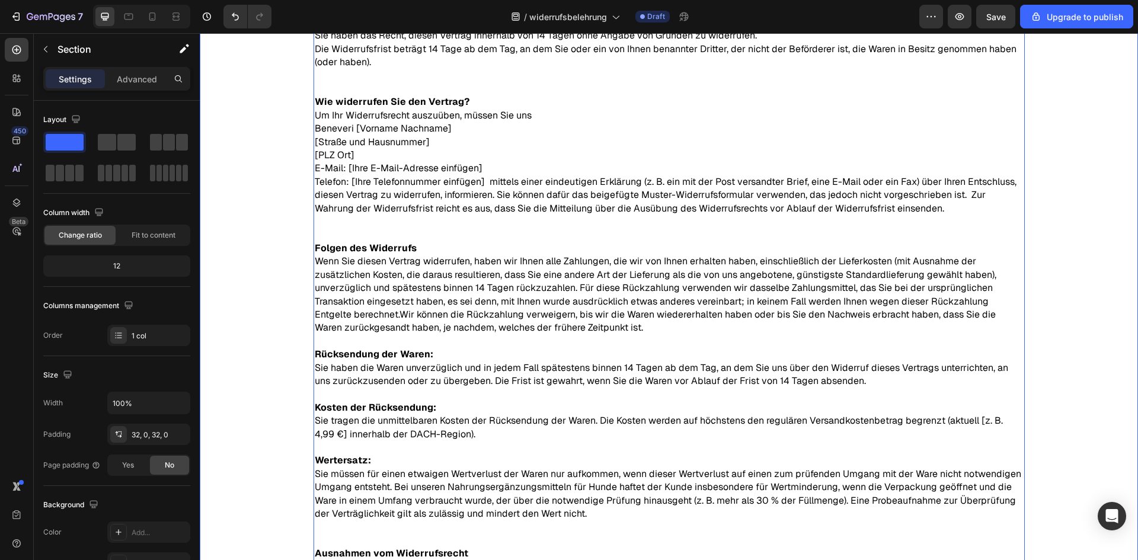
click at [366, 354] on strong "Rücksendung der Waren:" at bounding box center [374, 354] width 119 height 12
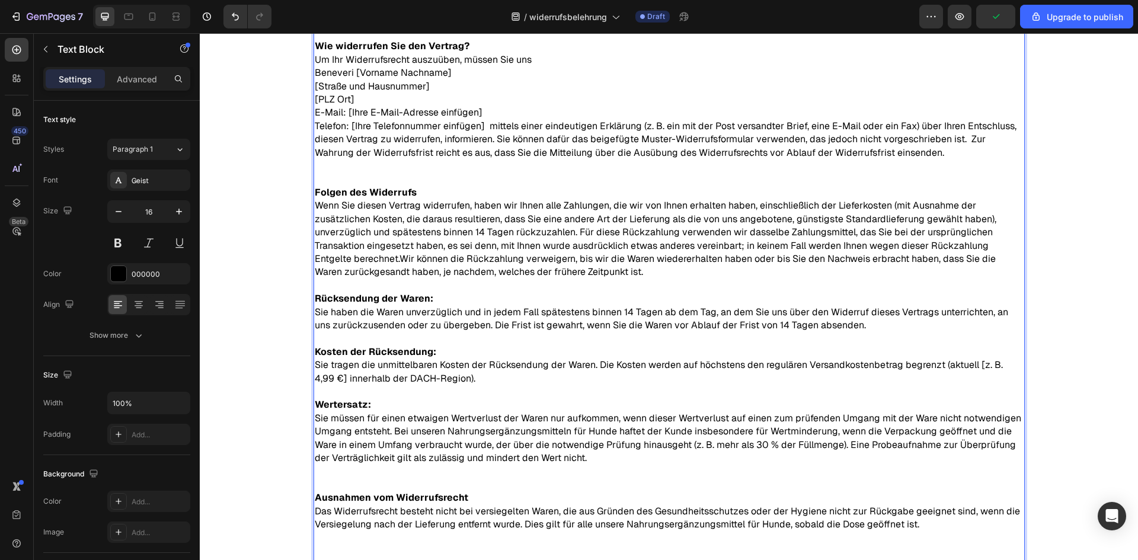
scroll to position [178, 0]
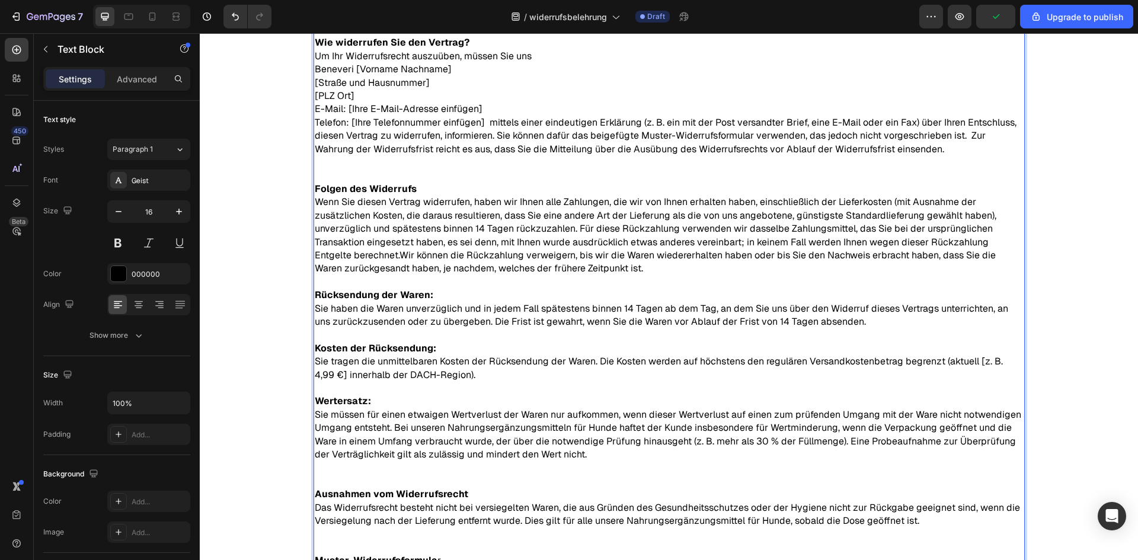
click at [407, 349] on strong "Kosten der Rücksendung:" at bounding box center [376, 348] width 122 height 12
click at [408, 356] on p "Kosten der Rücksendung: Sie tragen die unmittelbaren Kosten der Rücksendung der…" at bounding box center [669, 362] width 709 height 40
click at [414, 296] on strong "Rücksendung der Waren:" at bounding box center [374, 295] width 119 height 12
drag, startPoint x: 427, startPoint y: 296, endPoint x: 283, endPoint y: 288, distance: 144.3
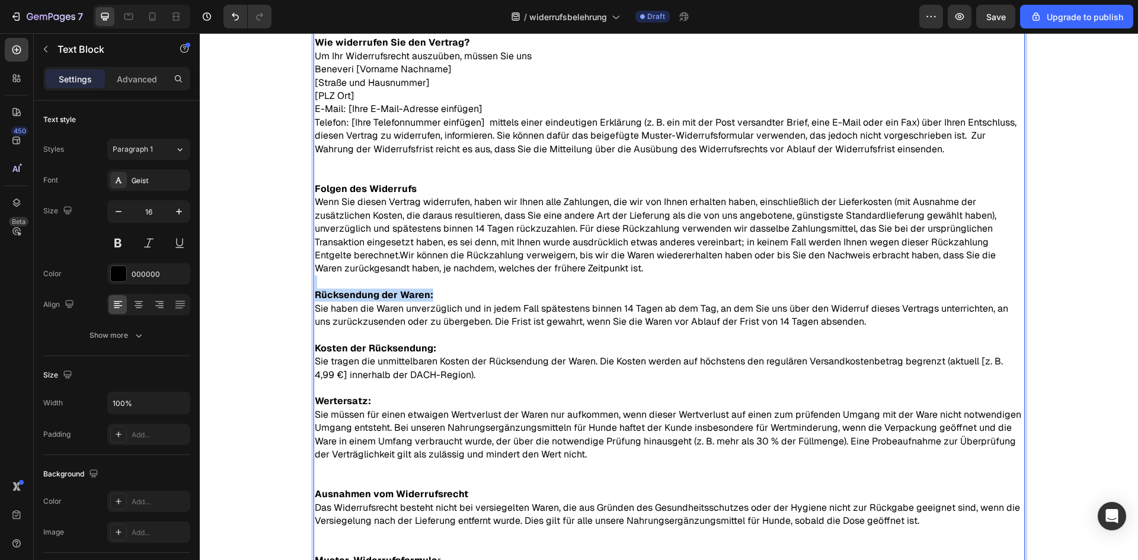
click at [284, 288] on div "Widerrufsbelehrung Text Block Zuletzt aktualisiert: 28.09.2025 Text Block Recht…" at bounding box center [669, 331] width 938 height 865
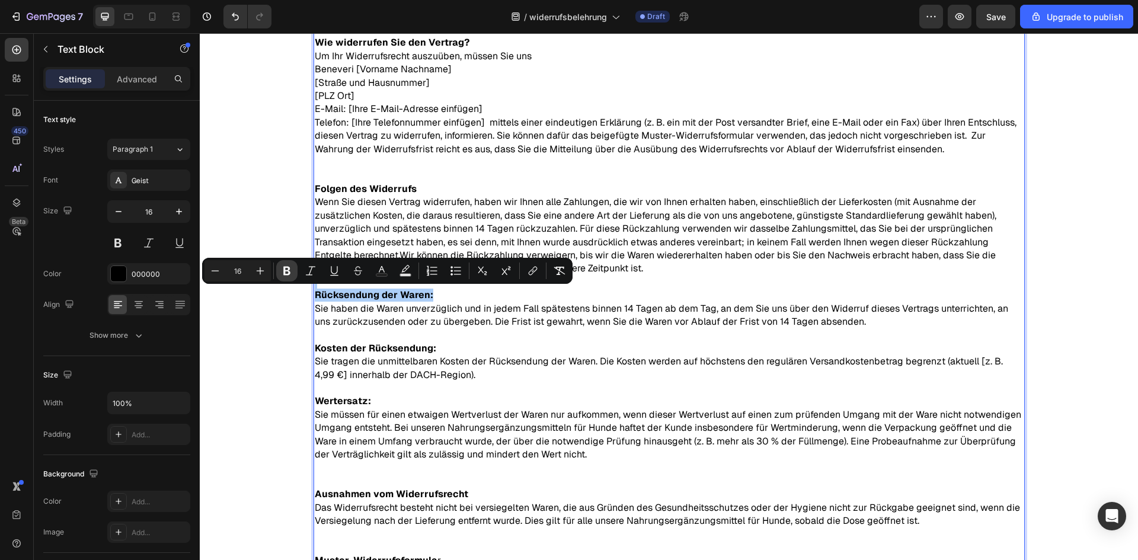
click at [295, 271] on button "Bold" at bounding box center [286, 270] width 21 height 21
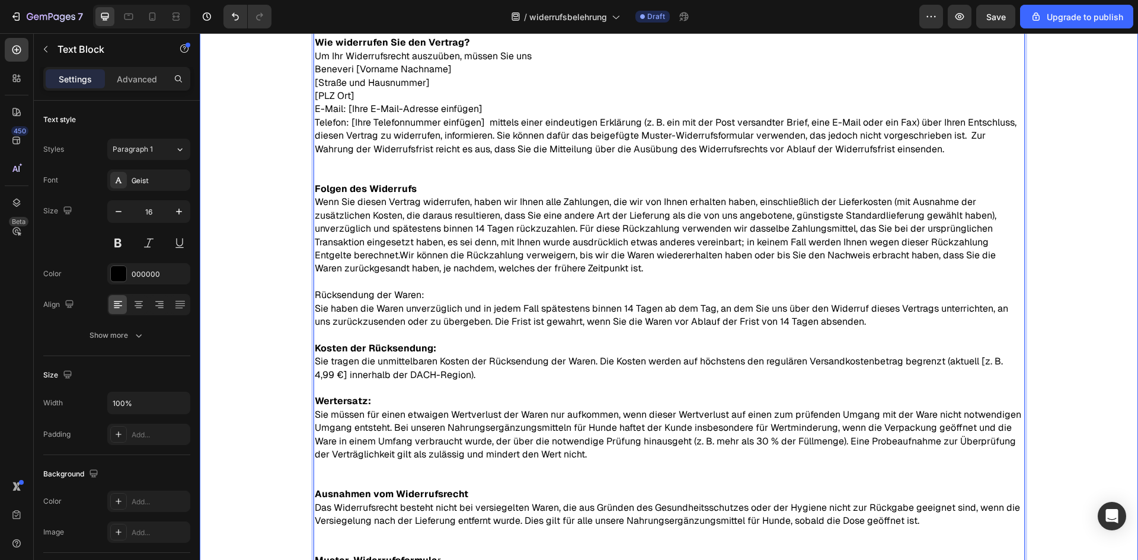
click at [296, 315] on div "Widerrufsbelehrung Text Block Zuletzt aktualisiert: 28.09.2025 Text Block Recht…" at bounding box center [669, 331] width 938 height 865
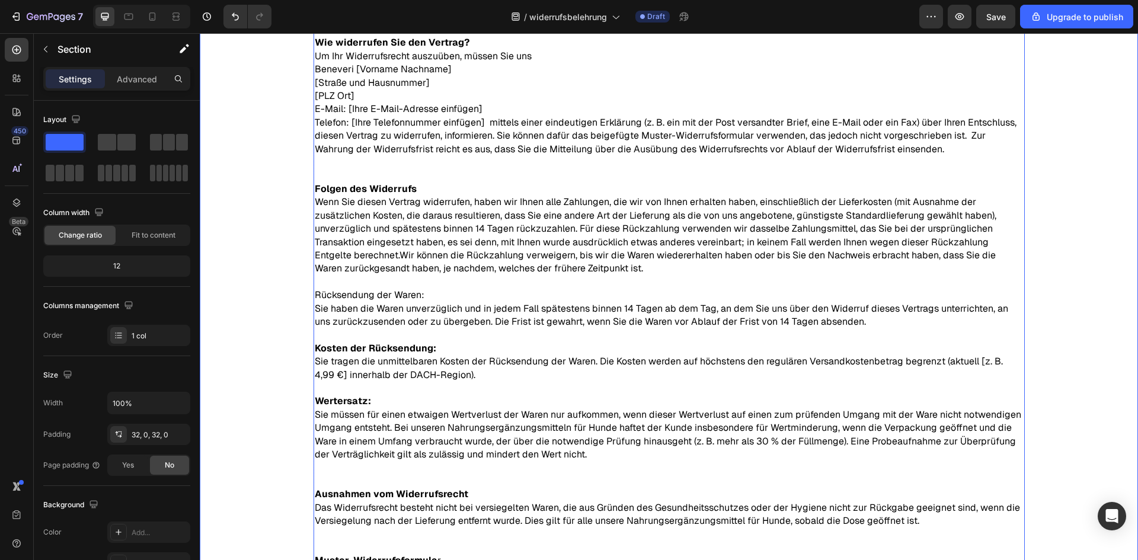
click at [426, 349] on strong "Kosten der Rücksendung:" at bounding box center [376, 348] width 122 height 12
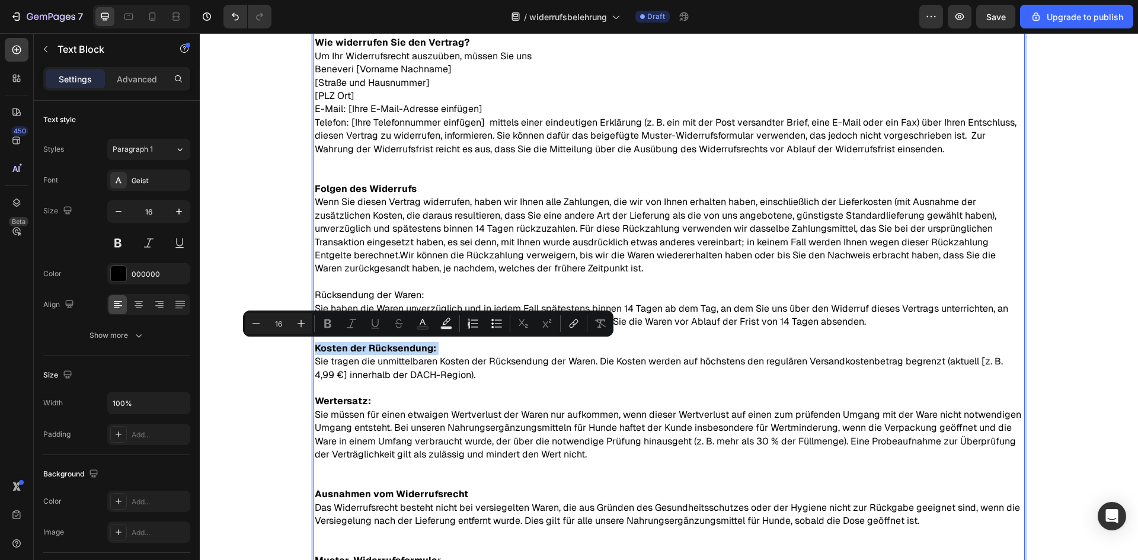
drag, startPoint x: 429, startPoint y: 351, endPoint x: 264, endPoint y: 347, distance: 164.2
click at [273, 348] on div "Widerrufsbelehrung Text Block Zuletzt aktualisiert: 28.09.2025 Text Block Recht…" at bounding box center [669, 331] width 938 height 865
click at [285, 320] on icon "Editor contextual toolbar" at bounding box center [286, 324] width 7 height 9
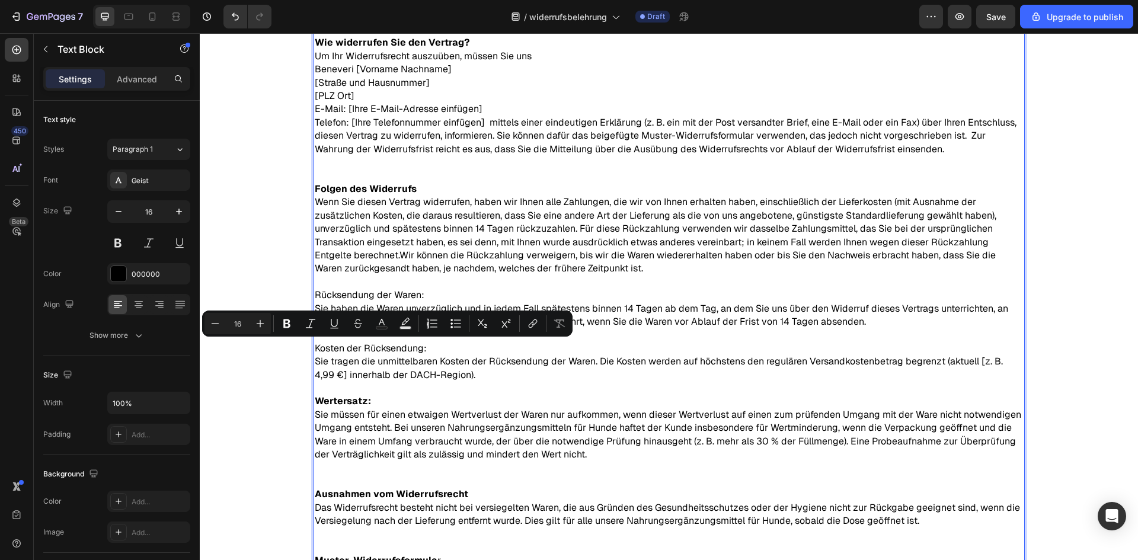
click at [282, 373] on div "Widerrufsbelehrung Text Block Zuletzt aktualisiert: 28.09.2025 Text Block Recht…" at bounding box center [669, 331] width 938 height 865
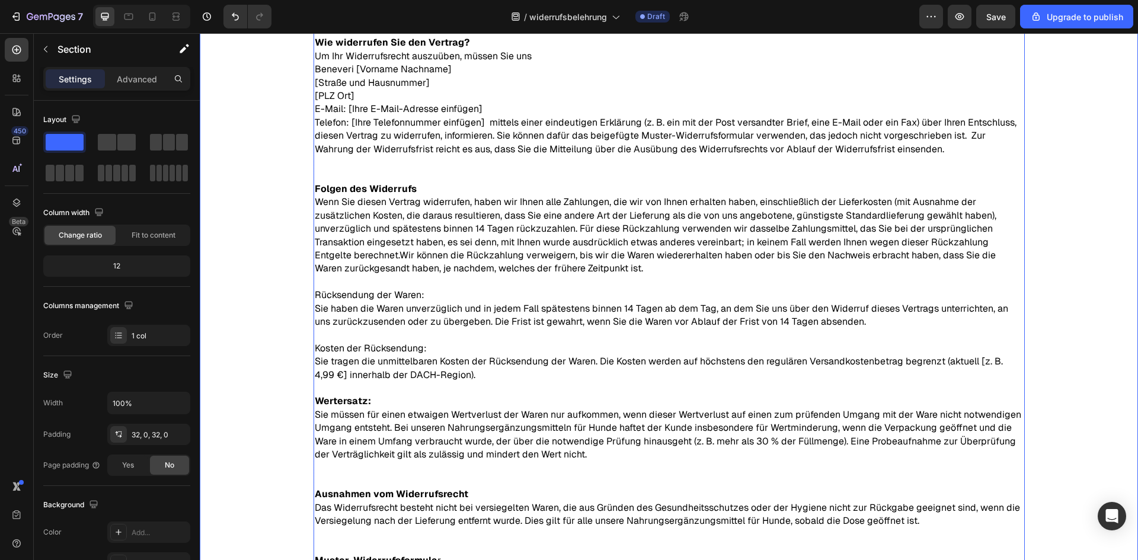
click at [352, 403] on strong "Wertersatz:" at bounding box center [343, 401] width 56 height 12
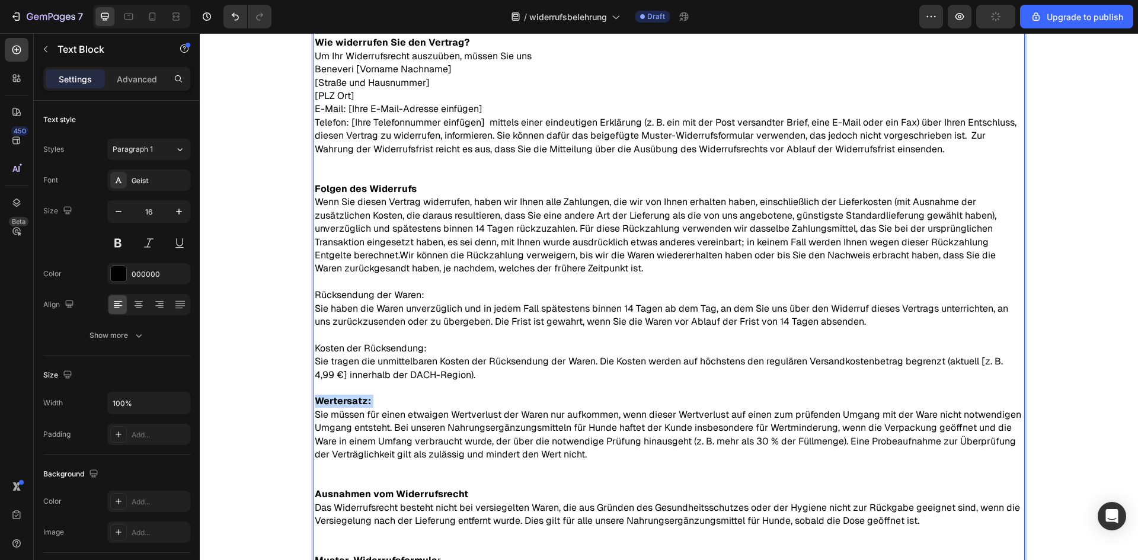
drag, startPoint x: 366, startPoint y: 403, endPoint x: 274, endPoint y: 403, distance: 91.9
click at [279, 403] on div "Widerrufsbelehrung Text Block Zuletzt aktualisiert: 28.09.2025 Text Block Recht…" at bounding box center [669, 331] width 938 height 865
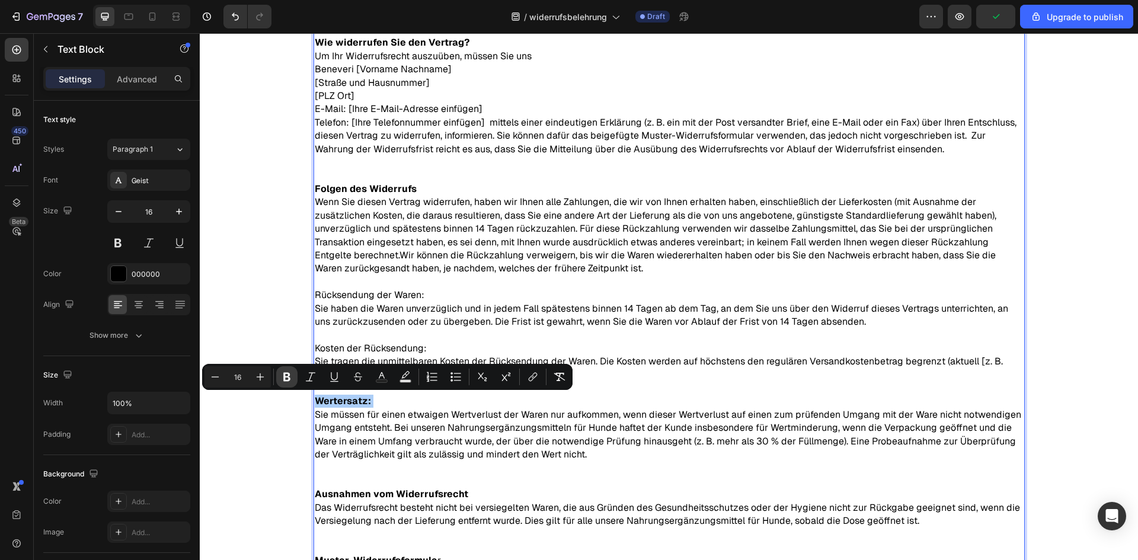
click at [282, 378] on icon "Editor contextual toolbar" at bounding box center [287, 377] width 12 height 12
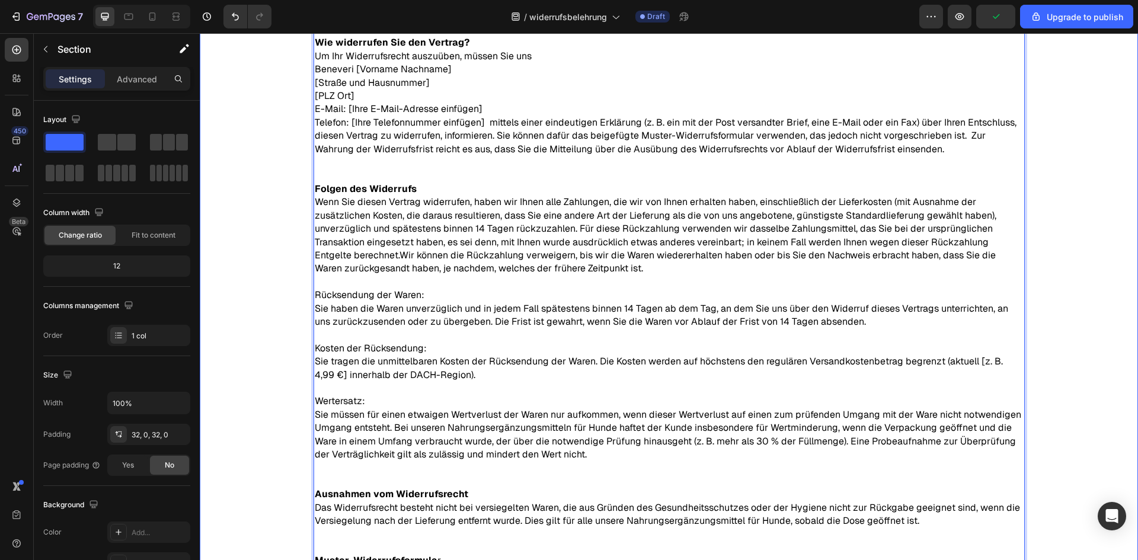
click at [263, 419] on div "Widerrufsbelehrung Text Block Zuletzt aktualisiert: 28.09.2025 Text Block Recht…" at bounding box center [669, 331] width 938 height 865
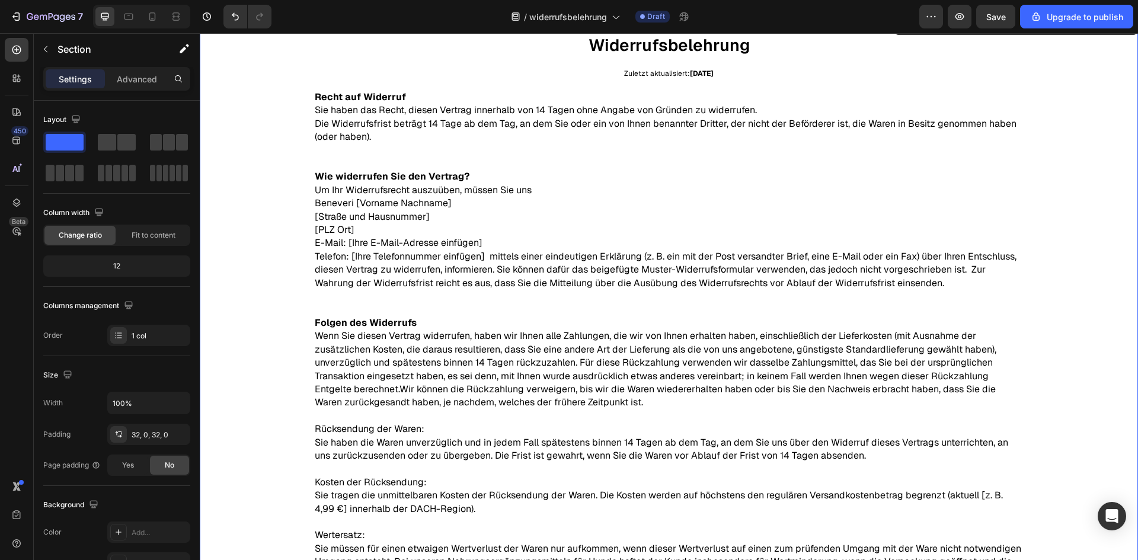
scroll to position [0, 0]
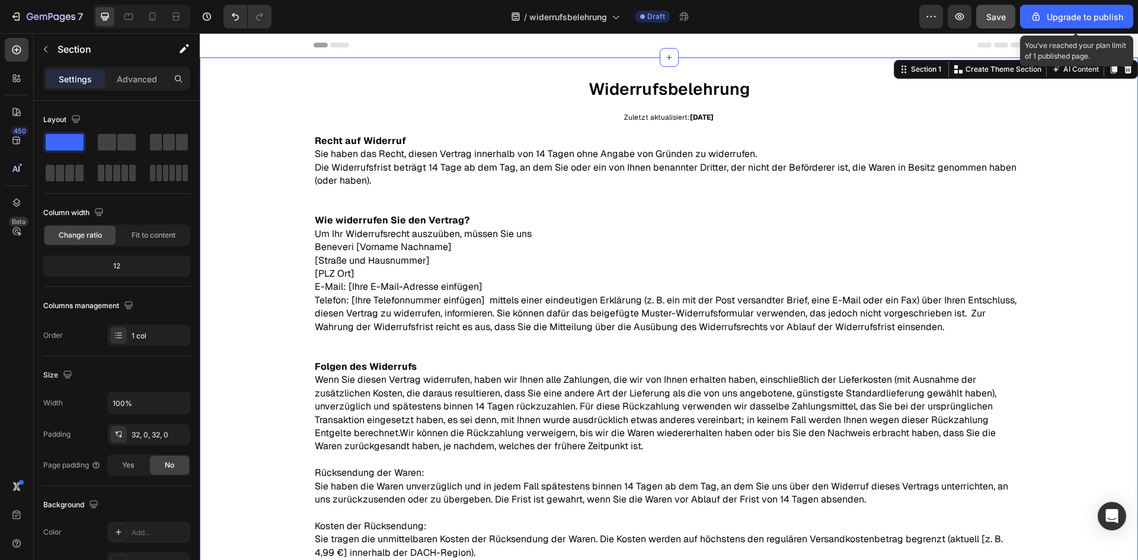
click at [1006, 18] on span "Save" at bounding box center [996, 17] width 20 height 10
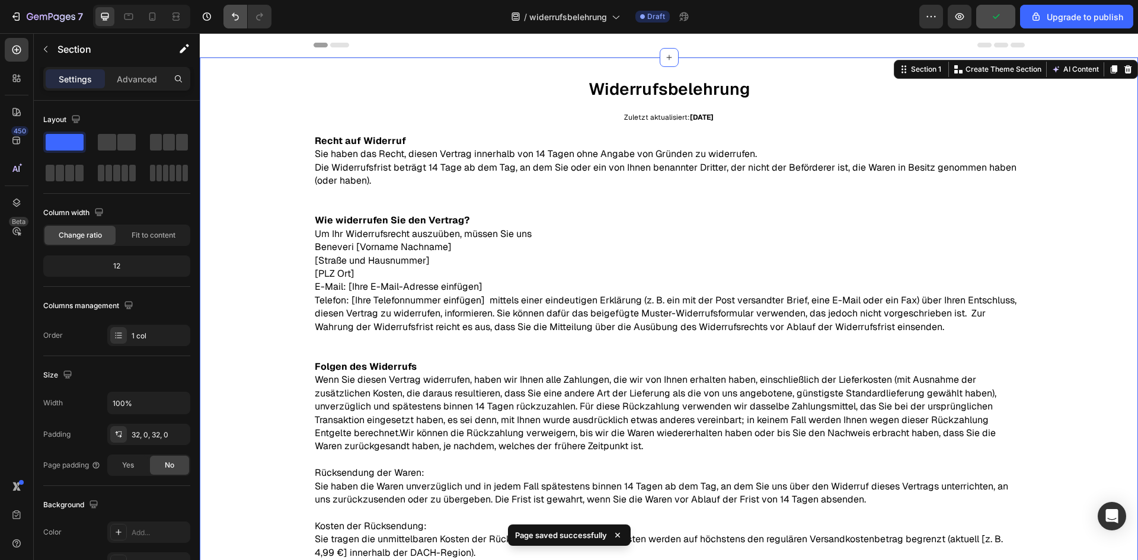
click at [233, 25] on button "Undo/Redo" at bounding box center [235, 17] width 24 height 24
click at [262, 21] on icon "Undo/Redo" at bounding box center [260, 17] width 12 height 12
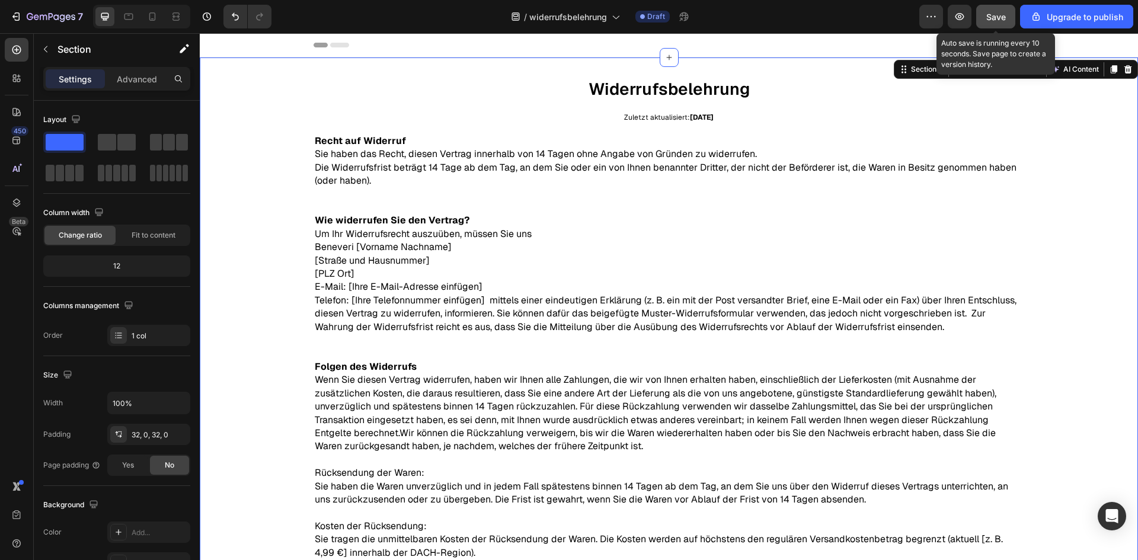
click at [991, 21] on span "Save" at bounding box center [996, 17] width 20 height 10
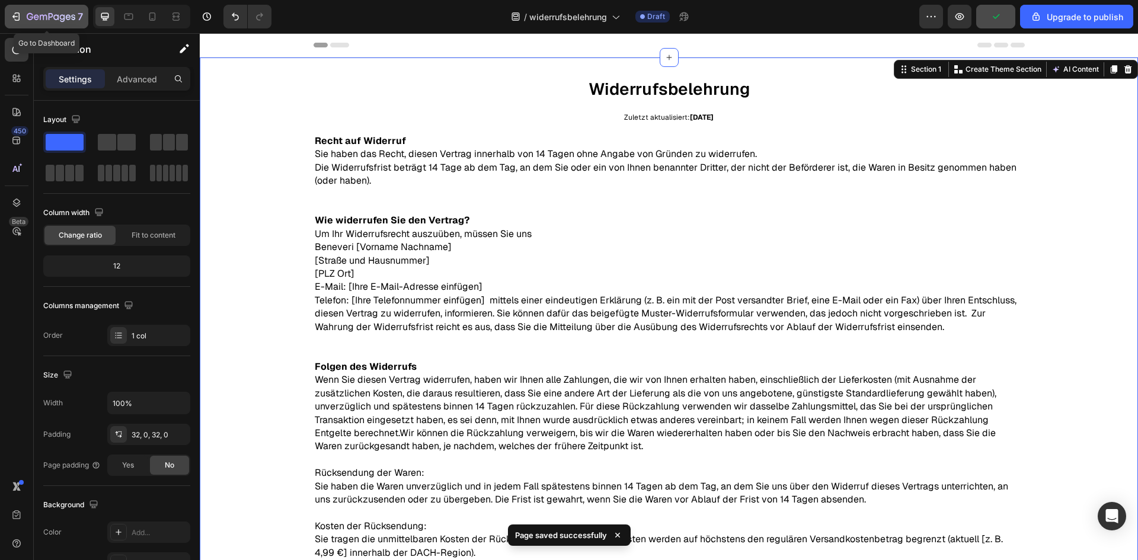
click at [25, 9] on button "7" at bounding box center [47, 17] width 84 height 24
